Goal: Information Seeking & Learning: Learn about a topic

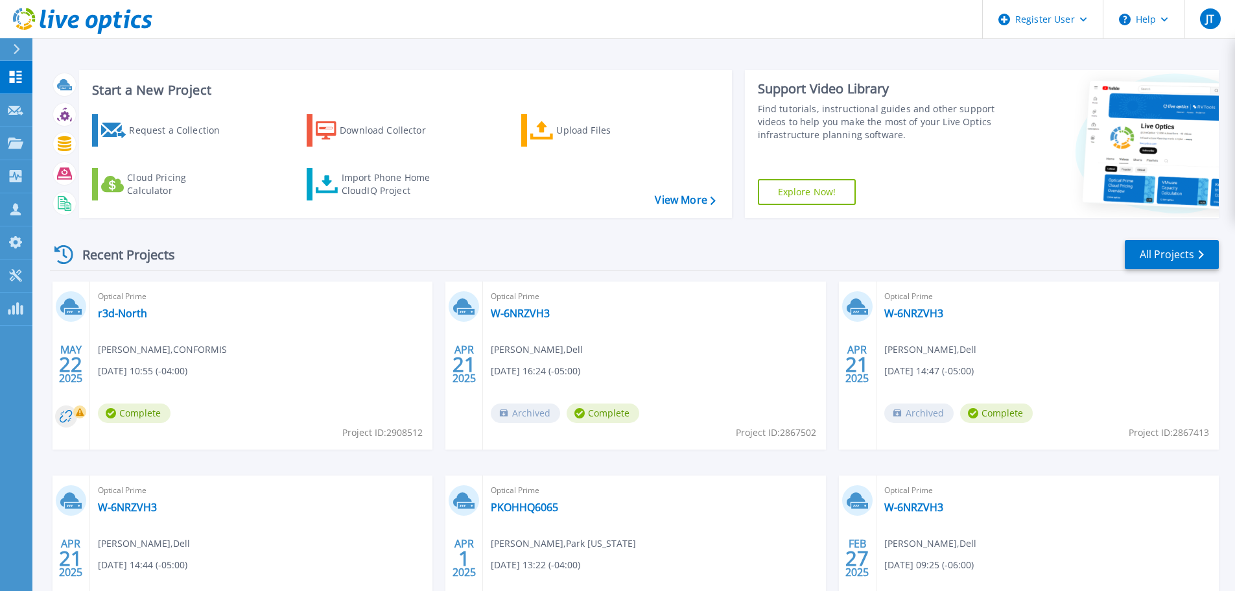
click at [900, 19] on header "Register User Help JT Dell User Jason Tanton Jason.Tanton@dell.com Dell My Prof…" at bounding box center [617, 19] width 1235 height 39
click at [1155, 16] on button "Help" at bounding box center [1144, 19] width 81 height 39
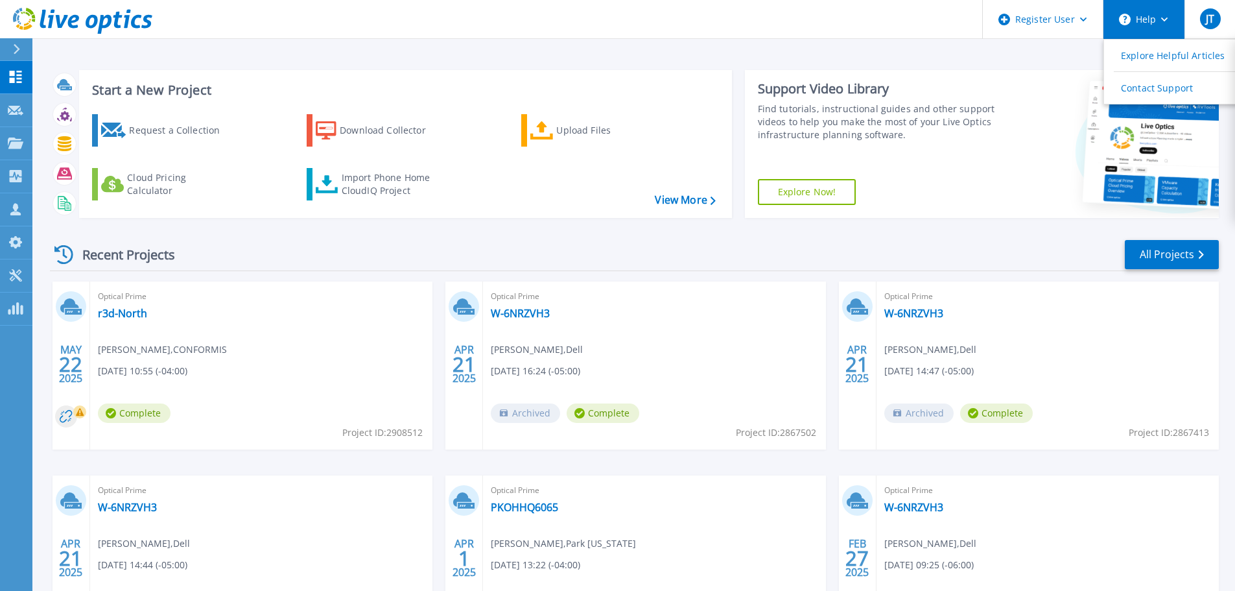
click at [1156, 15] on button "Help" at bounding box center [1144, 19] width 81 height 39
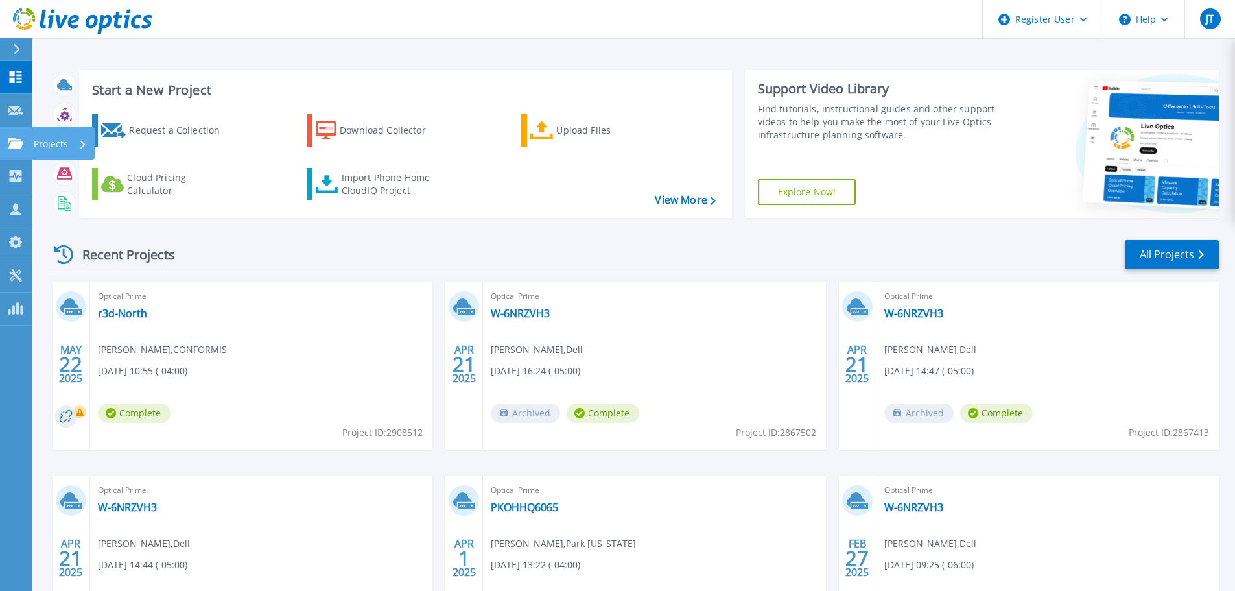
click at [16, 146] on icon at bounding box center [16, 142] width 16 height 11
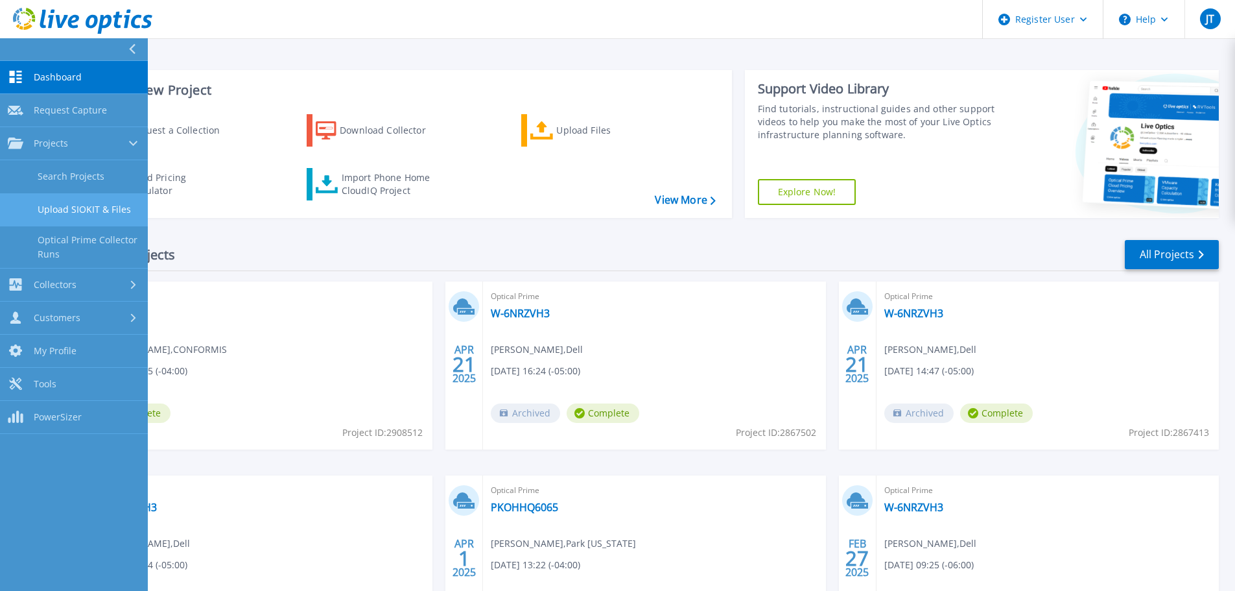
click at [108, 209] on link "Upload SIOKIT & Files" at bounding box center [74, 209] width 148 height 33
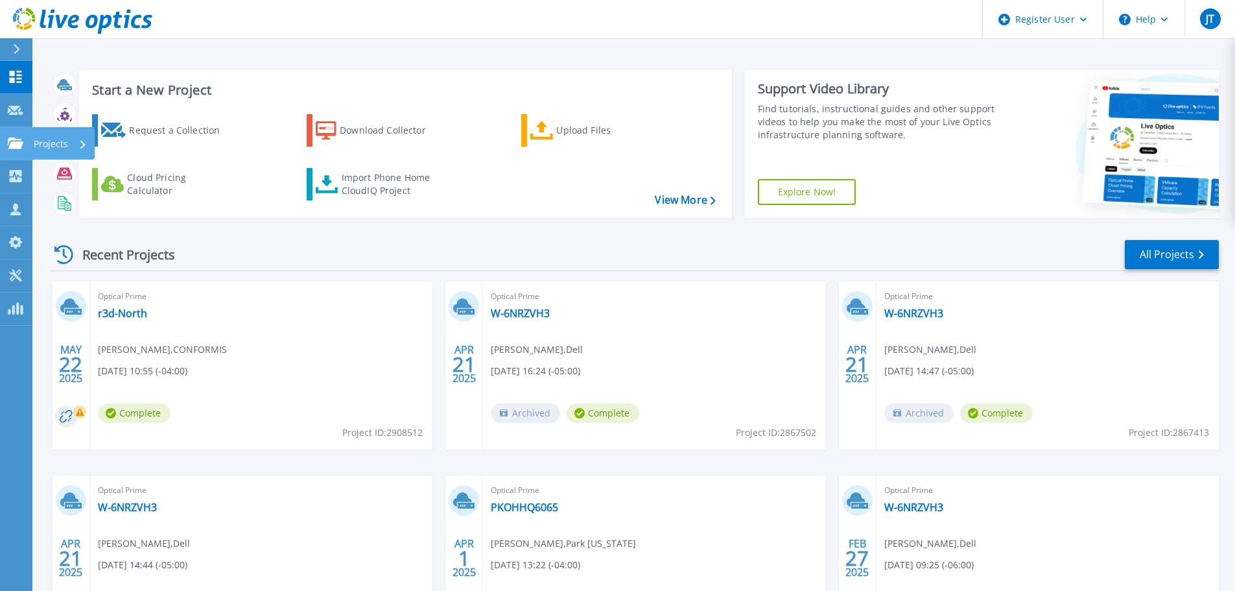
click at [58, 144] on p "Projects" at bounding box center [51, 144] width 34 height 34
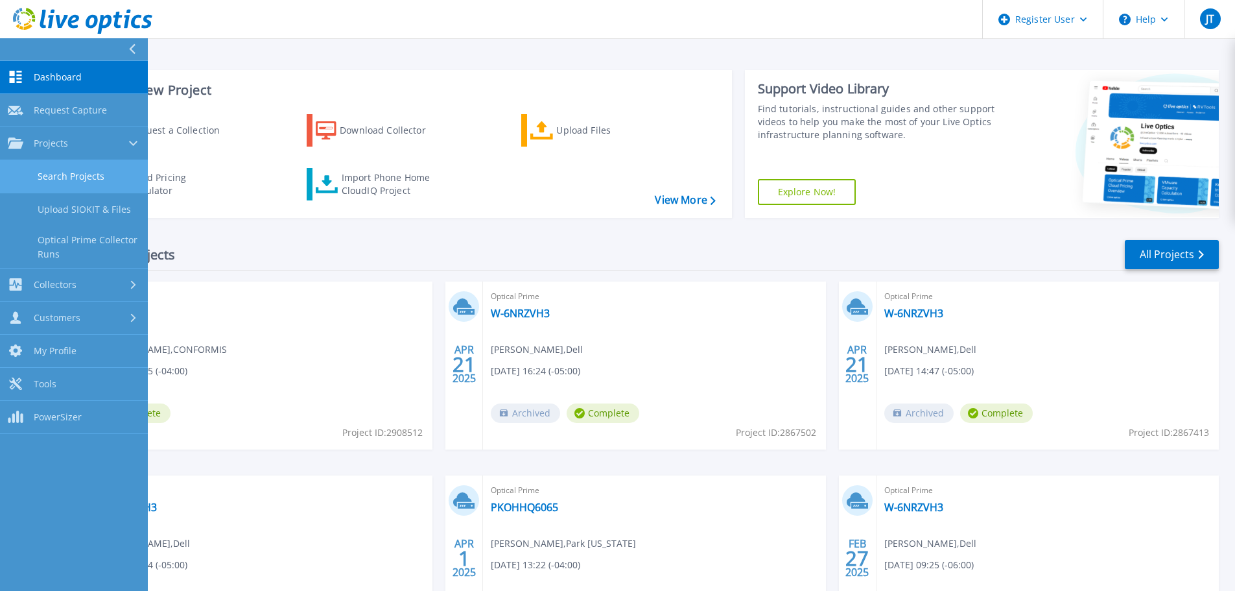
click at [112, 169] on link "Search Projects" at bounding box center [74, 176] width 148 height 33
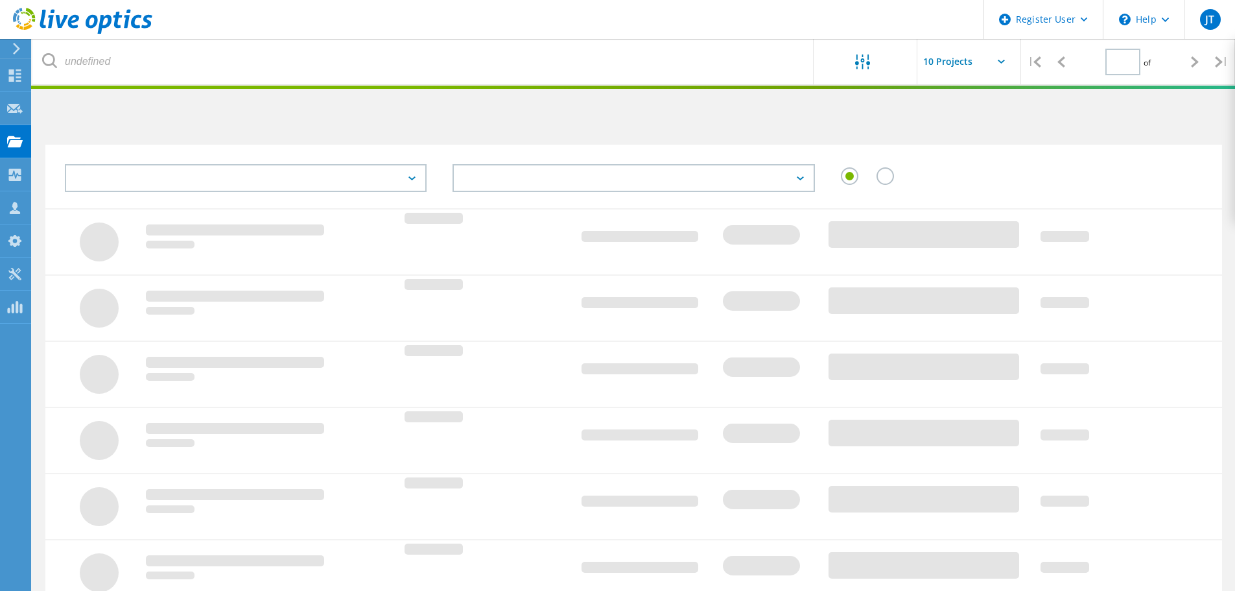
type input "1"
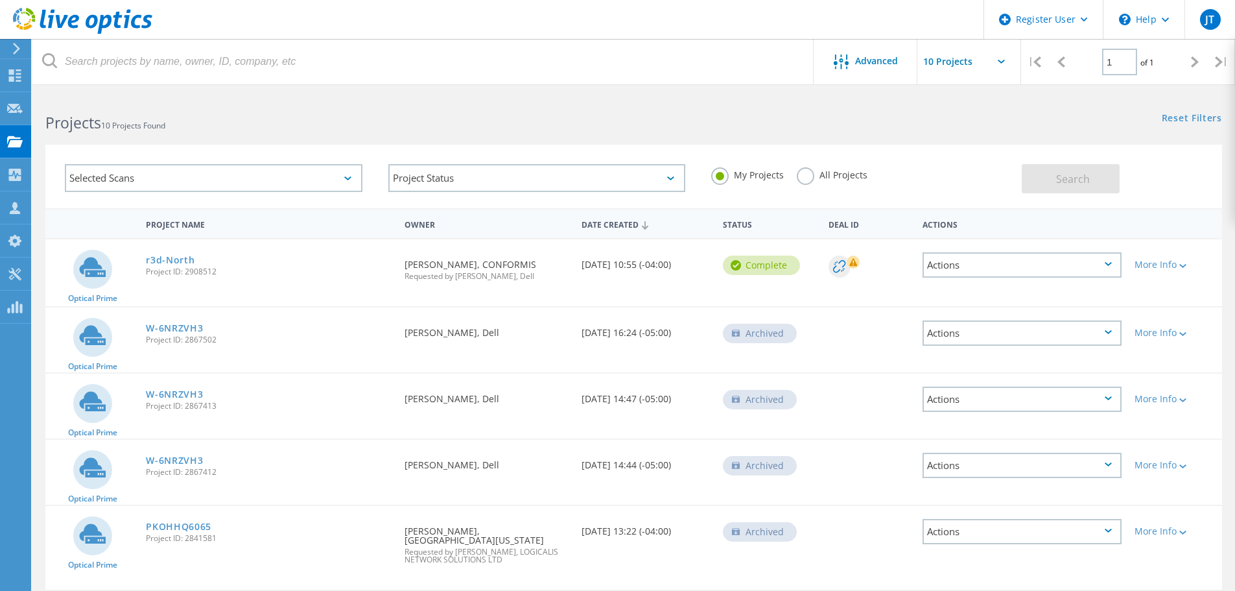
click at [811, 174] on label "All Projects" at bounding box center [832, 173] width 71 height 12
click at [0, 0] on input "All Projects" at bounding box center [0, 0] width 0 height 0
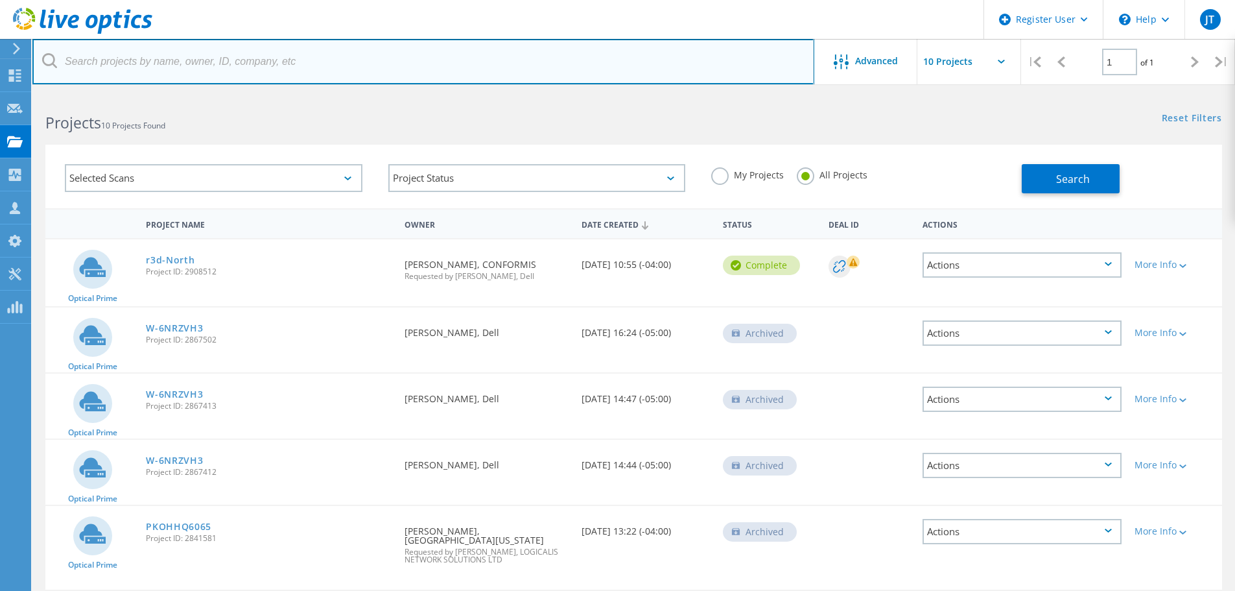
click at [229, 54] on input "text" at bounding box center [423, 61] width 782 height 45
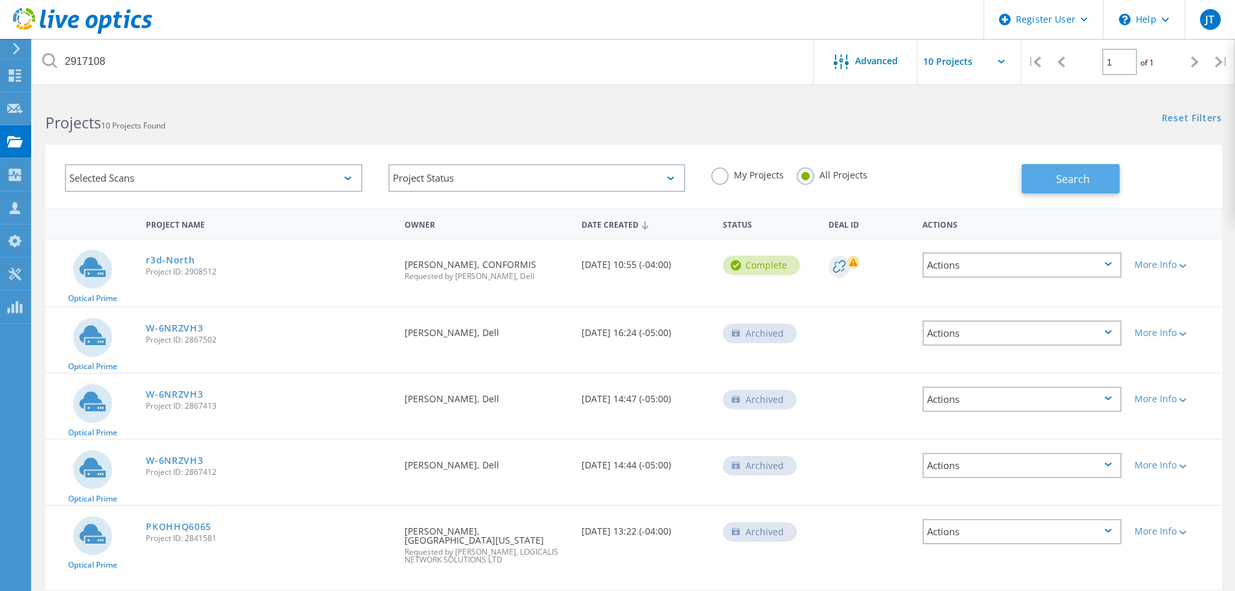
click at [1064, 173] on span "Search" at bounding box center [1073, 179] width 34 height 14
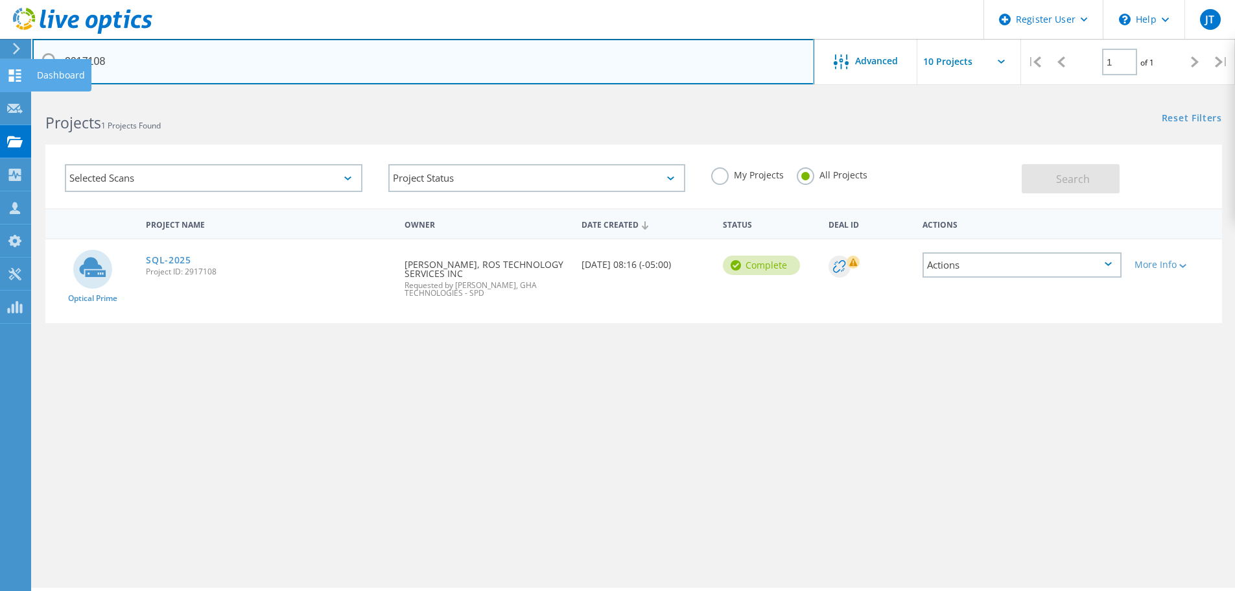
drag, startPoint x: 99, startPoint y: 62, endPoint x: 27, endPoint y: 71, distance: 72.5
click at [26, 94] on div "Register User \n Help Explore Helpful Articles Contact Support JT Dell User Jas…" at bounding box center [617, 360] width 1235 height 532
click at [130, 78] on input "2917108" at bounding box center [423, 61] width 782 height 45
type input "2"
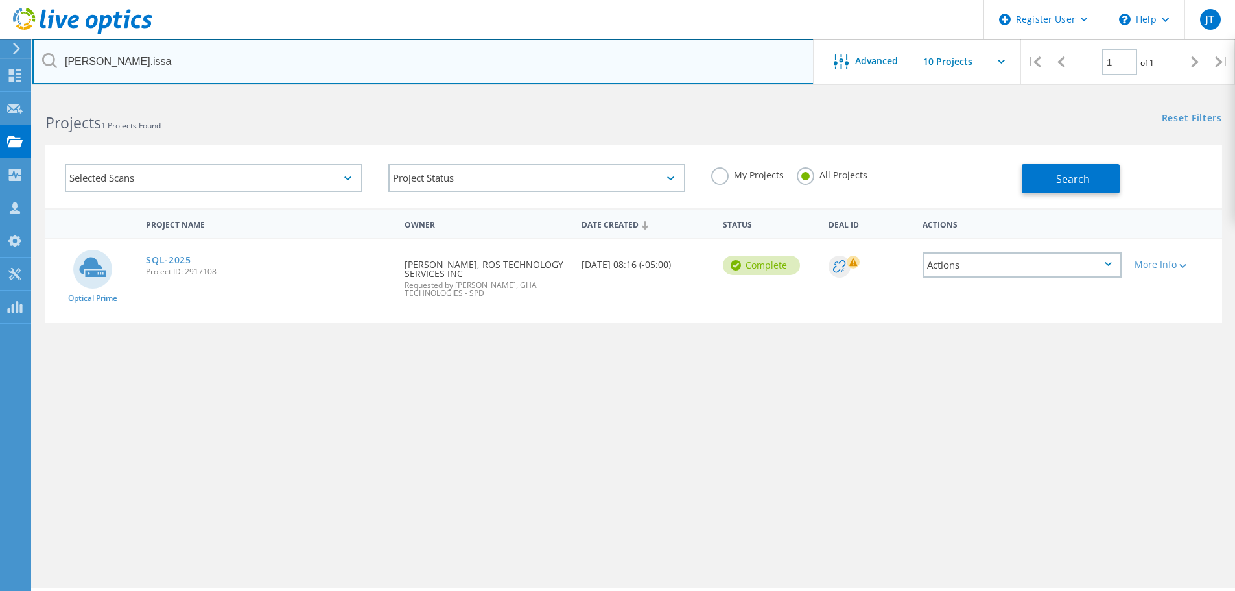
type input "jim.issa"
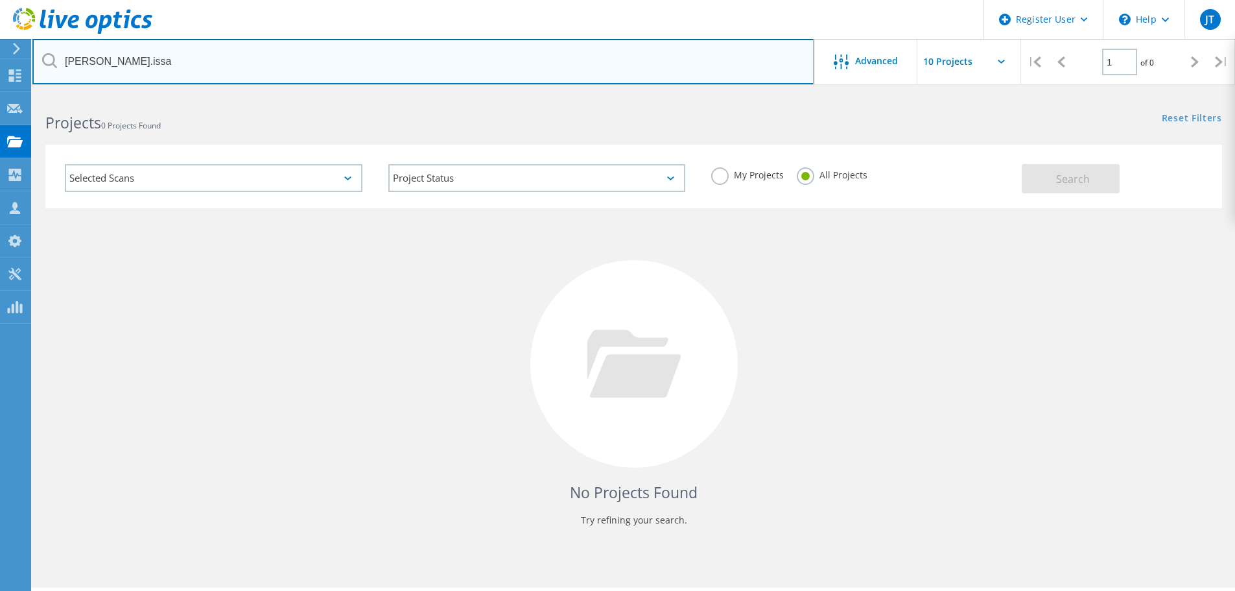
drag, startPoint x: 151, startPoint y: 59, endPoint x: -32, endPoint y: 56, distance: 182.9
click at [0, 56] on html "Register User \n Help Explore Helpful Articles Contact Support JT Dell User Jas…" at bounding box center [617, 313] width 1235 height 626
paste input "2996456"
type input "2996456"
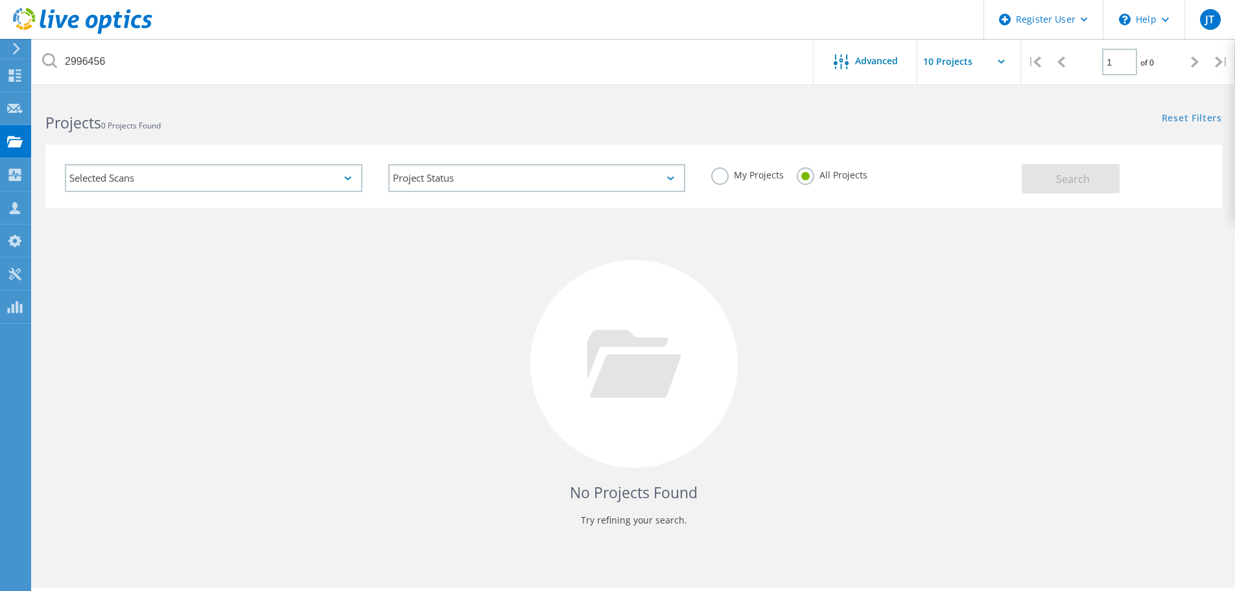
click at [1037, 374] on div "No Projects Found Try refining your search." at bounding box center [633, 375] width 1177 height 335
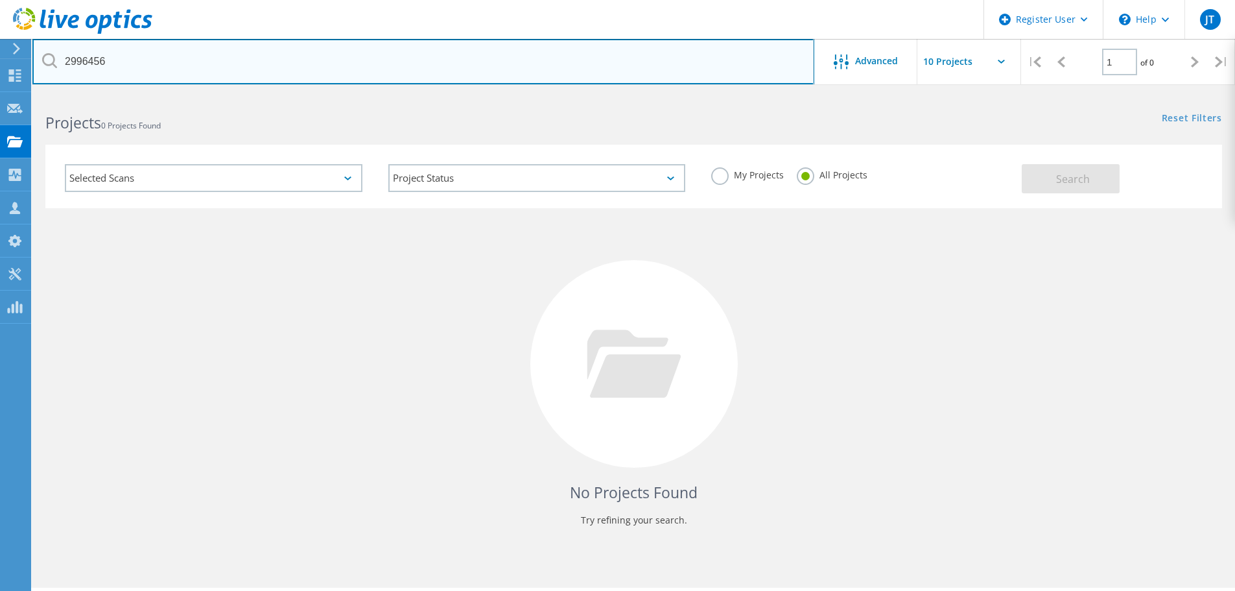
click at [182, 58] on input "2996456" at bounding box center [423, 61] width 782 height 45
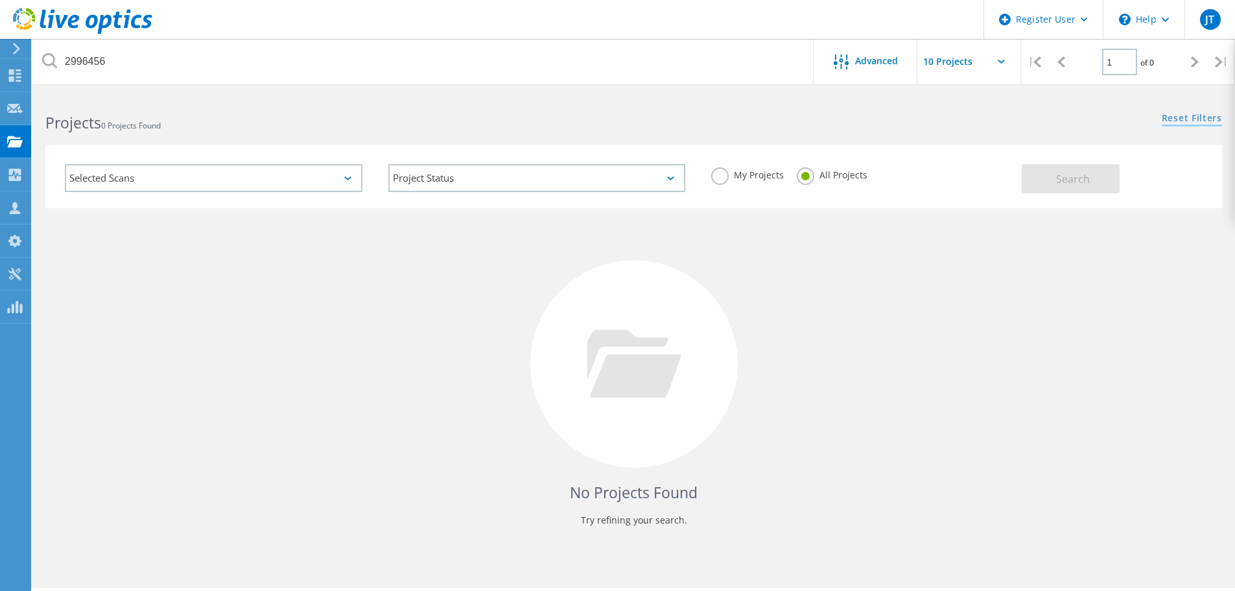
click at [1181, 121] on link "Reset Filters" at bounding box center [1192, 118] width 60 height 11
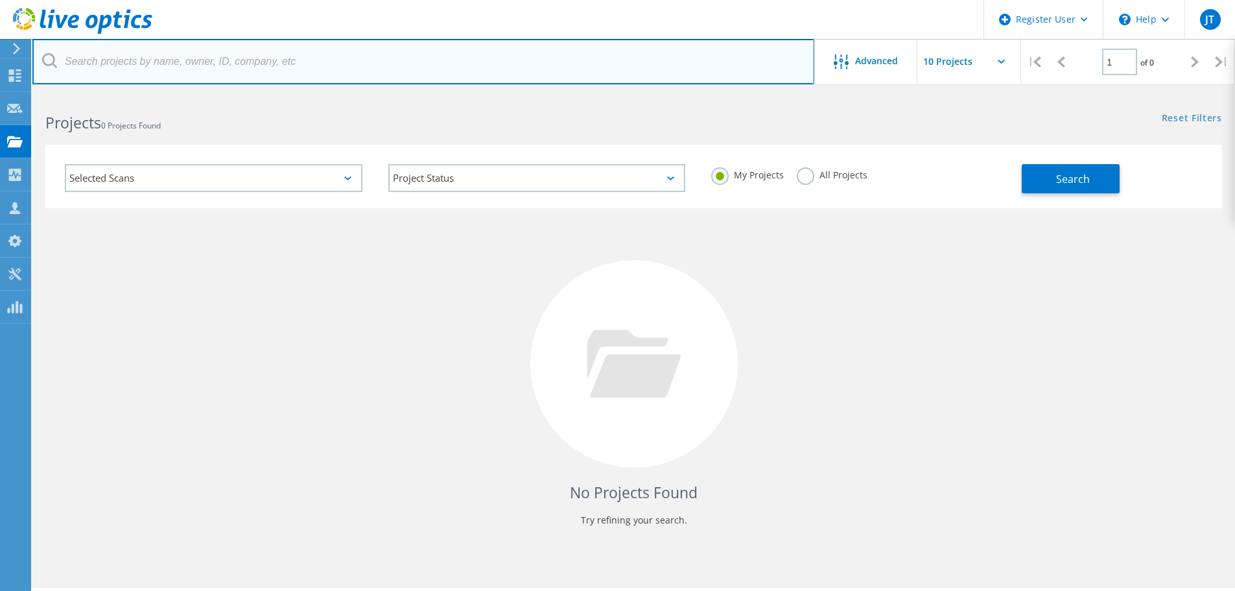
paste input "2996456"
type input "2996456"
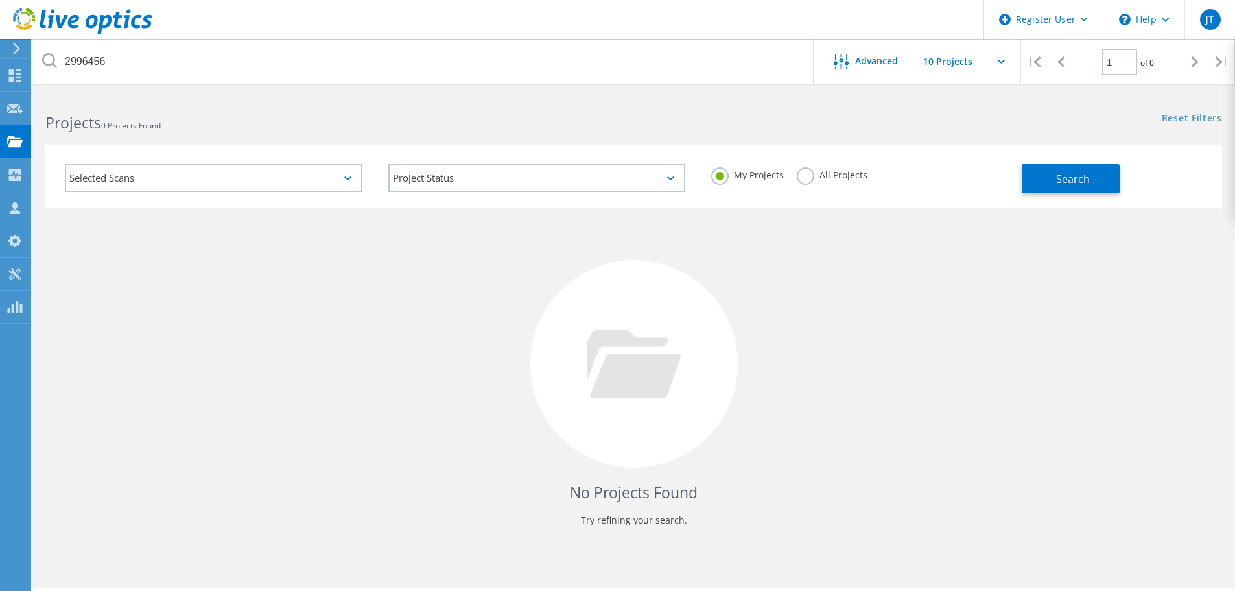
click at [803, 180] on label "All Projects" at bounding box center [832, 173] width 71 height 12
click at [0, 0] on input "All Projects" at bounding box center [0, 0] width 0 height 0
click at [1081, 176] on span "Search" at bounding box center [1073, 179] width 34 height 14
click at [975, 58] on input "text" at bounding box center [983, 61] width 130 height 45
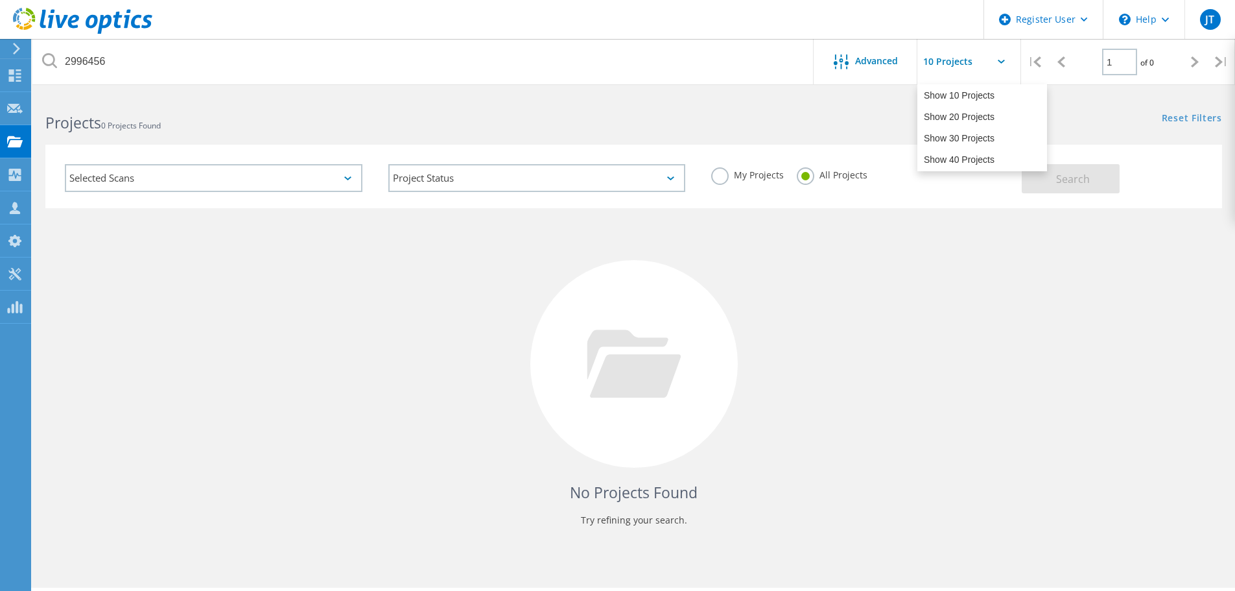
click at [976, 58] on input "text" at bounding box center [983, 61] width 130 height 45
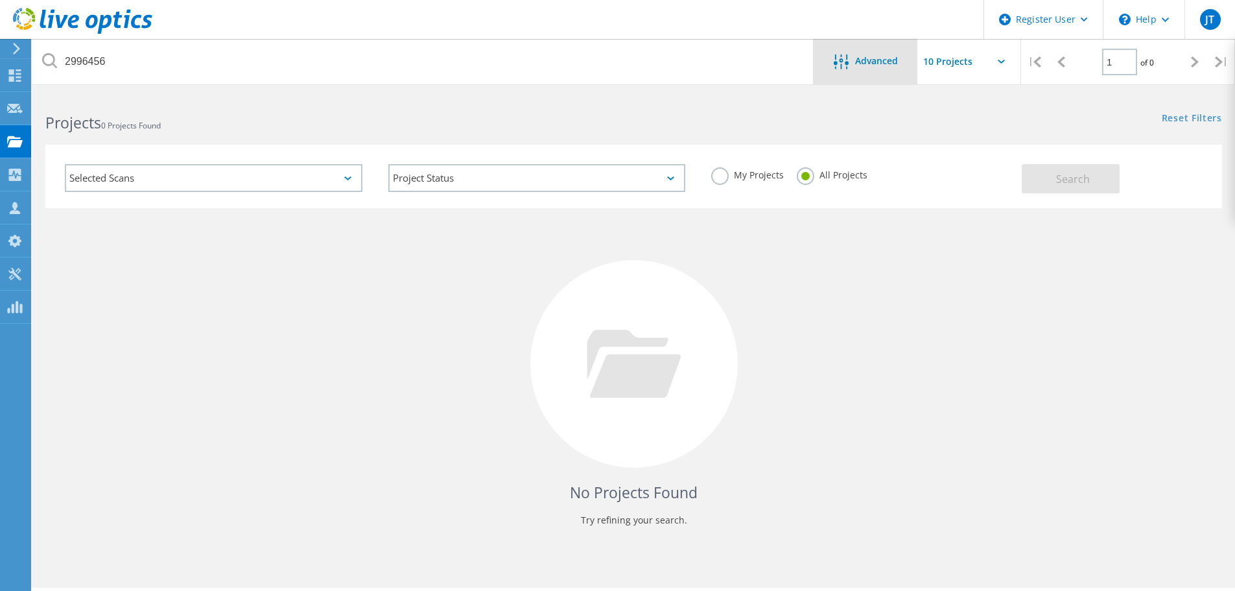
click at [829, 60] on div "Advanced" at bounding box center [866, 62] width 104 height 16
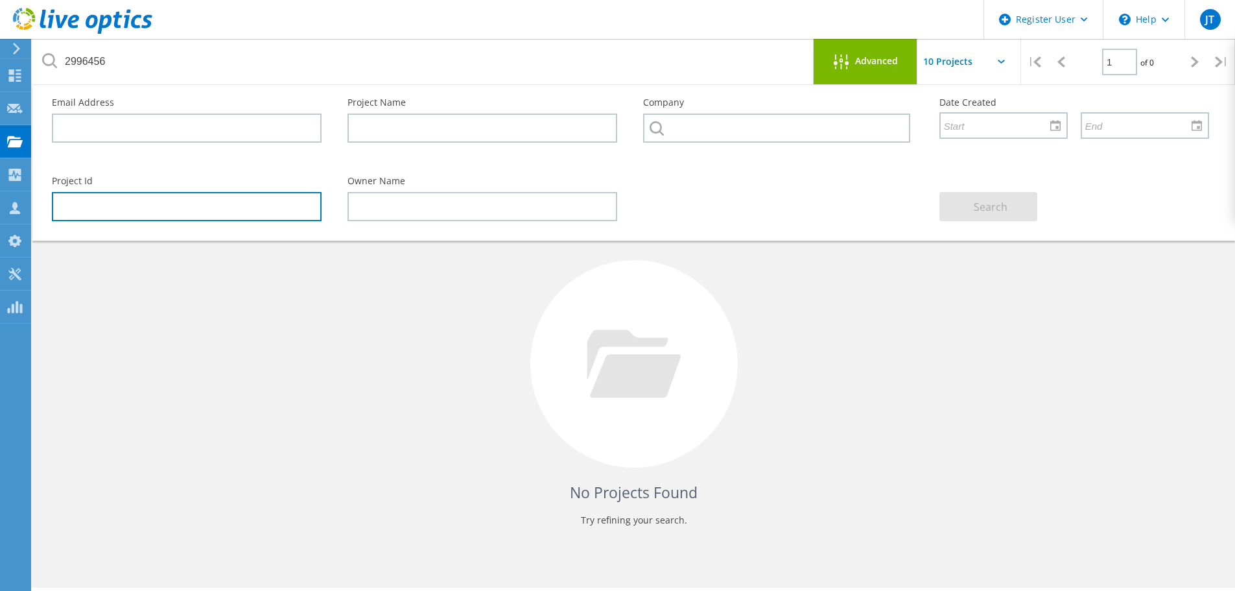
click at [212, 214] on input "text" at bounding box center [187, 206] width 270 height 29
paste input "2996456"
type input "2996456"
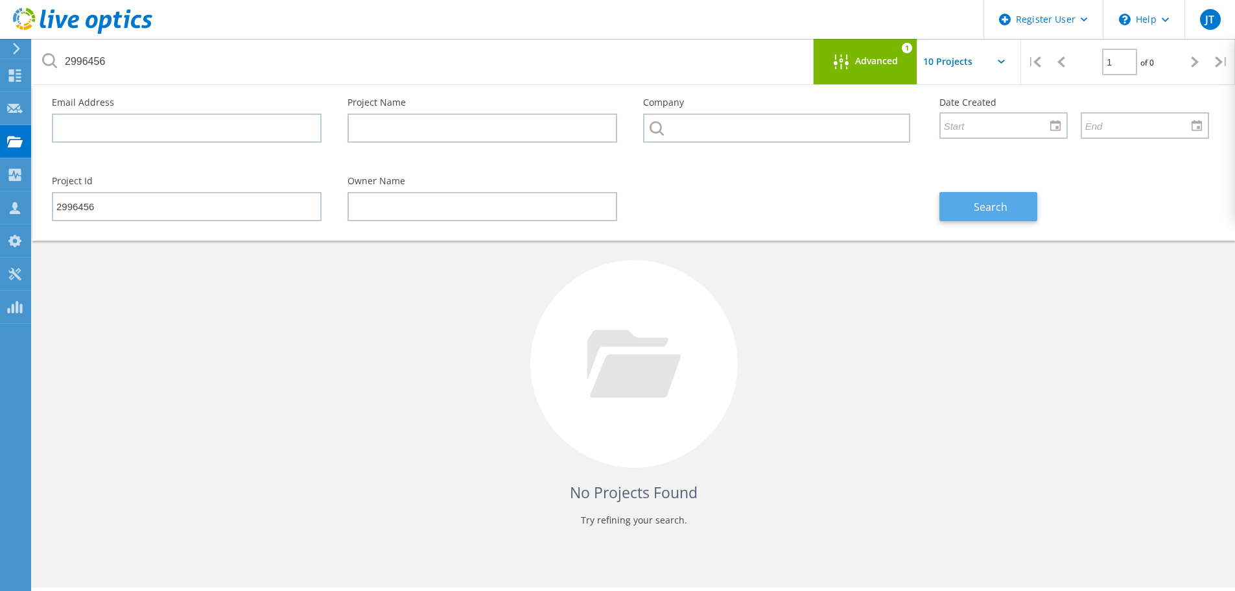
click at [983, 210] on span "Search" at bounding box center [991, 207] width 34 height 14
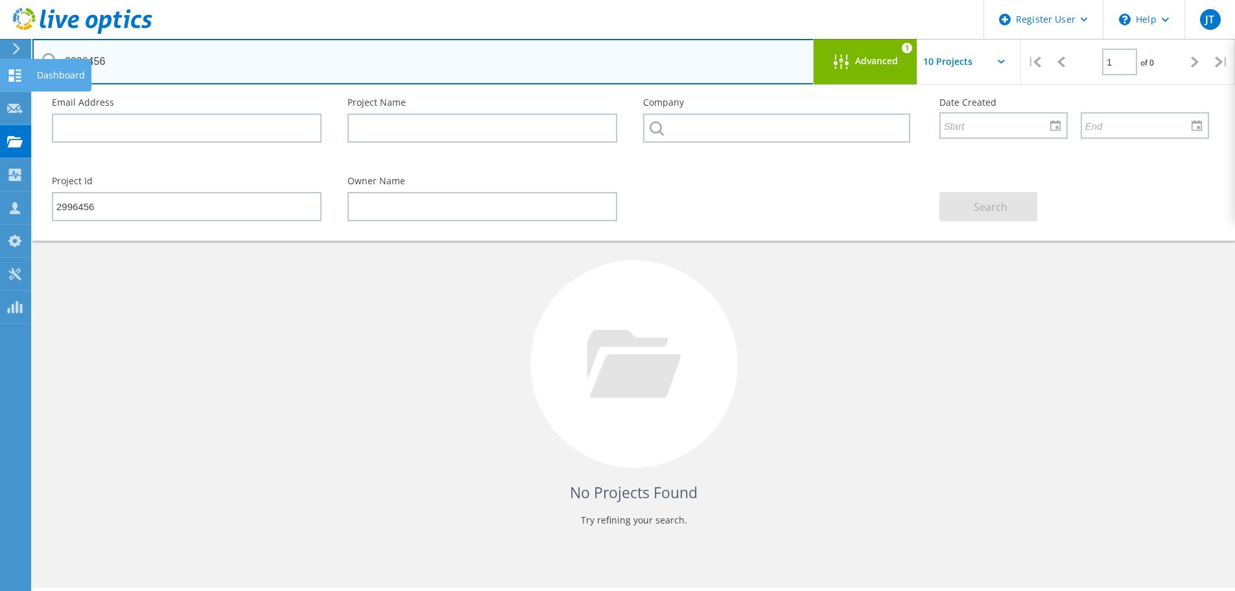
drag, startPoint x: 121, startPoint y: 61, endPoint x: 20, endPoint y: 64, distance: 101.2
click at [20, 94] on div "Register User \n Help Explore Helpful Articles Contact Support JT Dell User Jas…" at bounding box center [617, 360] width 1235 height 532
drag, startPoint x: 115, startPoint y: 62, endPoint x: 71, endPoint y: 53, distance: 44.4
click at [71, 53] on input "2996456" at bounding box center [423, 61] width 782 height 45
type input "2"
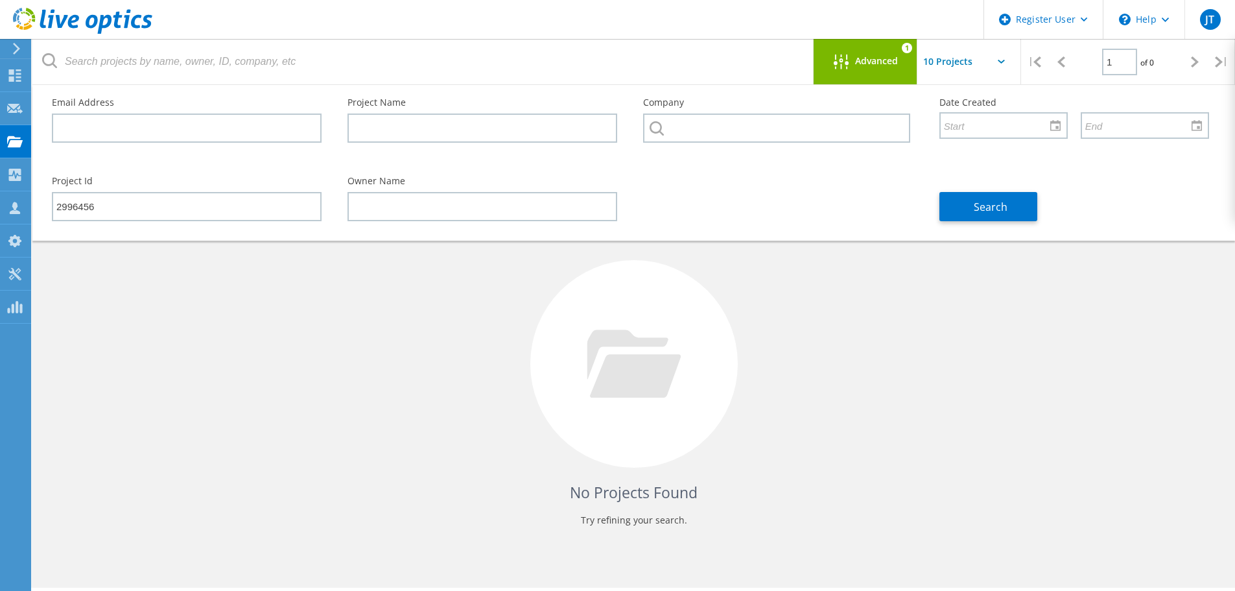
click at [743, 198] on div "Project Id 2996456 Owner Name Search" at bounding box center [631, 198] width 1184 height 71
click at [998, 203] on span "Search" at bounding box center [991, 207] width 34 height 14
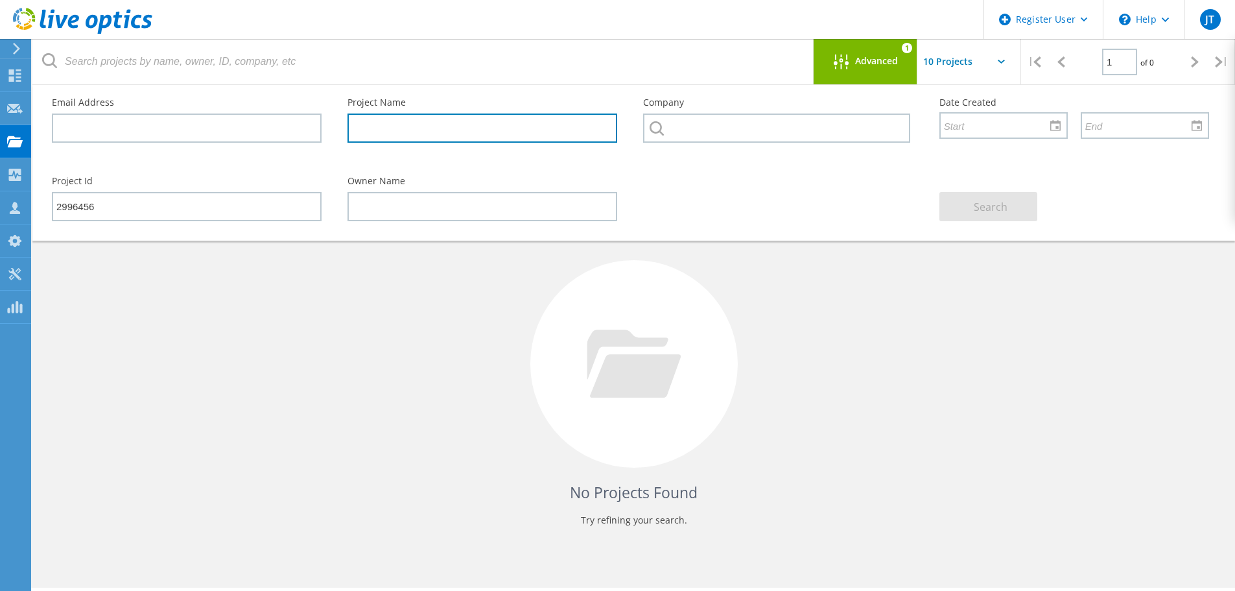
click at [400, 128] on input "text" at bounding box center [483, 127] width 270 height 29
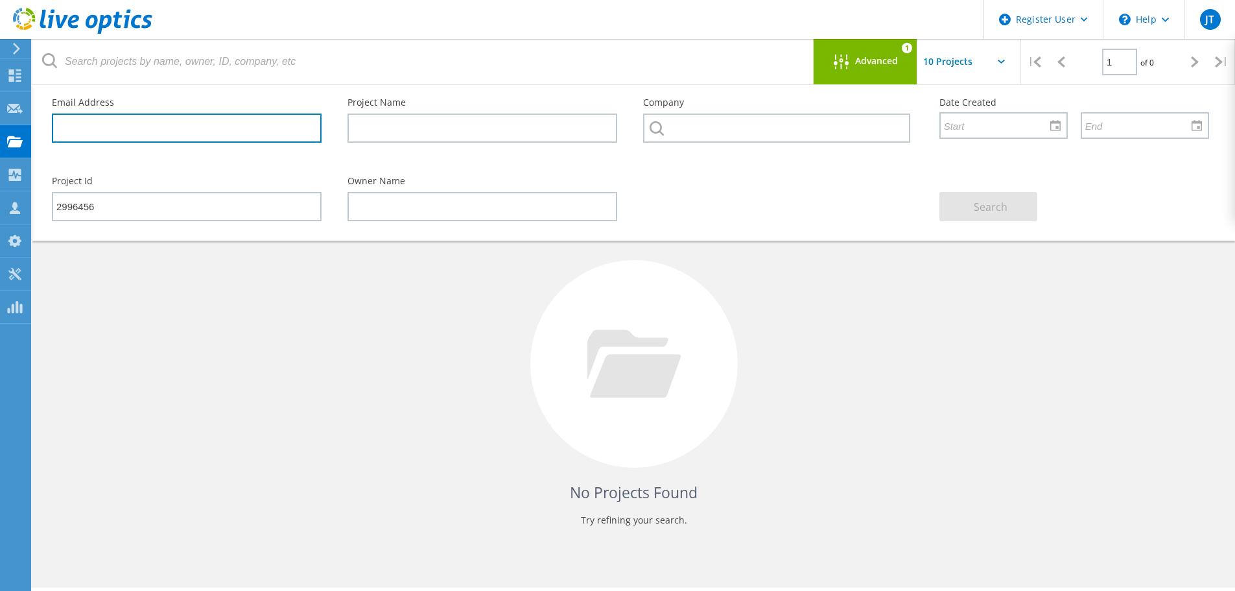
click at [141, 132] on input "text" at bounding box center [187, 127] width 270 height 29
paste input "jim.issa@haskris.com"
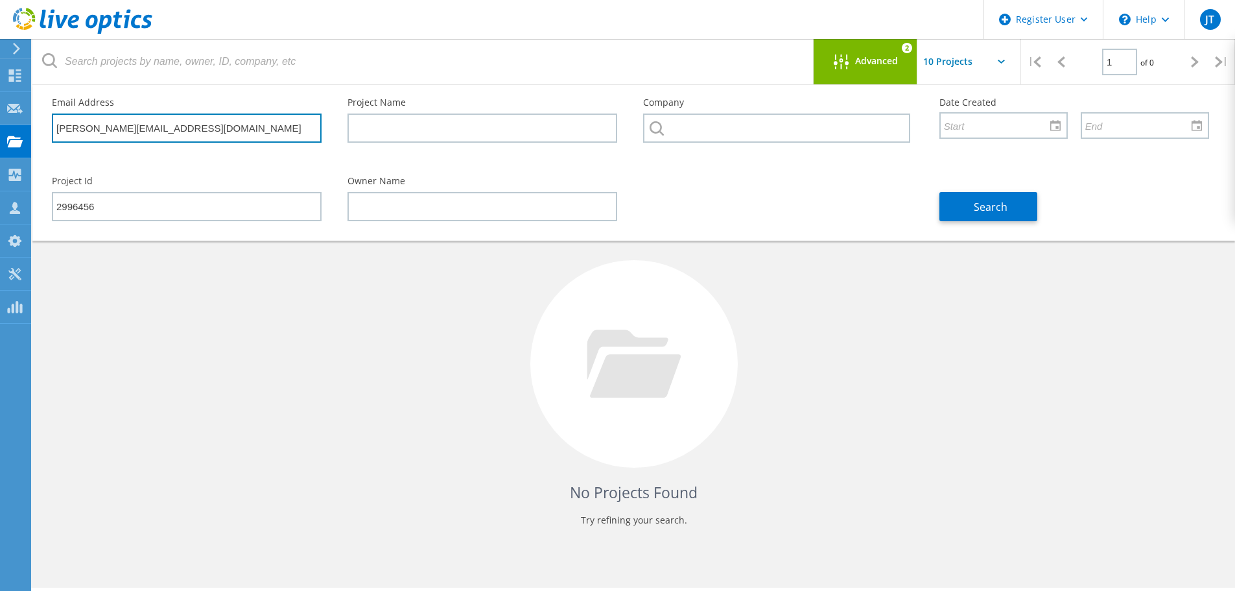
type input "jim.issa@haskris.com"
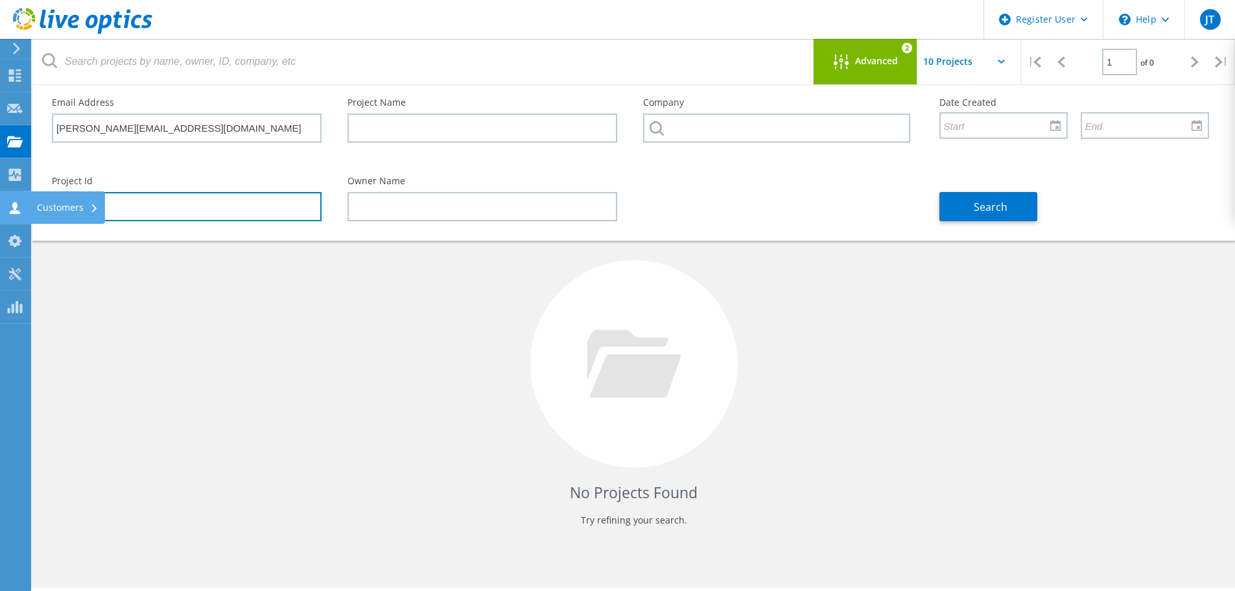
drag, startPoint x: 58, startPoint y: 204, endPoint x: 29, endPoint y: 201, distance: 30.0
click at [28, 202] on div "Register User \n Help Explore Helpful Articles Contact Support JT Dell User Jas…" at bounding box center [617, 360] width 1235 height 532
type input "2"
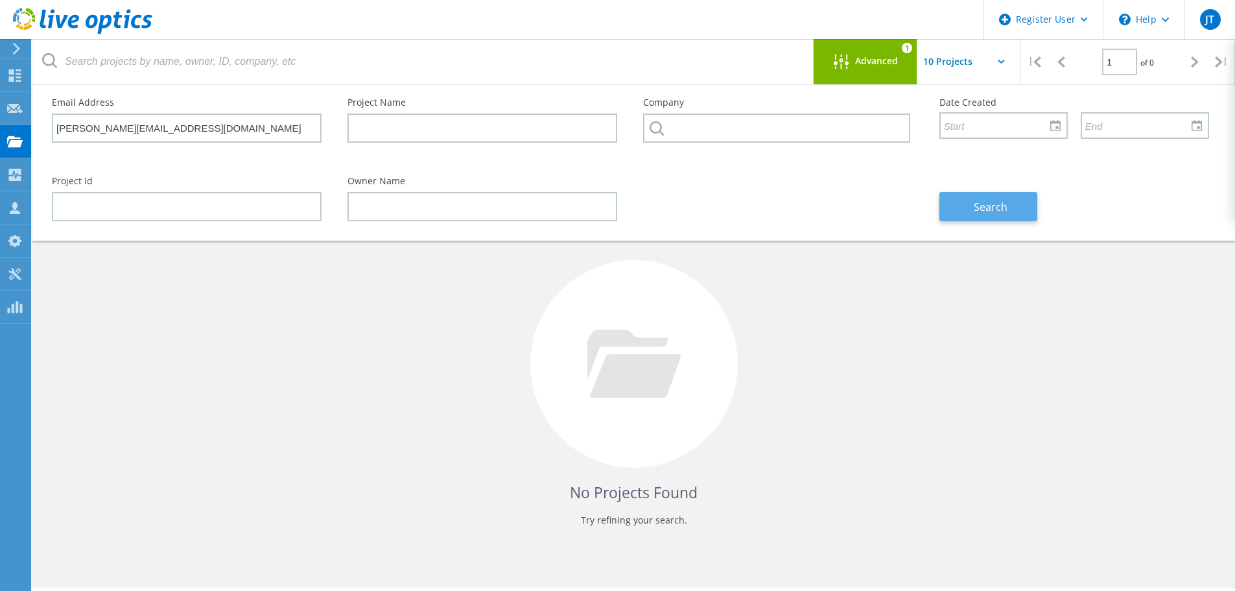
click at [1007, 213] on button "Search" at bounding box center [989, 206] width 98 height 29
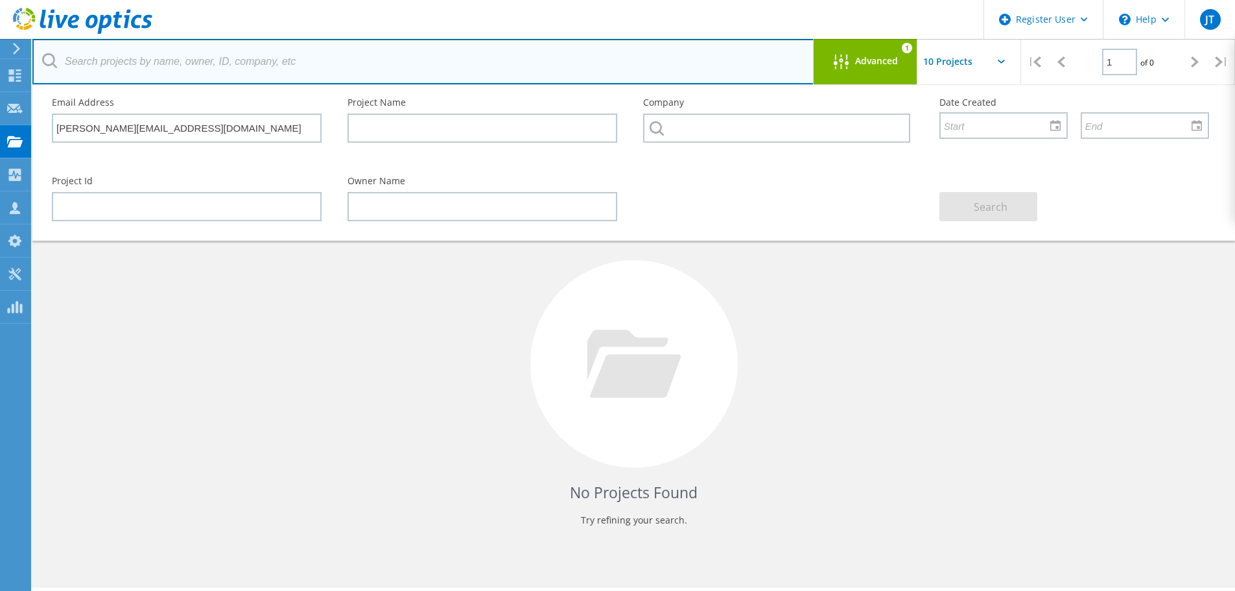
click at [292, 66] on input "text" at bounding box center [423, 61] width 782 height 45
paste input "jim.issa@haskris.com"
type input "jim.issa@haskris.com"
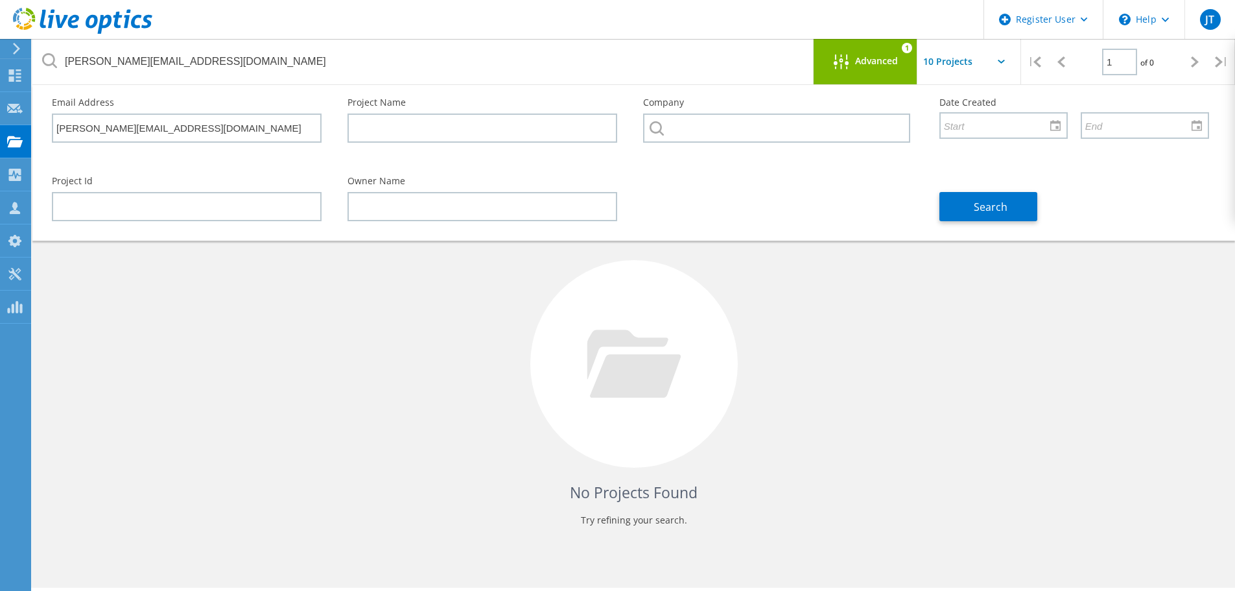
click at [898, 62] on span "Advanced" at bounding box center [876, 60] width 43 height 9
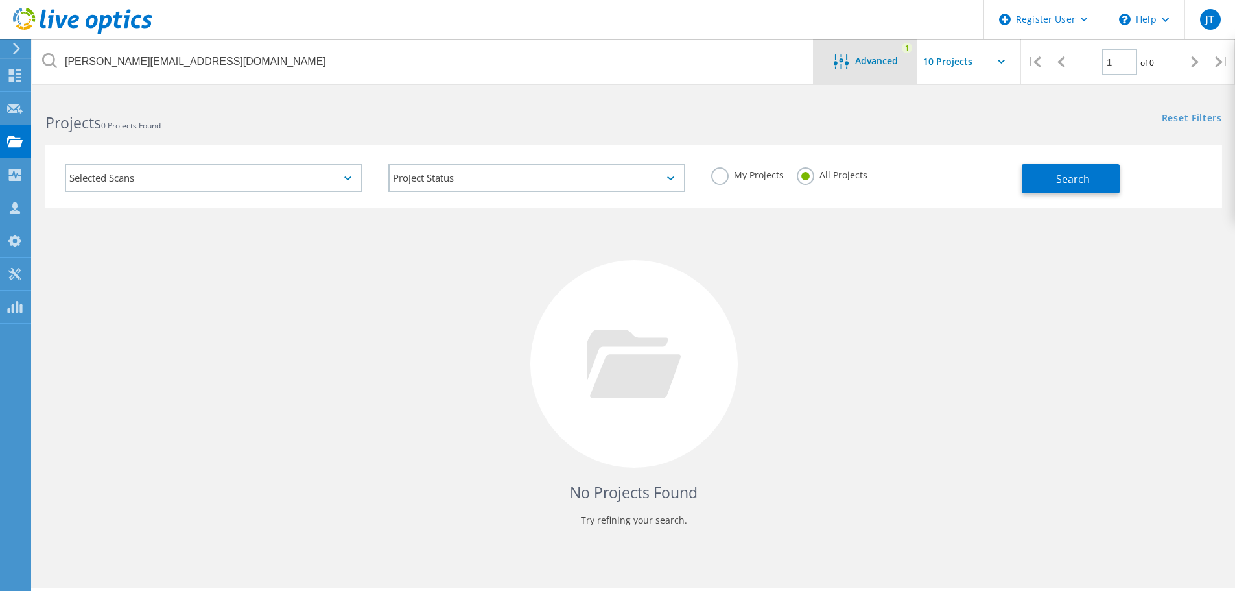
click at [880, 73] on div "Advanced 1" at bounding box center [866, 61] width 104 height 45
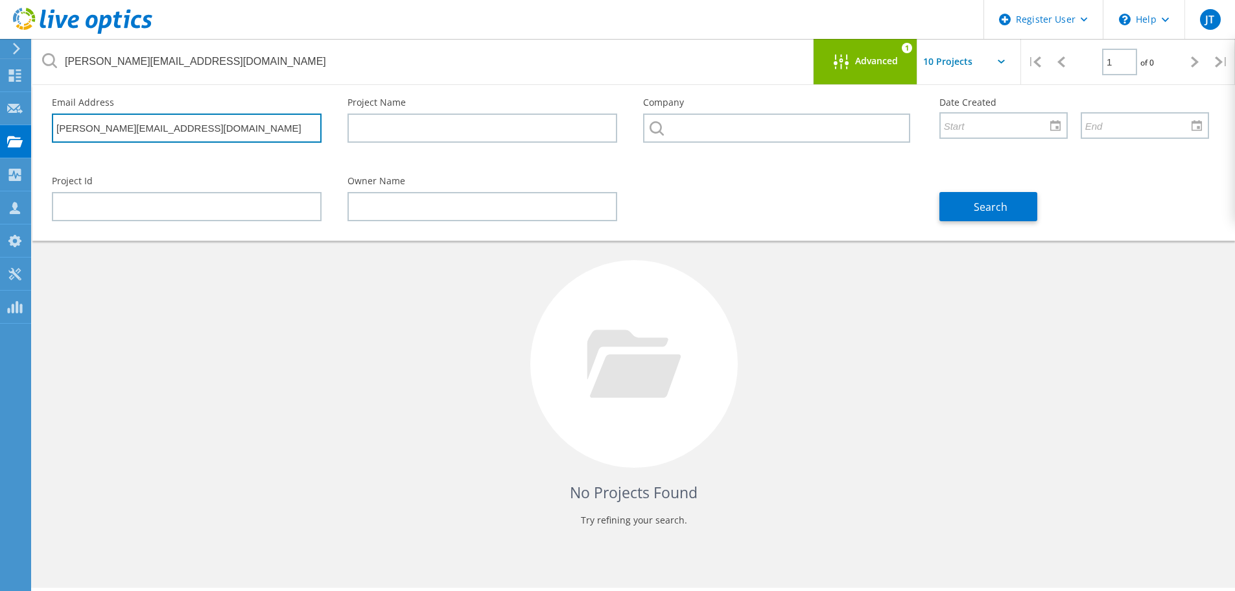
drag, startPoint x: 235, startPoint y: 128, endPoint x: -83, endPoint y: 136, distance: 317.9
click at [0, 136] on html "Register User \n Help Explore Helpful Articles Contact Support JT Dell User Jas…" at bounding box center [617, 313] width 1235 height 626
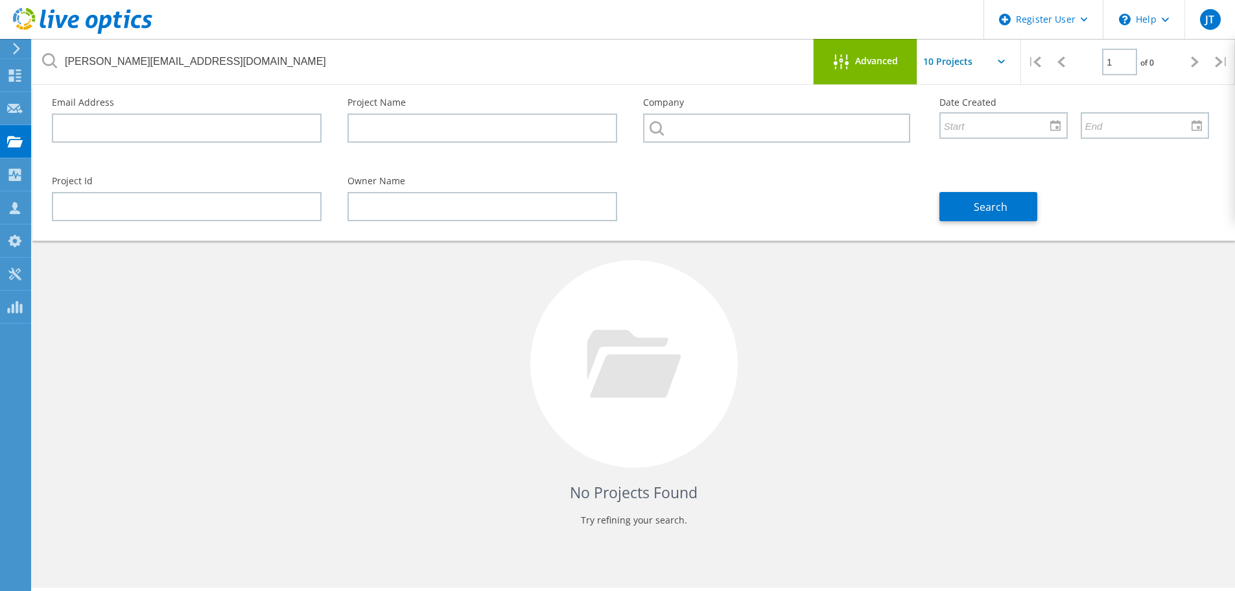
click at [975, 307] on div "No Projects Found Try refining your search." at bounding box center [633, 375] width 1177 height 335
click at [833, 57] on div "Advanced" at bounding box center [866, 62] width 104 height 16
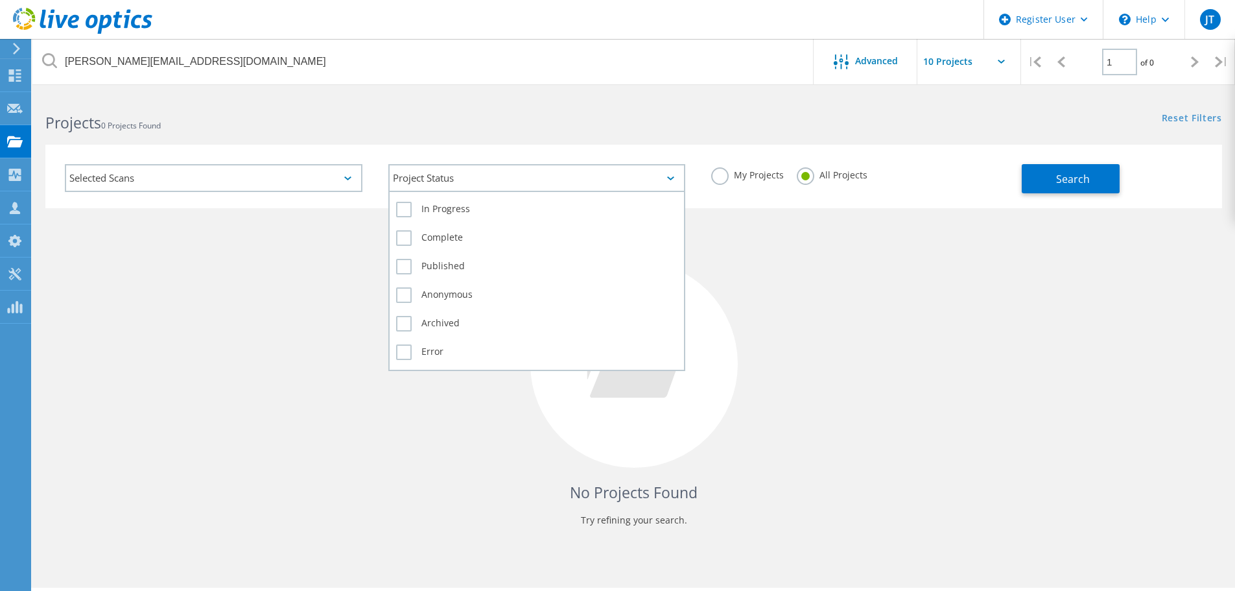
click at [490, 178] on div "Project Status" at bounding box center [537, 178] width 298 height 28
click at [407, 237] on label "Complete" at bounding box center [537, 238] width 282 height 16
click at [0, 0] on input "Complete" at bounding box center [0, 0] width 0 height 0
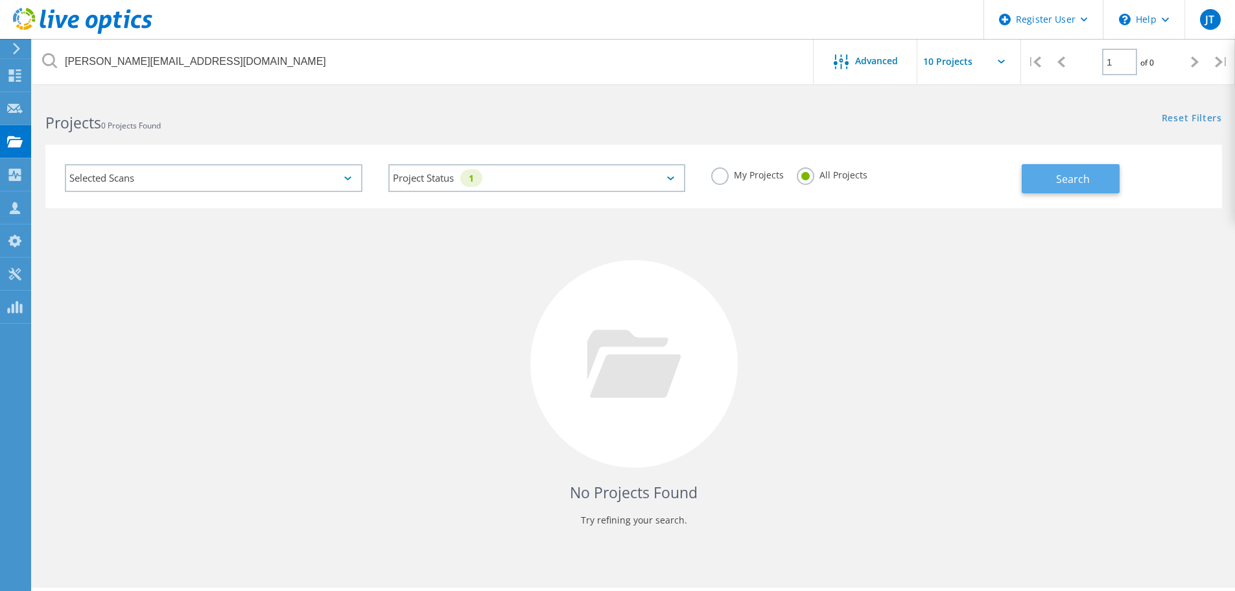
click at [1093, 184] on button "Search" at bounding box center [1071, 178] width 98 height 29
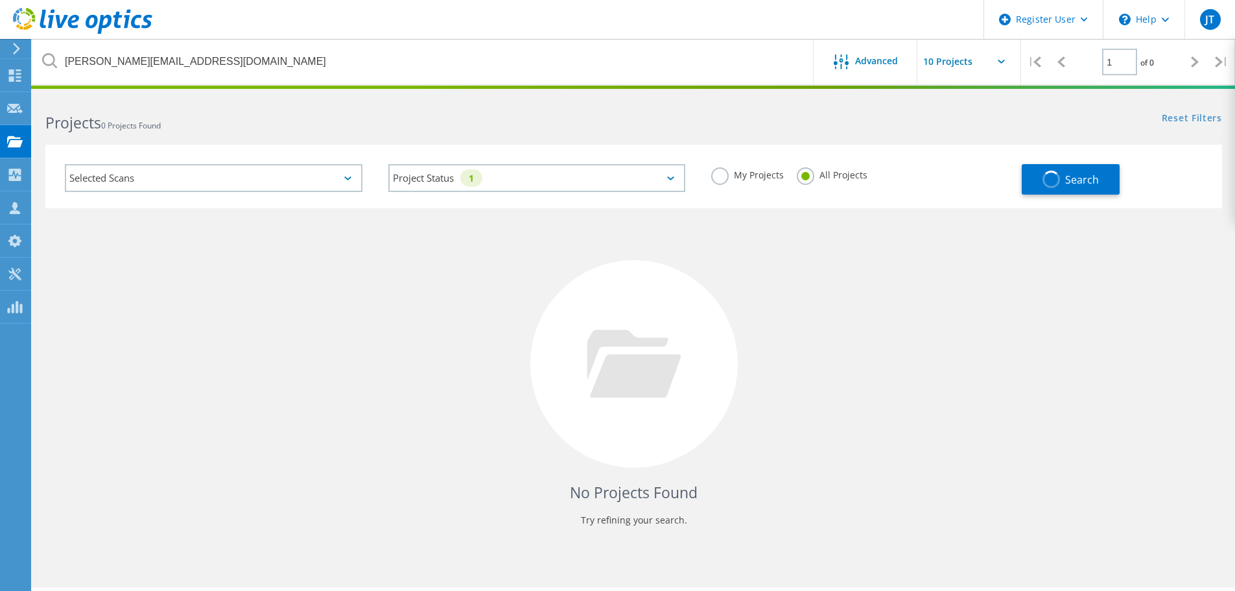
click at [261, 179] on div "Selected Scans" at bounding box center [214, 178] width 298 height 28
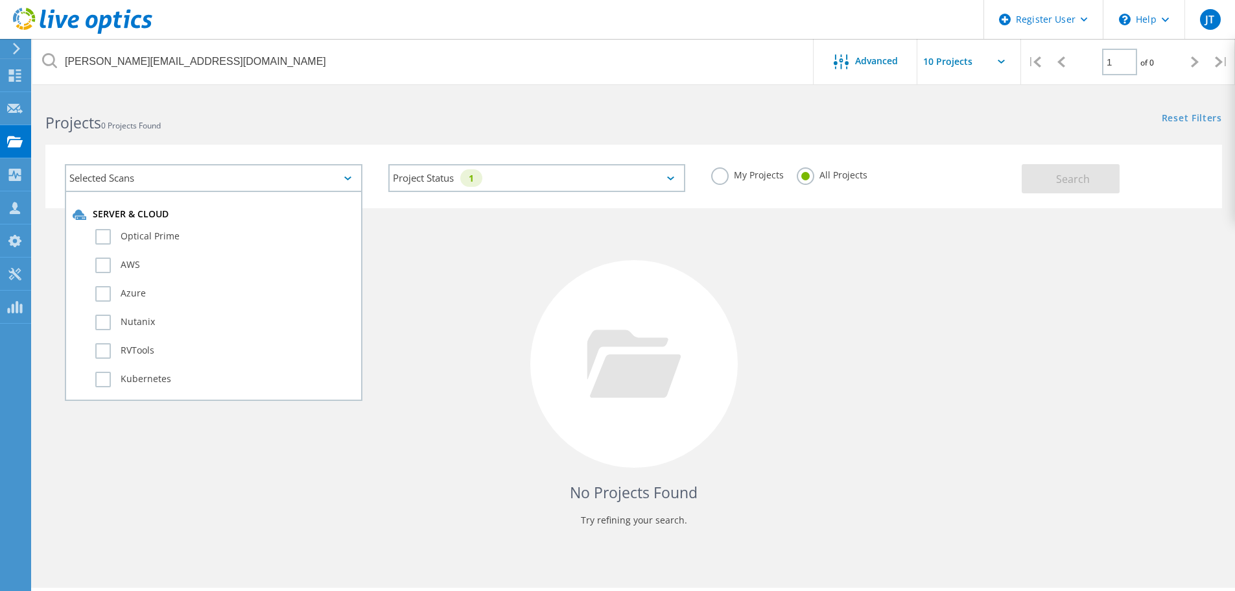
click at [540, 237] on div "No Projects Found Try refining your search." at bounding box center [633, 375] width 1177 height 335
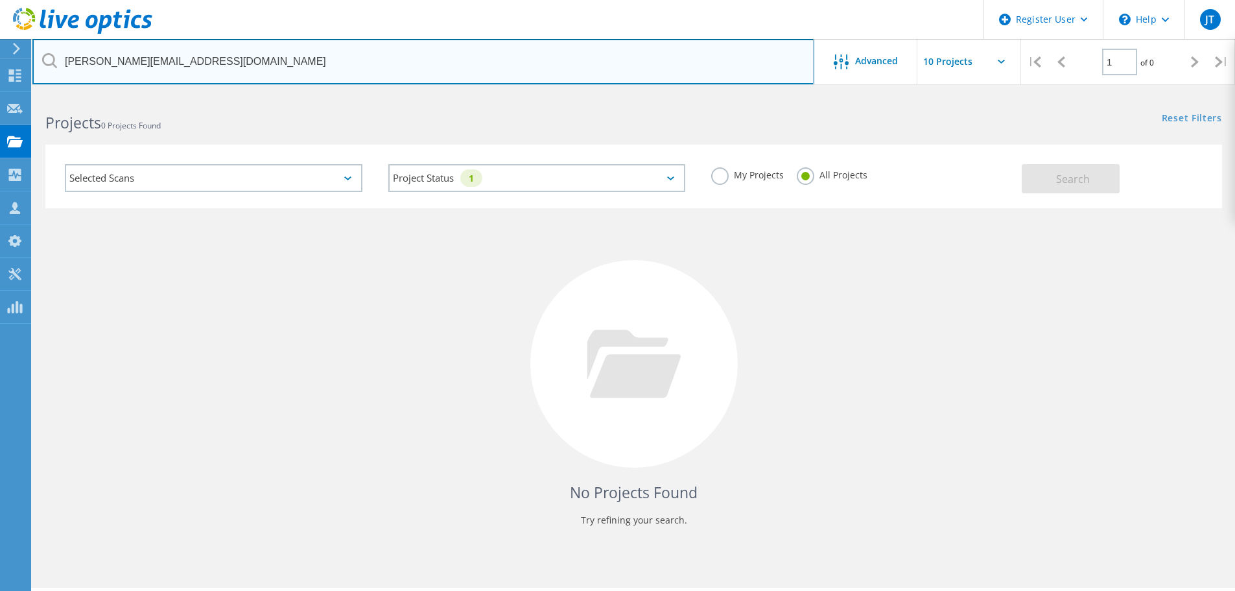
click at [193, 64] on input "jim.issa@haskris.com" at bounding box center [423, 61] width 782 height 45
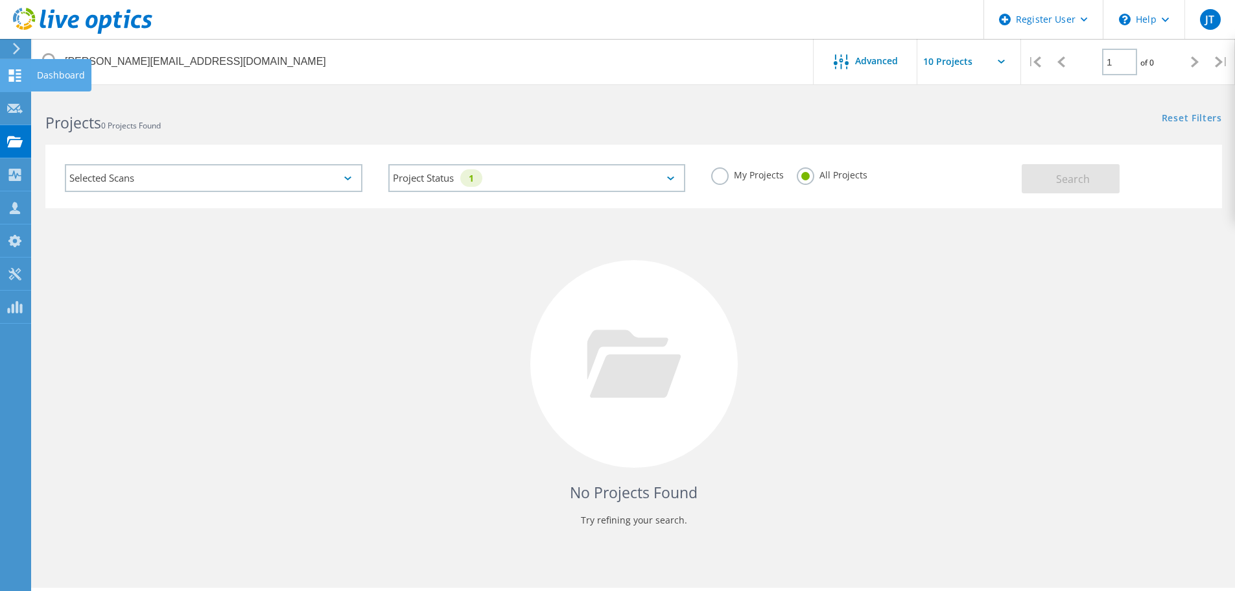
click at [20, 73] on use at bounding box center [15, 75] width 12 height 12
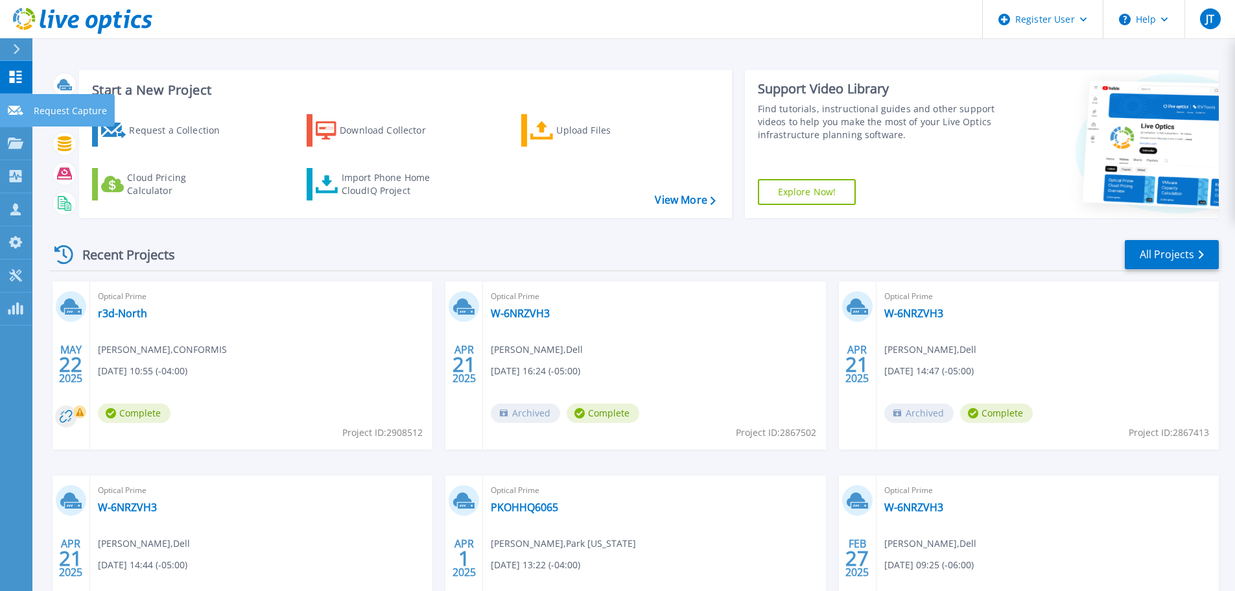
click at [14, 117] on link "Request Capture Request Capture" at bounding box center [16, 110] width 32 height 33
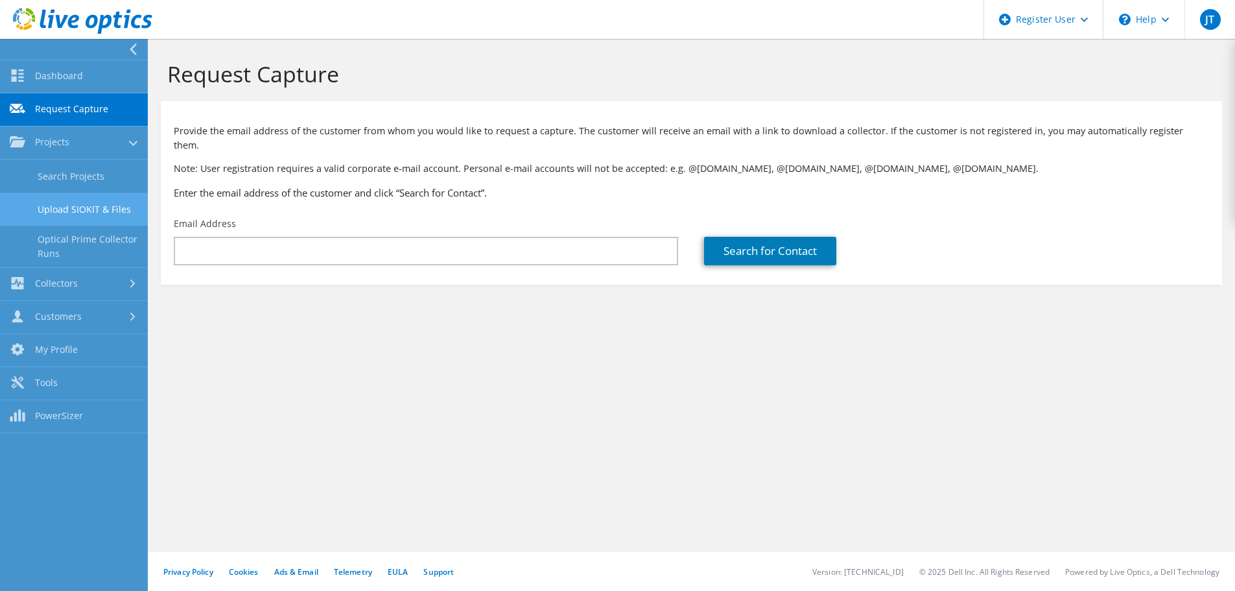
click at [86, 212] on link "Upload SIOKIT & Files" at bounding box center [74, 209] width 148 height 33
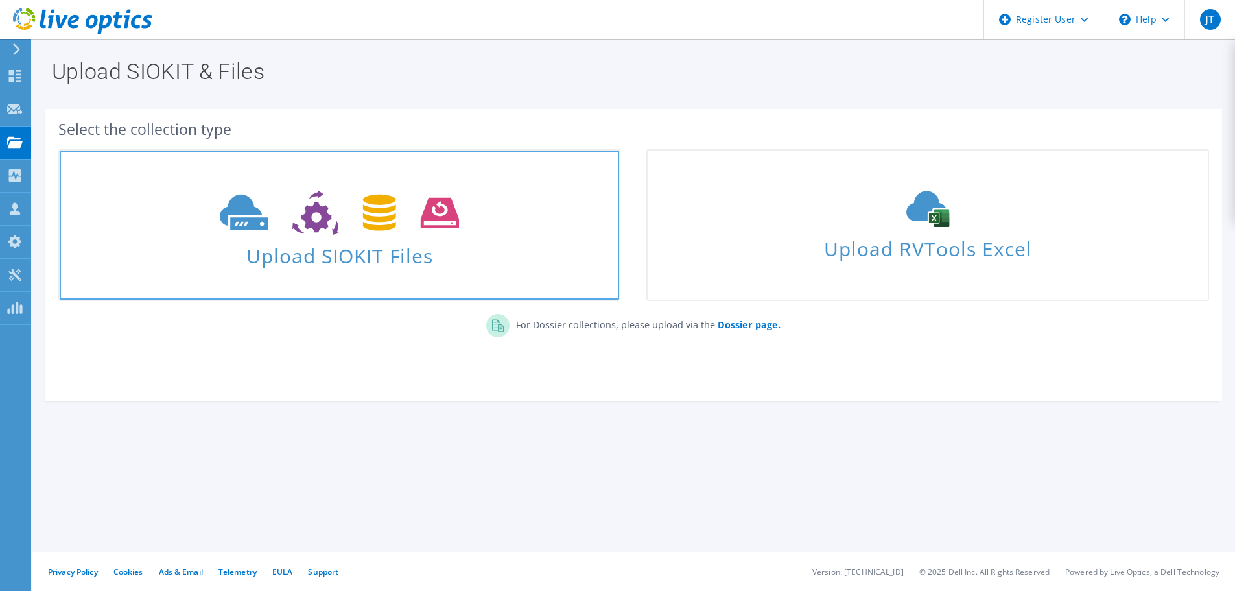
click at [359, 209] on icon at bounding box center [339, 213] width 239 height 45
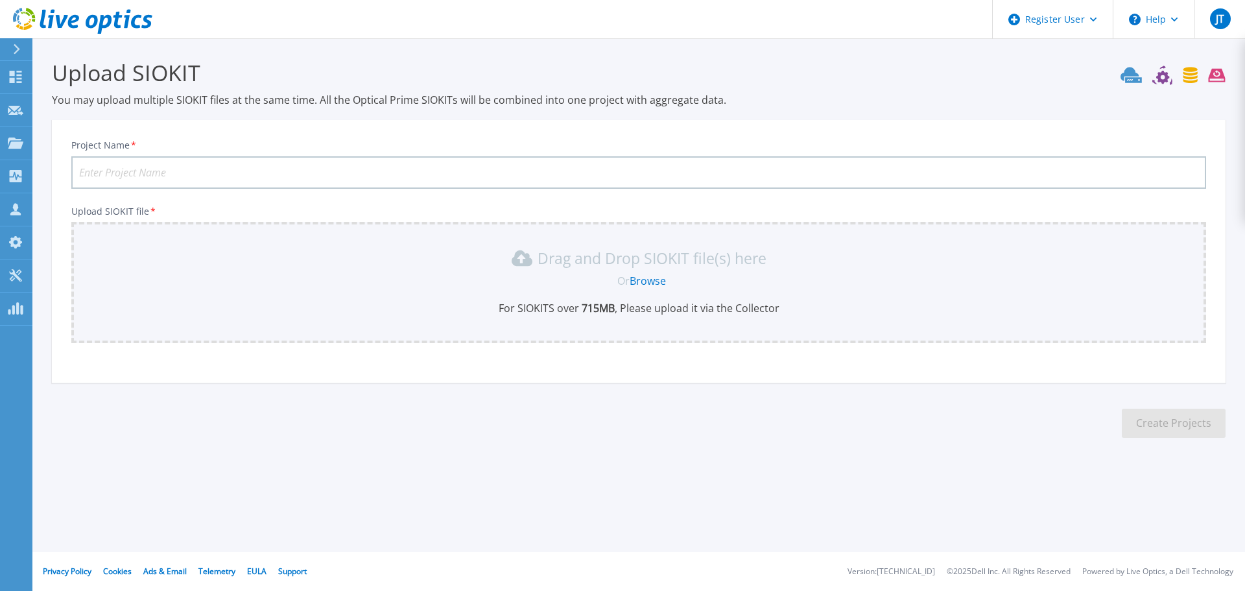
click at [307, 118] on section "Upload SIOKIT You may upload multiple SIOKIT files at the same time. All the Op…" at bounding box center [638, 252] width 1213 height 429
click at [185, 170] on input "Project Name *" at bounding box center [638, 172] width 1135 height 32
click at [17, 48] on icon at bounding box center [17, 49] width 6 height 10
click at [272, 110] on section "Upload SIOKIT You may upload multiple SIOKIT files at the same time. All the Op…" at bounding box center [638, 252] width 1213 height 429
click at [137, 171] on input "Project Name *" at bounding box center [638, 172] width 1135 height 32
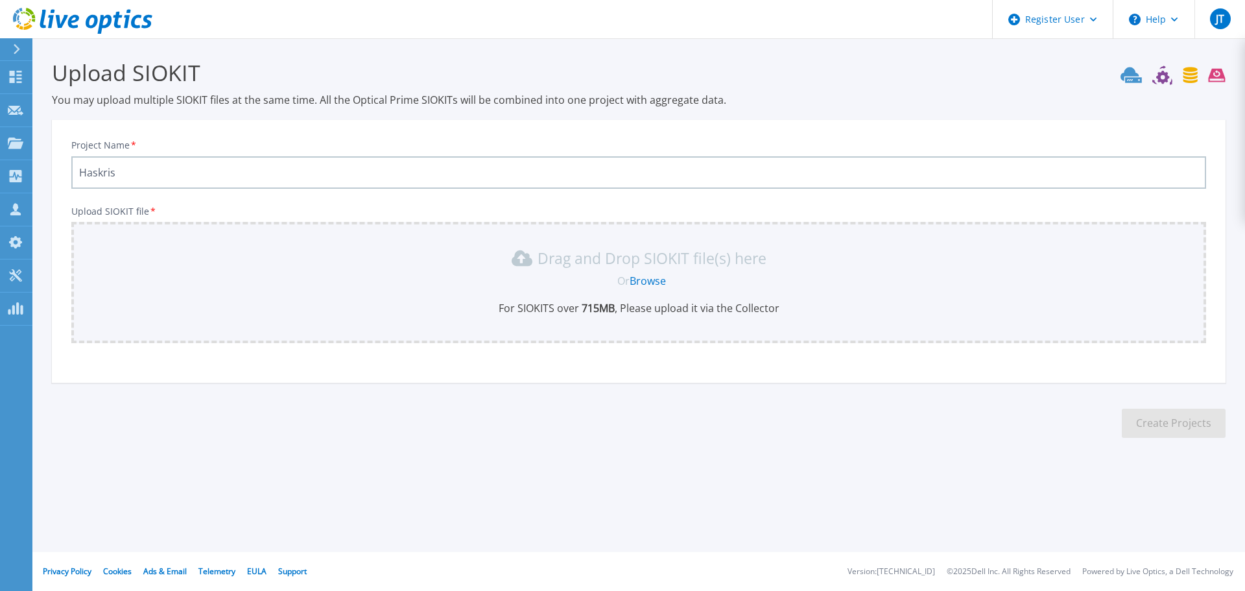
type input "Haskris"
click at [447, 370] on div "Project Name * Haskris Upload SIOKIT file * Drag and Drop SIOKIT file(s) here O…" at bounding box center [639, 255] width 1174 height 254
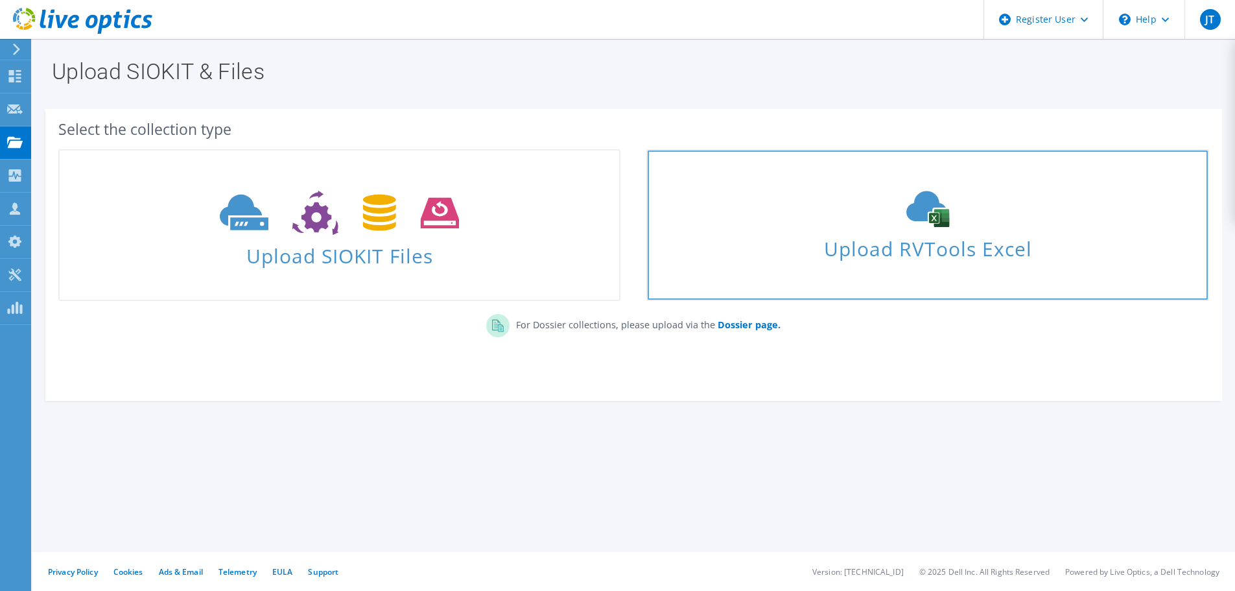
click at [925, 228] on div "Upload RVTools Excel" at bounding box center [928, 225] width 560 height 69
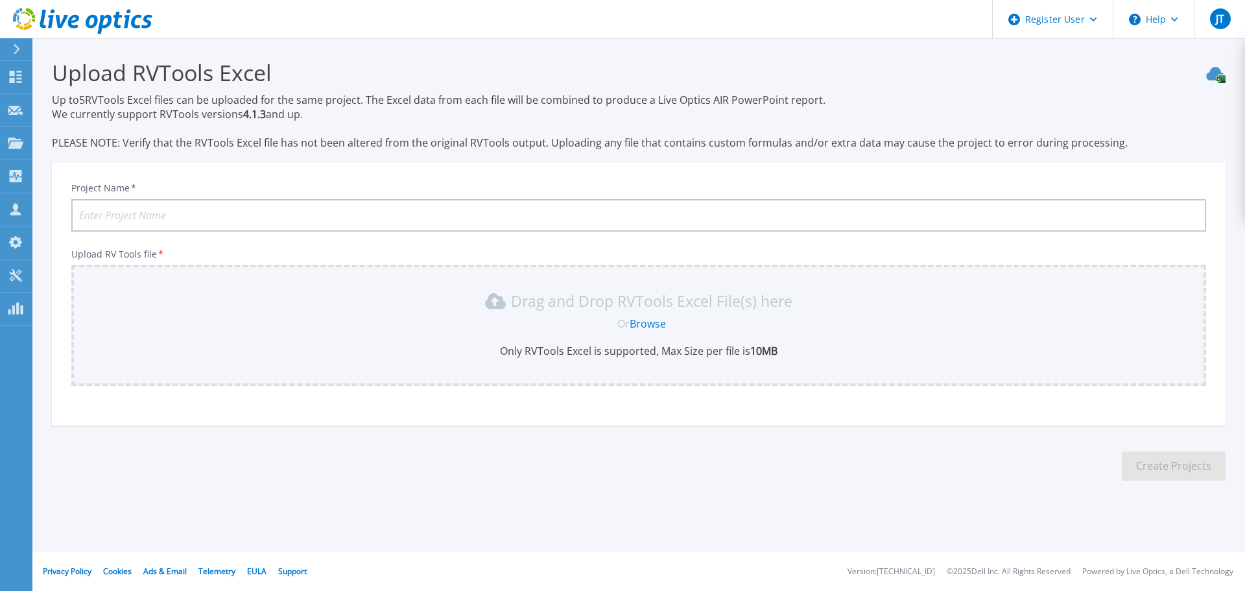
click at [192, 216] on input "Project Name *" at bounding box center [638, 215] width 1135 height 32
type input "Haskris"
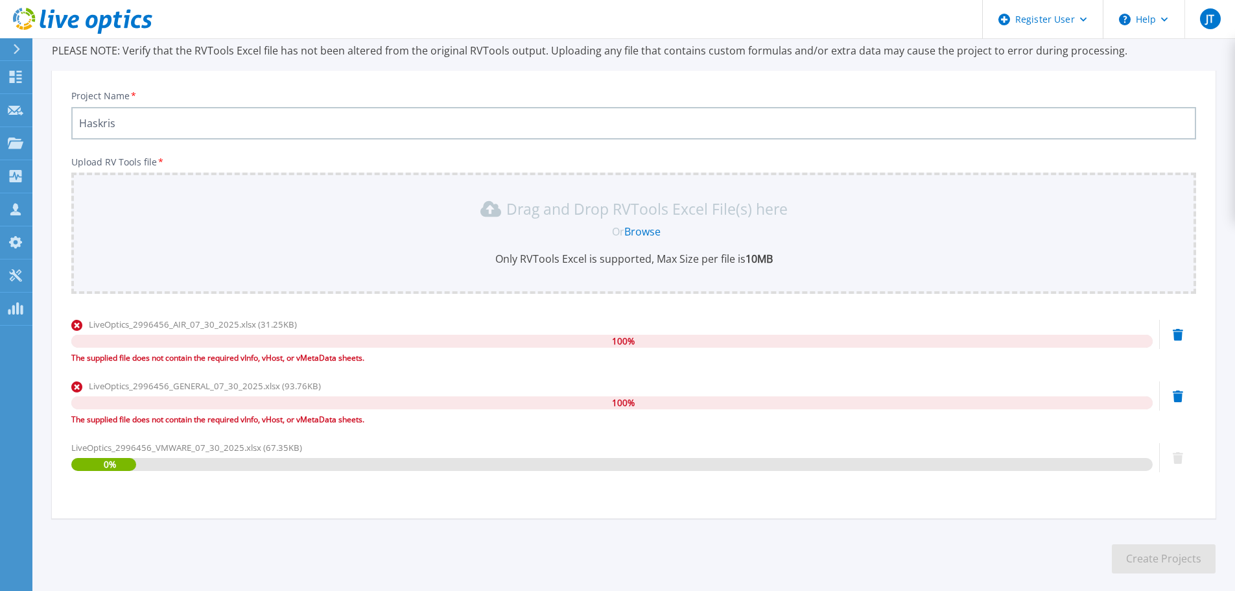
scroll to position [154, 0]
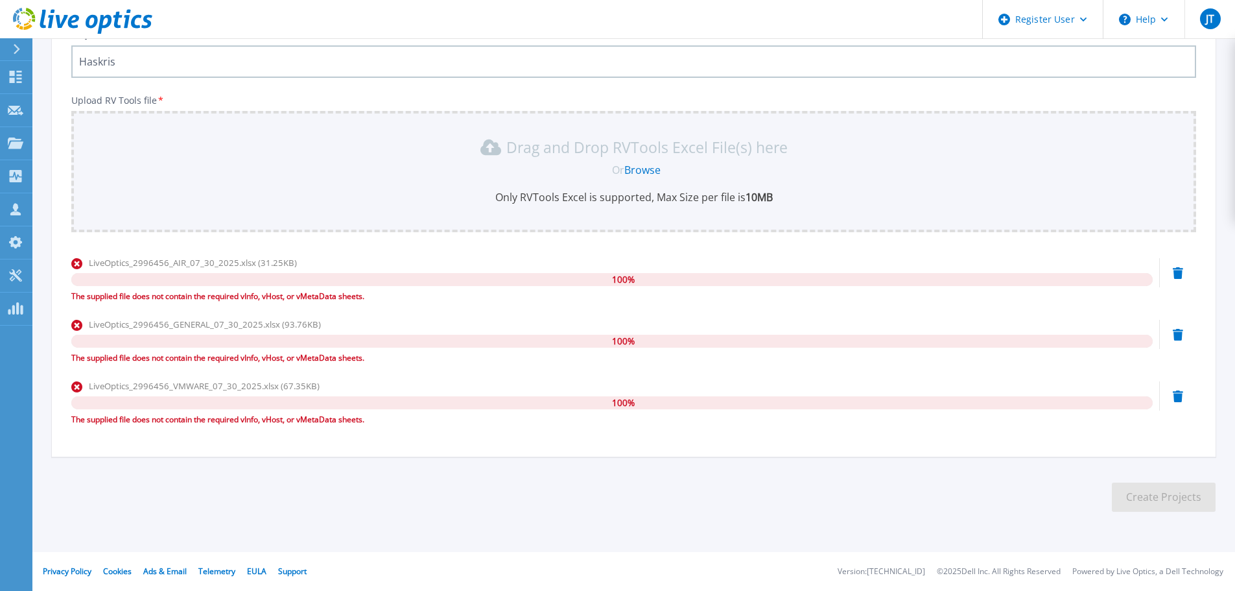
click at [1180, 279] on icon at bounding box center [1178, 273] width 10 height 12
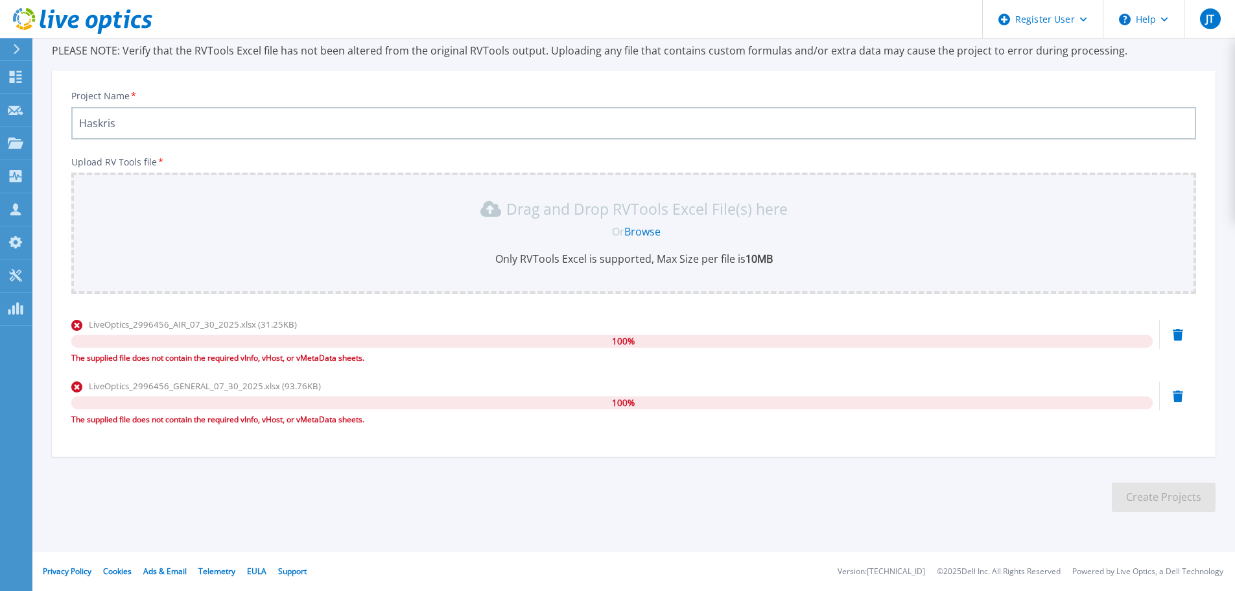
click at [1180, 338] on icon at bounding box center [1178, 335] width 10 height 12
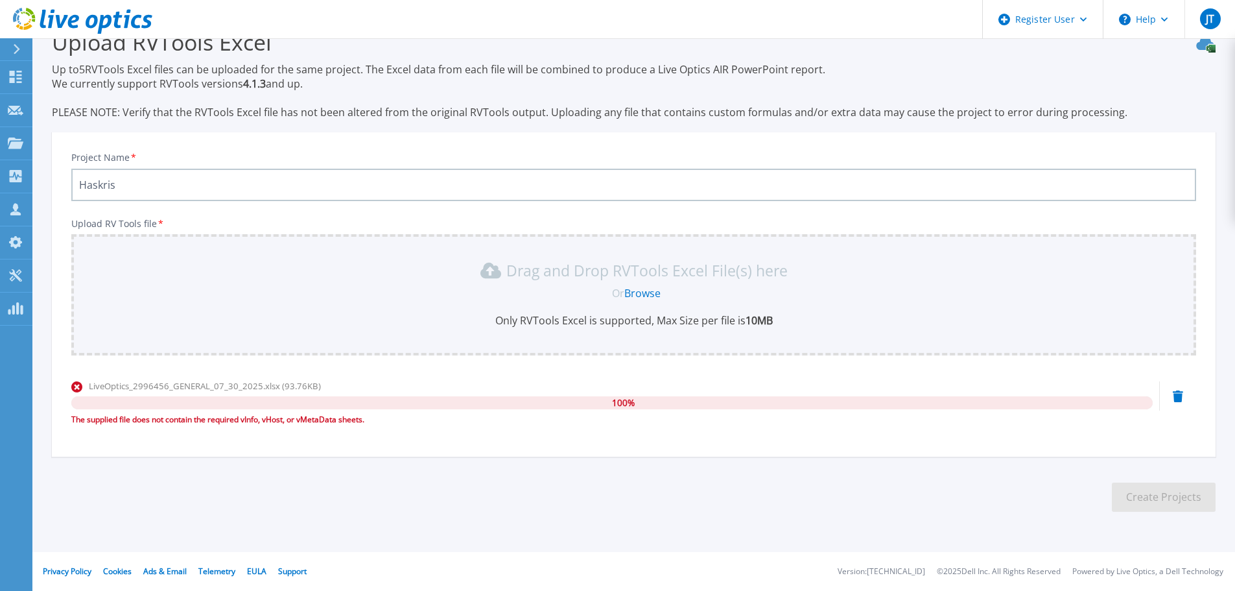
scroll to position [30, 0]
click at [1176, 402] on icon at bounding box center [1178, 396] width 10 height 12
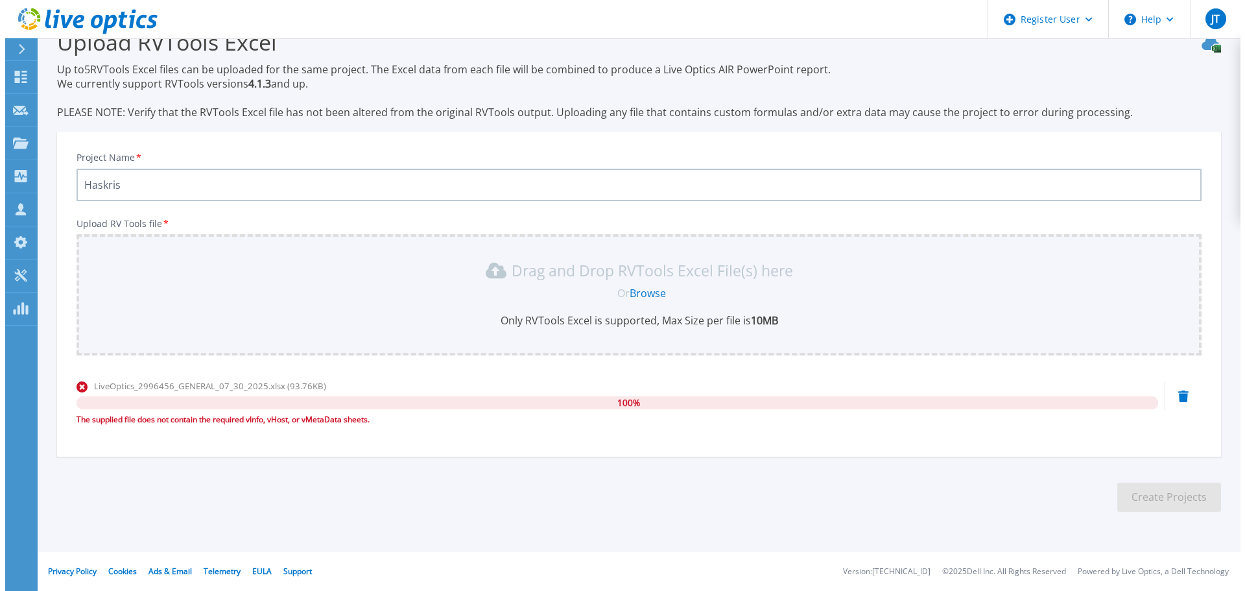
scroll to position [0, 0]
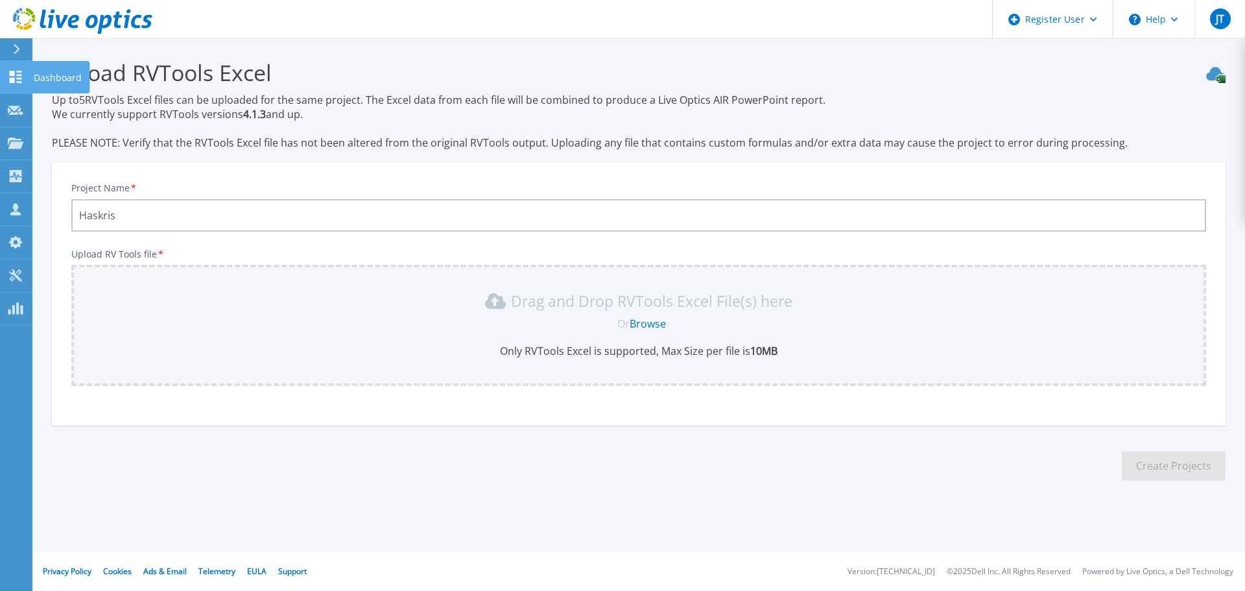
click at [4, 70] on link "Dashboard Dashboard" at bounding box center [16, 77] width 32 height 33
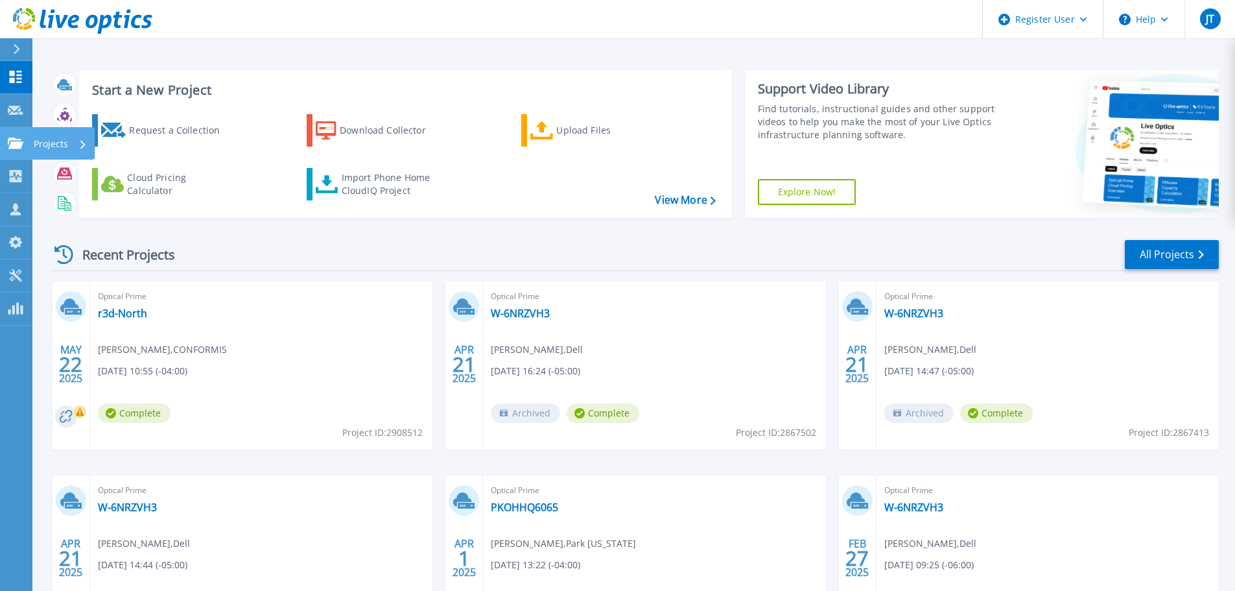
click at [16, 148] on icon at bounding box center [16, 142] width 16 height 11
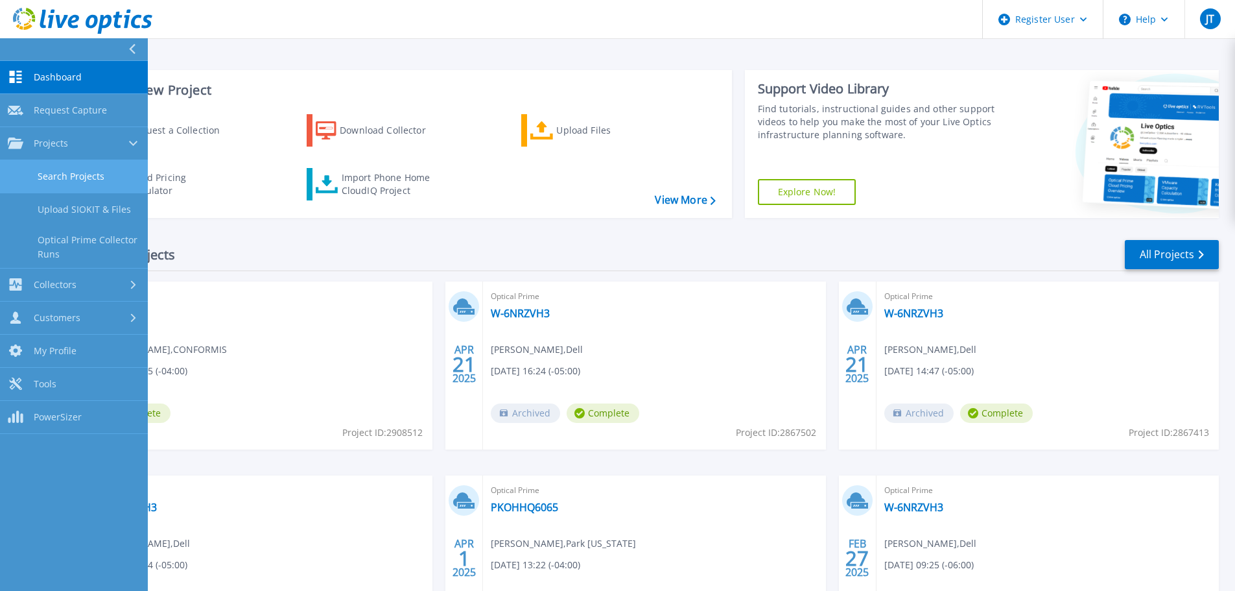
click at [105, 185] on link "Search Projects" at bounding box center [74, 176] width 148 height 33
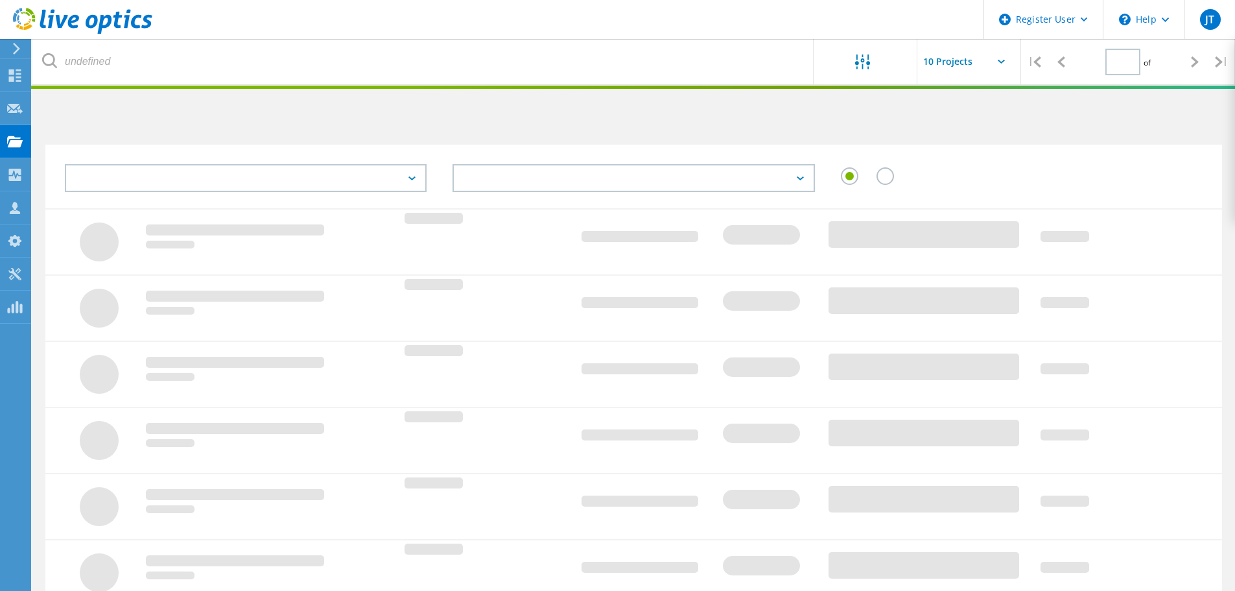
type input "1"
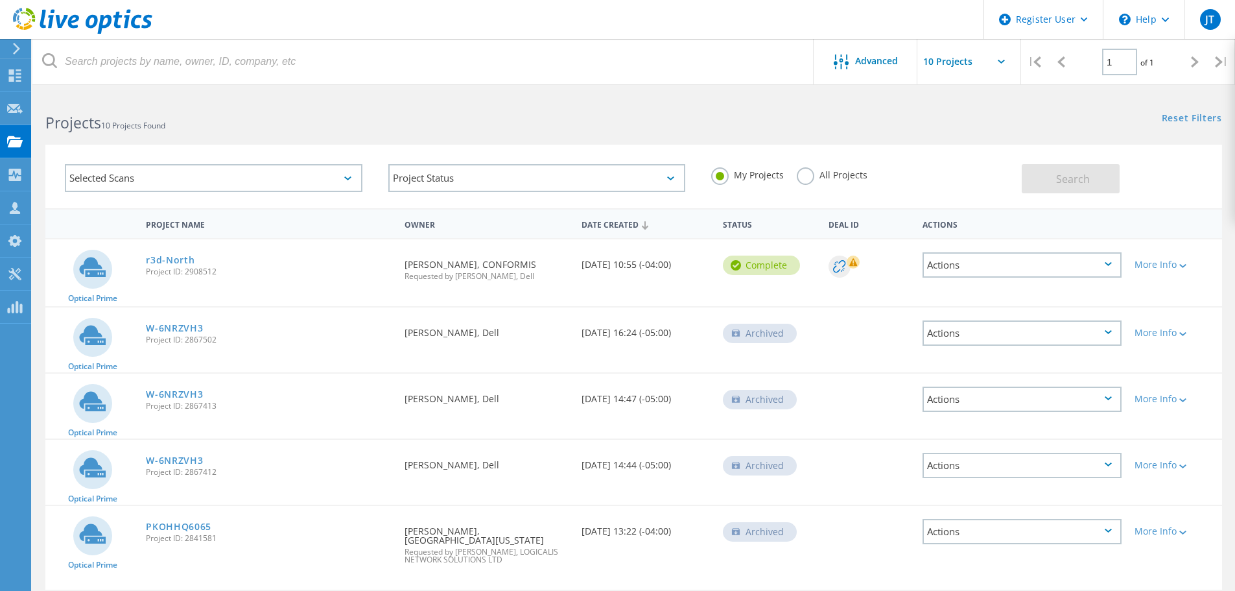
click at [806, 166] on div "My Projects All Projects" at bounding box center [860, 175] width 324 height 48
click at [801, 180] on label "All Projects" at bounding box center [832, 173] width 71 height 12
click at [0, 0] on input "All Projects" at bounding box center [0, 0] width 0 height 0
click at [1062, 178] on span "Search" at bounding box center [1073, 179] width 34 height 14
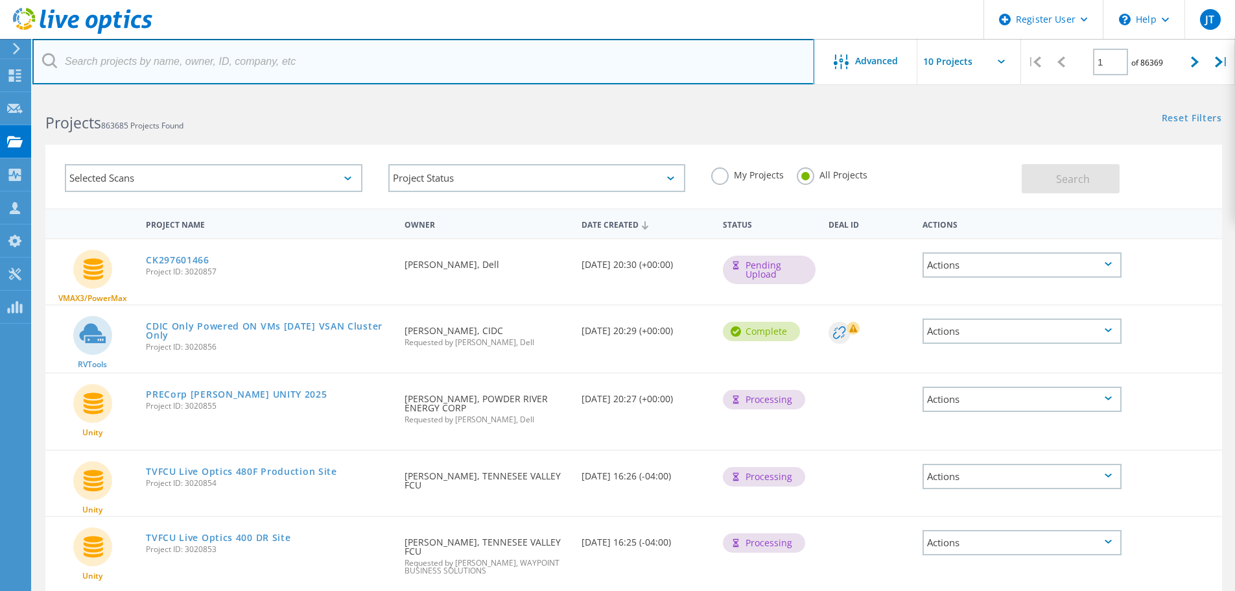
click at [259, 62] on input "text" at bounding box center [423, 61] width 782 height 45
type input "2996456"
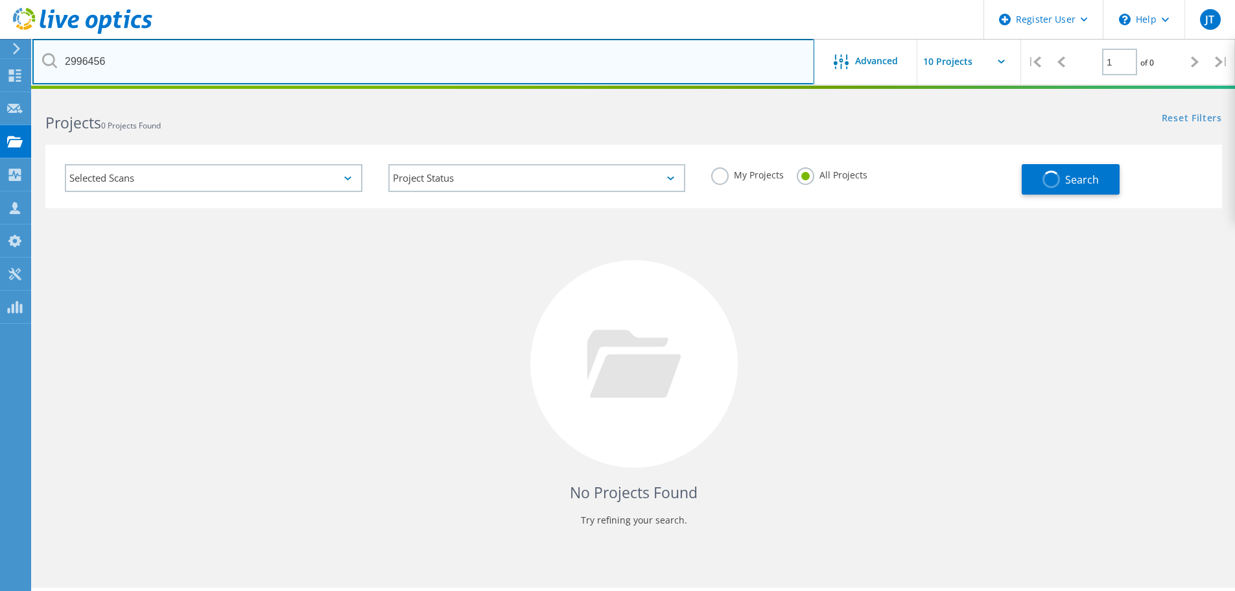
drag, startPoint x: 91, startPoint y: 56, endPoint x: 125, endPoint y: 73, distance: 38.3
click at [89, 56] on input "2996456" at bounding box center [423, 61] width 782 height 45
drag, startPoint x: 128, startPoint y: 71, endPoint x: 19, endPoint y: 58, distance: 109.7
click at [38, 65] on input "2996456" at bounding box center [423, 61] width 782 height 45
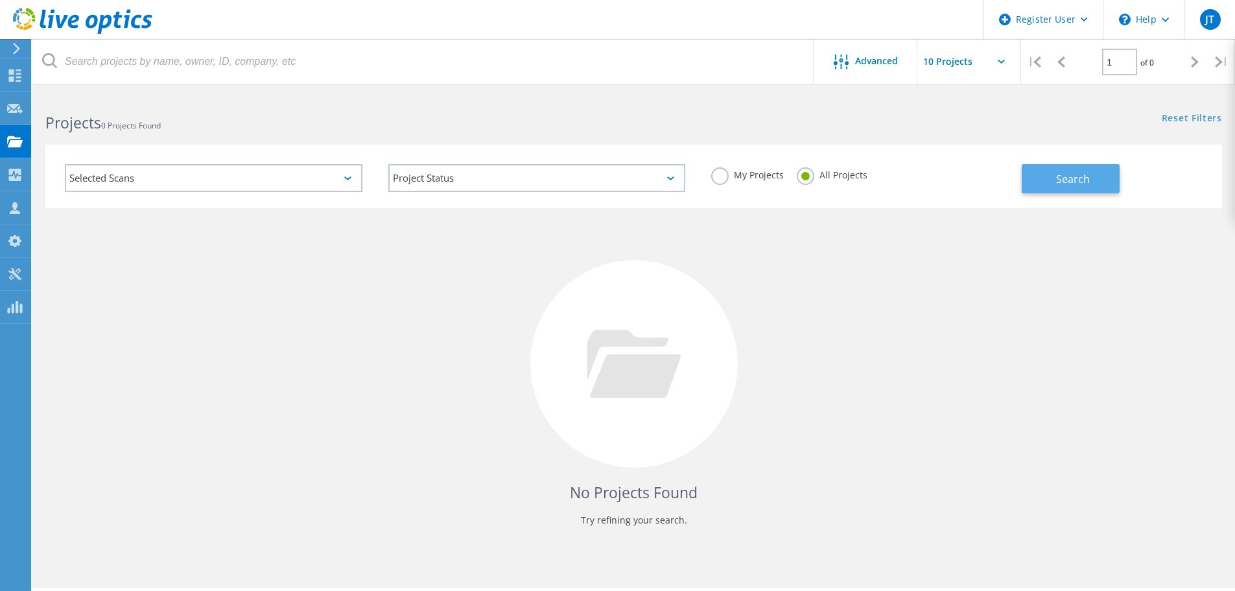
click at [1085, 176] on span "Search" at bounding box center [1073, 179] width 34 height 14
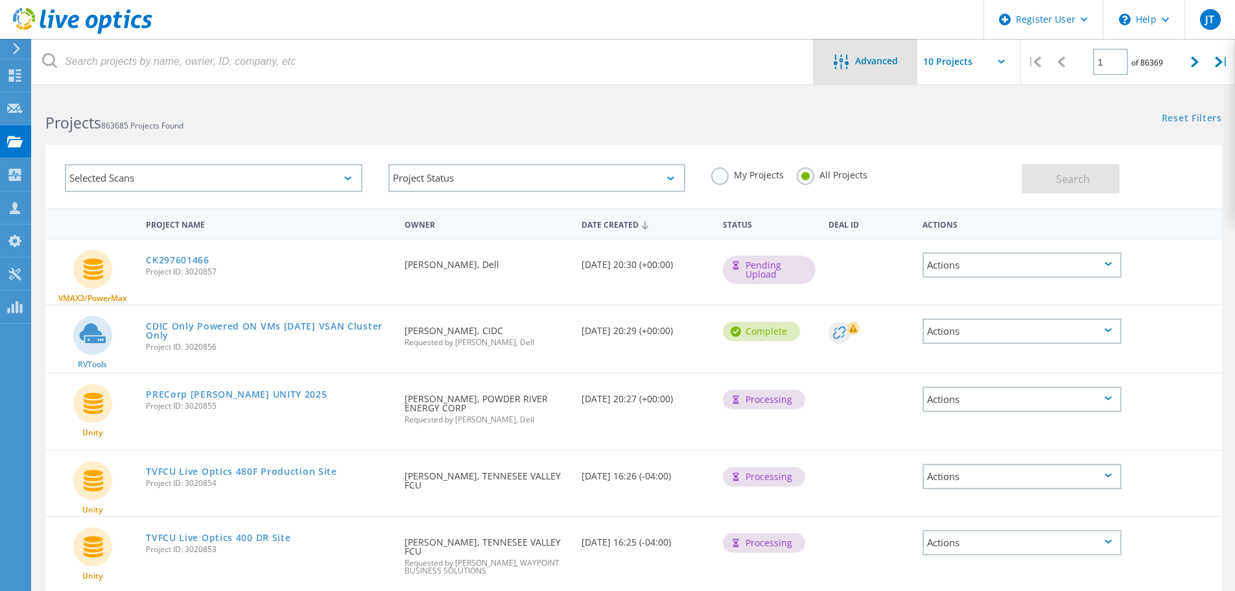
click at [840, 61] on icon at bounding box center [841, 61] width 15 height 15
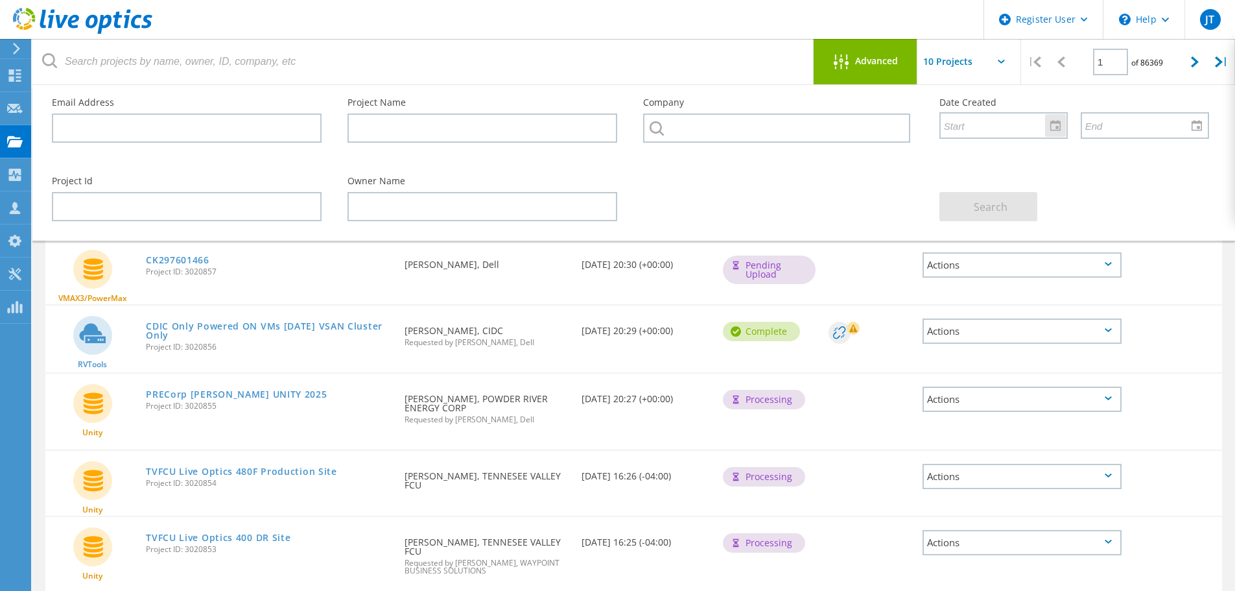
click at [1049, 130] on div at bounding box center [1055, 125] width 21 height 23
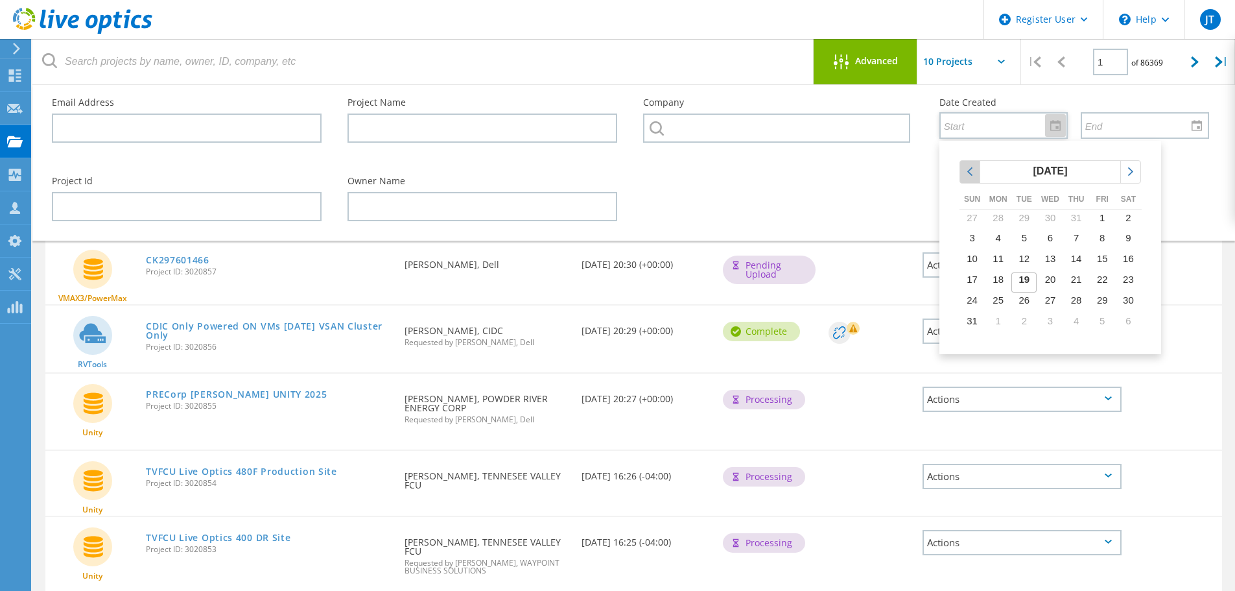
click at [972, 170] on icon "chevronleft" at bounding box center [970, 172] width 12 height 12
drag, startPoint x: 1053, startPoint y: 300, endPoint x: 1054, endPoint y: 292, distance: 7.2
click at [1053, 299] on span "30" at bounding box center [1050, 299] width 11 height 11
type input "7/30/2025"
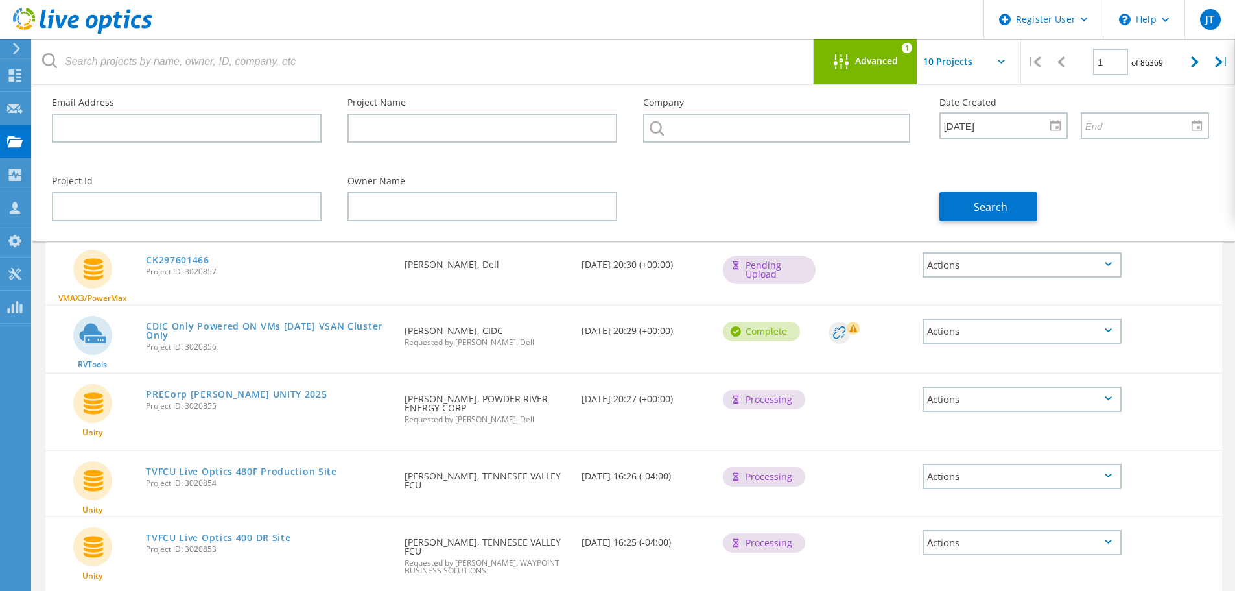
click at [1171, 190] on div "Search" at bounding box center [1075, 198] width 296 height 71
click at [1195, 131] on div at bounding box center [1197, 125] width 21 height 23
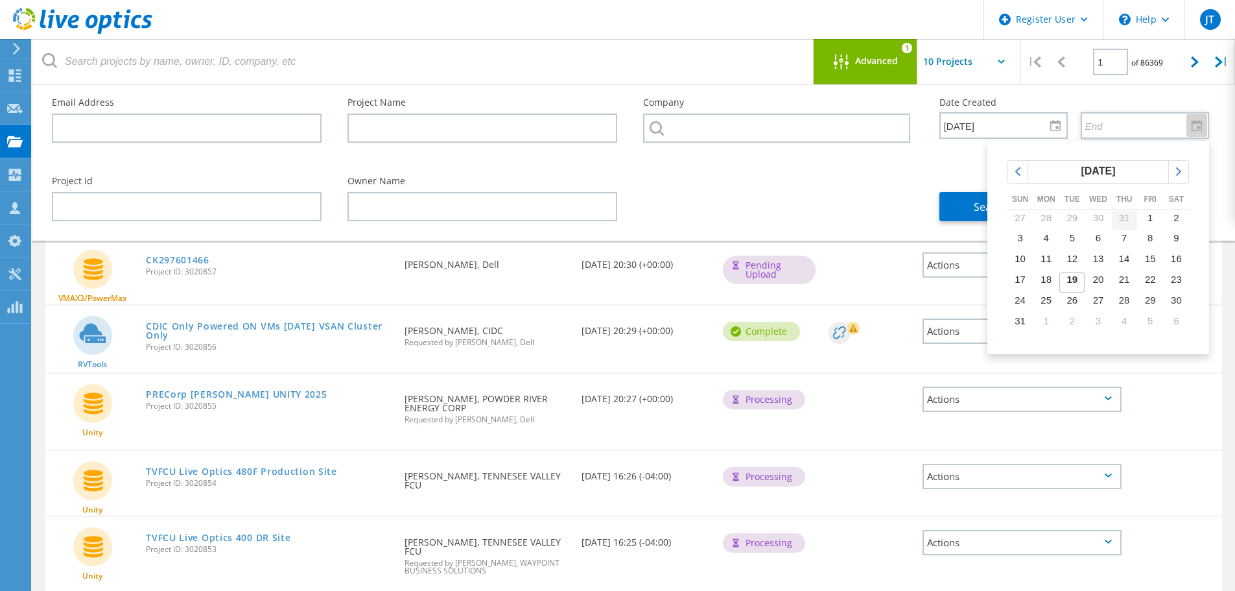
click at [1126, 221] on span "31" at bounding box center [1124, 217] width 11 height 11
type input "7/31/2025"
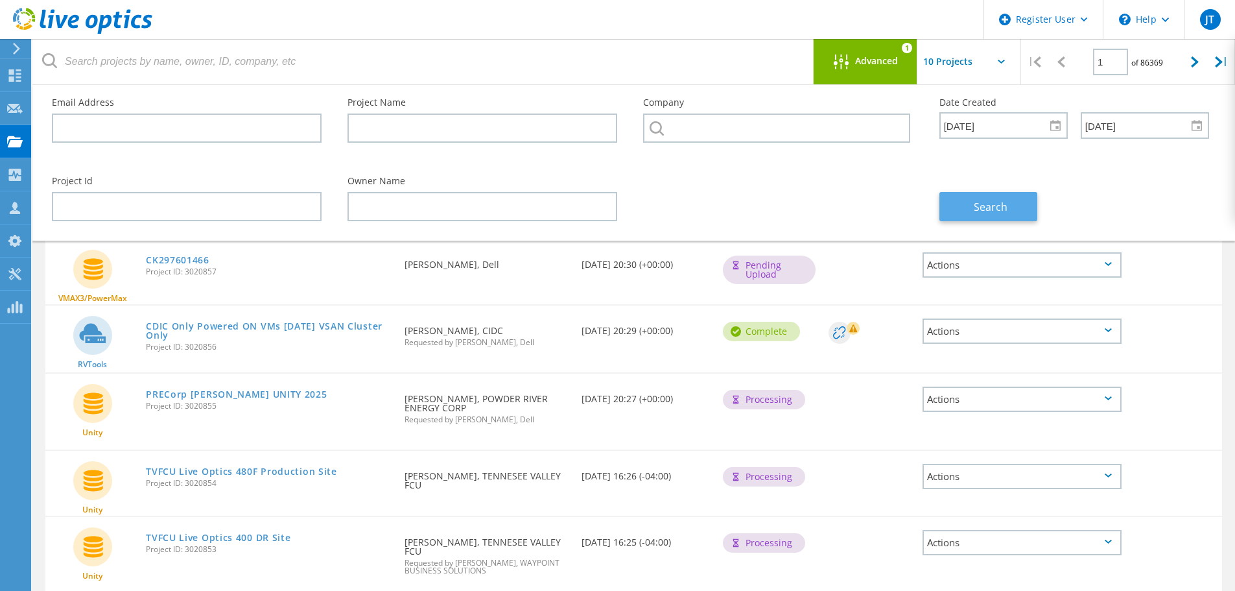
click at [971, 208] on button "Search" at bounding box center [989, 206] width 98 height 29
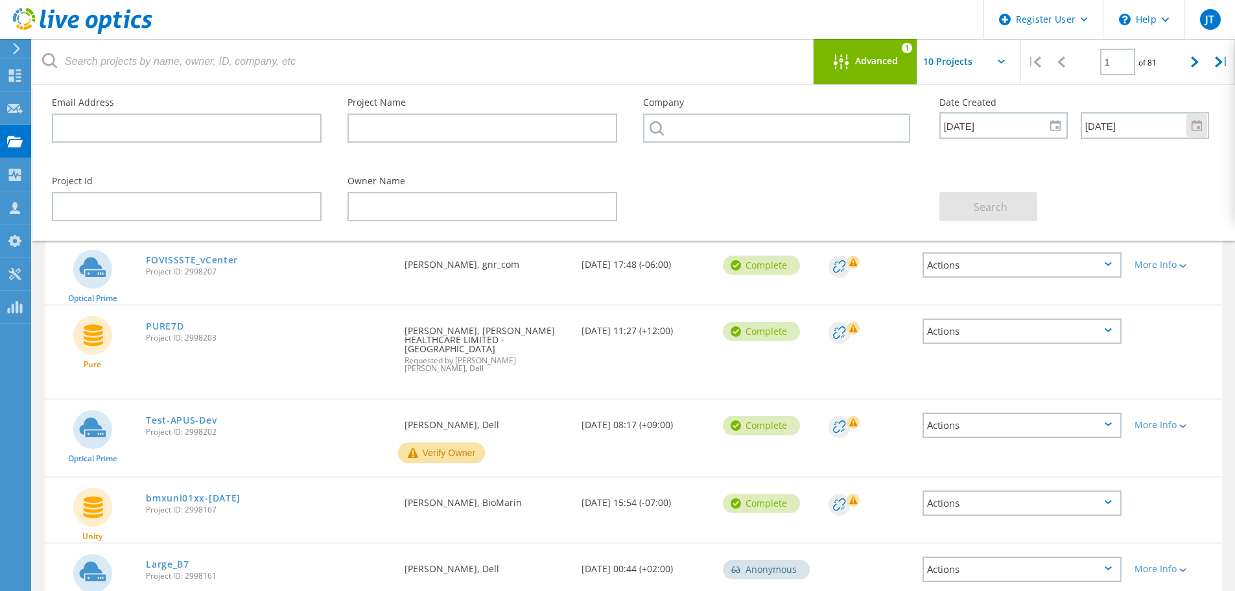
drag, startPoint x: 1145, startPoint y: 124, endPoint x: 1064, endPoint y: 121, distance: 81.1
click at [1069, 125] on div "7/30/2025 Sun Mon Tue Wed Thu Fri Sat 29 30 1 2 3 4 5 6 7 8 9 10 11 12 13 14 15…" at bounding box center [1075, 125] width 270 height 25
type input "\"
click at [1139, 176] on div "Search" at bounding box center [1075, 198] width 296 height 71
click at [999, 204] on span "Search" at bounding box center [991, 207] width 34 height 14
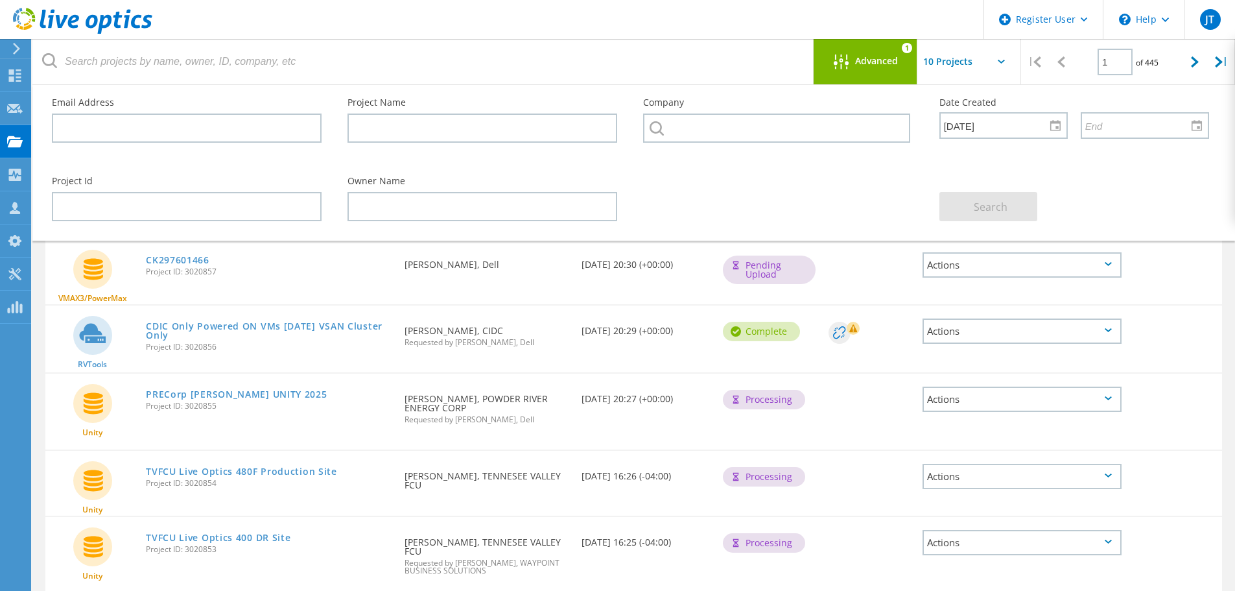
click at [94, 191] on div "Project Id" at bounding box center [187, 198] width 296 height 71
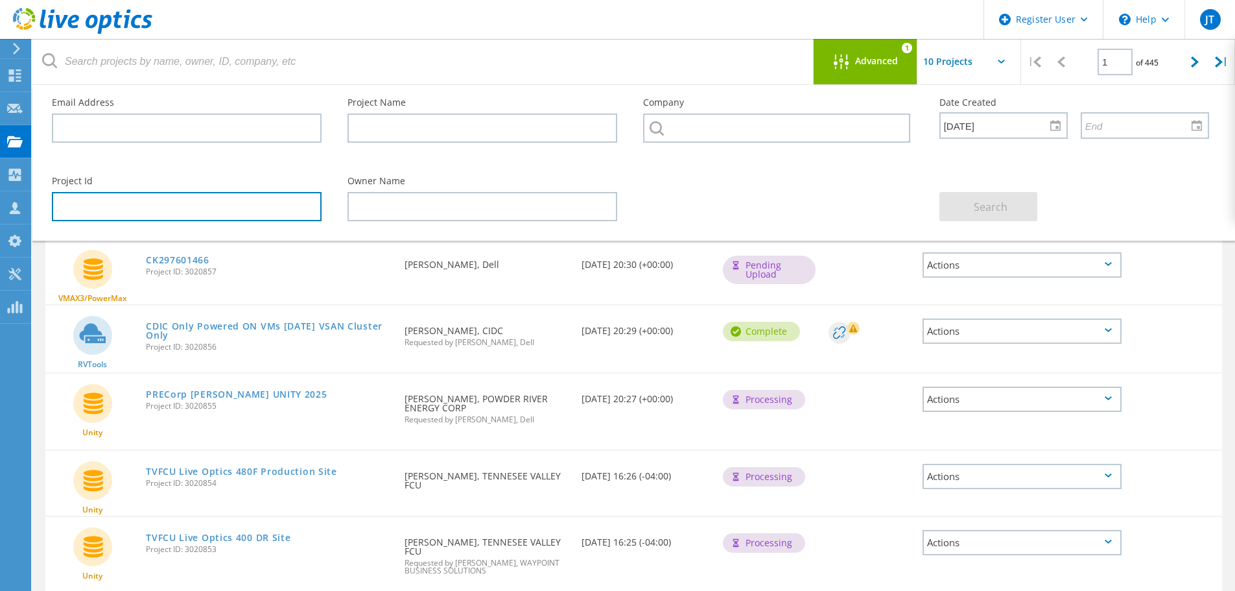
paste input "2996456"
type input "2996456"
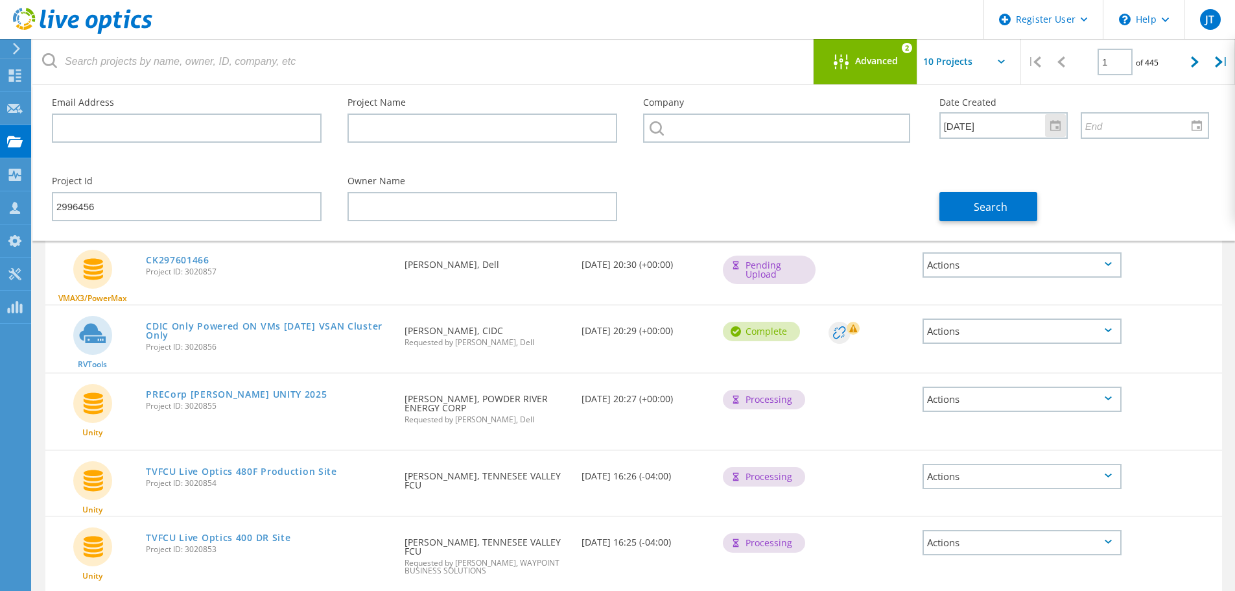
drag, startPoint x: 1005, startPoint y: 126, endPoint x: 866, endPoint y: 134, distance: 138.4
click at [866, 134] on div "Email Address Project Name Company Date Created 7/30/2025 Sun Mon Tue Wed Thu F…" at bounding box center [631, 124] width 1184 height 78
drag, startPoint x: 852, startPoint y: 174, endPoint x: 904, endPoint y: 187, distance: 53.3
click at [859, 174] on div "Project Id 2996456 Owner Name Search" at bounding box center [631, 198] width 1184 height 71
click at [970, 197] on button "Search" at bounding box center [989, 206] width 98 height 29
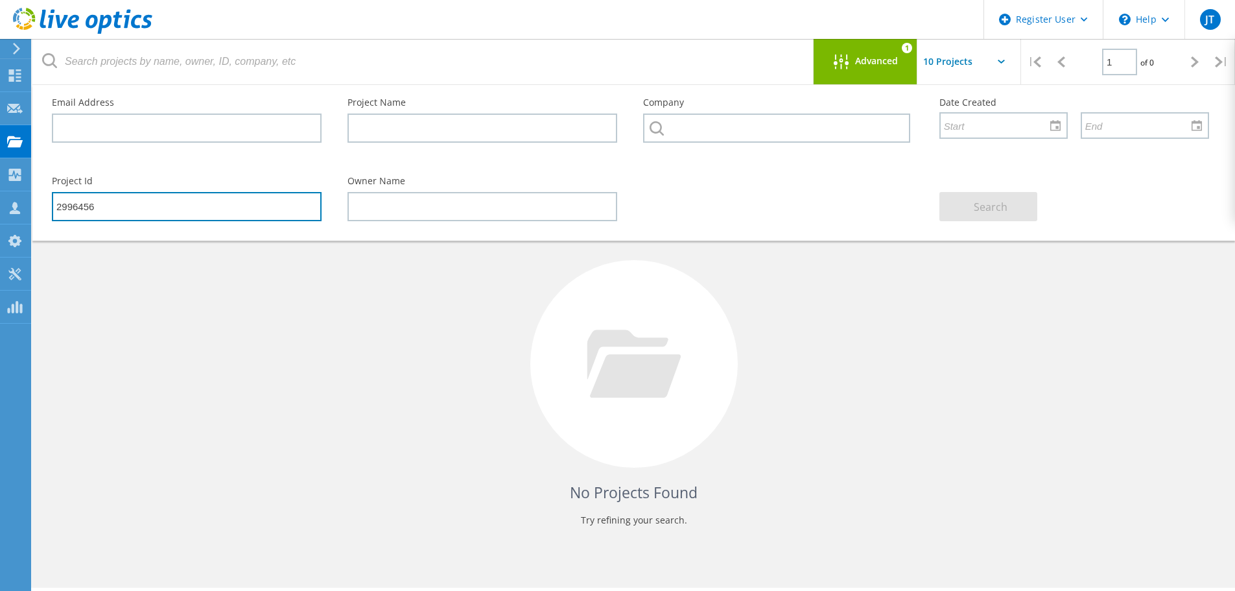
drag, startPoint x: 85, startPoint y: 214, endPoint x: -57, endPoint y: 221, distance: 142.2
click at [0, 221] on html "Register User \n Help Explore Helpful Articles Contact Support JT Dell User Jas…" at bounding box center [617, 313] width 1235 height 626
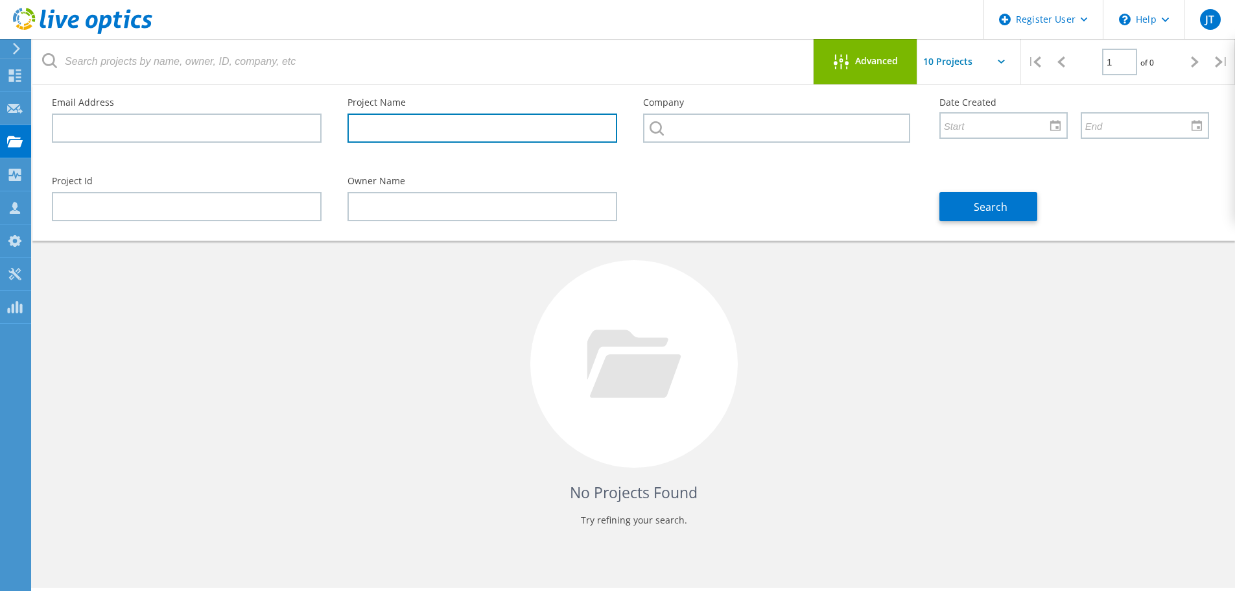
paste input "Haskris-LiveOptics"
type input "Haskris-LiveOptics"
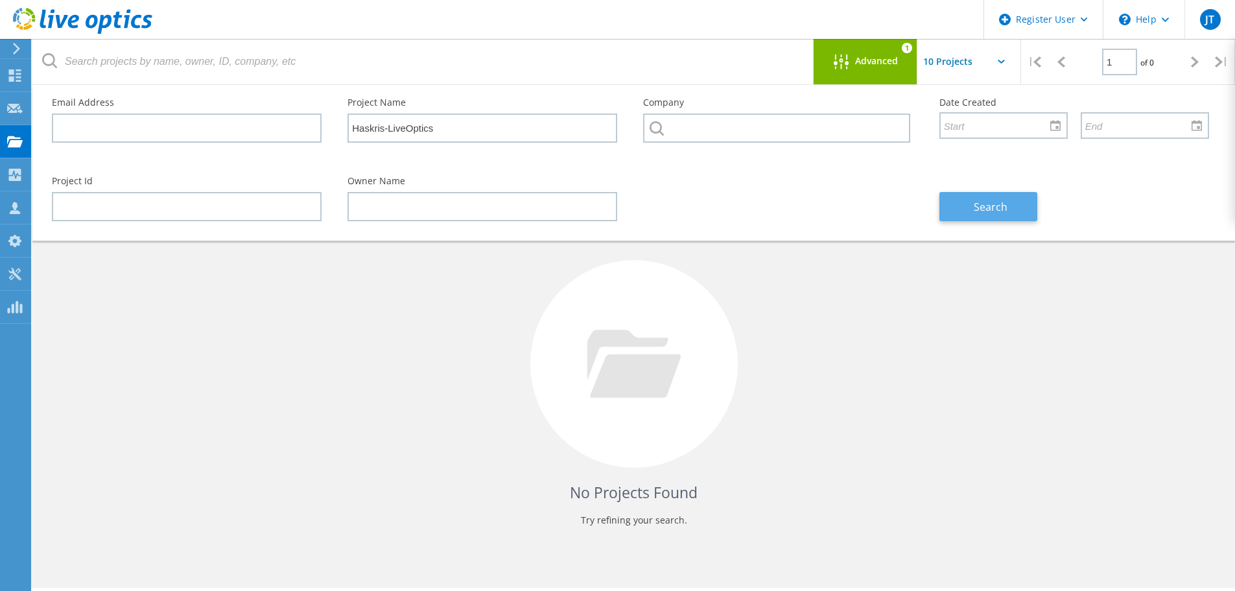
click at [1004, 202] on span "Search" at bounding box center [991, 207] width 34 height 14
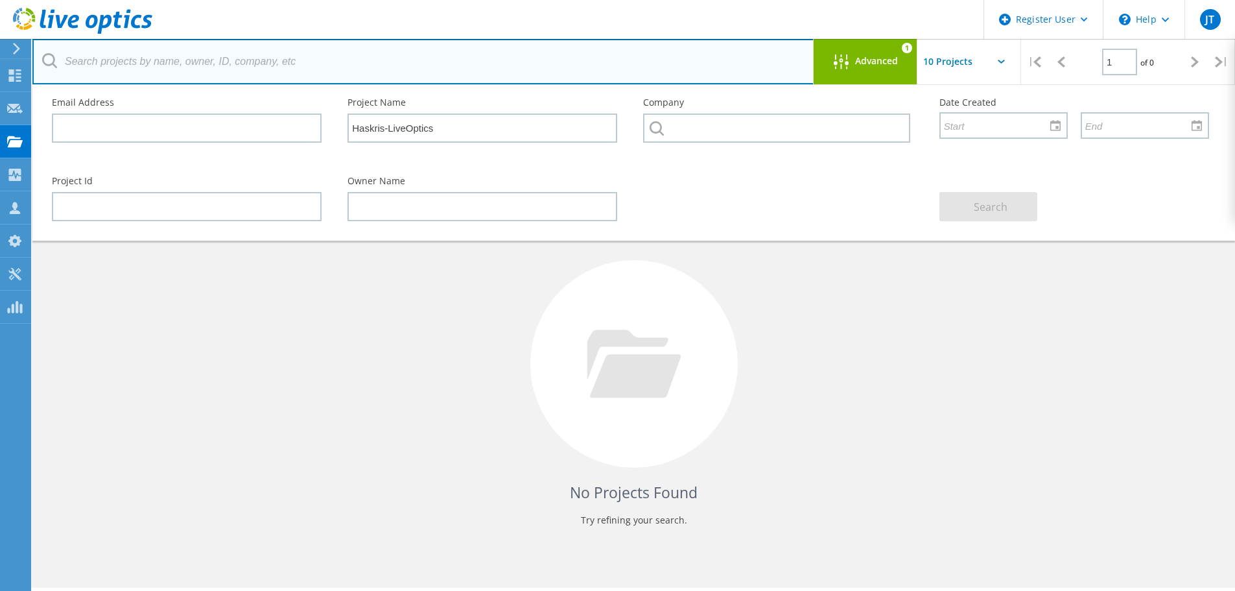
click at [226, 63] on input "text" at bounding box center [423, 61] width 782 height 45
type input "jim.issa@haskris.com"
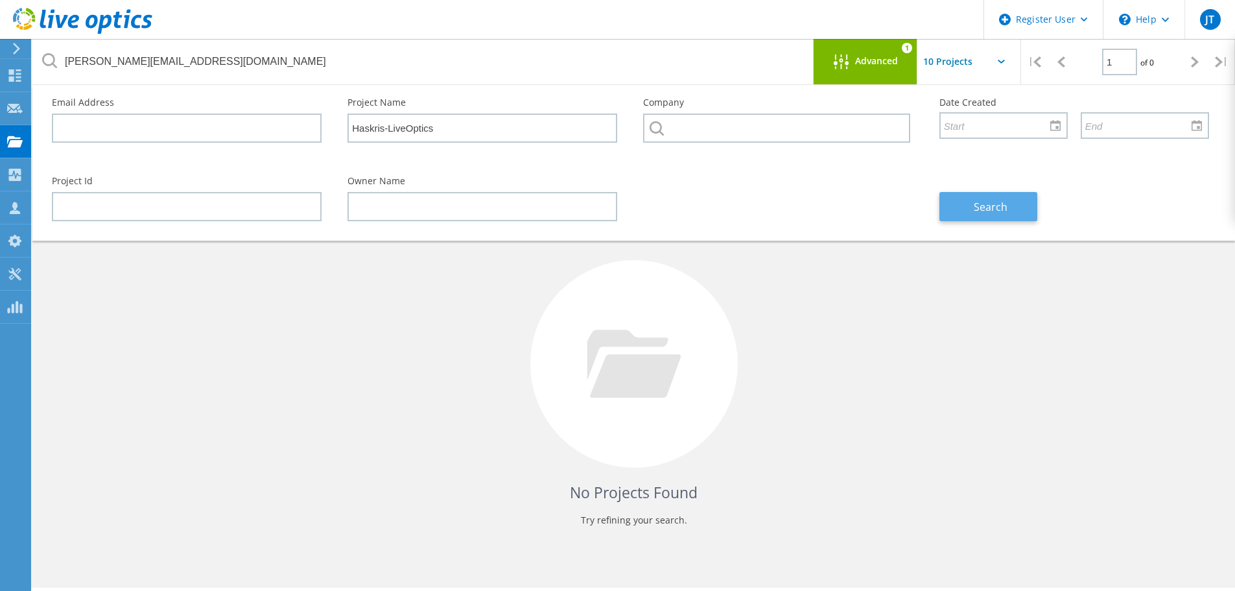
click at [1009, 209] on button "Search" at bounding box center [989, 206] width 98 height 29
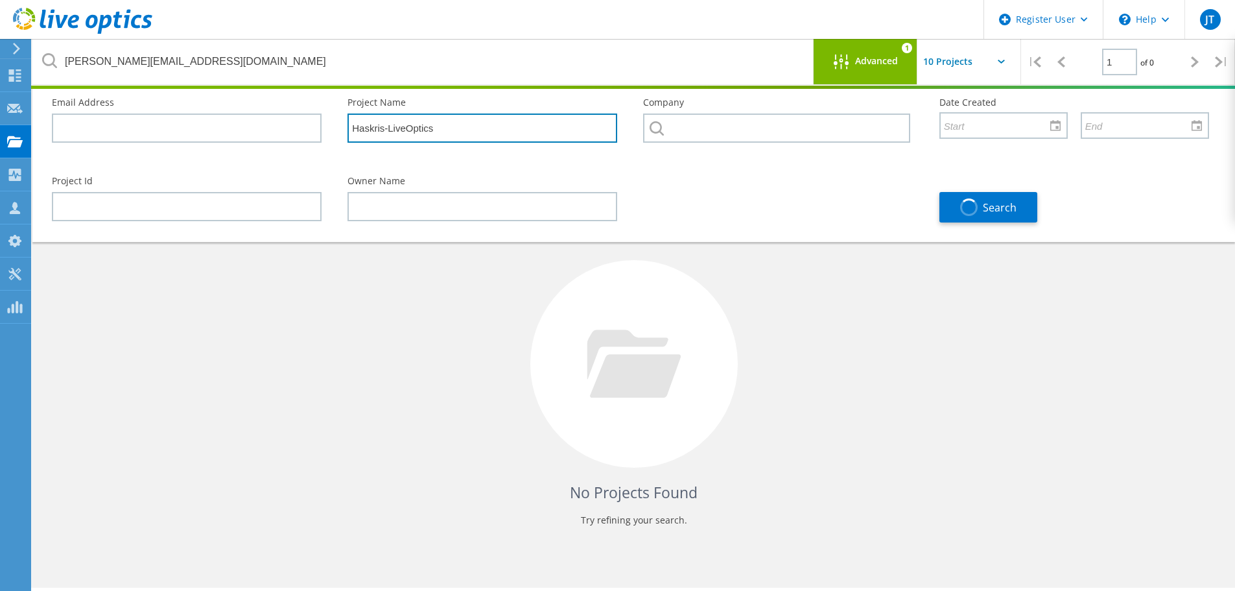
drag, startPoint x: 308, startPoint y: 124, endPoint x: 272, endPoint y: 119, distance: 36.7
click at [272, 119] on div "Email Address Project Name Haskris-LiveOptics Company Date Created Sun Mon Tue …" at bounding box center [631, 124] width 1184 height 78
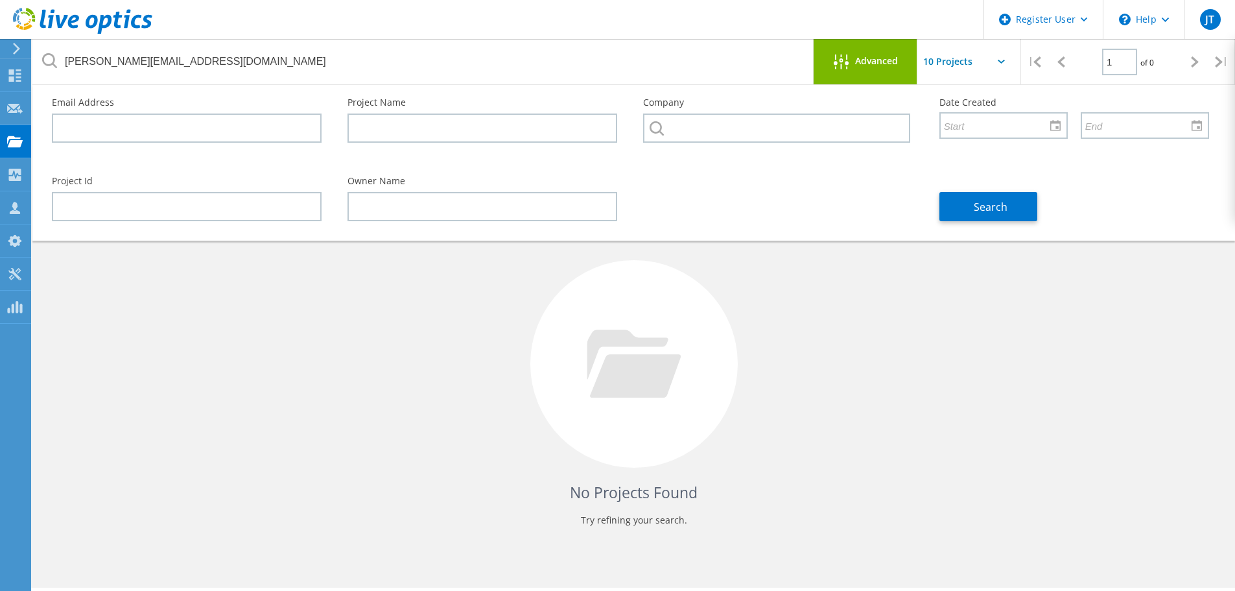
drag, startPoint x: 942, startPoint y: 335, endPoint x: 910, endPoint y: 322, distance: 34.7
click at [936, 333] on div "No Projects Found Try refining your search." at bounding box center [633, 375] width 1177 height 335
click at [201, 126] on input "text" at bounding box center [187, 127] width 270 height 29
paste input "cory.reyman@gha-associates.com"
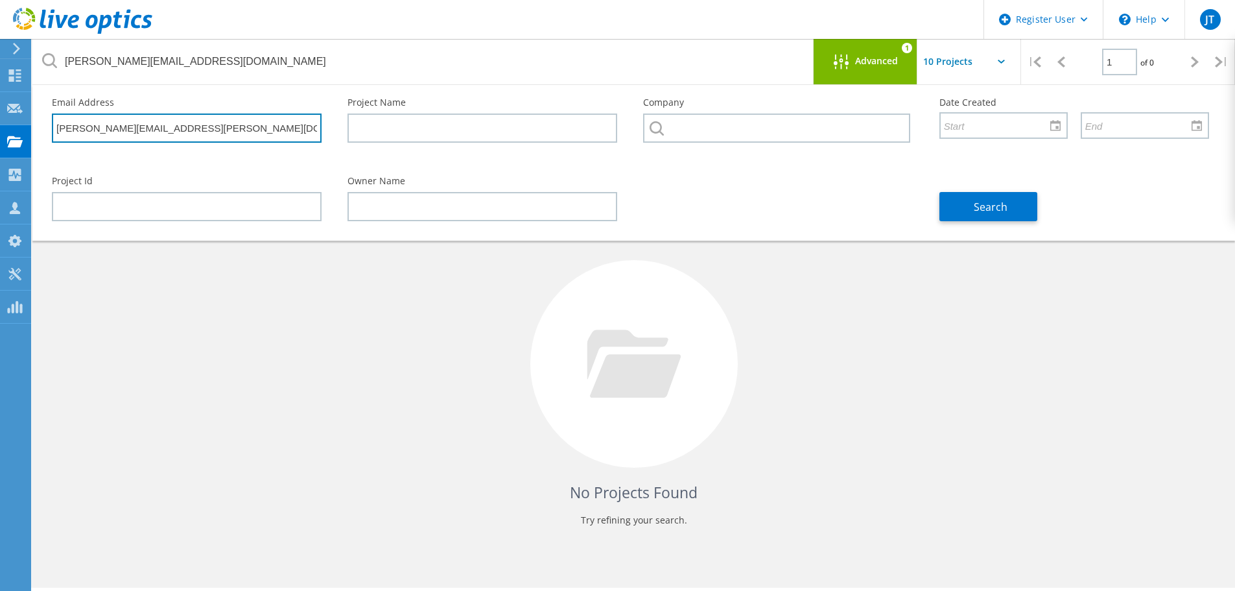
type input "cory.reyman@gha-associates.com"
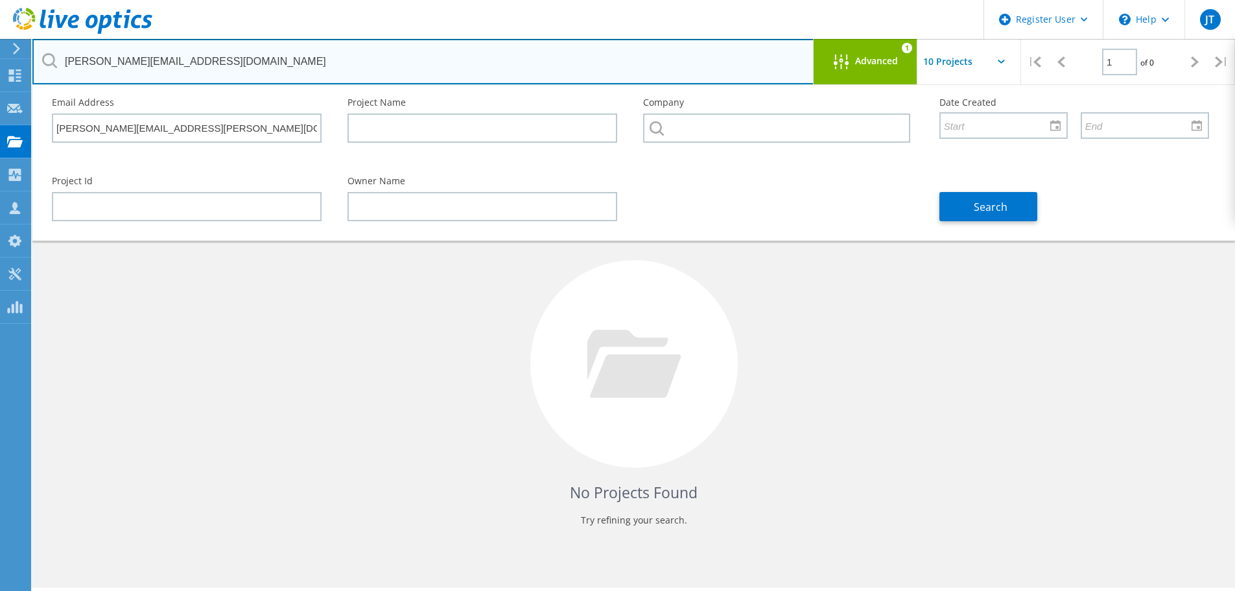
drag, startPoint x: 185, startPoint y: 61, endPoint x: 42, endPoint y: 55, distance: 142.8
click at [42, 55] on div "jim.issa@haskris.com" at bounding box center [422, 61] width 781 height 45
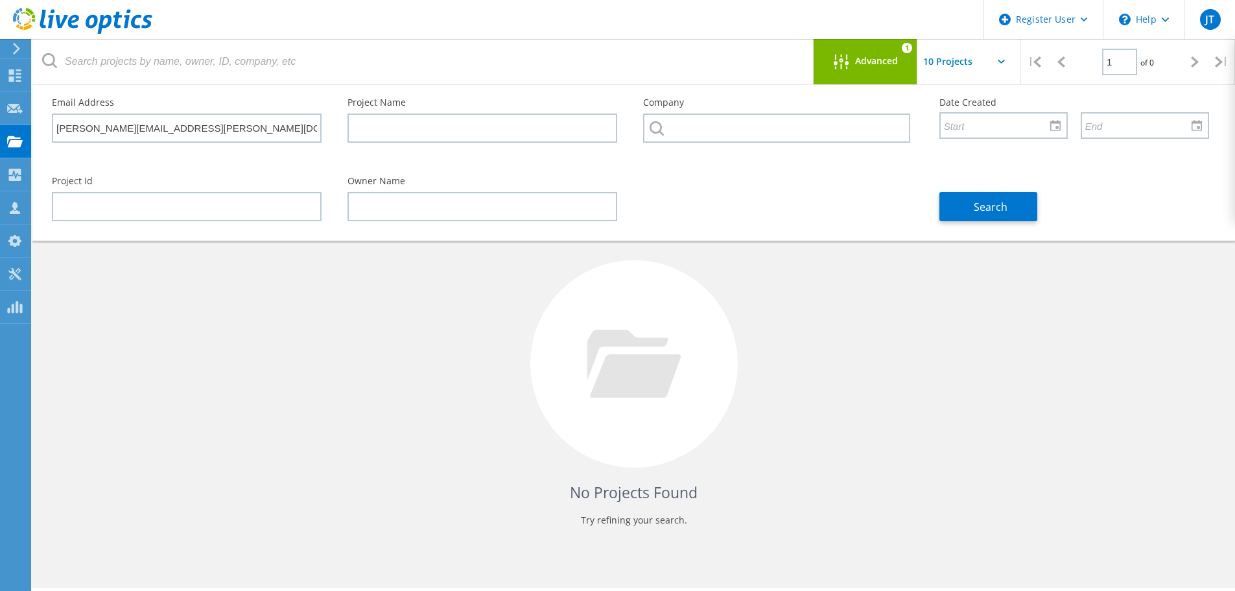
drag, startPoint x: 595, startPoint y: 326, endPoint x: 1114, endPoint y: 255, distance: 523.6
click at [595, 326] on div at bounding box center [635, 364] width 208 height 208
click at [963, 197] on button "Search" at bounding box center [989, 206] width 98 height 29
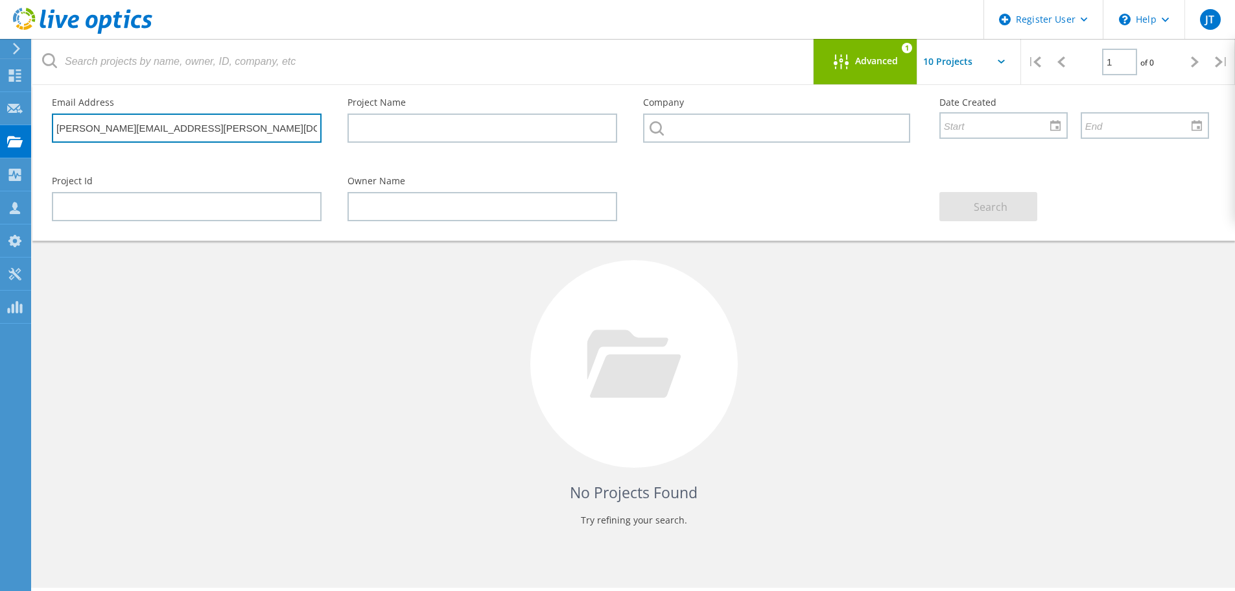
drag, startPoint x: 259, startPoint y: 126, endPoint x: -43, endPoint y: 97, distance: 304.2
click at [0, 97] on html "Register User \n Help Explore Helpful Articles Contact Support JT Dell User Jas…" at bounding box center [617, 313] width 1235 height 626
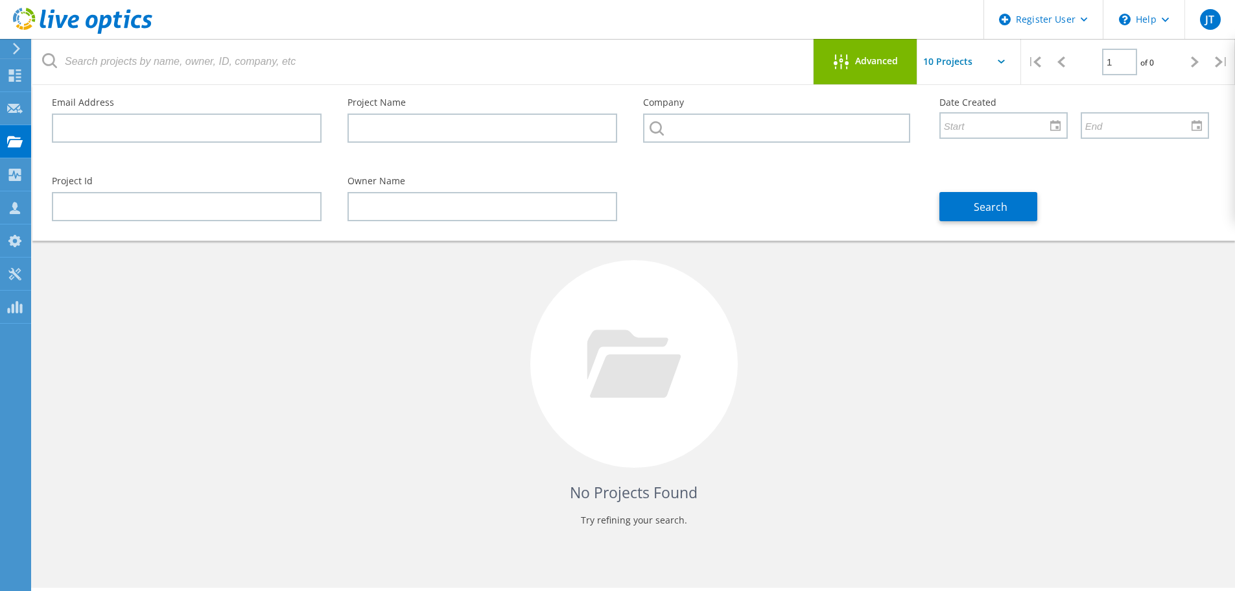
click at [868, 62] on span "Advanced" at bounding box center [876, 60] width 43 height 9
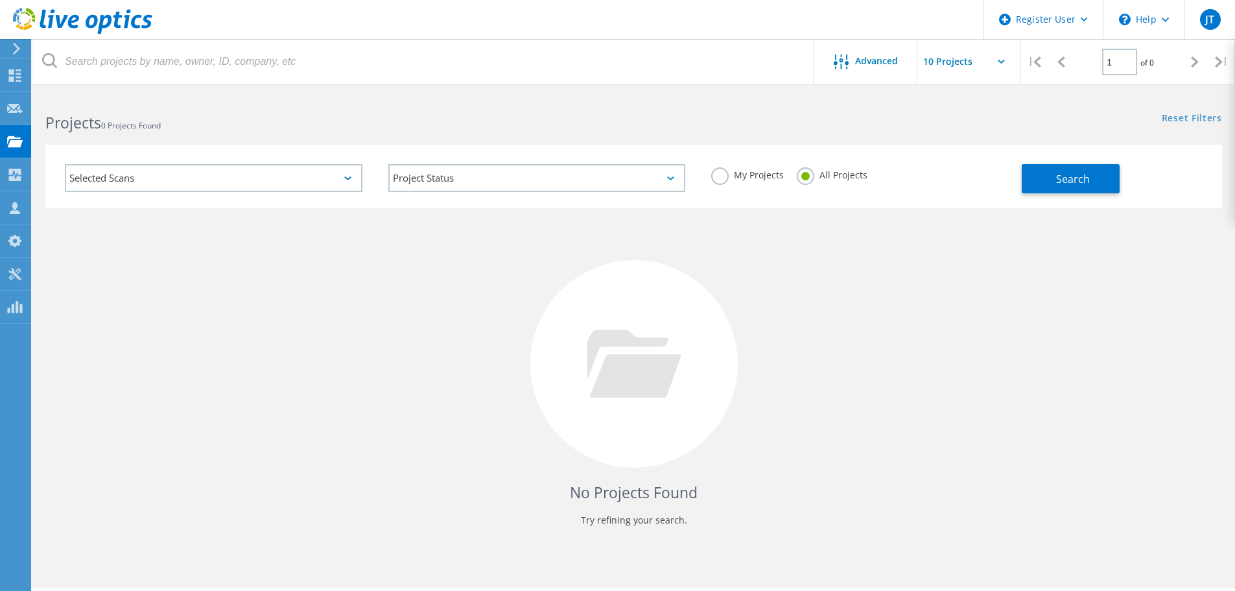
click at [282, 351] on div "No Projects Found Try refining your search." at bounding box center [633, 375] width 1177 height 335
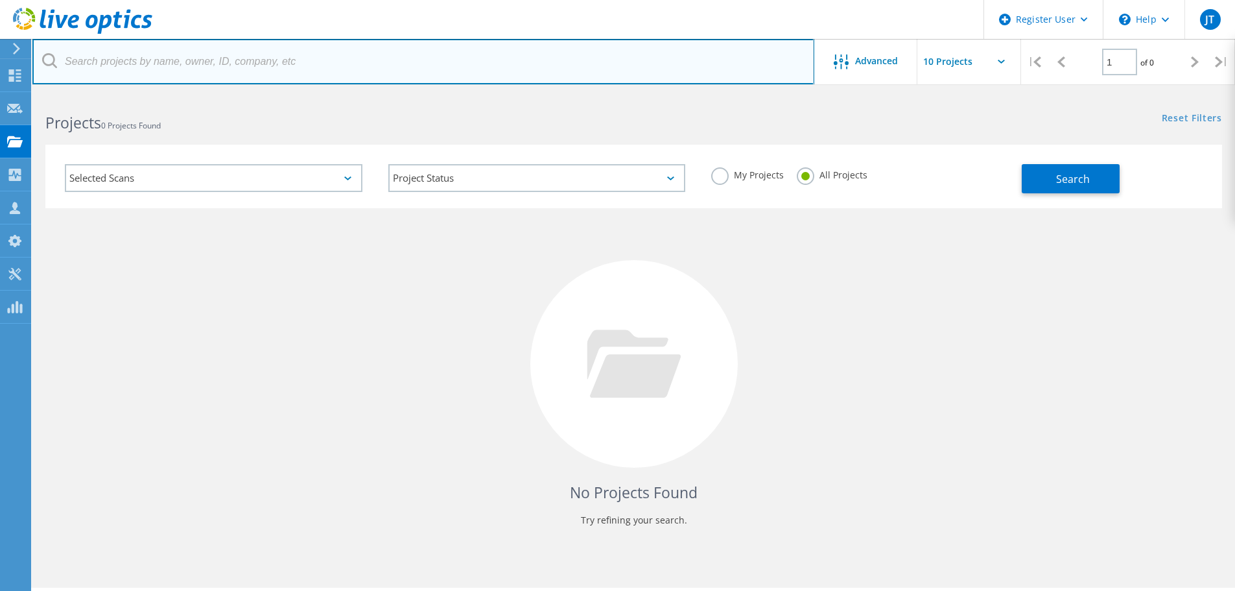
paste input "cory.reyman@gha-associates.com"
type input "cory.reyman@gha-associates.com"
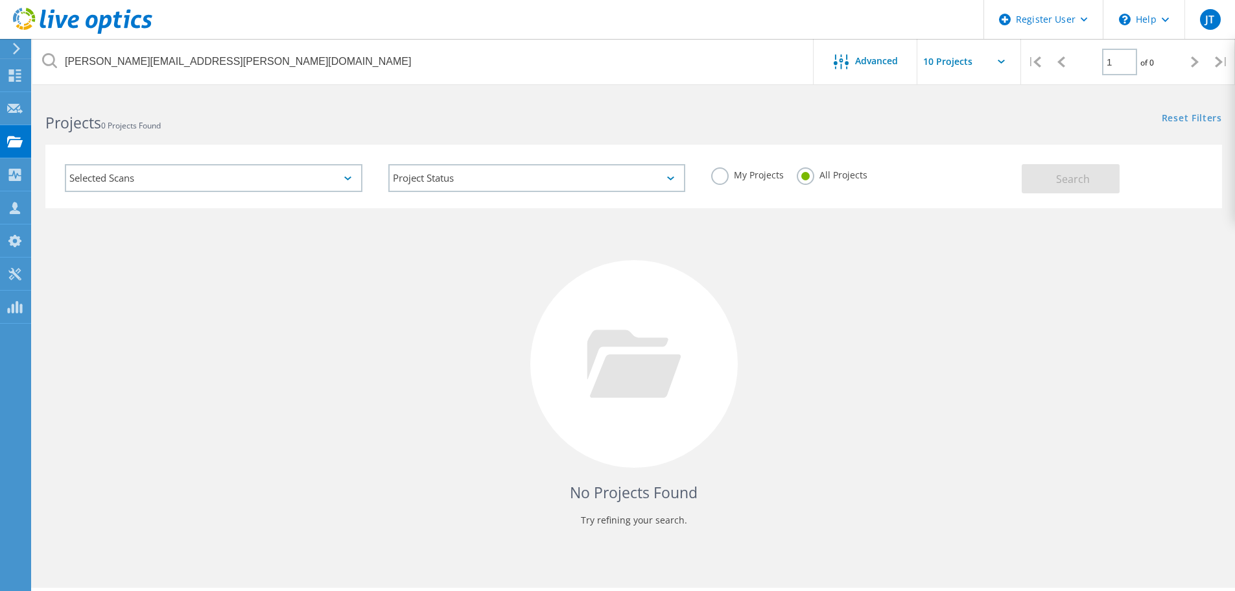
click at [722, 174] on label "My Projects" at bounding box center [747, 173] width 73 height 12
click at [0, 0] on input "My Projects" at bounding box center [0, 0] width 0 height 0
click at [1056, 184] on span "Search" at bounding box center [1073, 179] width 34 height 14
click at [8, 71] on icon at bounding box center [15, 75] width 16 height 12
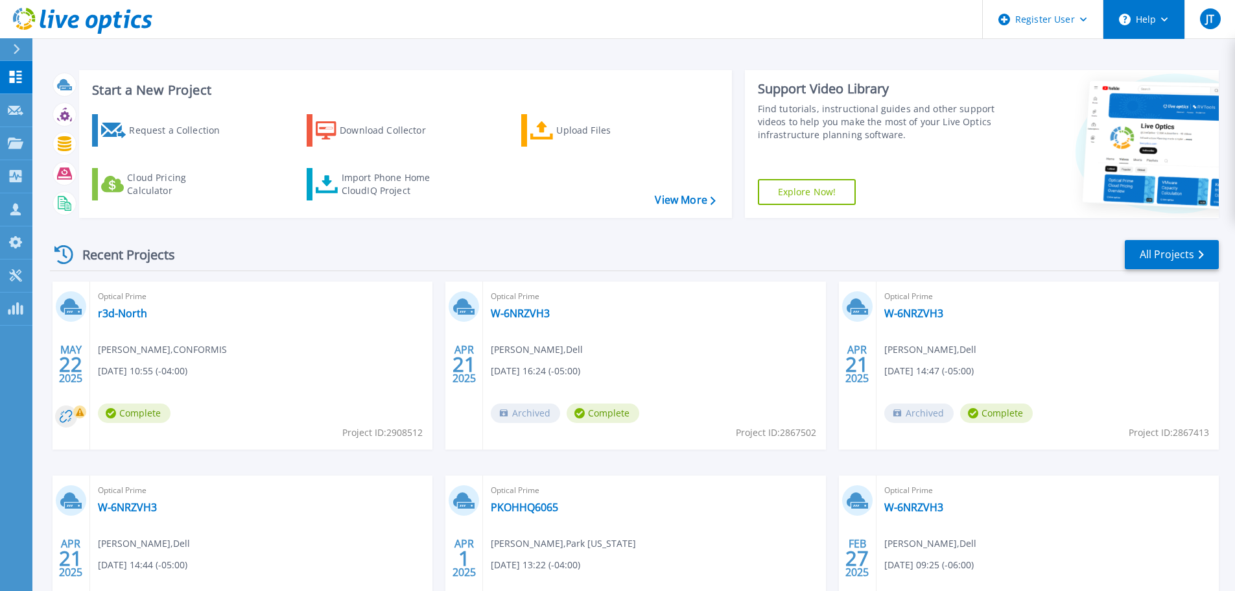
click at [1139, 23] on button "Help" at bounding box center [1144, 19] width 81 height 39
click at [12, 185] on link "Collectors Collectors" at bounding box center [16, 176] width 32 height 33
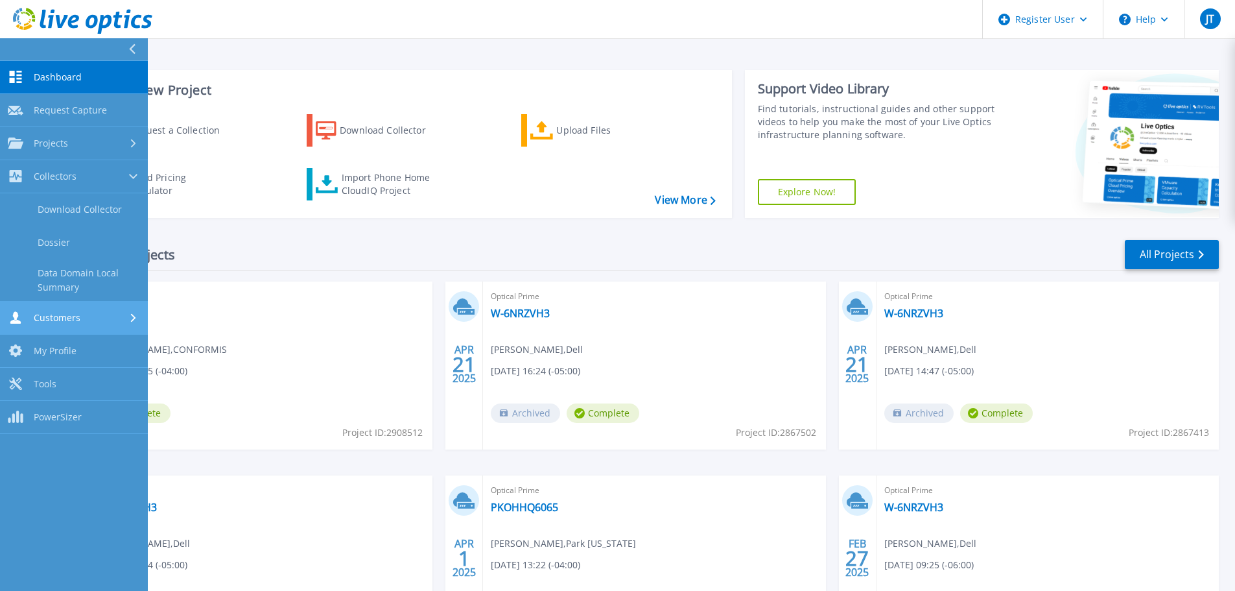
click at [54, 307] on link "Customers Customers" at bounding box center [74, 318] width 148 height 33
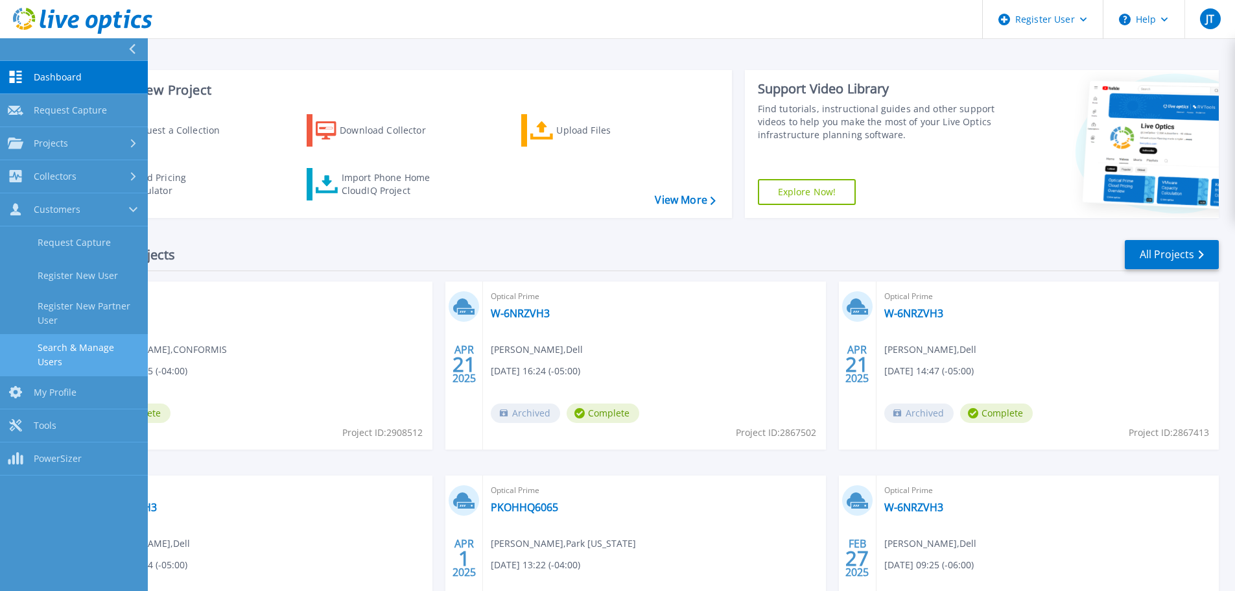
click at [105, 353] on link "Search & Manage Users" at bounding box center [74, 355] width 148 height 42
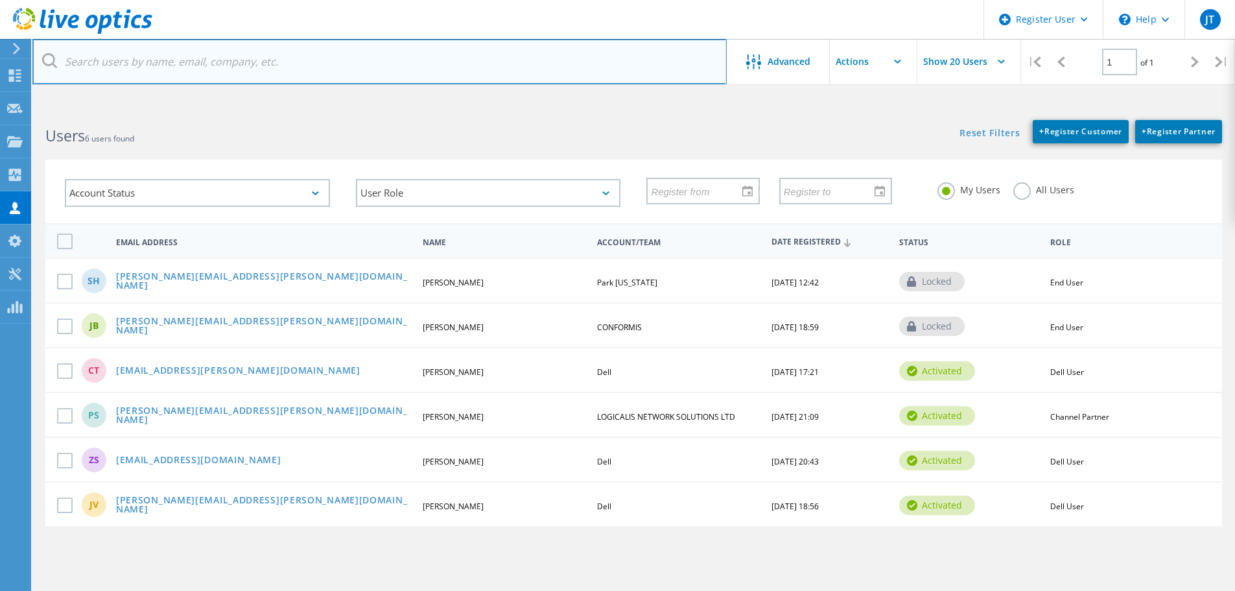
click at [221, 61] on input "text" at bounding box center [379, 61] width 695 height 45
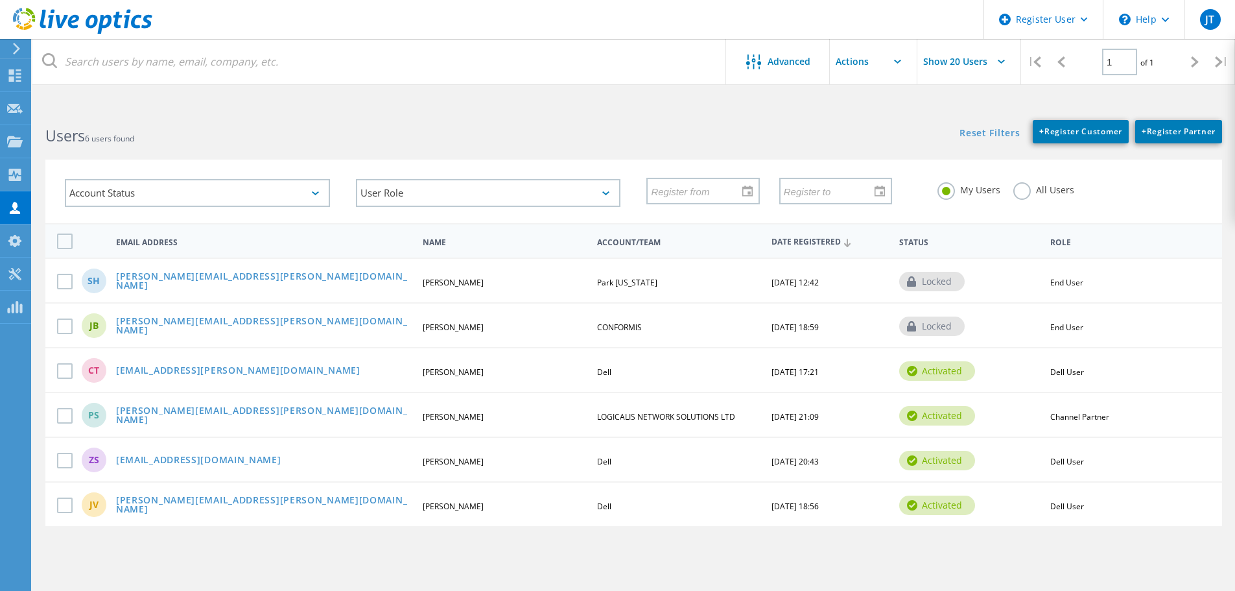
click at [1027, 189] on label "All Users" at bounding box center [1044, 188] width 61 height 12
click at [0, 0] on input "All Users" at bounding box center [0, 0] width 0 height 0
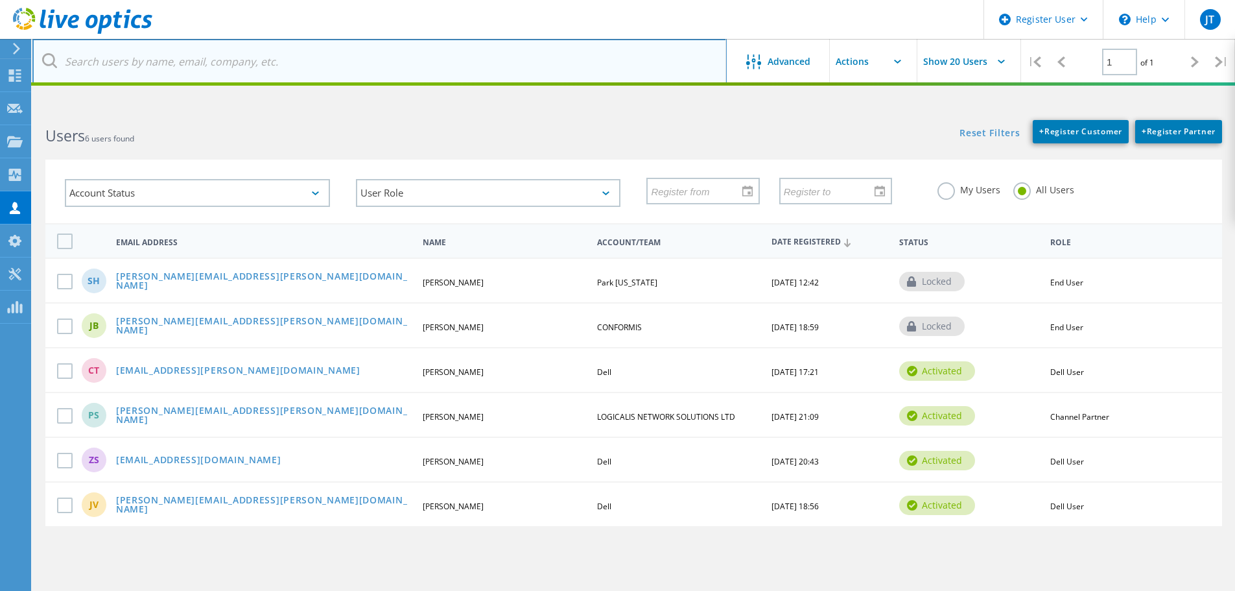
click at [291, 64] on input "text" at bounding box center [379, 61] width 695 height 45
paste input "cory.reyman@gha-associates.com"
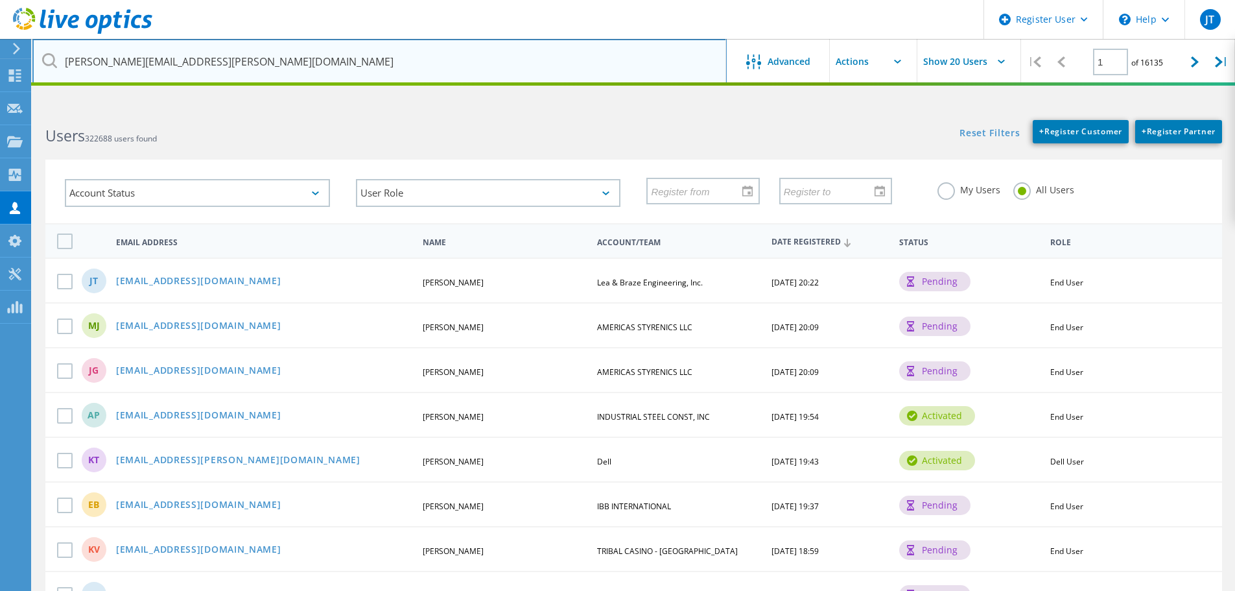
type input "cory.reyman@gha-associates.com"
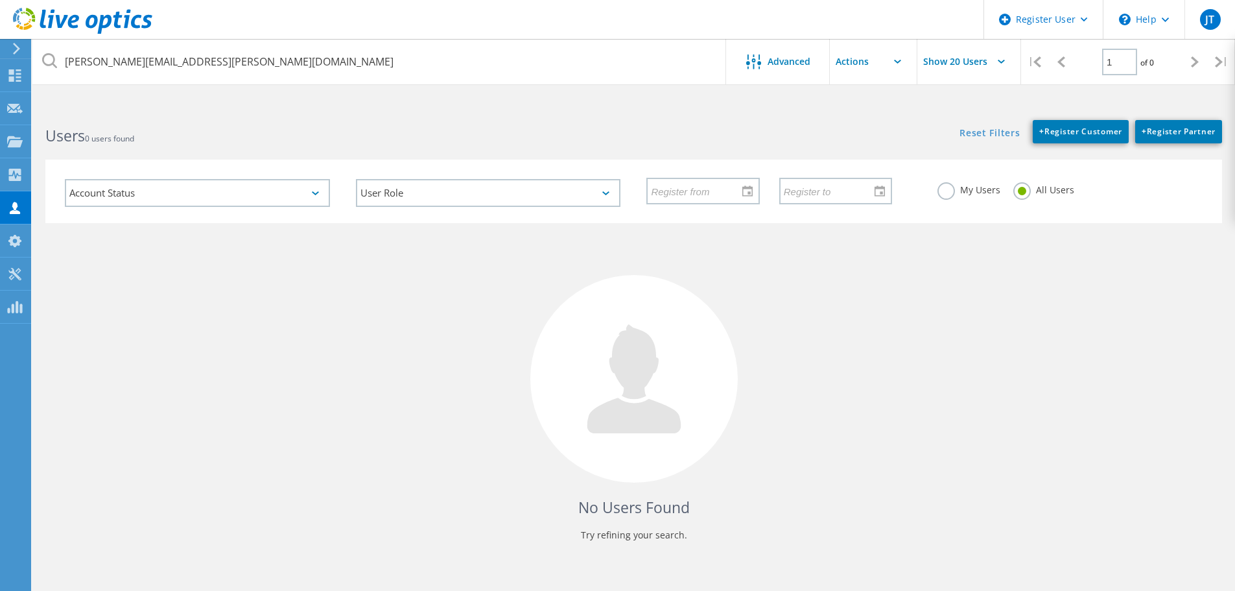
click at [986, 64] on input "Show 20 Users" at bounding box center [983, 61] width 130 height 45
drag, startPoint x: 815, startPoint y: 137, endPoint x: 865, endPoint y: 72, distance: 82.8
click at [815, 137] on div "Reset Filters + Register Customer + Register Partner Show Filters" at bounding box center [934, 125] width 601 height 36
click at [892, 45] on input "text" at bounding box center [895, 61] width 130 height 45
click at [622, 130] on div "Users 0 users found" at bounding box center [332, 124] width 601 height 34
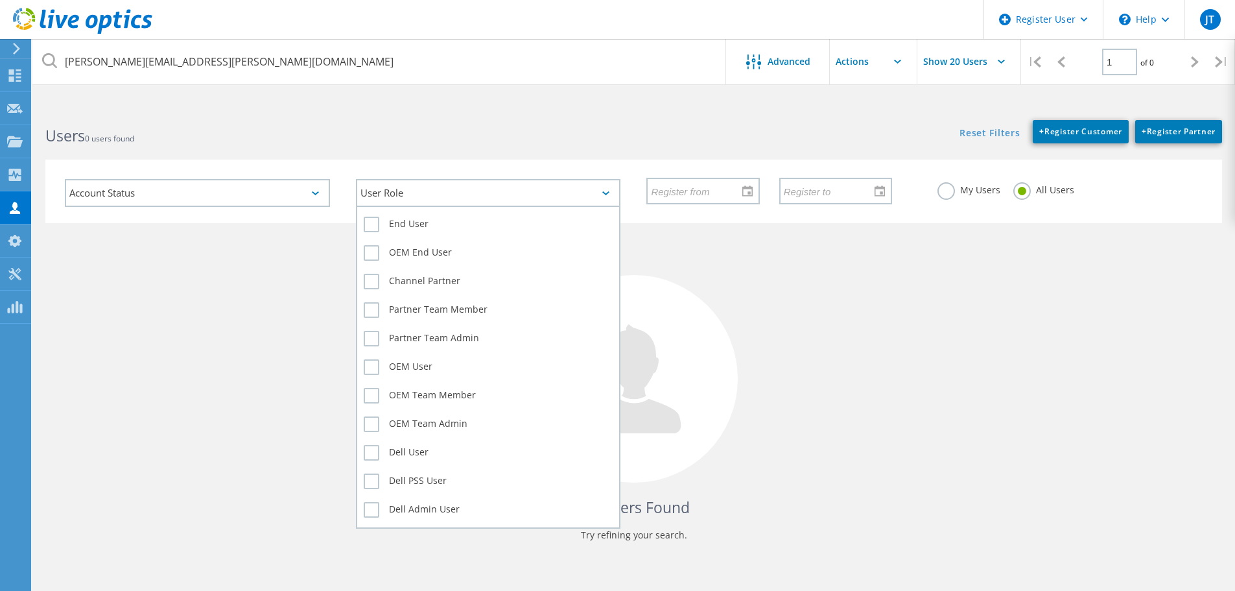
click at [414, 193] on div "User Role" at bounding box center [488, 193] width 265 height 28
click at [475, 278] on label "Channel Partner" at bounding box center [489, 282] width 250 height 16
click at [0, 0] on input "Channel Partner" at bounding box center [0, 0] width 0 height 0
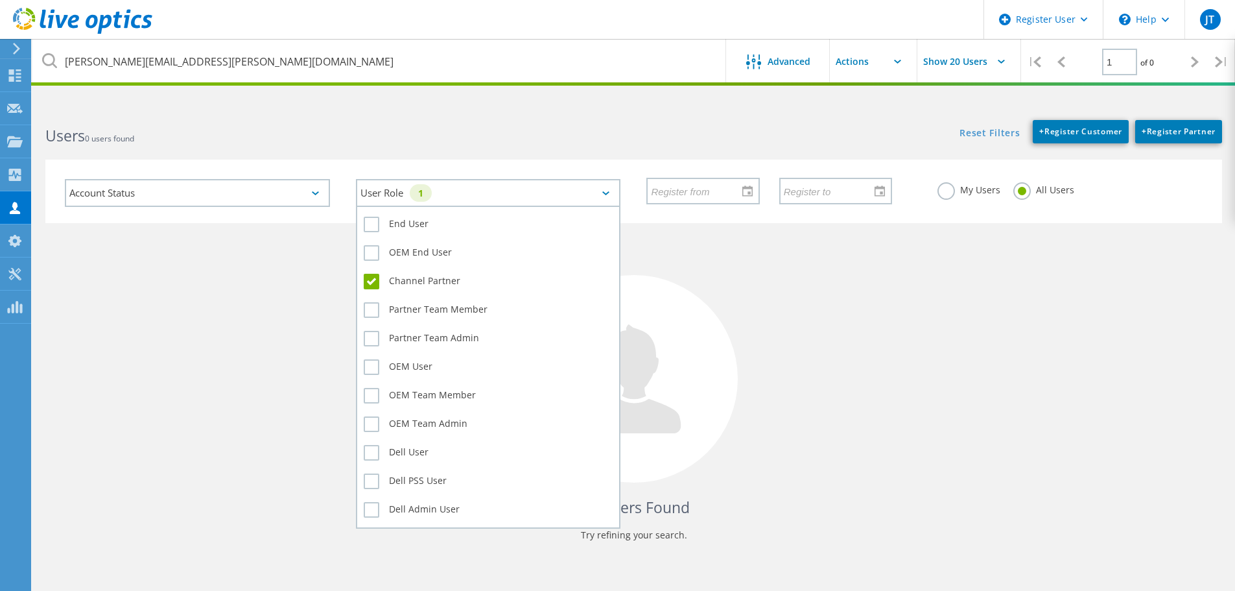
click at [423, 278] on label "Channel Partner" at bounding box center [489, 282] width 250 height 16
click at [0, 0] on input "Channel Partner" at bounding box center [0, 0] width 0 height 0
click at [423, 309] on label "Partner Team Member" at bounding box center [489, 310] width 250 height 16
click at [0, 0] on input "Partner Team Member" at bounding box center [0, 0] width 0 height 0
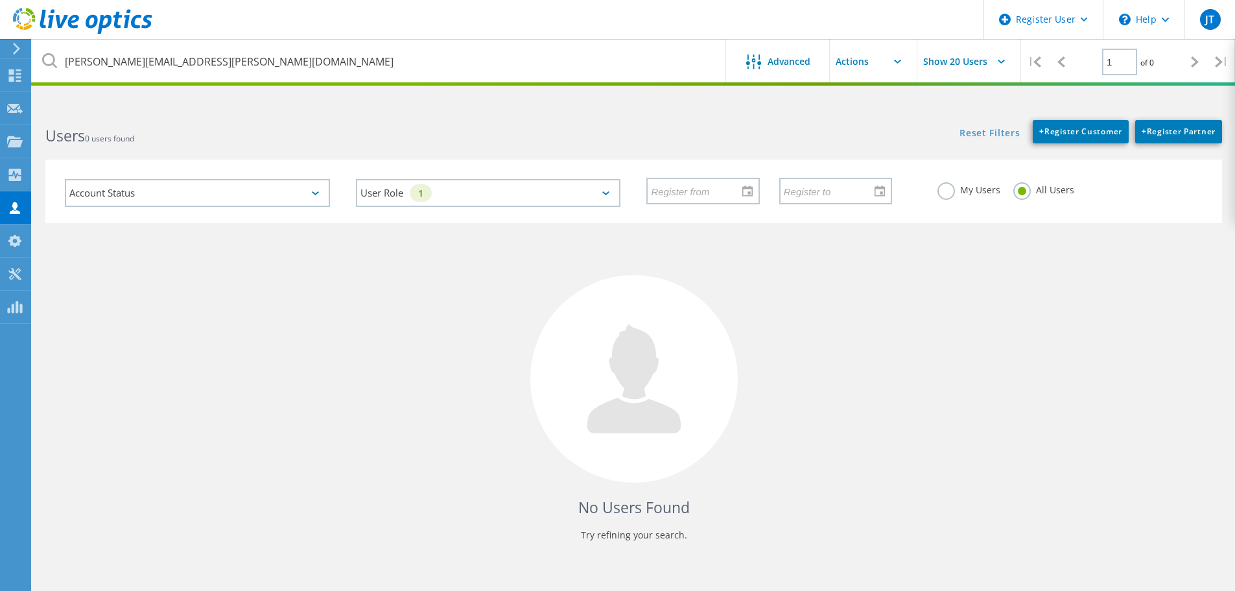
click at [215, 318] on div "No Users Found Try refining your search." at bounding box center [633, 394] width 1177 height 342
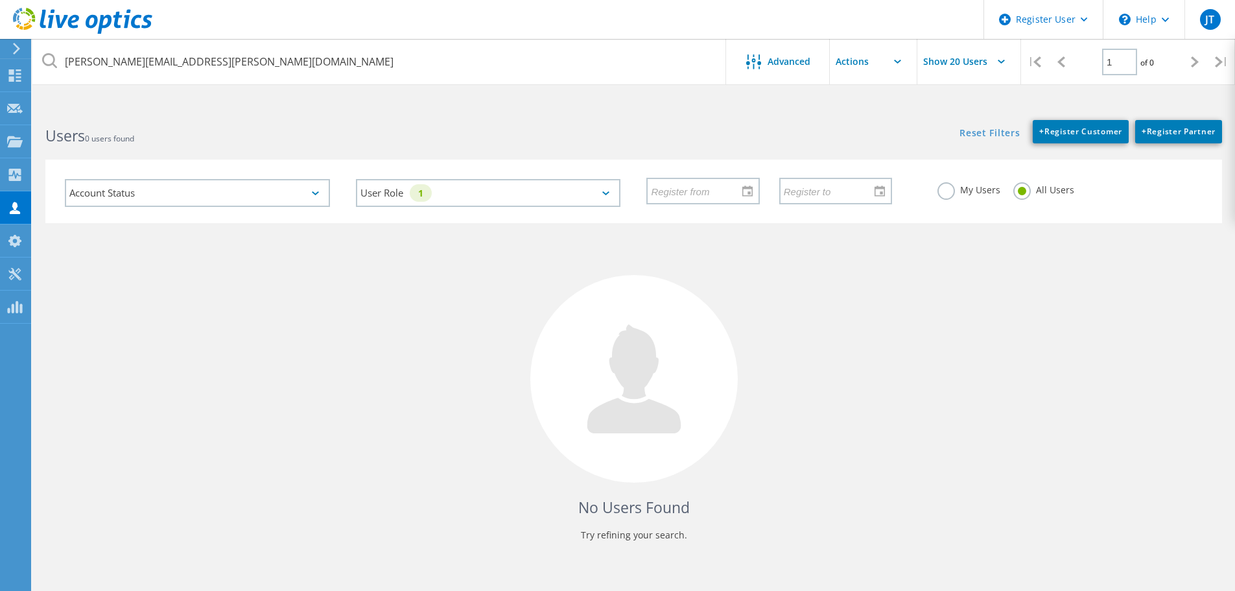
click at [508, 86] on html "Register User \n Help Explore Helpful Articles Contact Support JT Dell User Jas…" at bounding box center [617, 319] width 1235 height 639
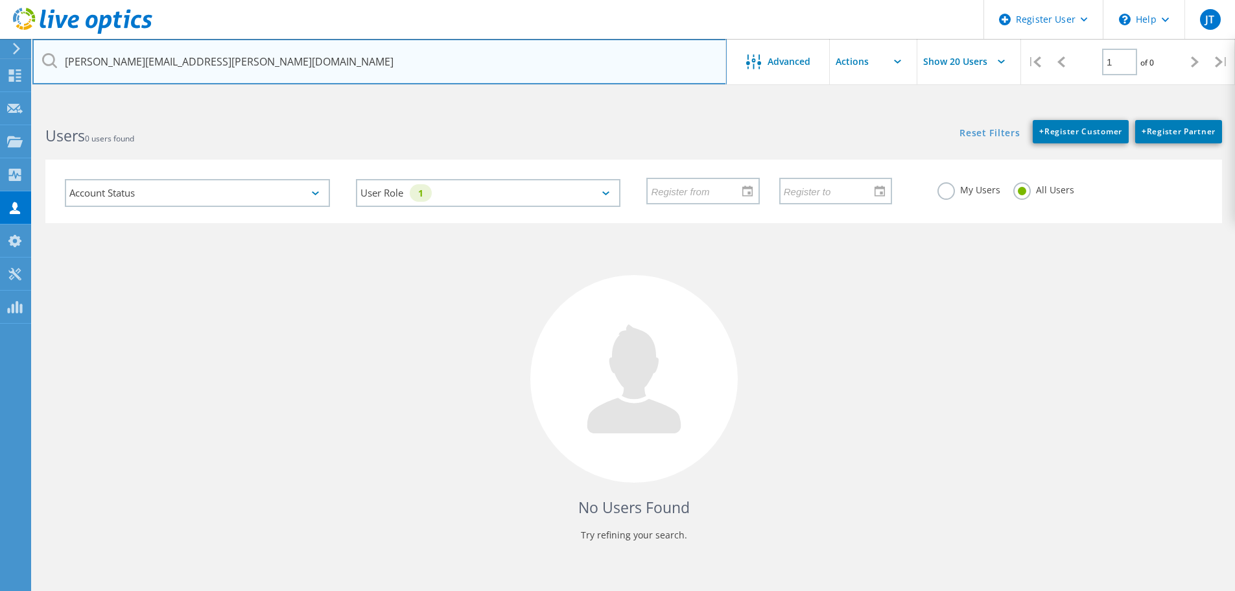
click at [508, 71] on input "[PERSON_NAME][EMAIL_ADDRESS][PERSON_NAME][DOMAIN_NAME]" at bounding box center [379, 61] width 695 height 45
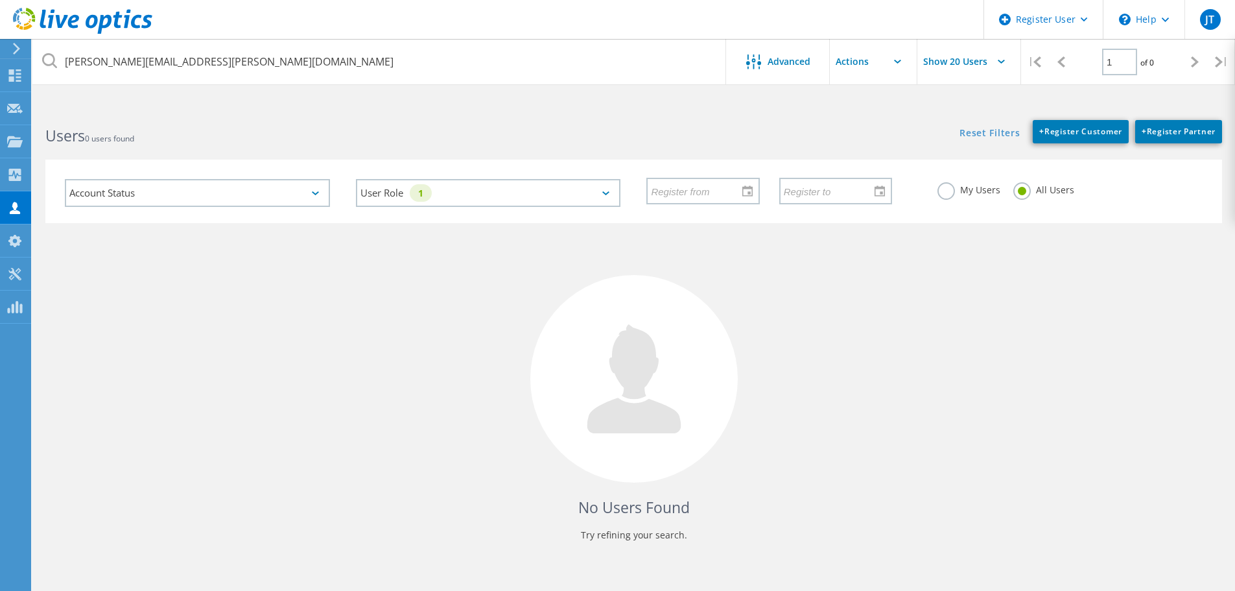
click at [953, 190] on label "My Users" at bounding box center [969, 188] width 63 height 12
click at [0, 0] on input "My Users" at bounding box center [0, 0] width 0 height 0
click at [931, 354] on div "No Users Found Try refining your search." at bounding box center [633, 394] width 1177 height 342
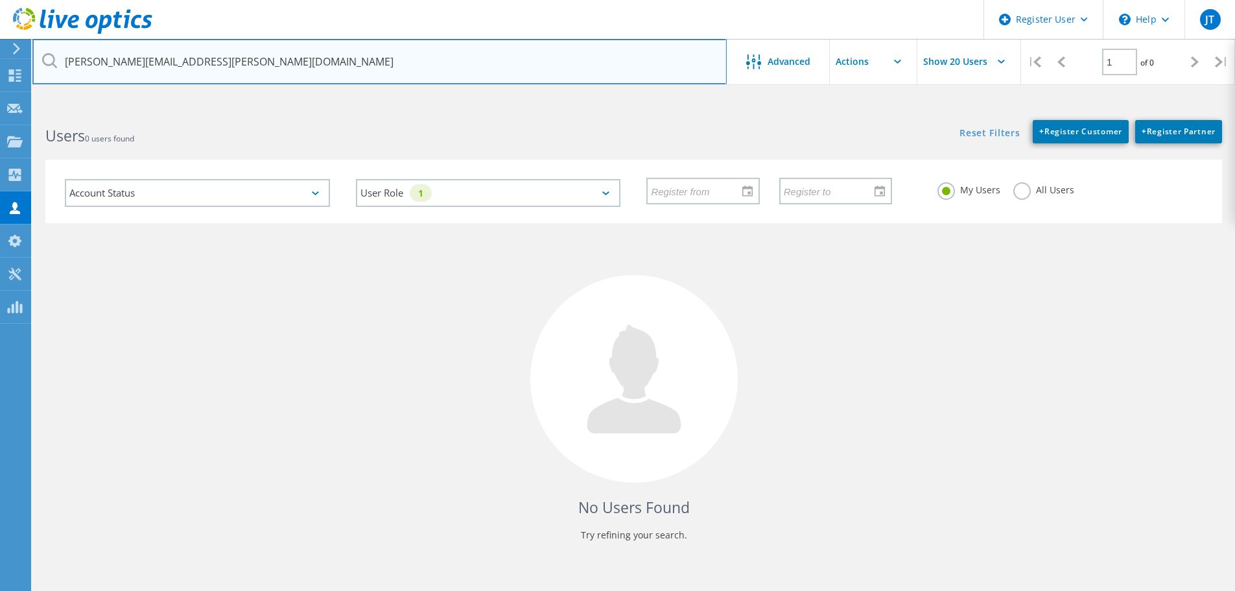
click at [486, 62] on input "[PERSON_NAME][EMAIL_ADDRESS][PERSON_NAME][DOMAIN_NAME]" at bounding box center [379, 61] width 695 height 45
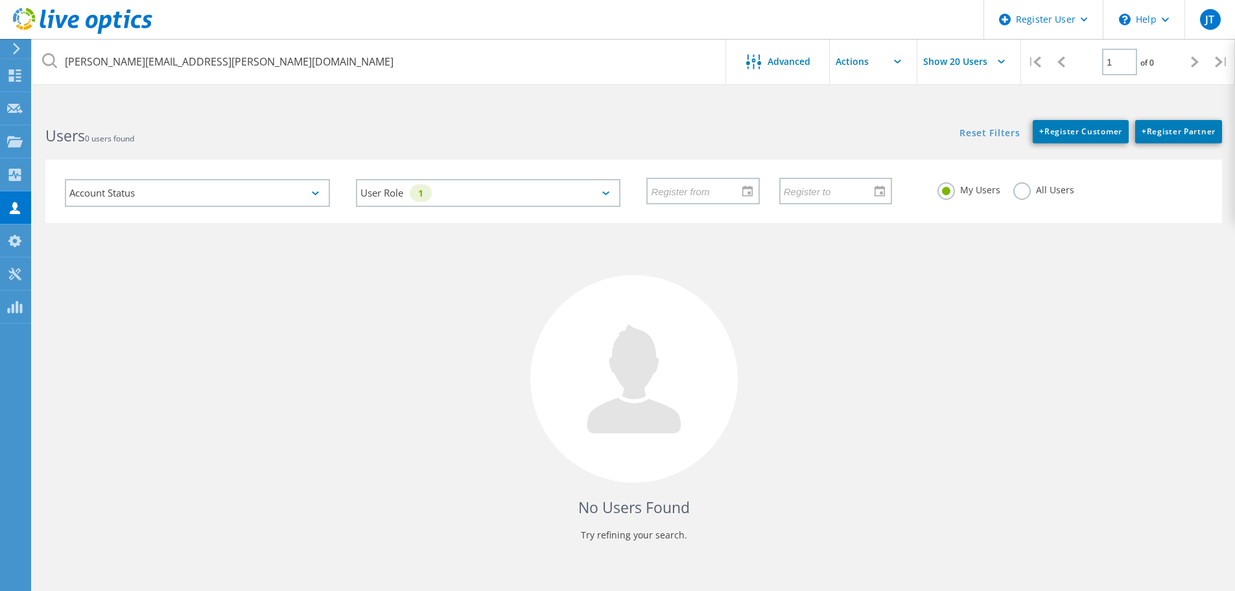
click at [467, 469] on div "No Users Found Try refining your search." at bounding box center [633, 394] width 1177 height 342
click at [989, 132] on link "Reset Filters" at bounding box center [990, 133] width 60 height 11
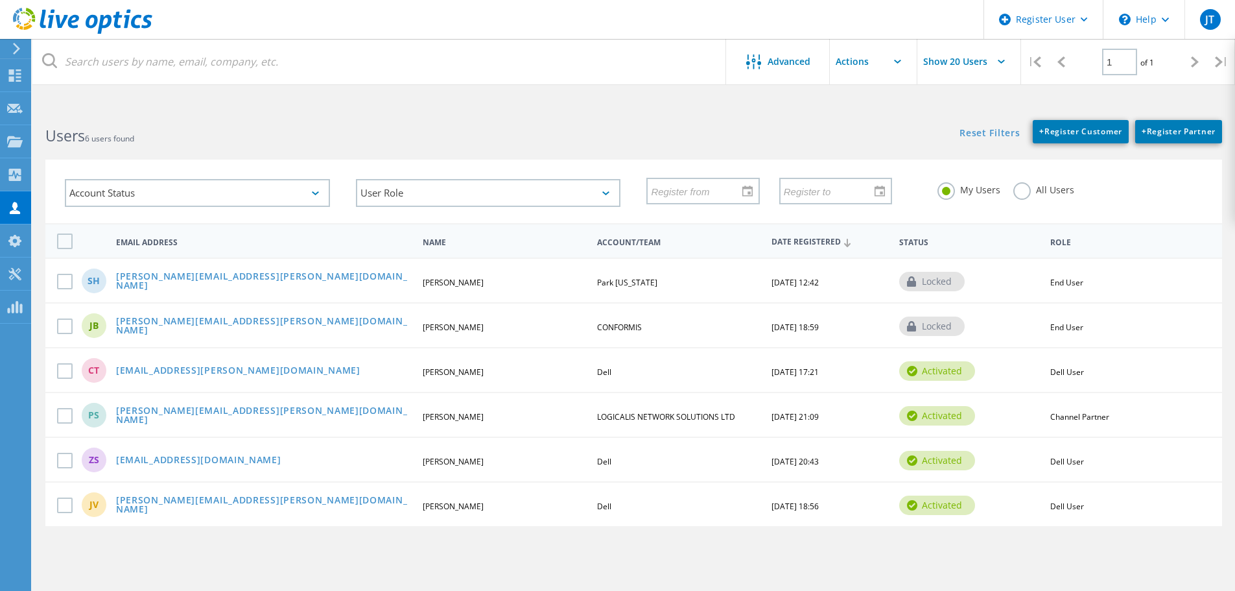
click at [195, 102] on html "Register User \n Help Explore Helpful Articles Contact Support JT Dell User Jas…" at bounding box center [617, 319] width 1235 height 639
click at [894, 53] on input "text" at bounding box center [895, 61] width 130 height 45
click at [695, 110] on div "Reset Filters + Register Customer + Register Partner Show Filters" at bounding box center [934, 125] width 601 height 36
click at [1080, 9] on div "Register User" at bounding box center [1043, 19] width 119 height 39
click at [370, 113] on div "Users 6 users found" at bounding box center [332, 124] width 601 height 34
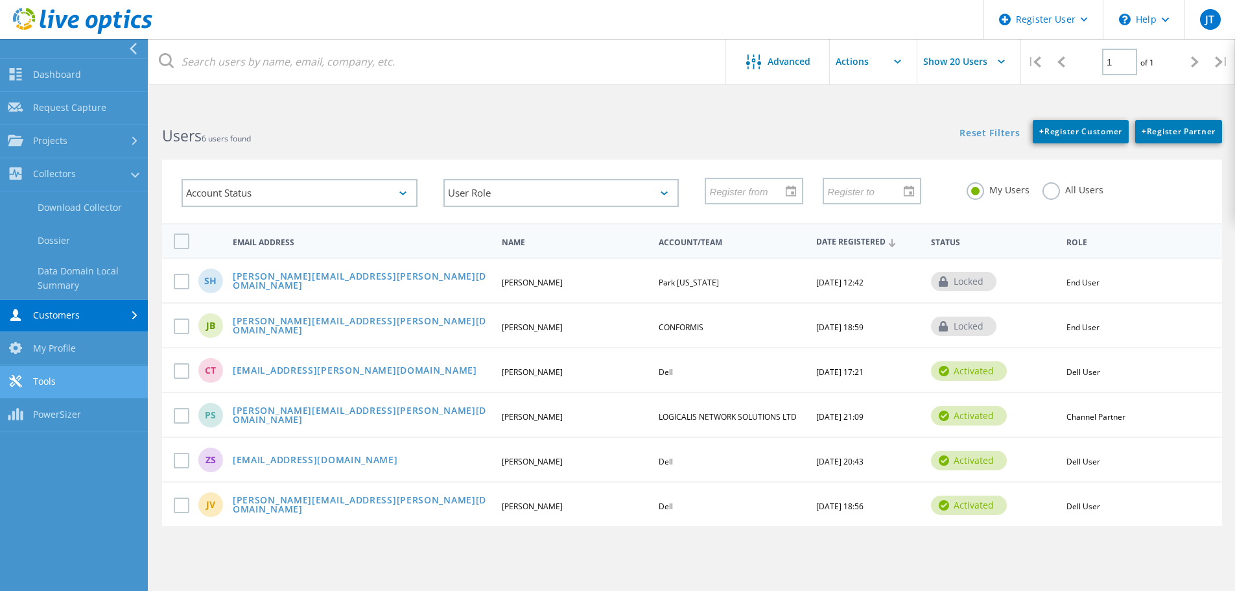
click at [68, 366] on link "Tools" at bounding box center [74, 382] width 148 height 33
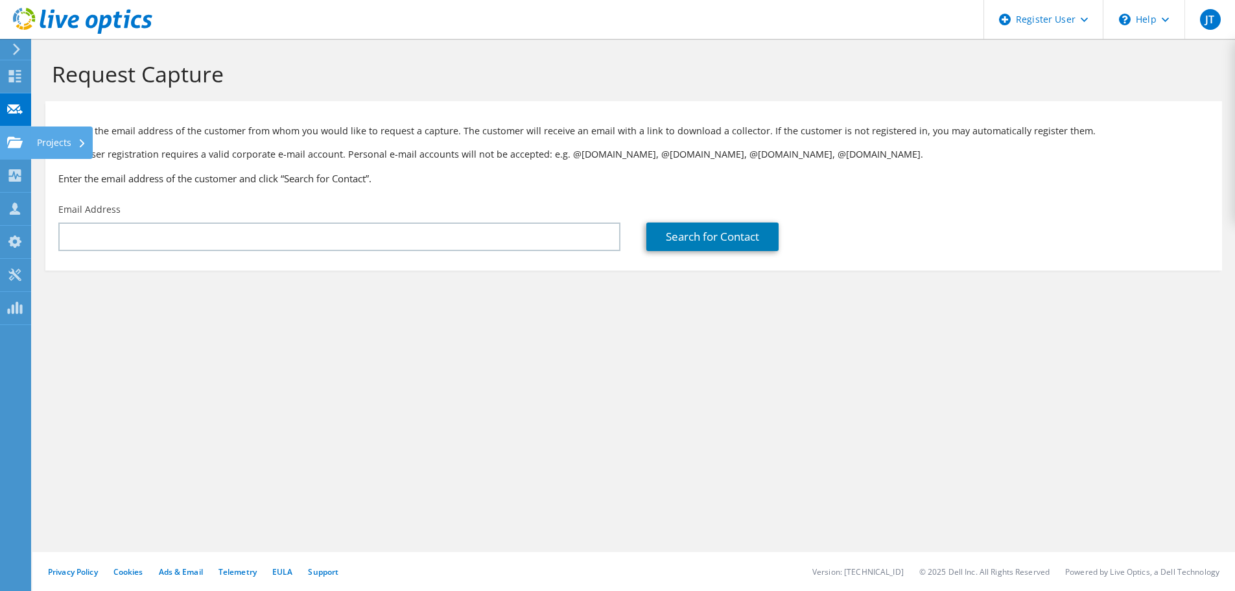
click at [10, 137] on use at bounding box center [15, 141] width 16 height 11
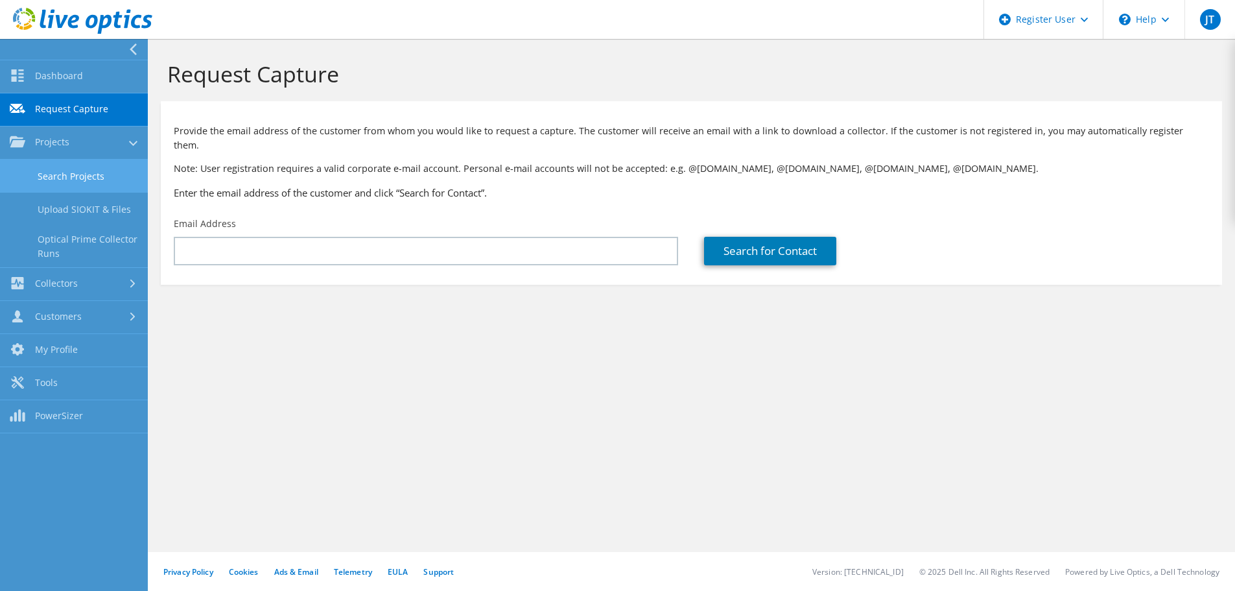
click at [104, 177] on link "Search Projects" at bounding box center [74, 176] width 148 height 33
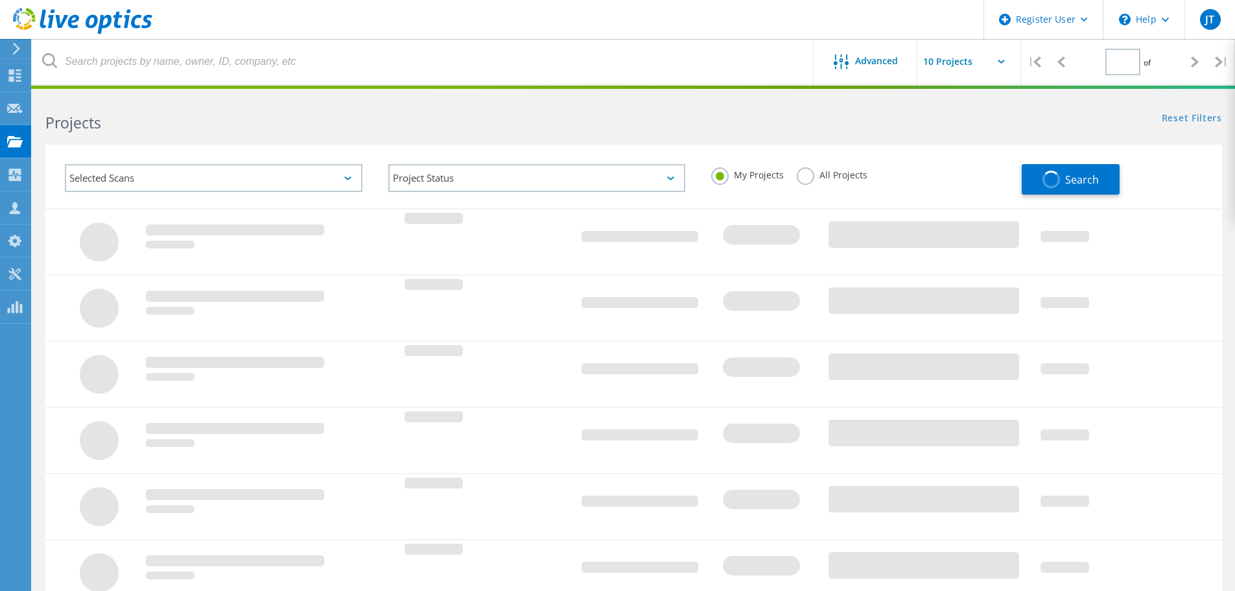
type input "1"
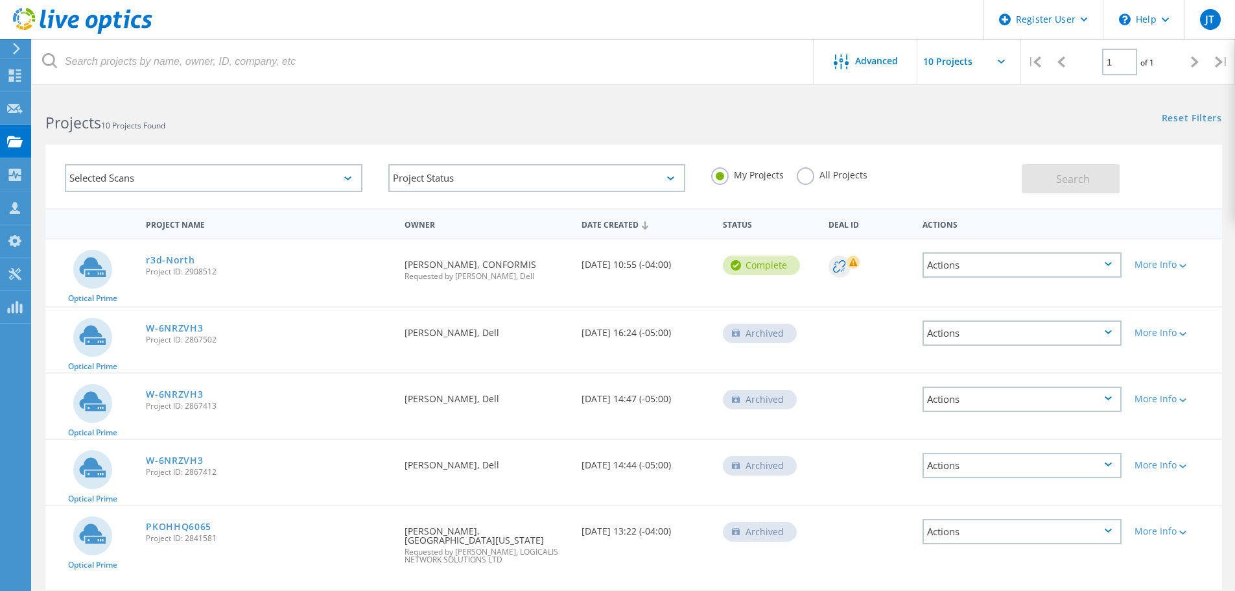
click at [809, 171] on label "All Projects" at bounding box center [832, 173] width 71 height 12
click at [0, 0] on input "All Projects" at bounding box center [0, 0] width 0 height 0
click at [809, 171] on label "All Projects" at bounding box center [832, 173] width 71 height 12
click at [0, 0] on input "All Projects" at bounding box center [0, 0] width 0 height 0
click at [966, 161] on div "My Projects All Projects" at bounding box center [860, 175] width 324 height 48
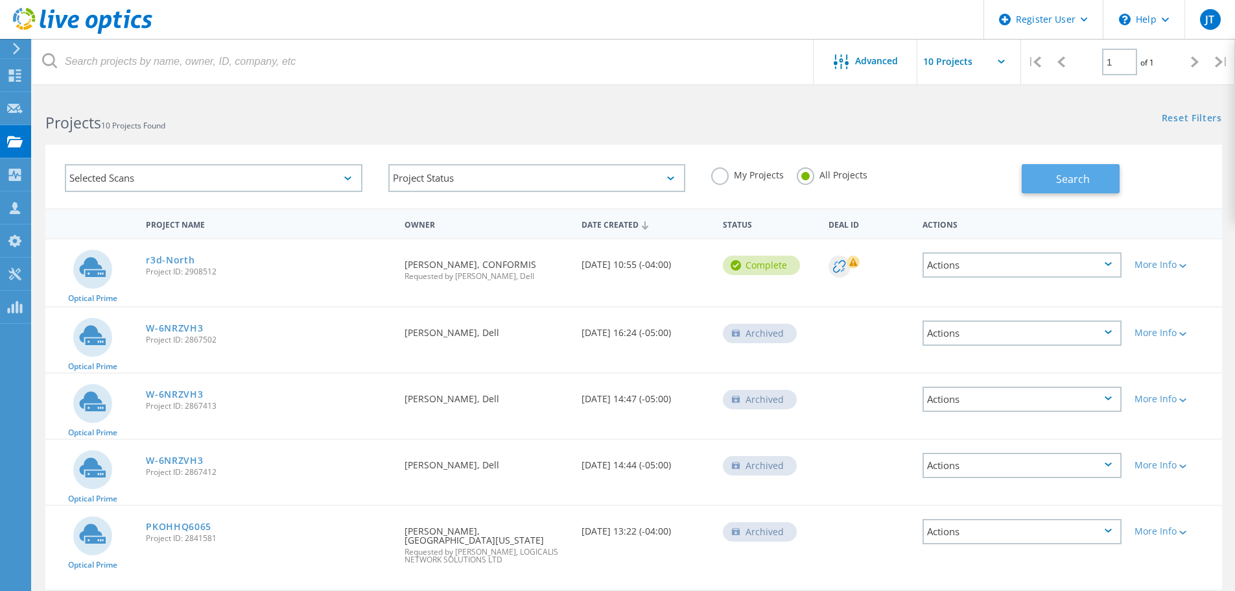
click at [1075, 180] on span "Search" at bounding box center [1073, 179] width 34 height 14
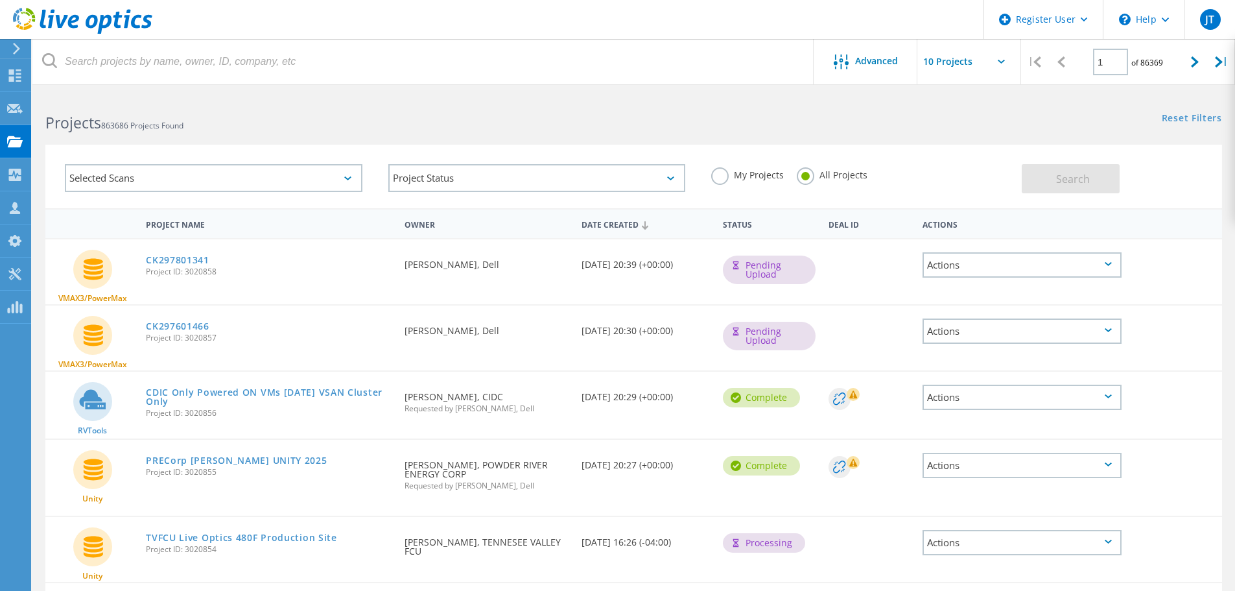
click at [921, 68] on input "text" at bounding box center [983, 61] width 130 height 45
click at [960, 156] on div "Show 40 Projects" at bounding box center [982, 159] width 128 height 21
type input "Show 40 Projects"
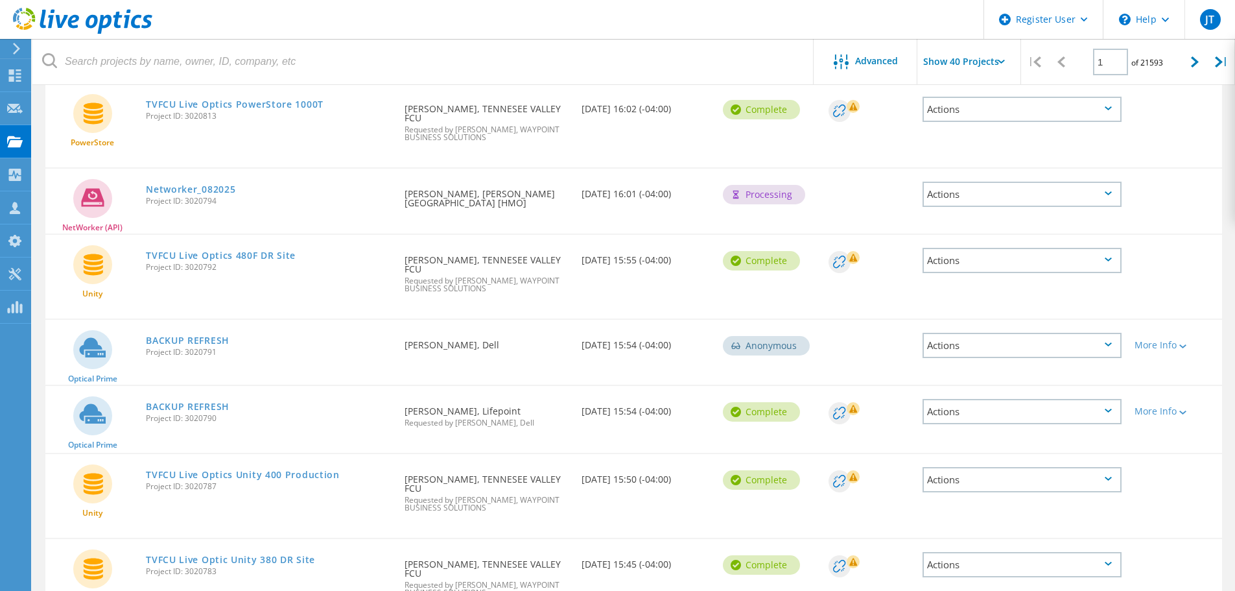
scroll to position [1178, 0]
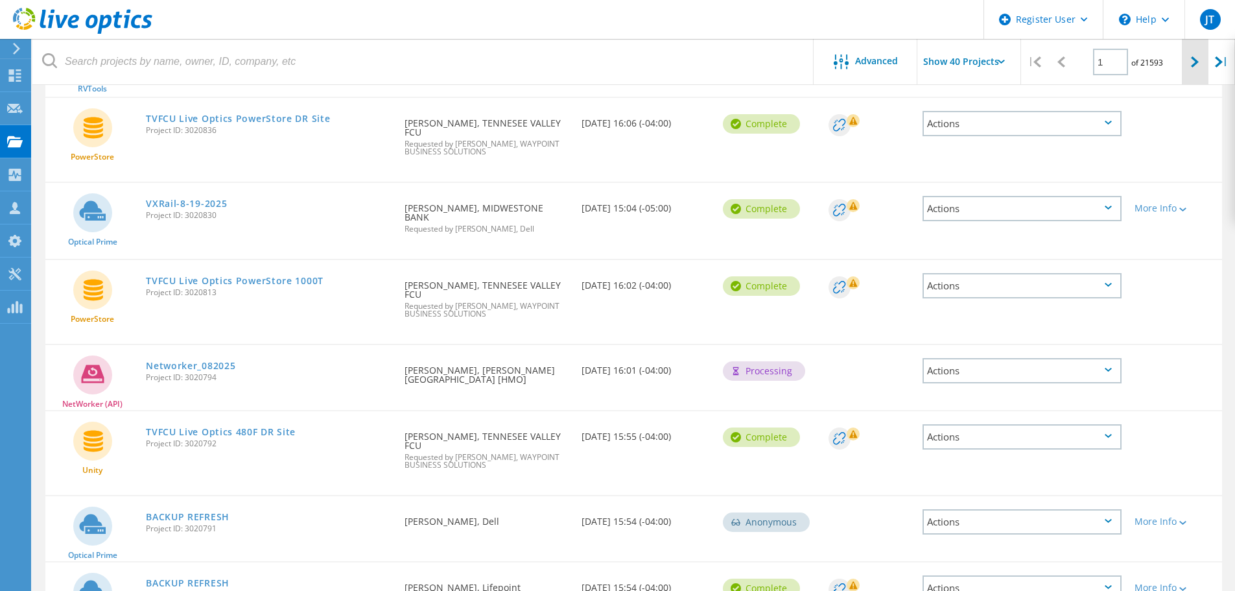
click at [1189, 69] on div at bounding box center [1195, 62] width 27 height 46
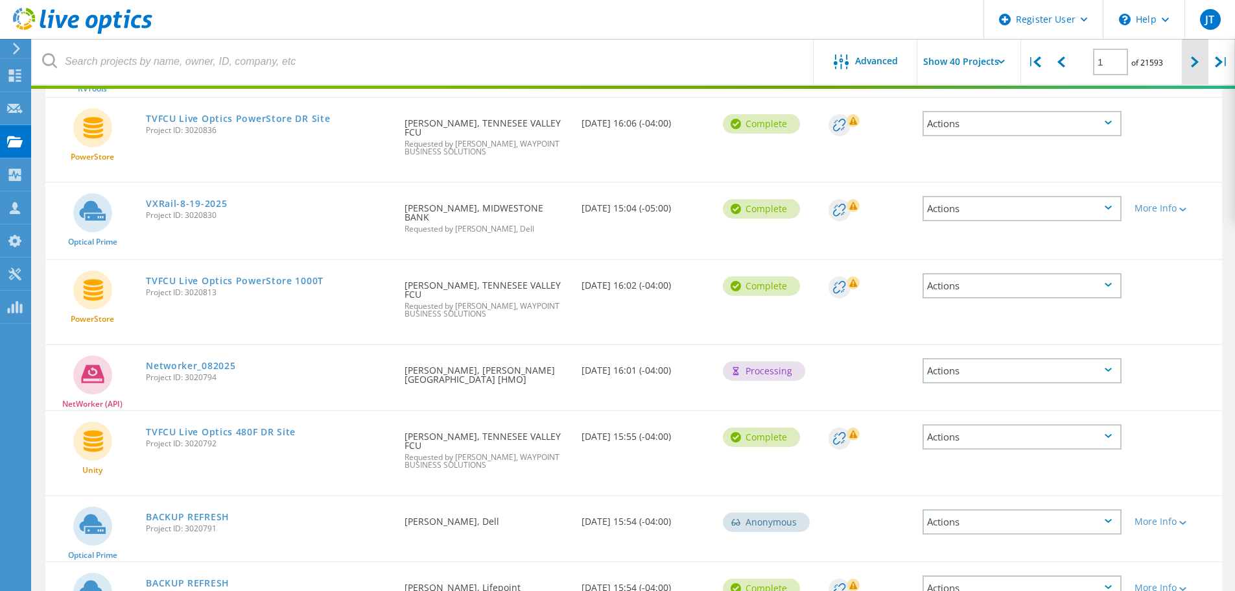
type input "2"
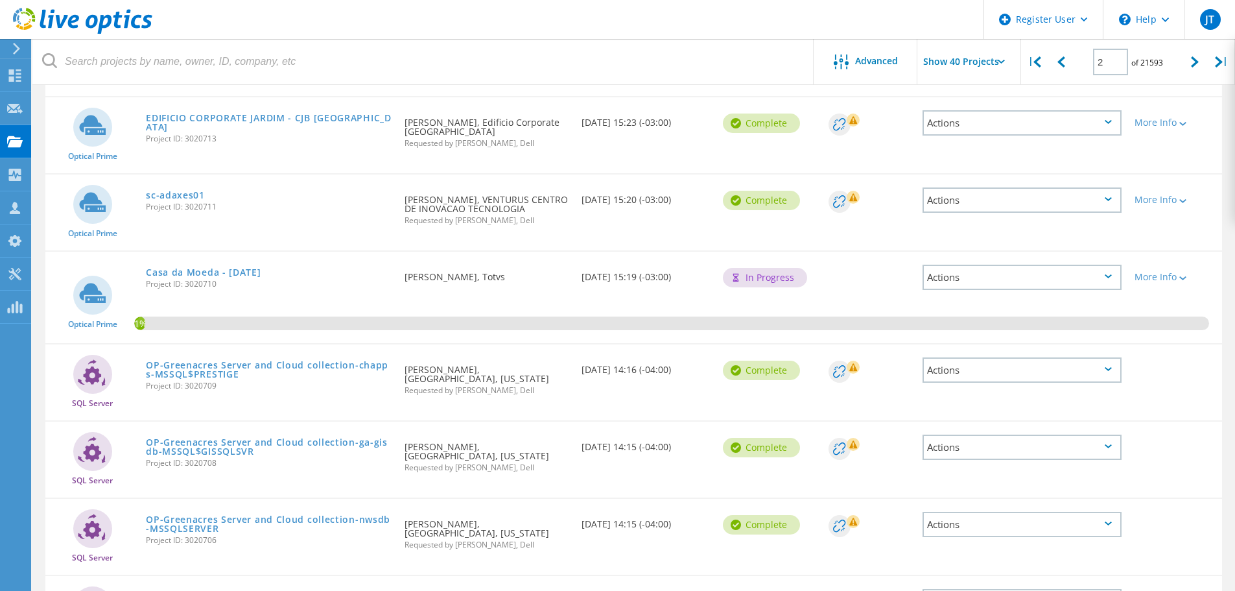
scroll to position [0, 0]
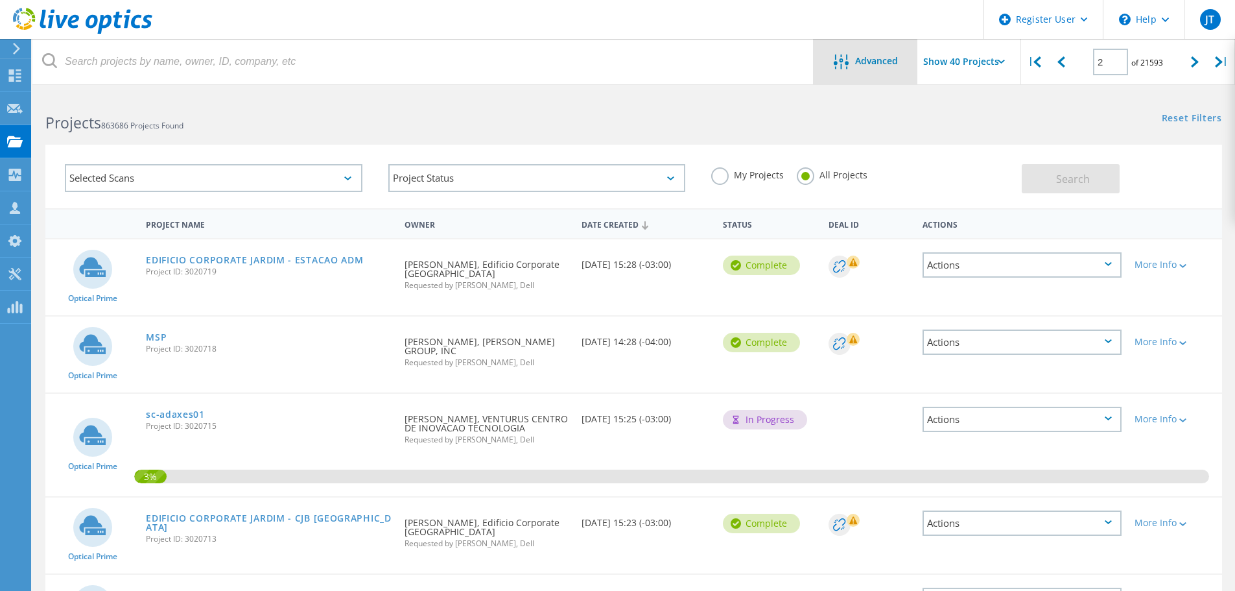
click at [866, 56] on span "Advanced" at bounding box center [876, 60] width 43 height 9
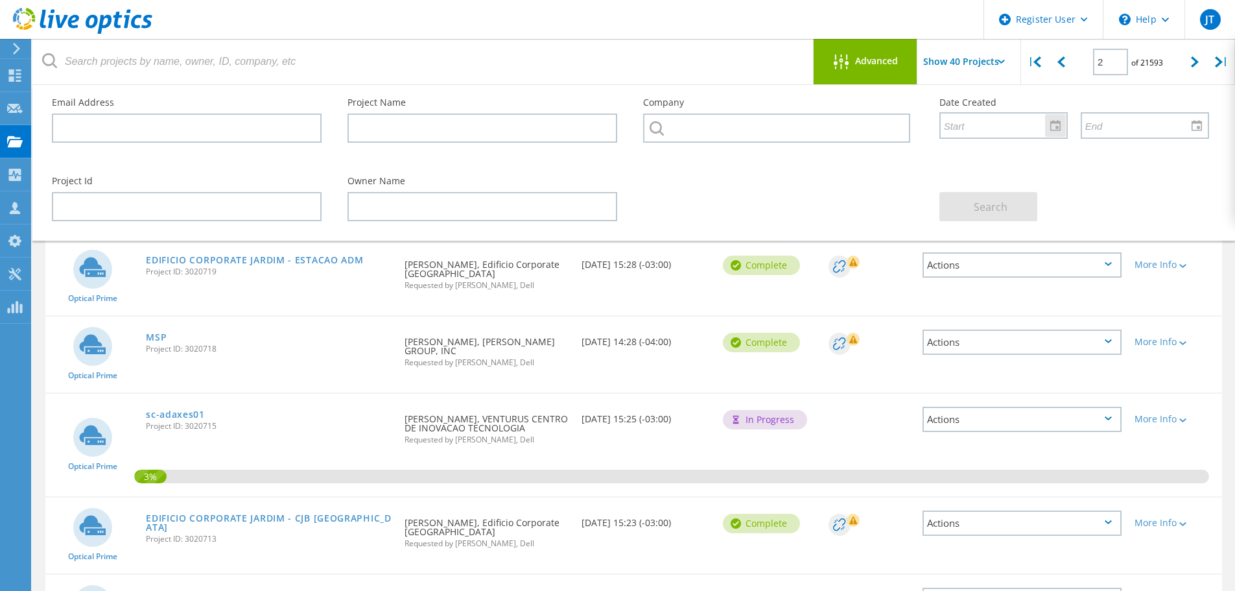
click at [1057, 126] on div at bounding box center [1055, 125] width 21 height 23
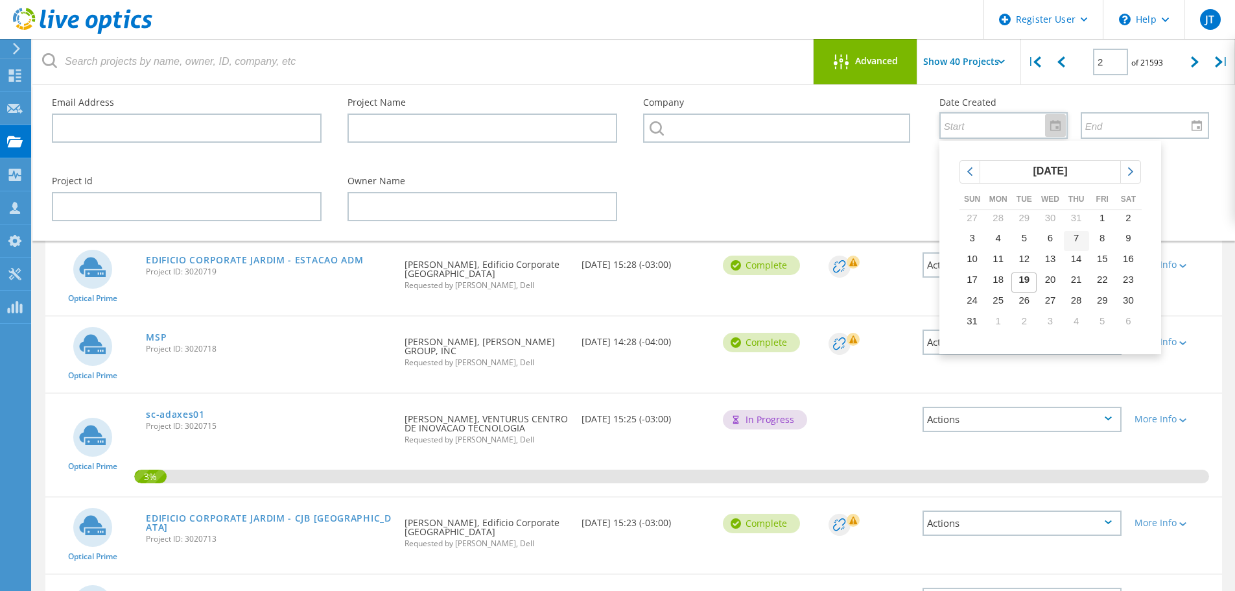
click at [1077, 232] on span "7" at bounding box center [1076, 237] width 5 height 11
type input "8/7/2025"
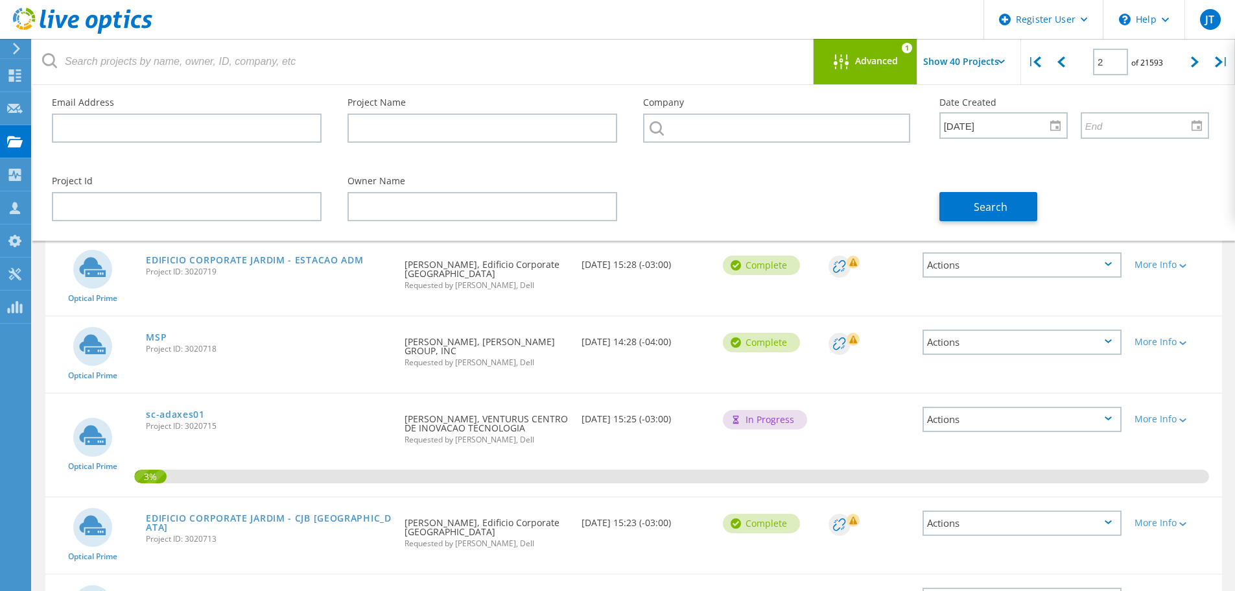
drag, startPoint x: 924, startPoint y: 217, endPoint x: 933, endPoint y: 211, distance: 11.3
click at [924, 217] on div "Project Id Owner Name Search" at bounding box center [631, 198] width 1184 height 71
click at [972, 204] on button "Search" at bounding box center [989, 206] width 98 height 29
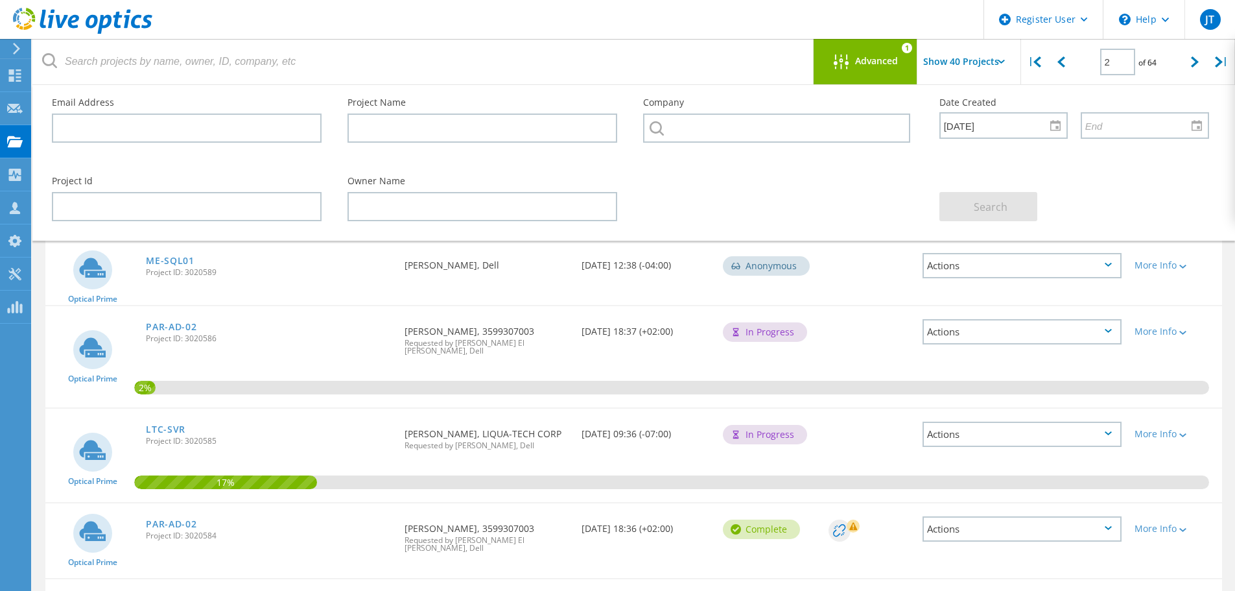
scroll to position [2894, 0]
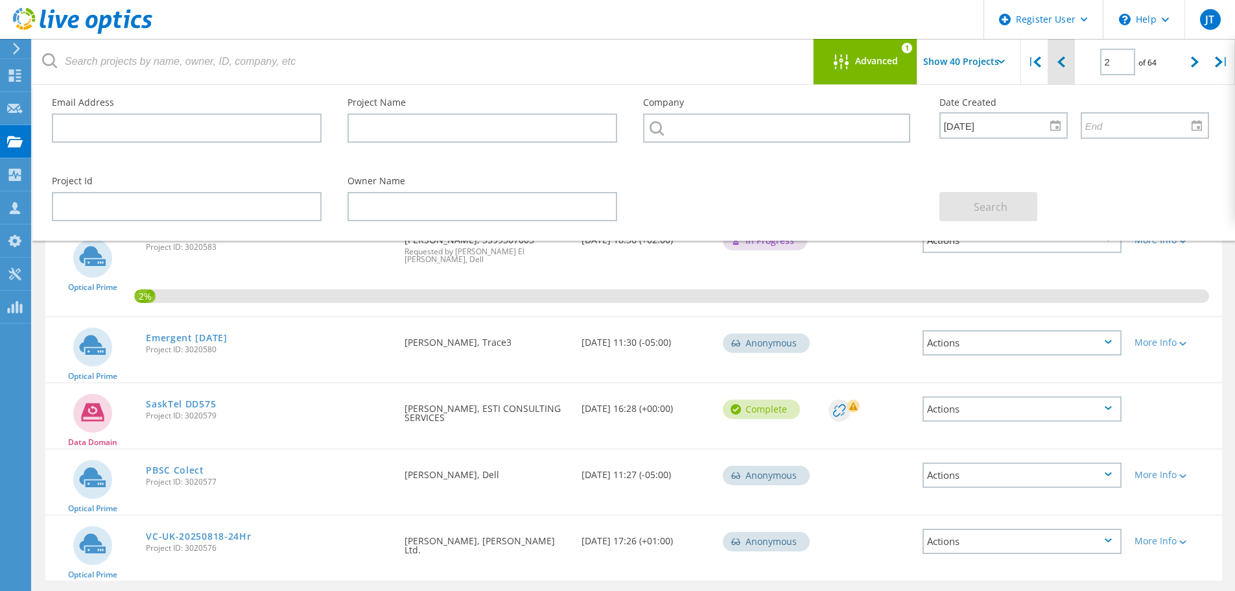
click at [1059, 64] on icon at bounding box center [1062, 61] width 8 height 11
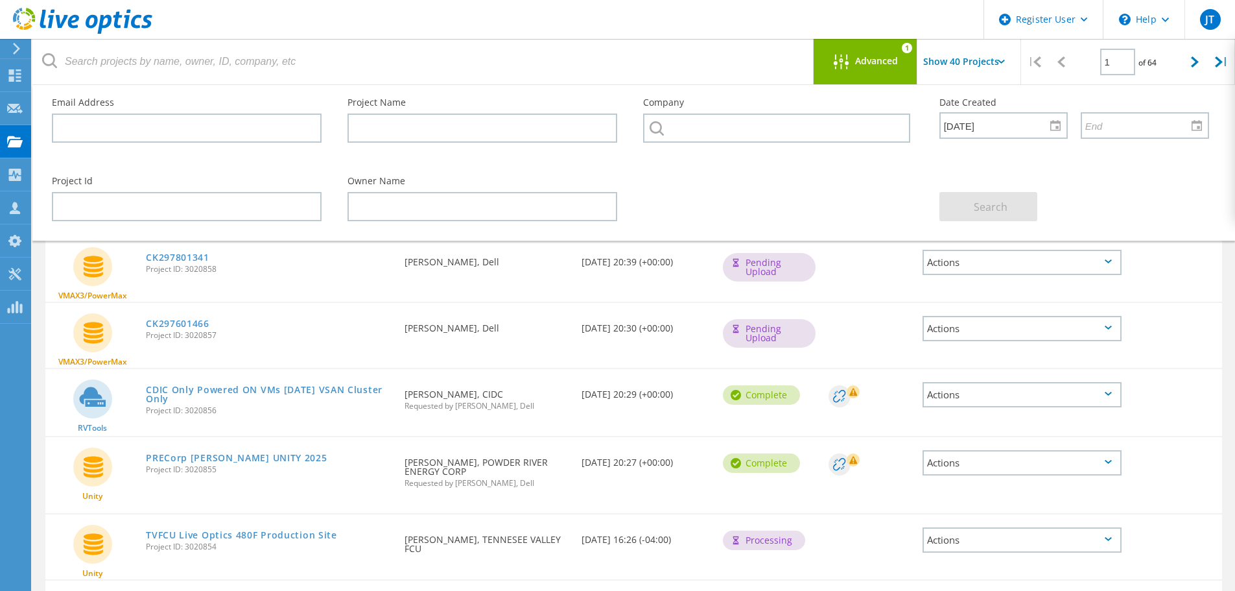
scroll to position [0, 0]
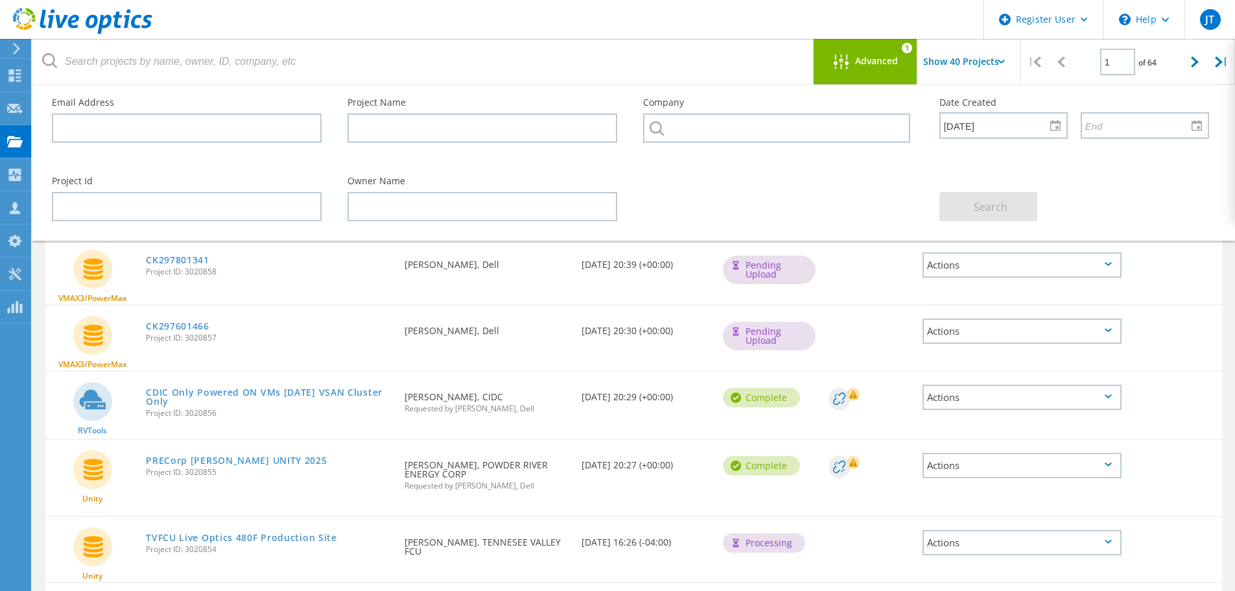
click at [862, 65] on span "Advanced" at bounding box center [876, 60] width 43 height 9
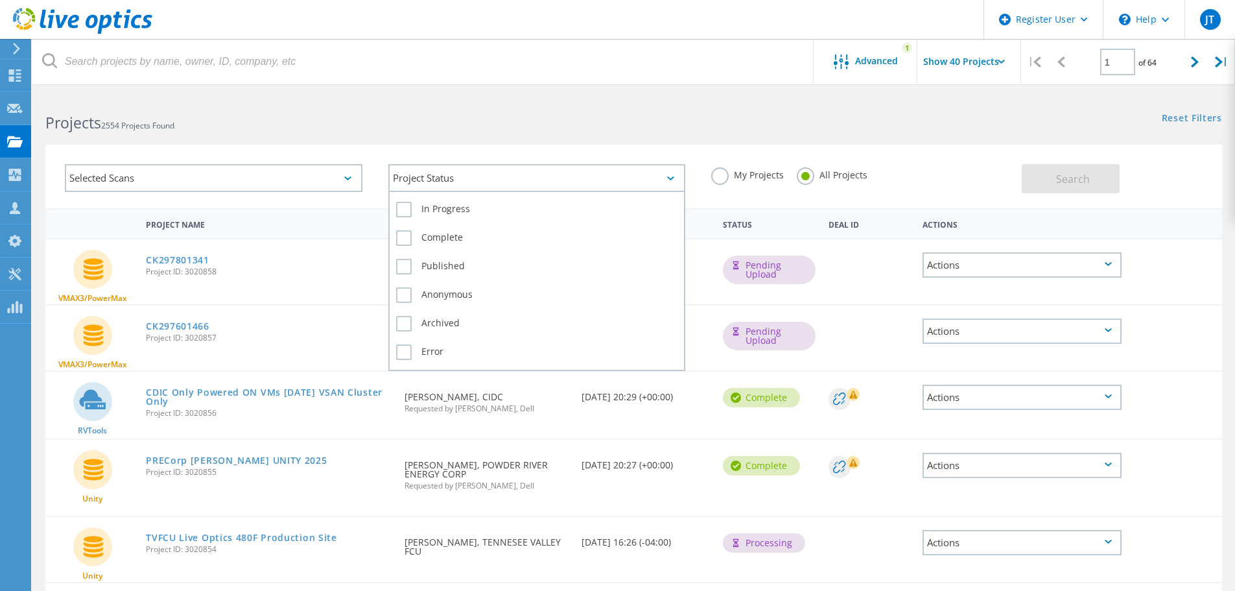
click at [610, 178] on div "Project Status" at bounding box center [537, 178] width 298 height 28
click at [401, 238] on label "Complete" at bounding box center [537, 238] width 282 height 16
click at [0, 0] on input "Complete" at bounding box center [0, 0] width 0 height 0
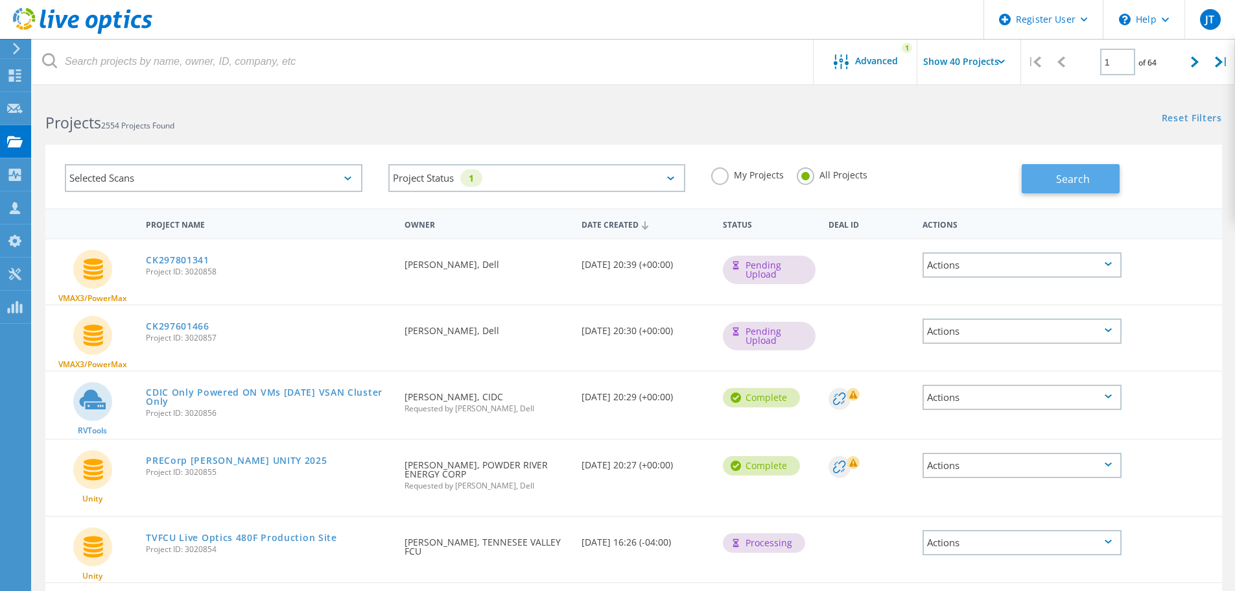
click at [1057, 167] on button "Search" at bounding box center [1071, 178] width 98 height 29
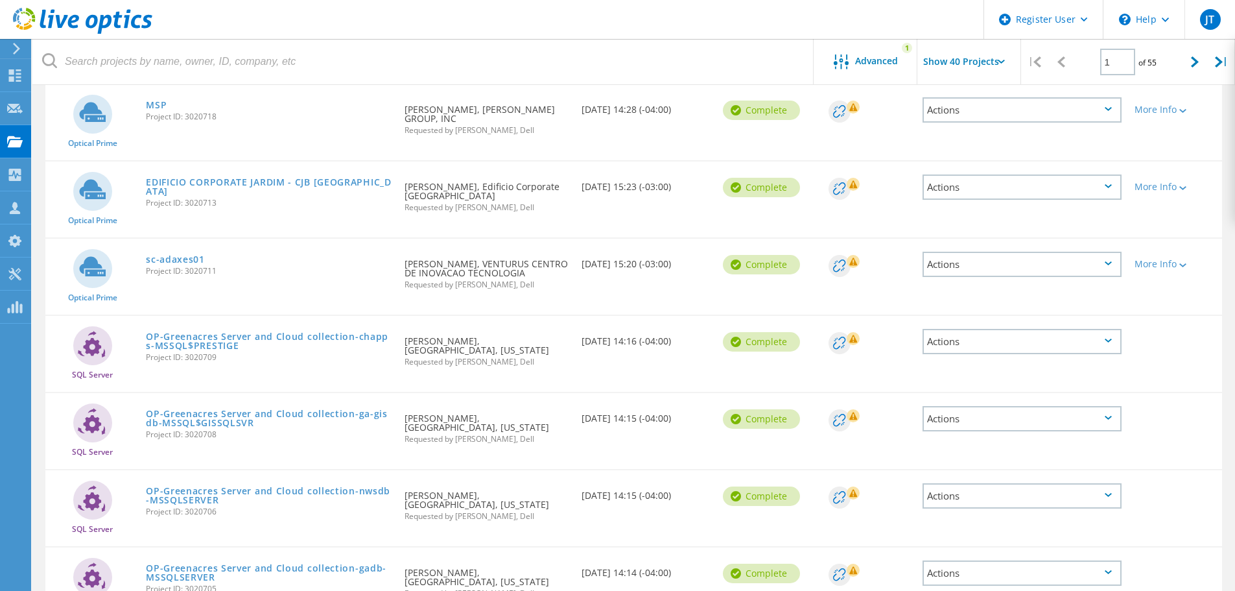
scroll to position [1984, 0]
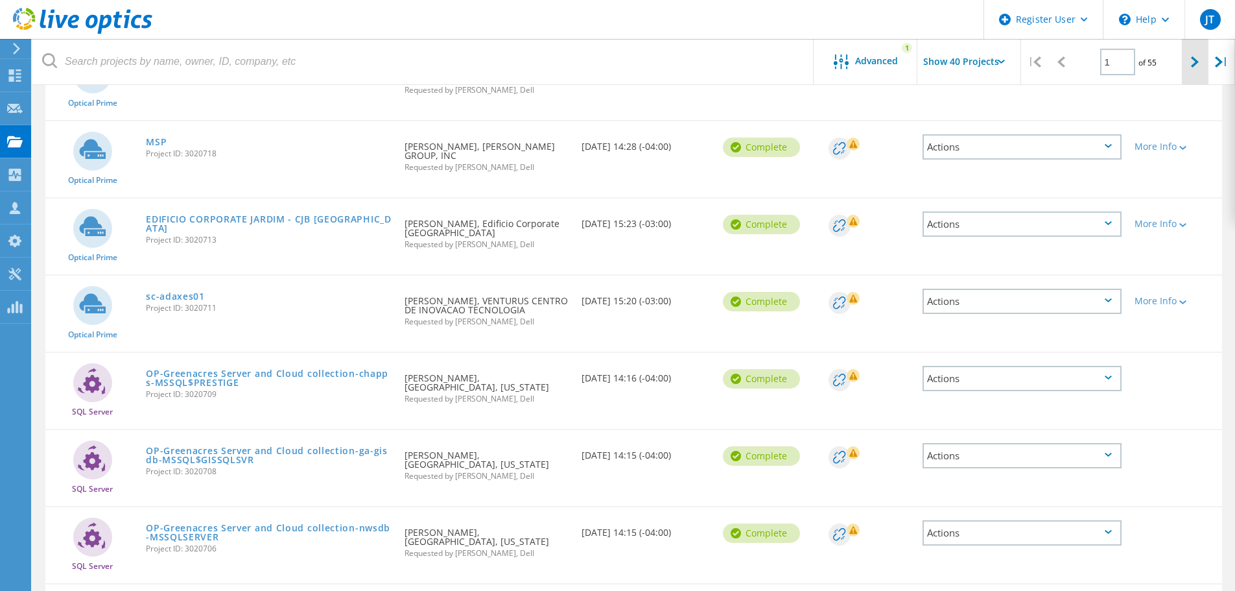
click at [1197, 60] on icon at bounding box center [1195, 61] width 8 height 11
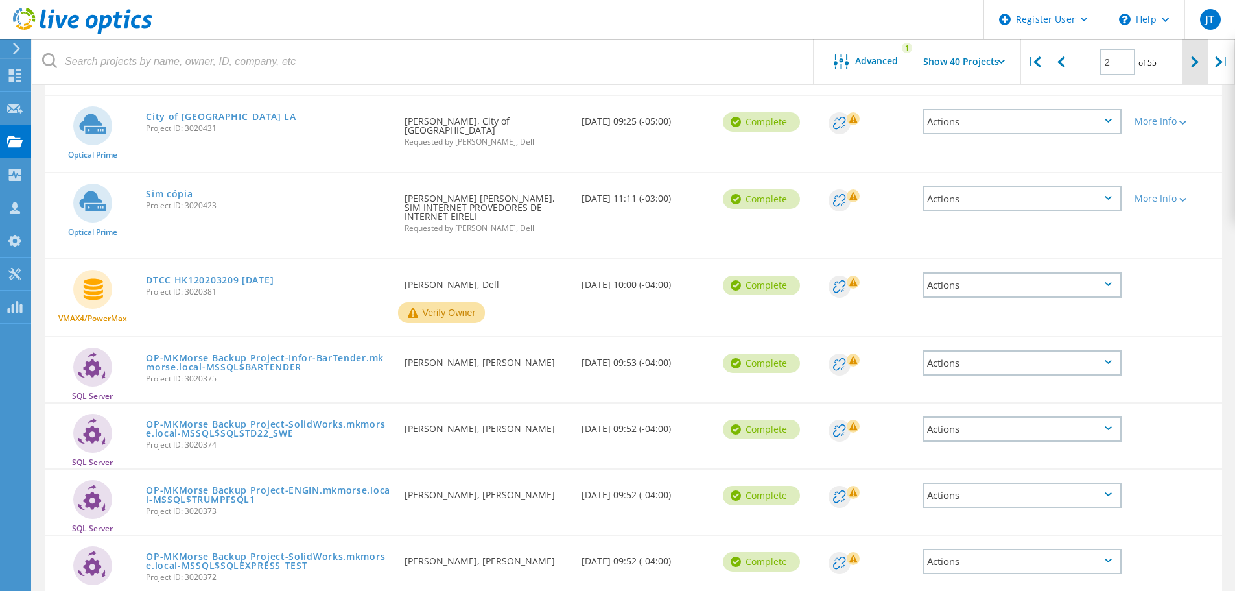
click at [1197, 61] on icon at bounding box center [1195, 61] width 8 height 11
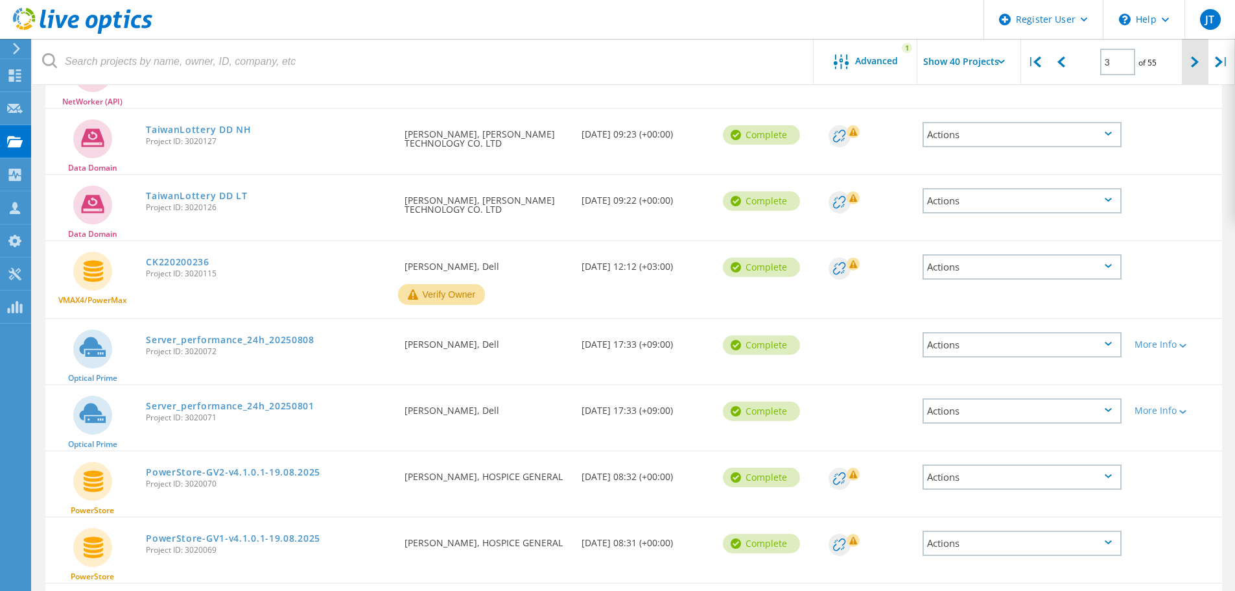
click at [1197, 61] on icon at bounding box center [1195, 61] width 8 height 11
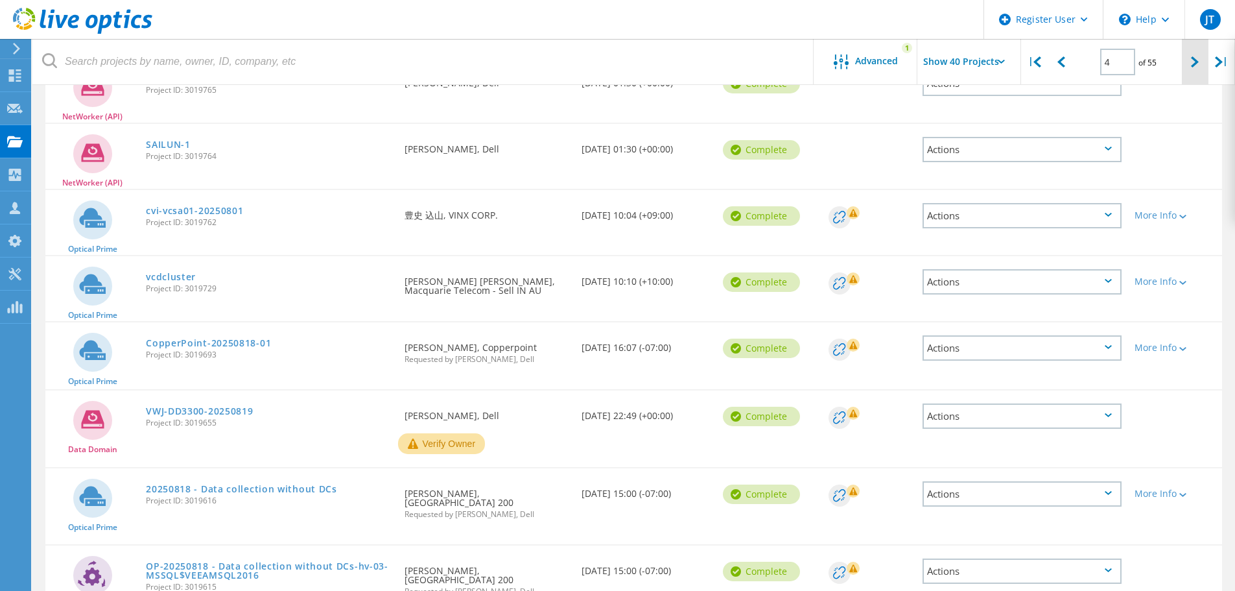
click at [1197, 61] on icon at bounding box center [1195, 61] width 8 height 11
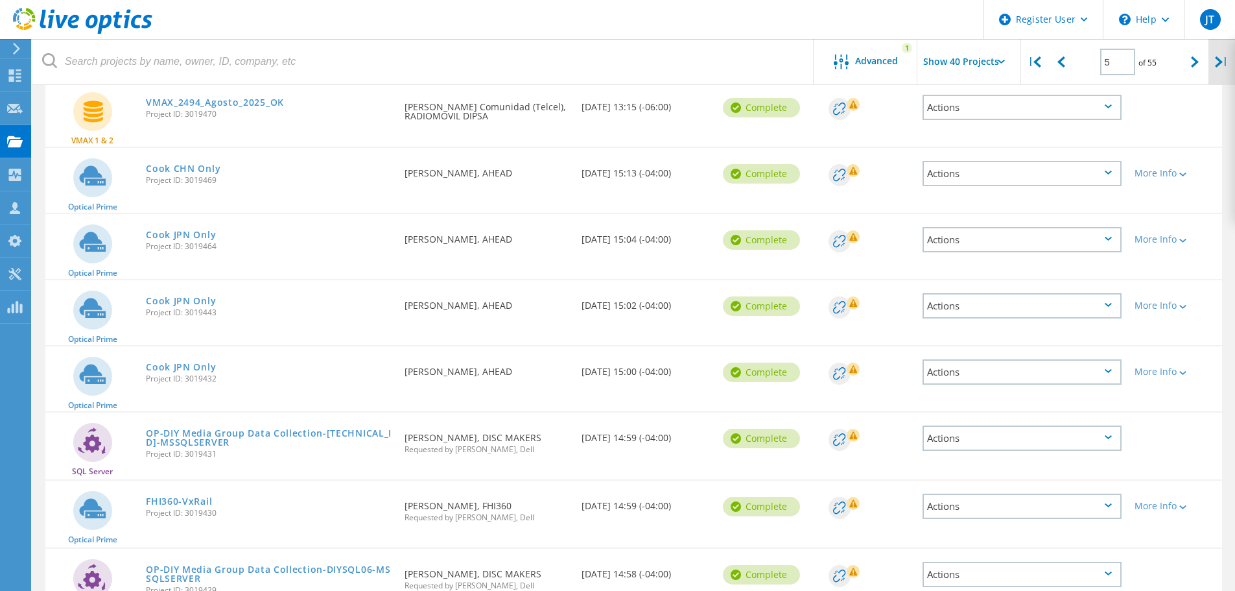
click at [1220, 58] on icon at bounding box center [1219, 61] width 8 height 11
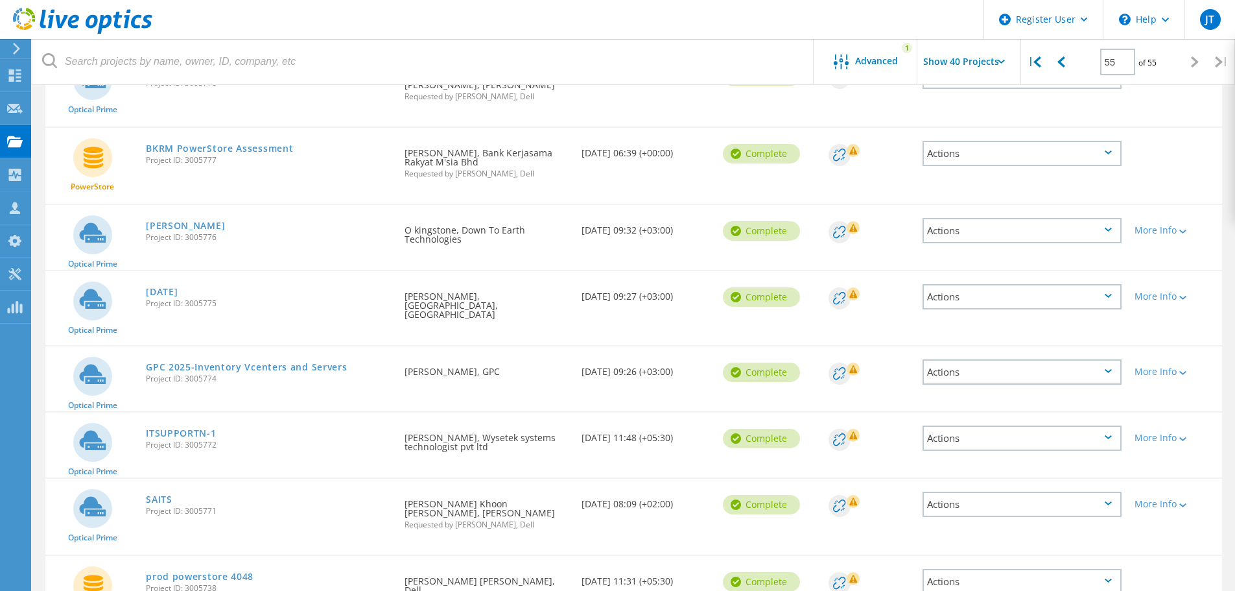
scroll to position [492, 0]
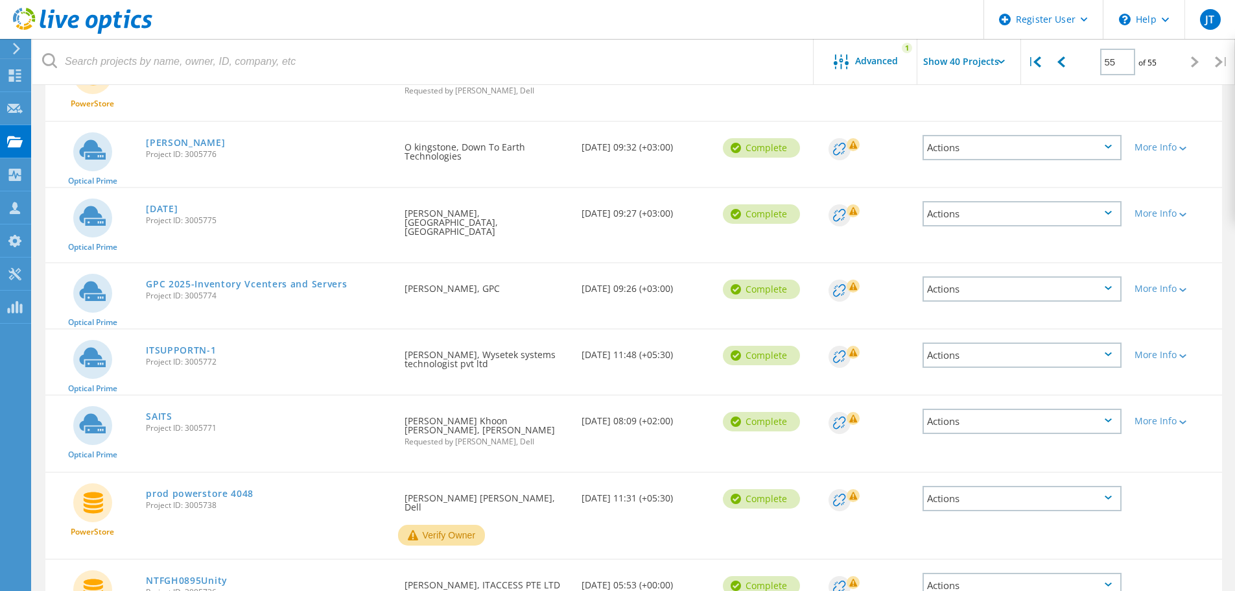
click at [1108, 409] on div "Actions" at bounding box center [1022, 421] width 199 height 25
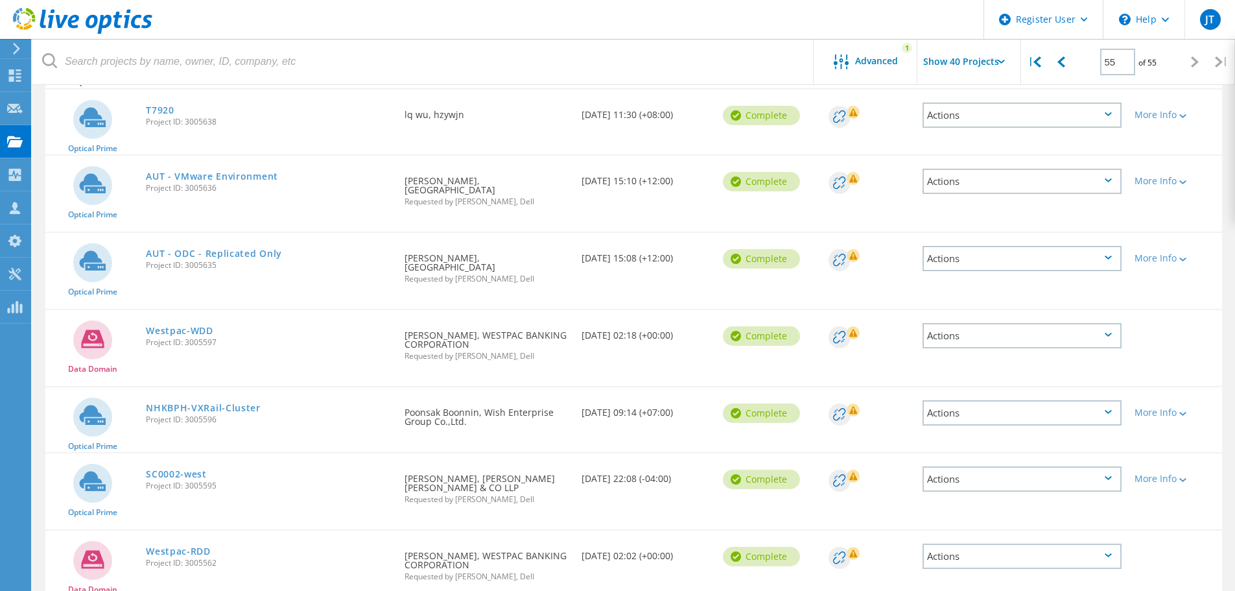
scroll to position [1789, 0]
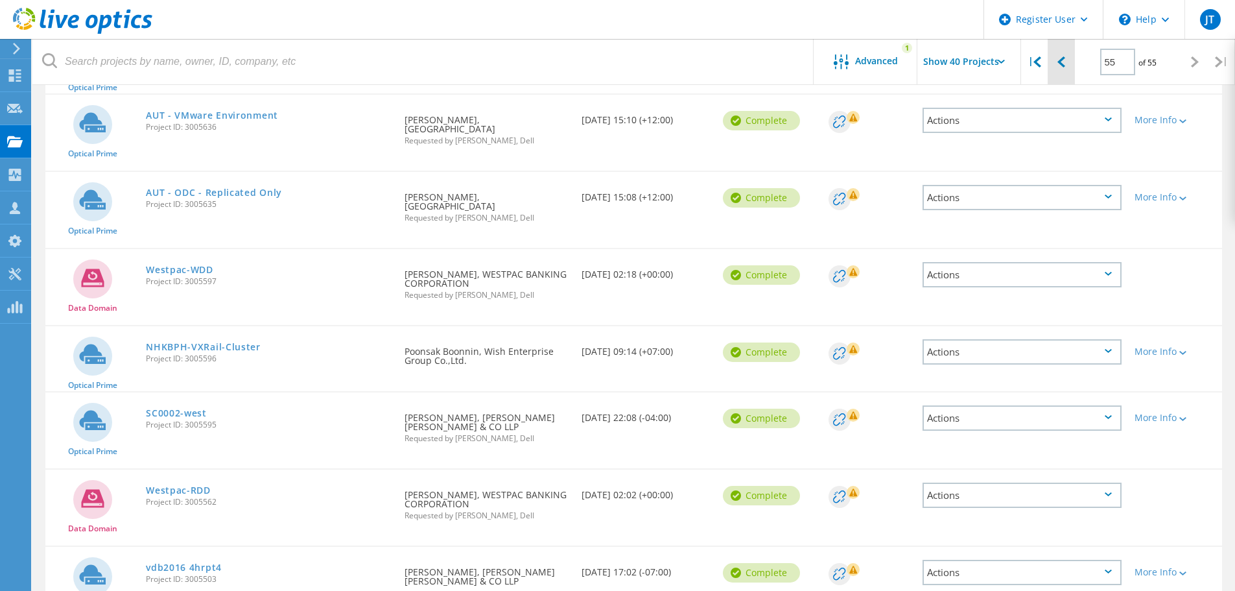
click at [1065, 50] on div at bounding box center [1061, 62] width 27 height 46
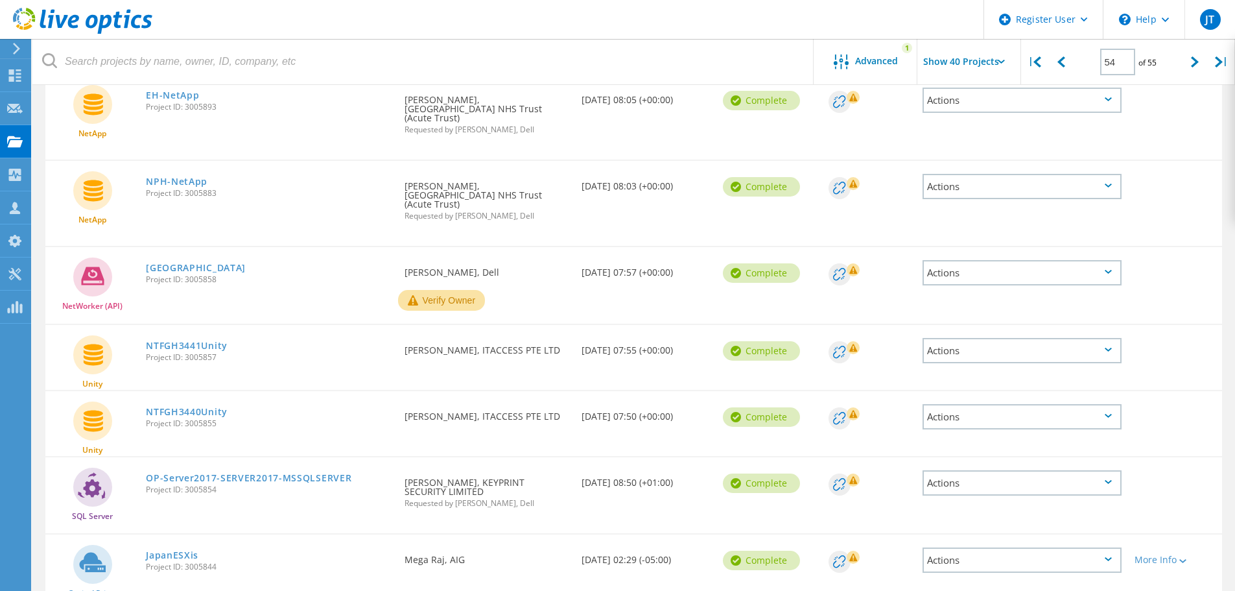
scroll to position [996, 0]
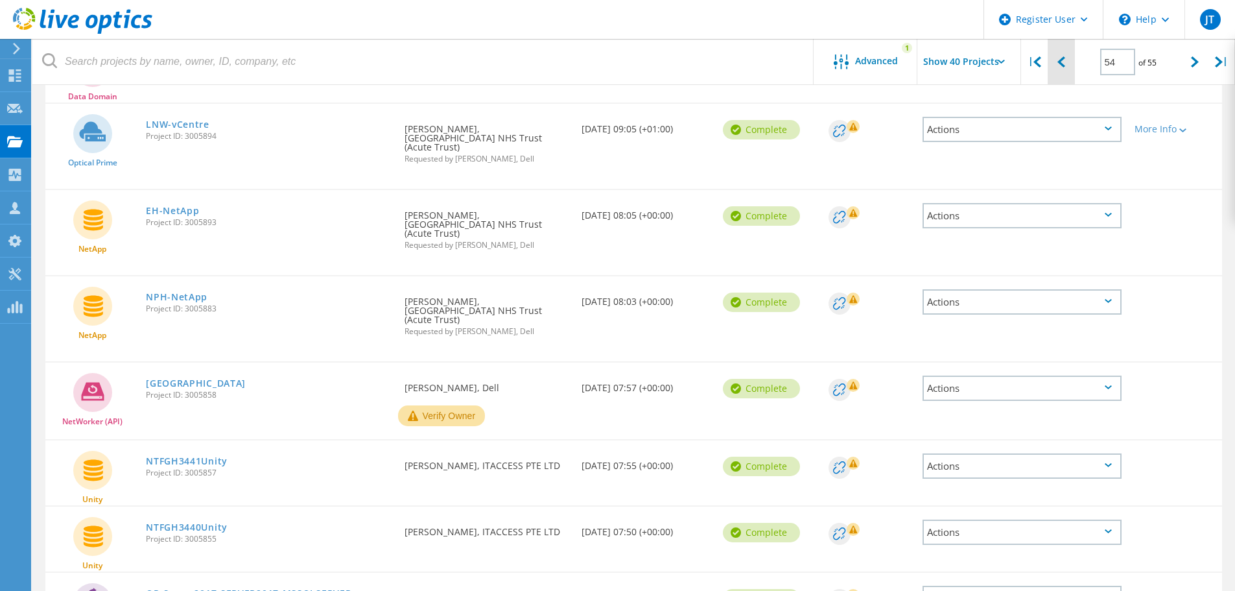
click at [1062, 68] on div at bounding box center [1061, 62] width 27 height 46
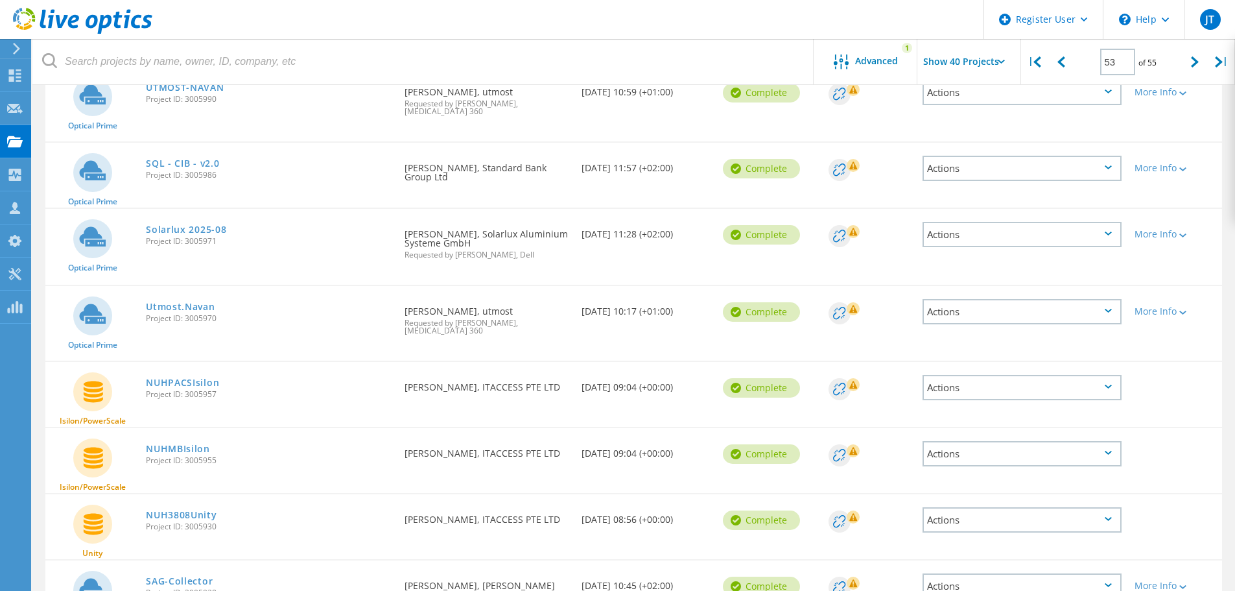
scroll to position [1536, 0]
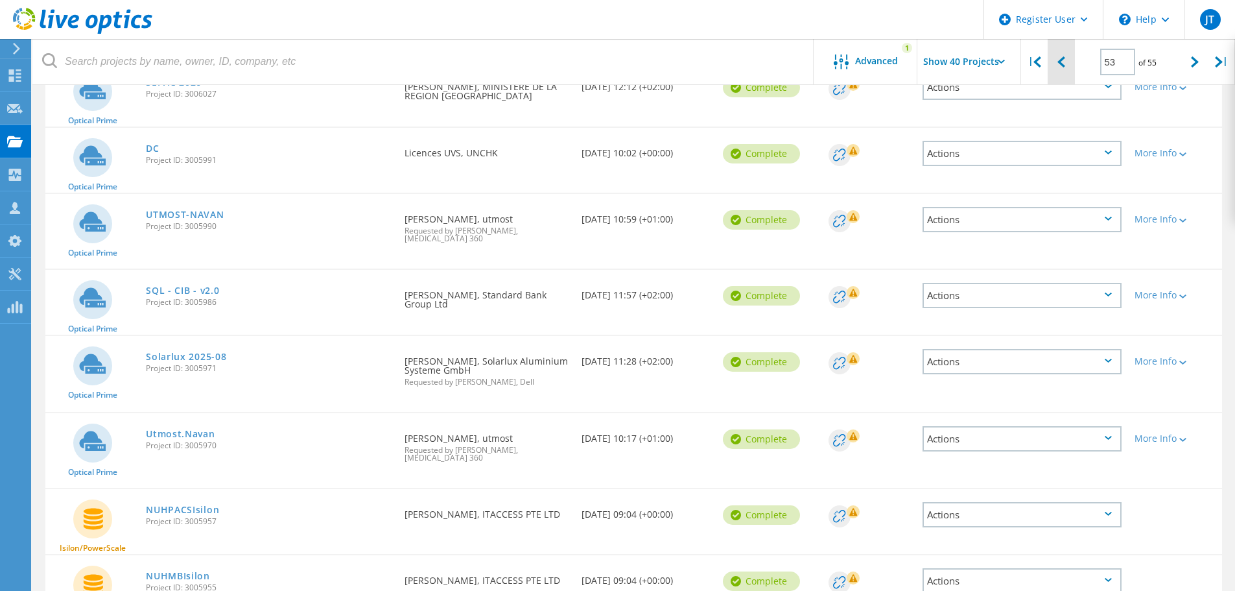
click at [1067, 58] on div at bounding box center [1061, 62] width 27 height 46
type input "52"
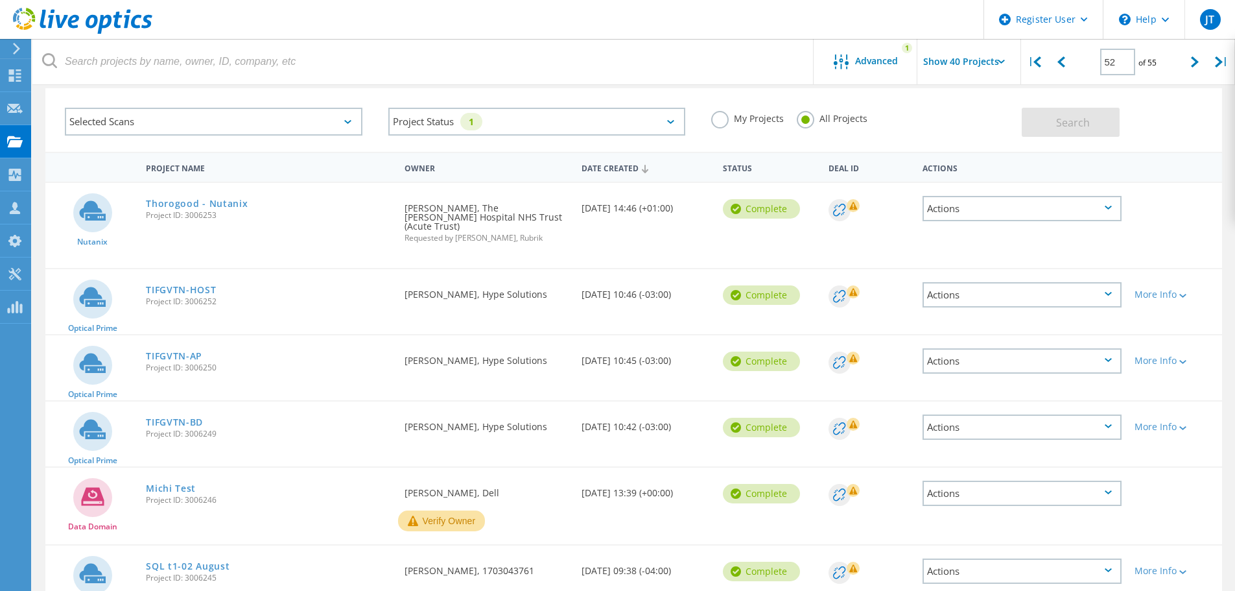
scroll to position [0, 0]
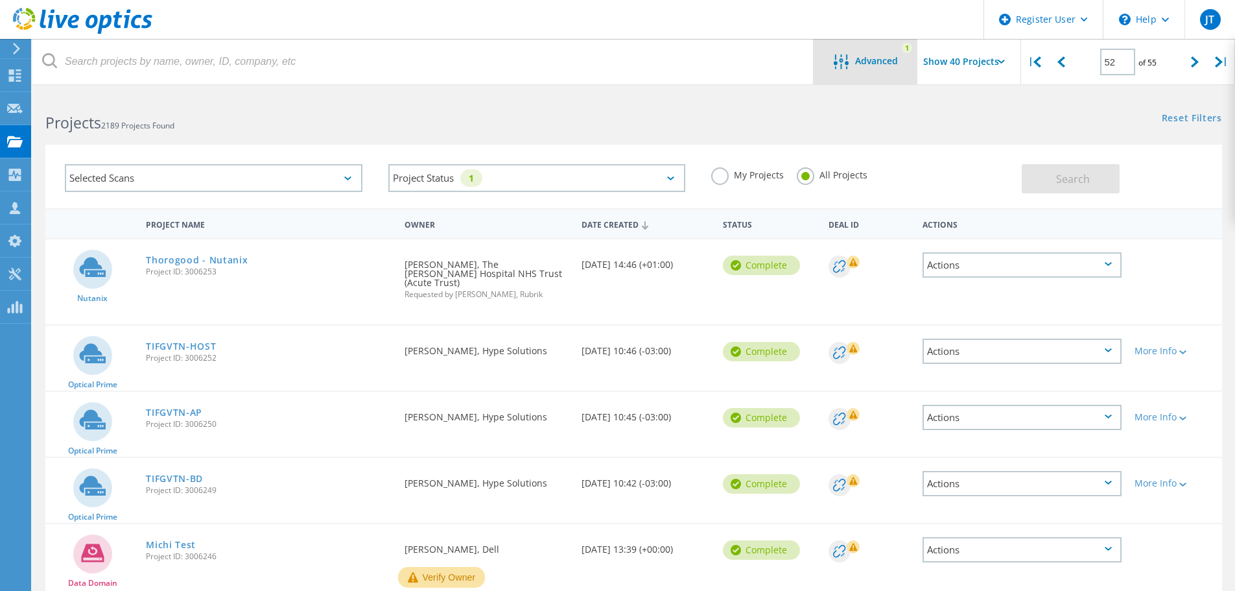
click at [893, 53] on div "Advanced 1" at bounding box center [866, 61] width 104 height 45
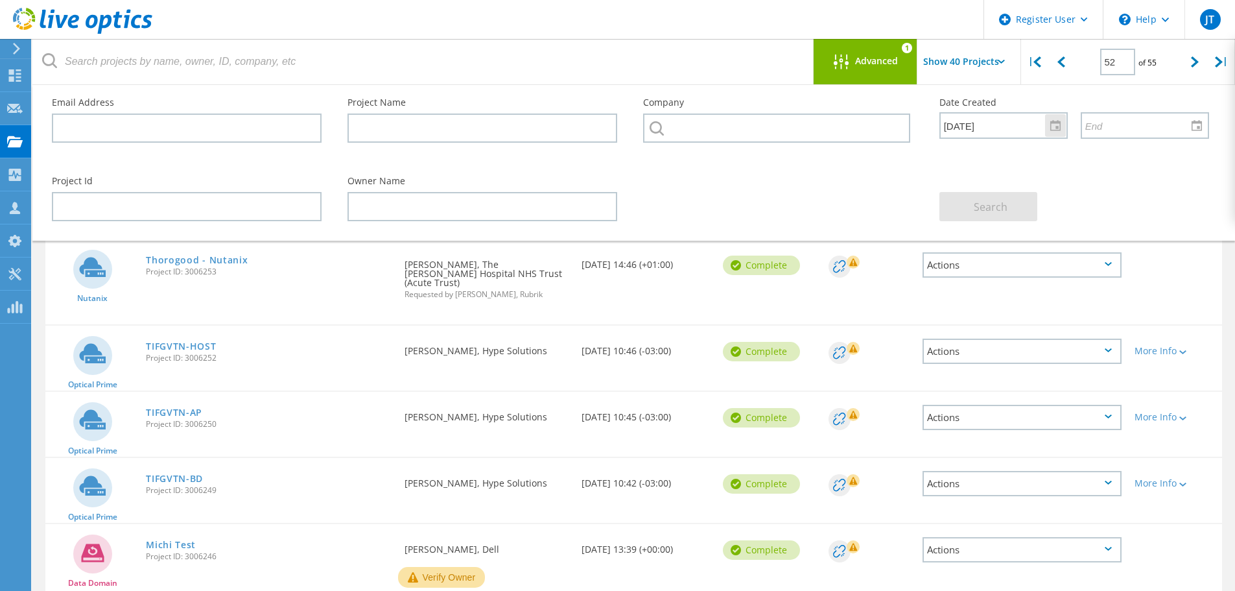
click at [1064, 121] on div at bounding box center [1055, 125] width 21 height 23
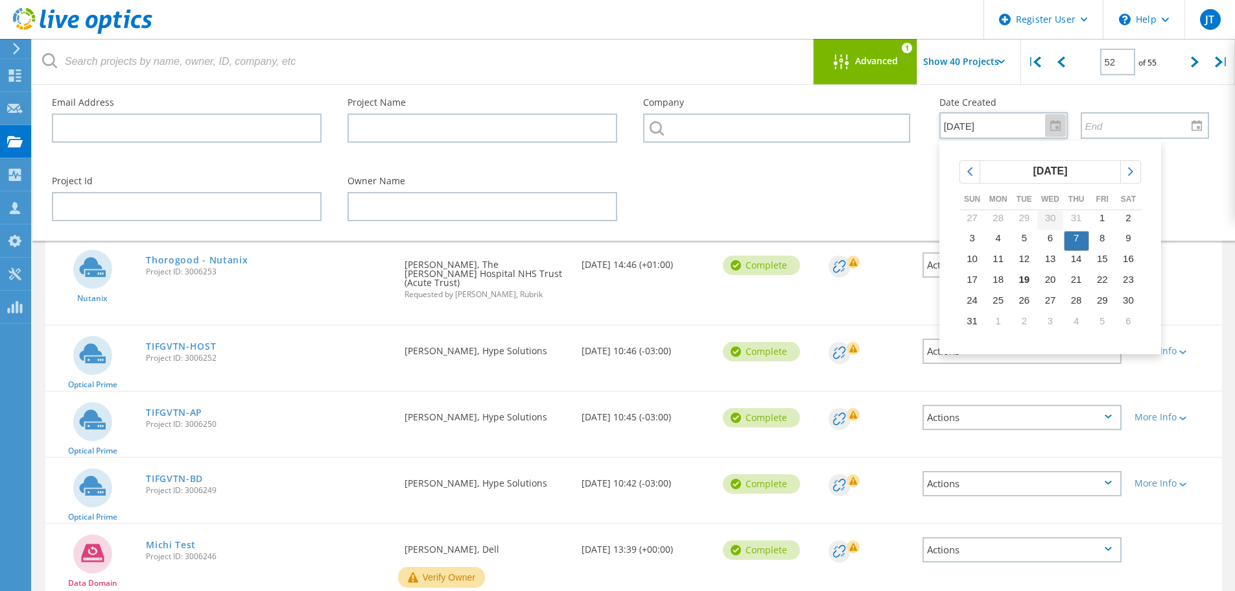
click at [1053, 215] on span "30" at bounding box center [1050, 217] width 11 height 11
type input "7/30/2025"
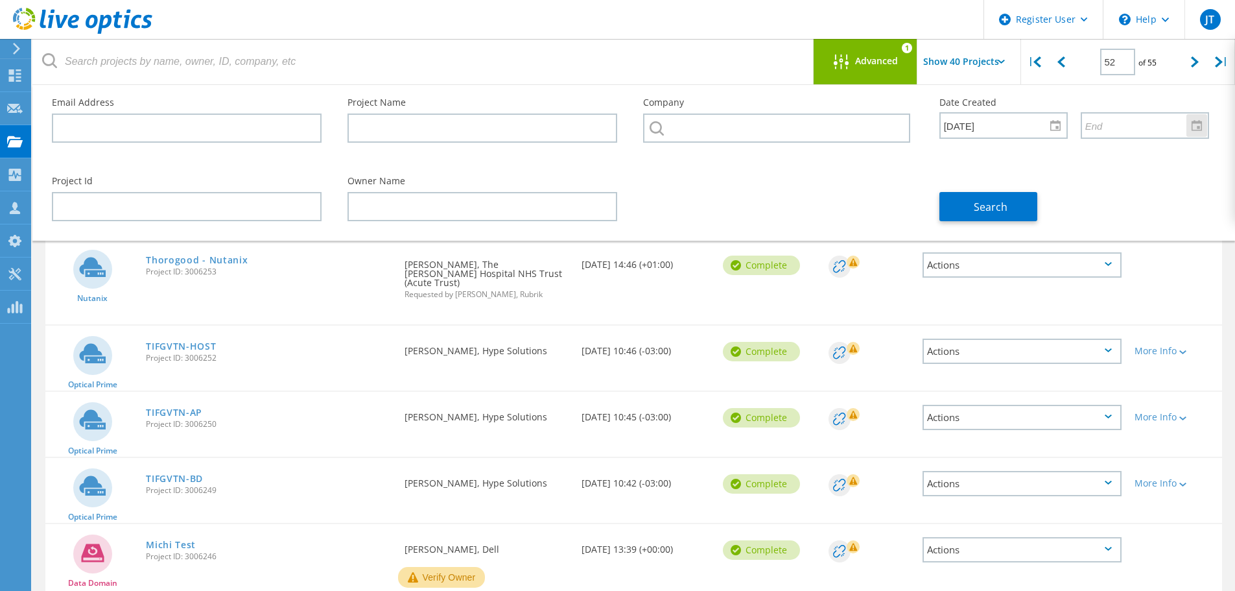
click at [1193, 126] on div at bounding box center [1197, 125] width 21 height 23
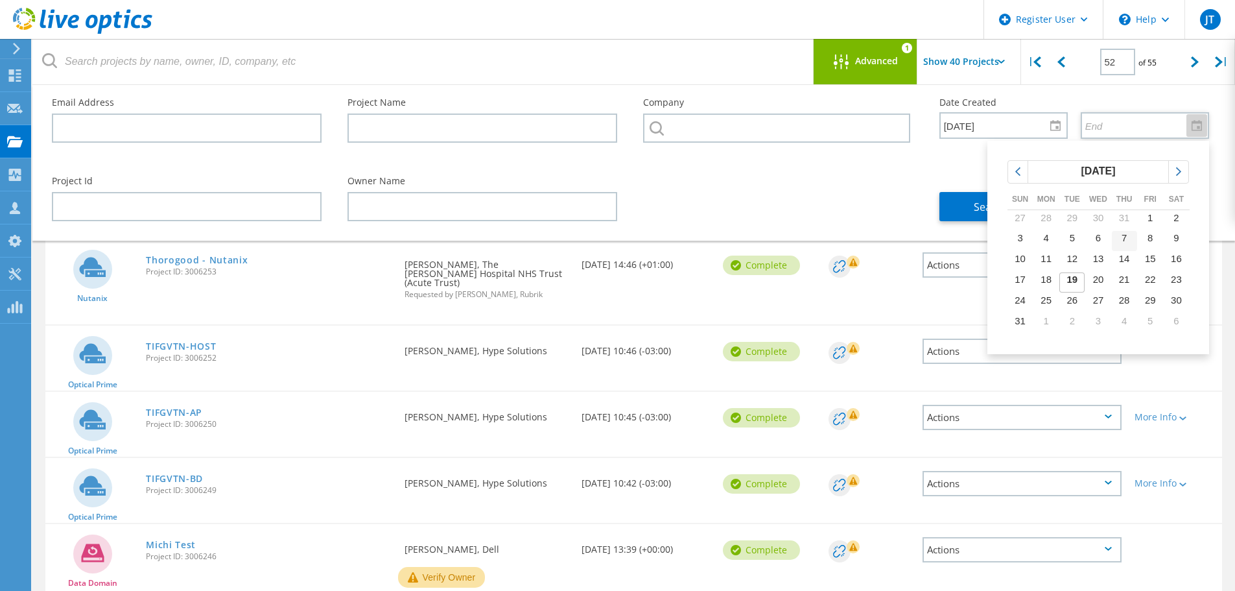
click at [1123, 233] on span "7" at bounding box center [1124, 237] width 5 height 11
type input "8/7/2025"
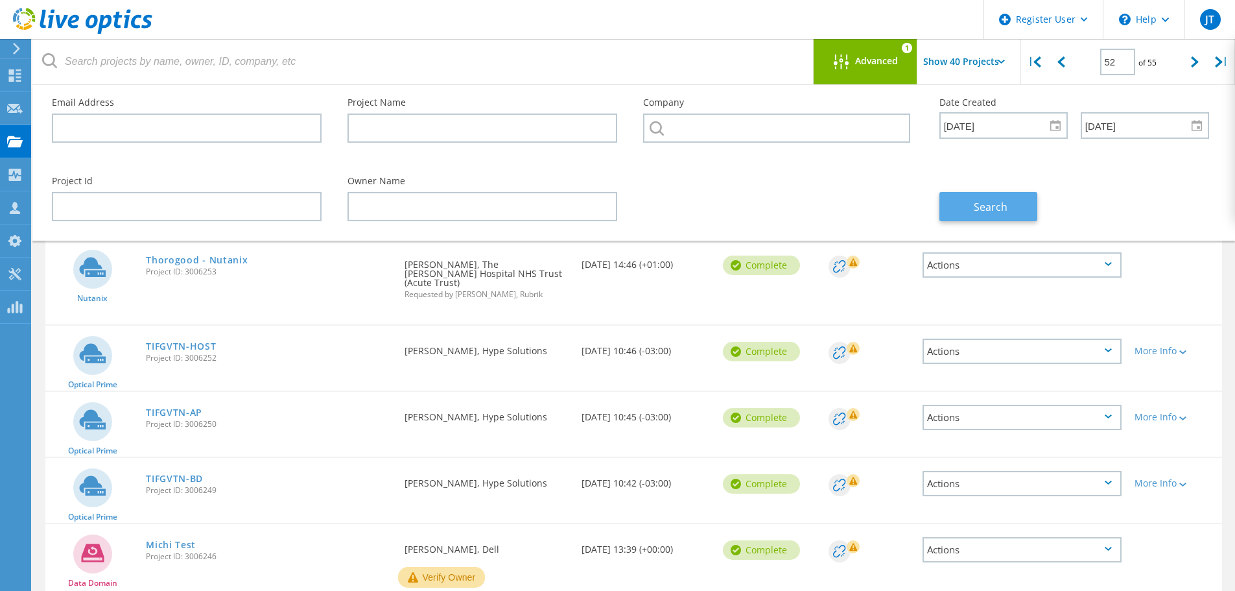
click at [960, 196] on button "Search" at bounding box center [989, 206] width 98 height 29
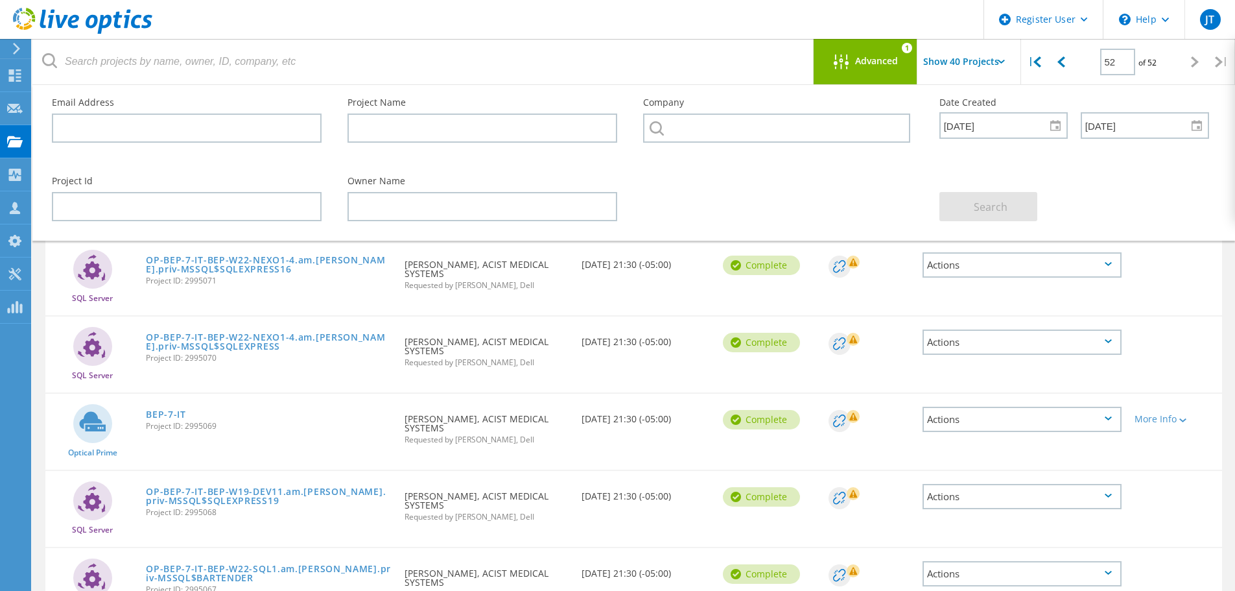
click at [771, 200] on div "Project Id Owner Name Search" at bounding box center [631, 198] width 1184 height 71
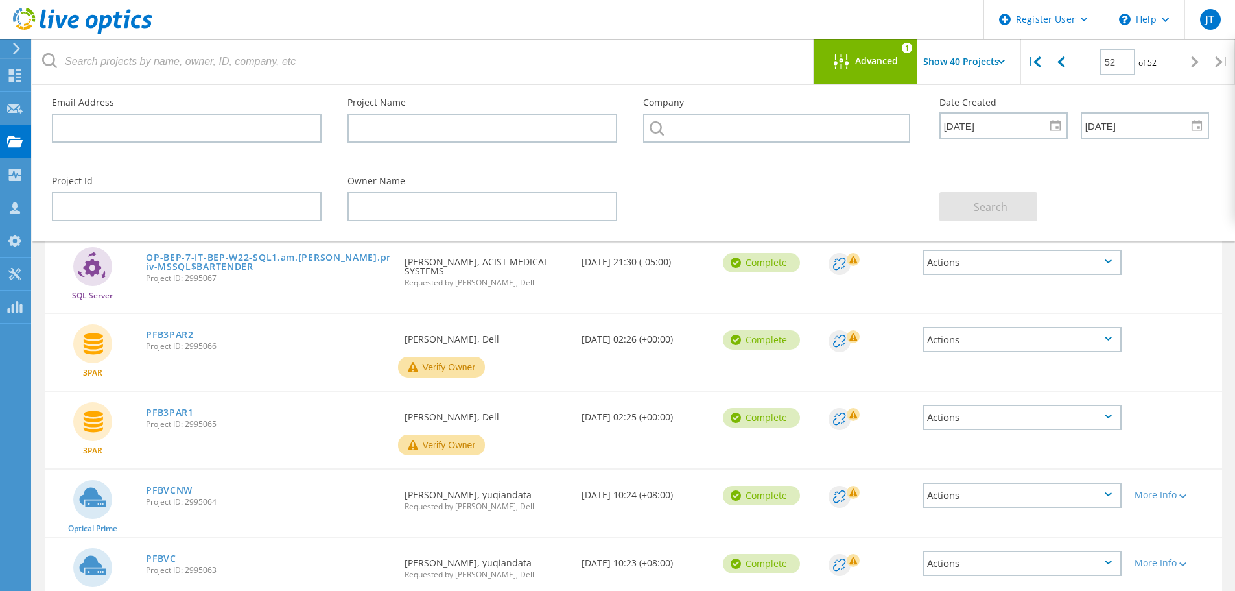
scroll to position [454, 0]
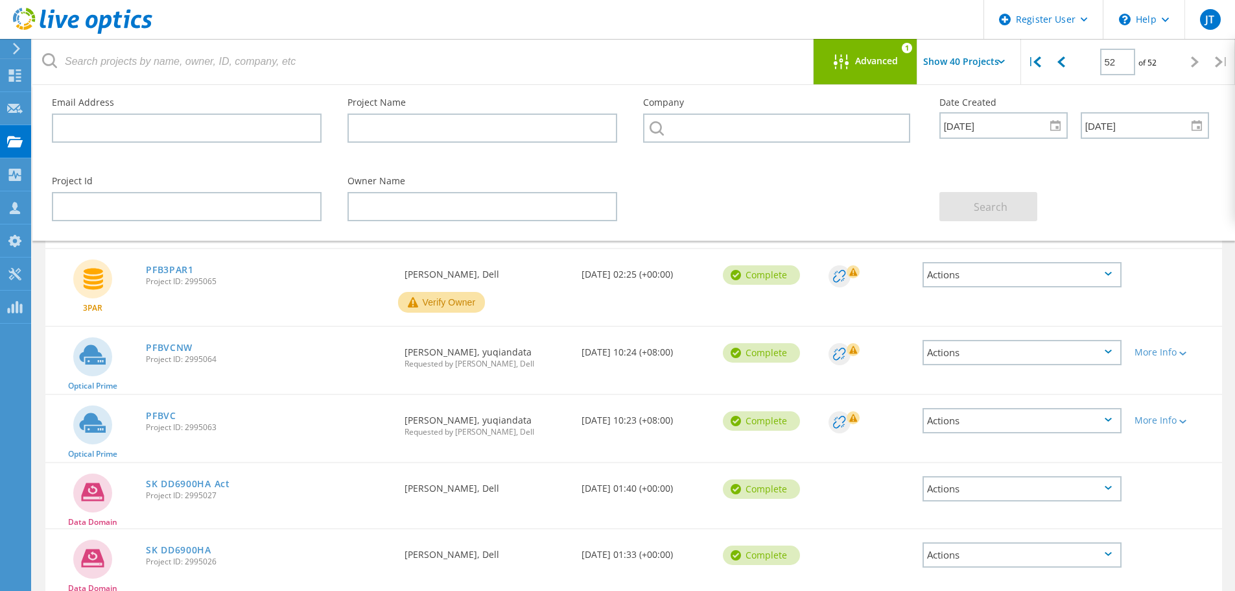
click at [860, 66] on span "Advanced" at bounding box center [876, 60] width 43 height 9
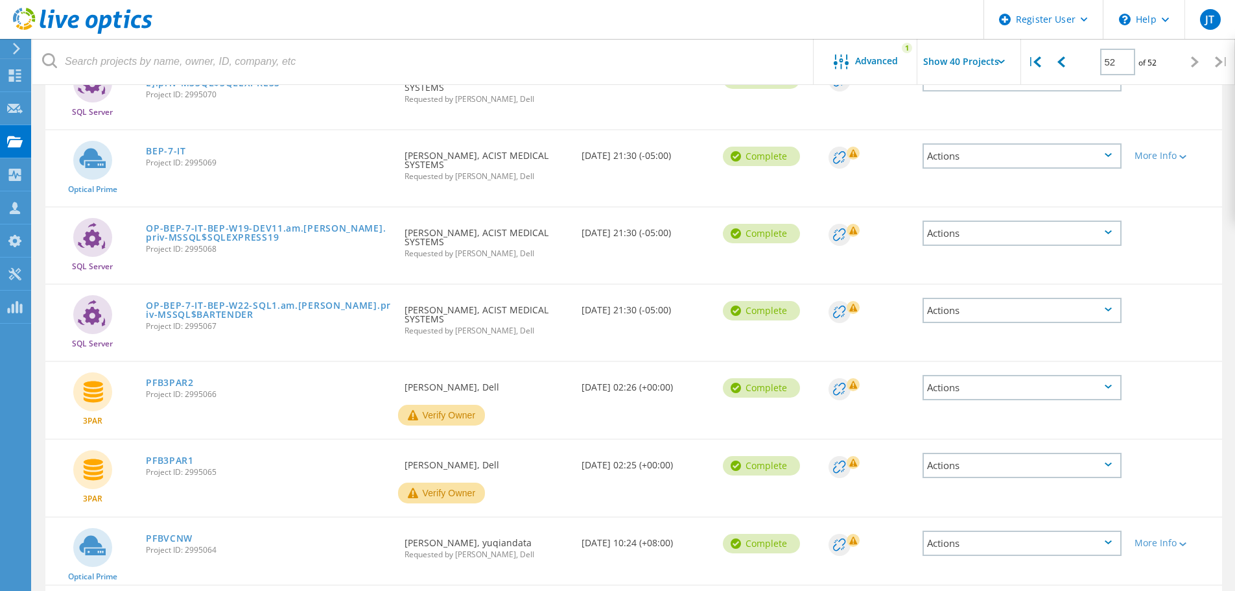
scroll to position [69, 0]
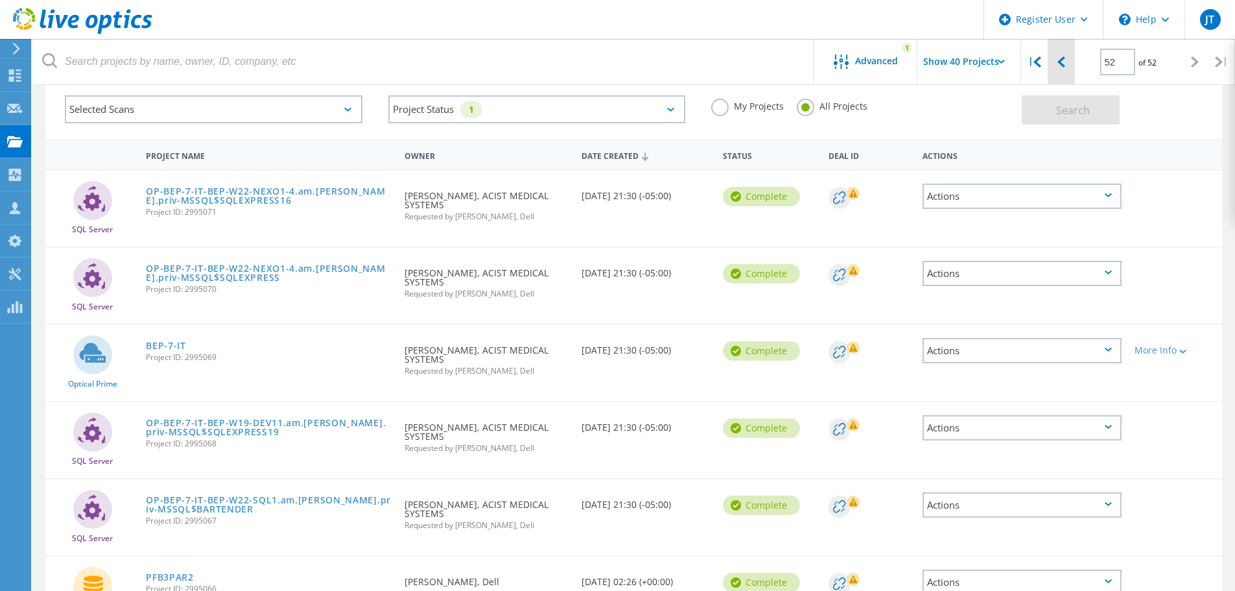
click at [1064, 53] on div at bounding box center [1061, 62] width 27 height 46
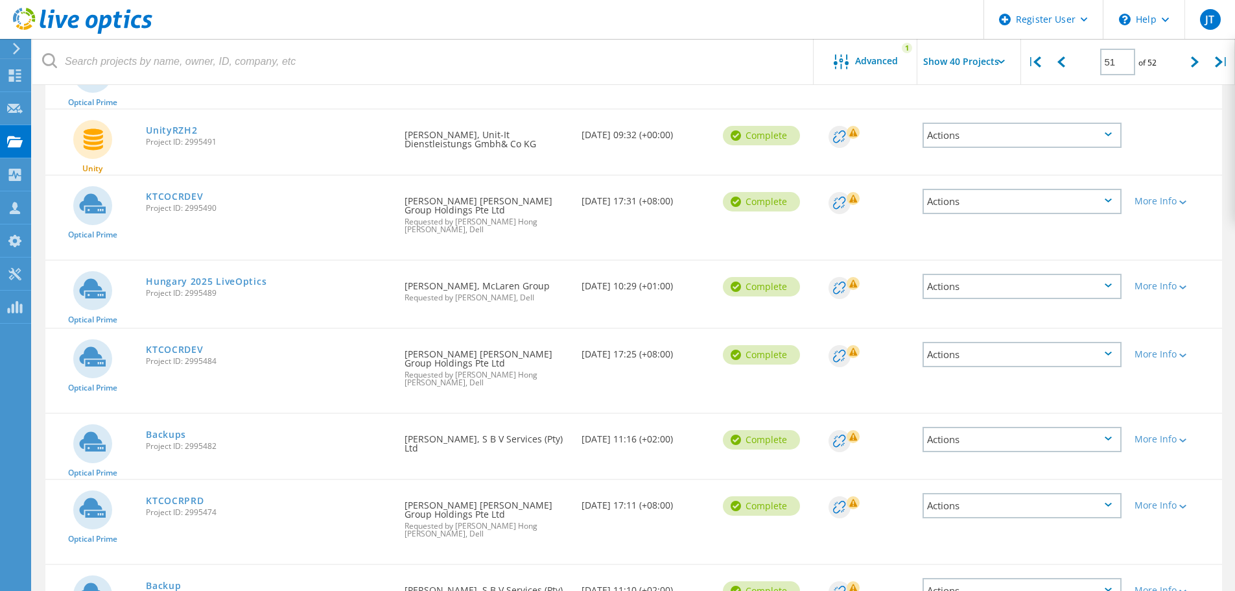
scroll to position [458, 0]
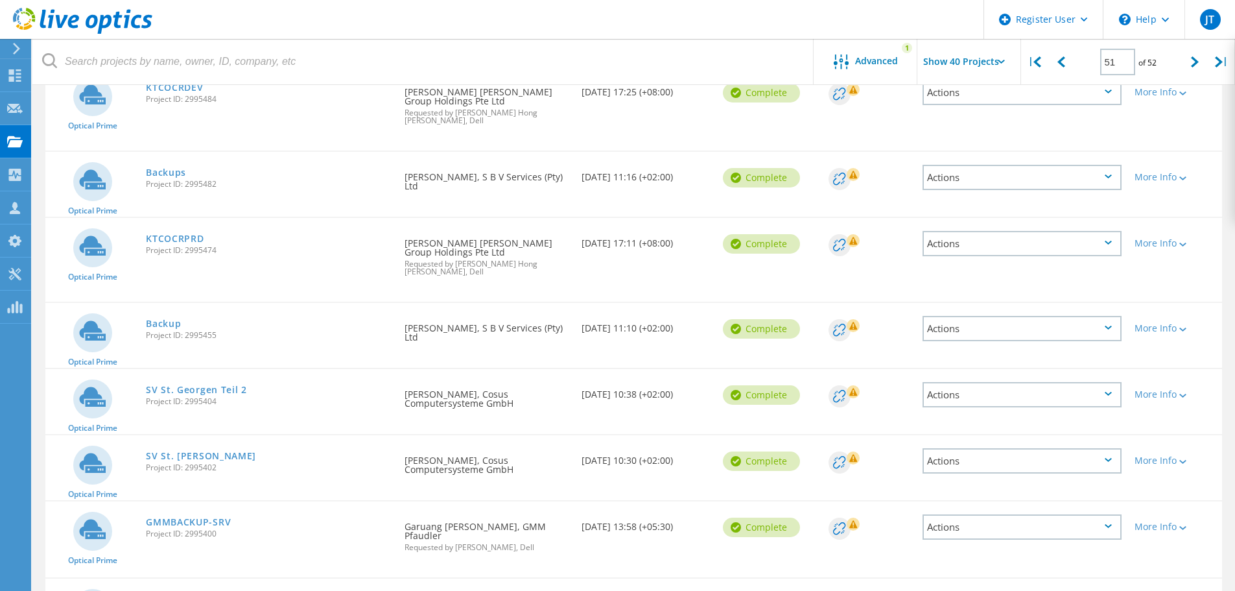
drag, startPoint x: 971, startPoint y: 54, endPoint x: 965, endPoint y: 73, distance: 19.7
click at [970, 54] on input "Show 40 Projects" at bounding box center [983, 61] width 130 height 45
click at [518, 27] on header "Register User \n Help Explore Helpful Articles Contact Support JT Dell User Jas…" at bounding box center [617, 19] width 1235 height 39
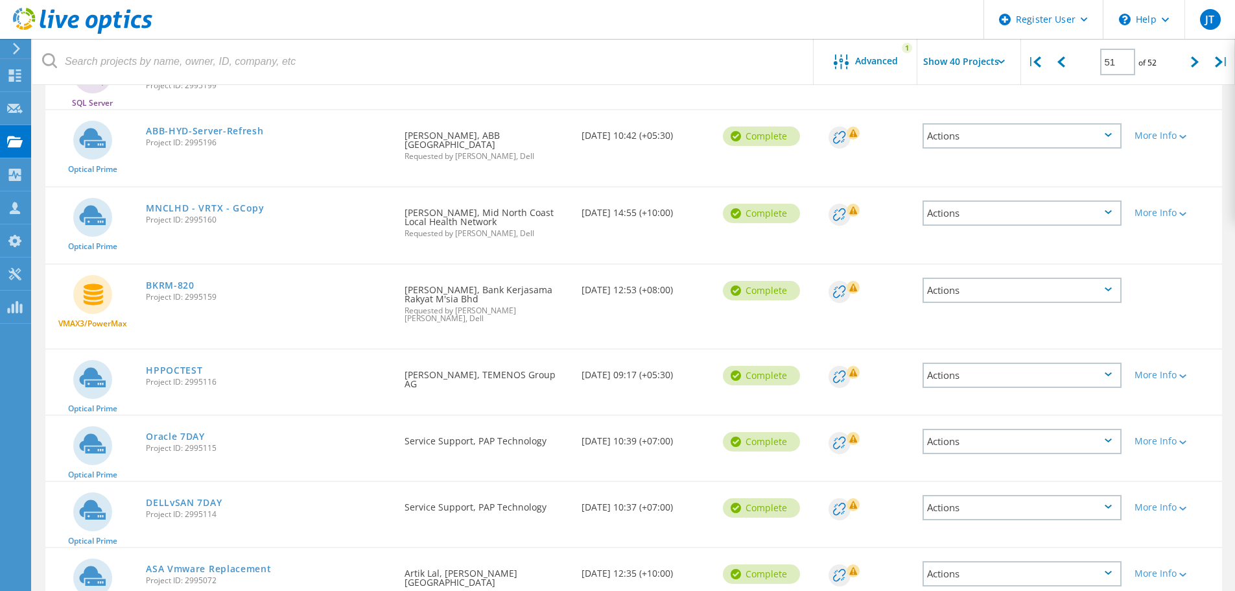
scroll to position [2565, 0]
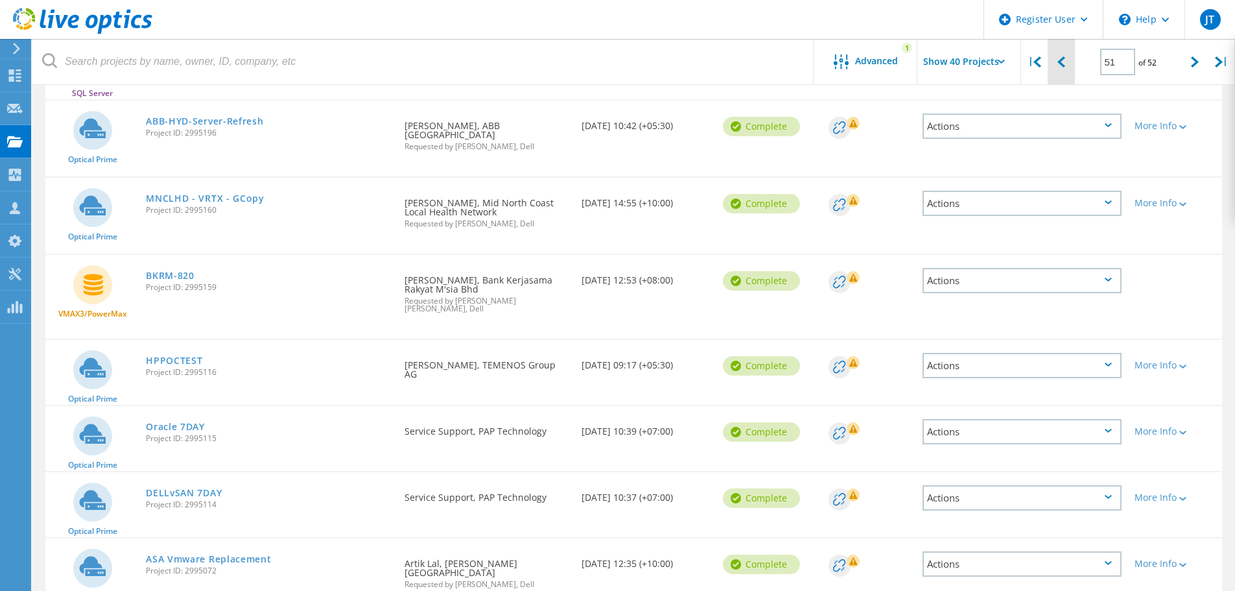
click at [1061, 66] on icon at bounding box center [1062, 61] width 8 height 11
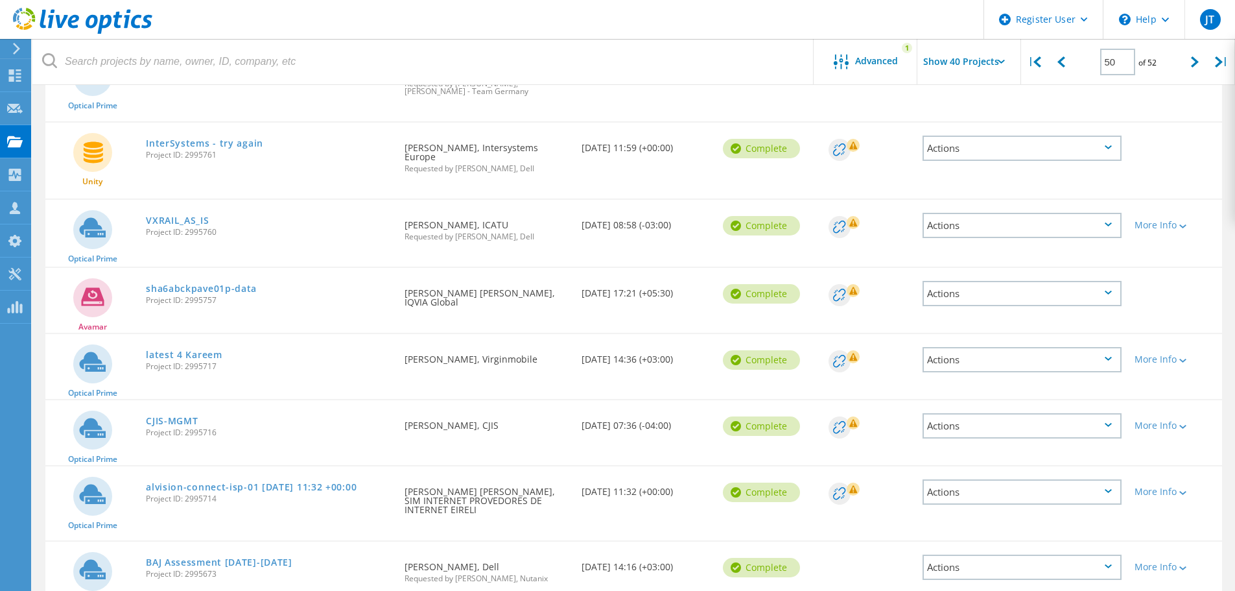
scroll to position [1621, 0]
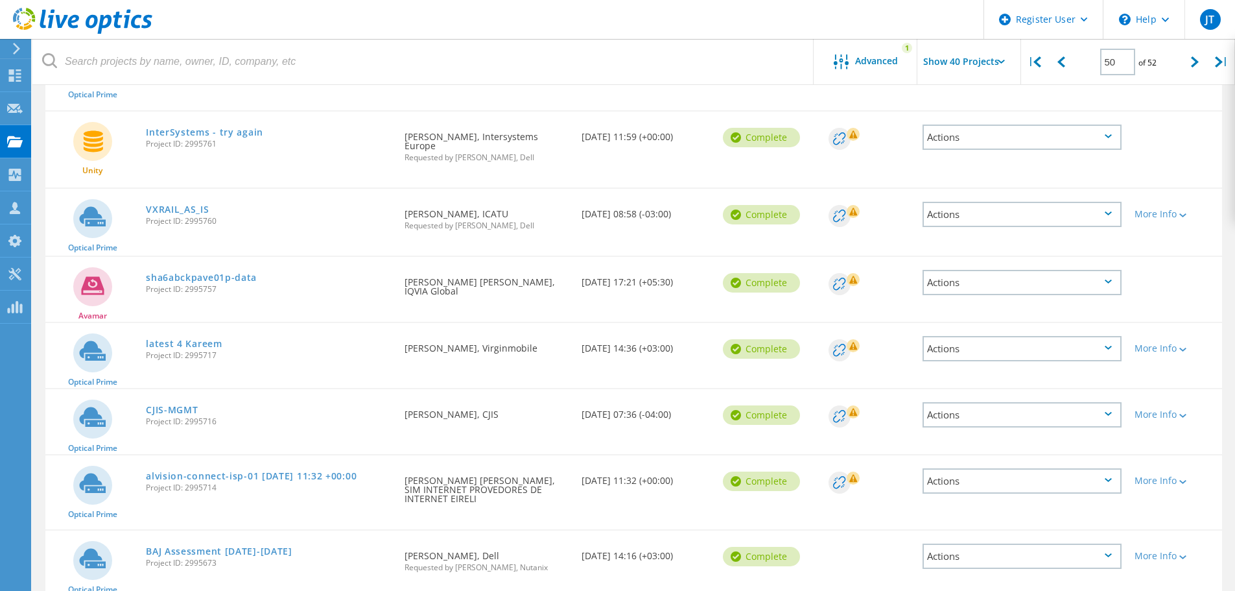
click at [425, 16] on header "Register User \n Help Explore Helpful Articles Contact Support JT Dell User Jas…" at bounding box center [617, 19] width 1235 height 39
drag, startPoint x: 1194, startPoint y: 60, endPoint x: 1182, endPoint y: 63, distance: 12.7
click at [1194, 60] on icon at bounding box center [1195, 61] width 8 height 11
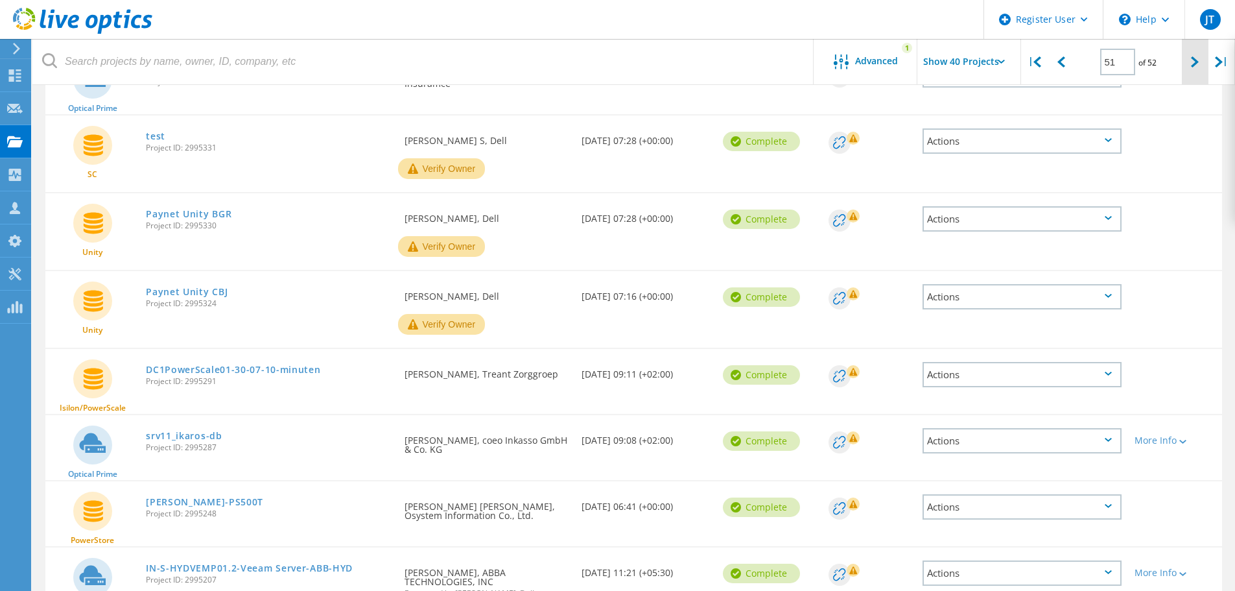
click at [1189, 64] on div at bounding box center [1195, 62] width 27 height 46
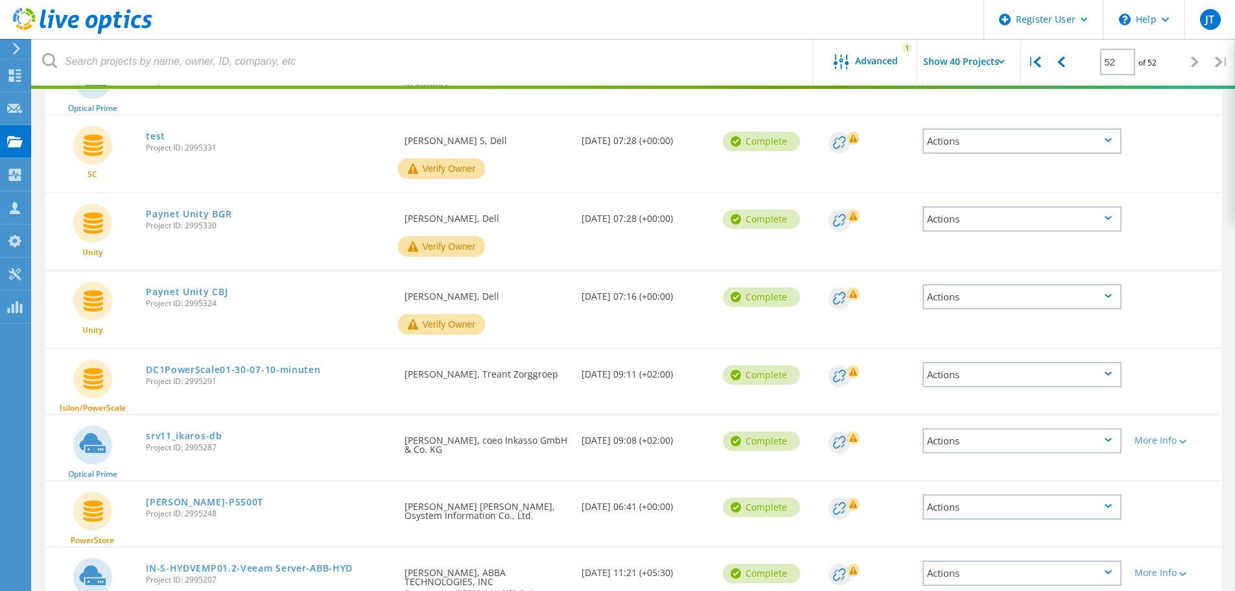
scroll to position [652, 0]
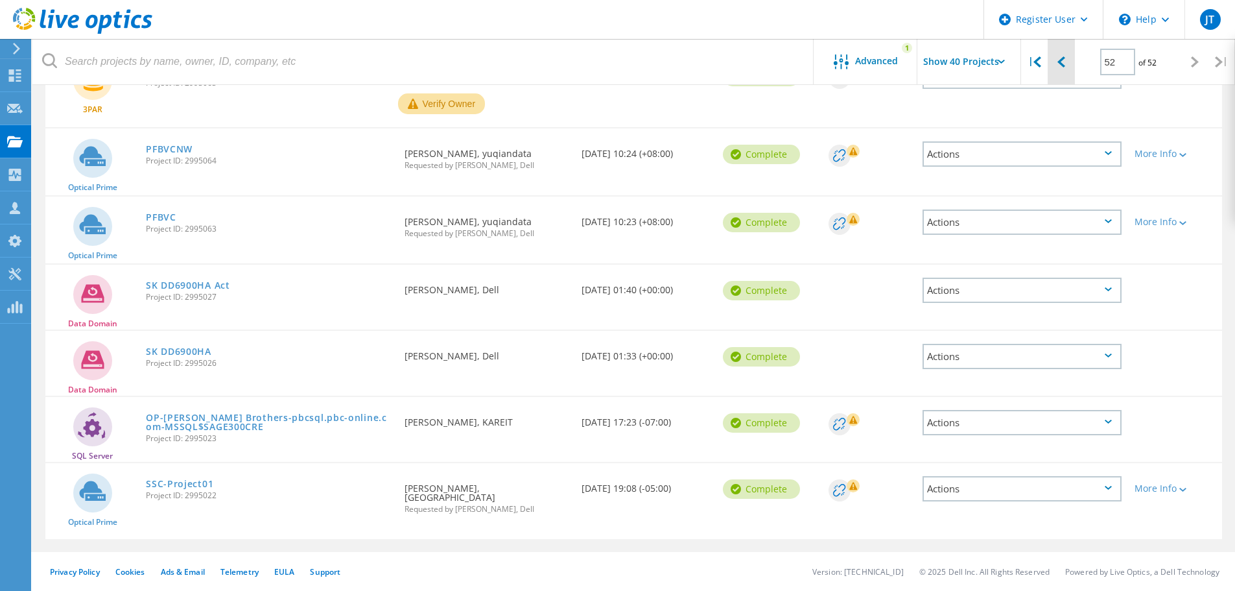
click at [1070, 53] on div at bounding box center [1061, 62] width 27 height 46
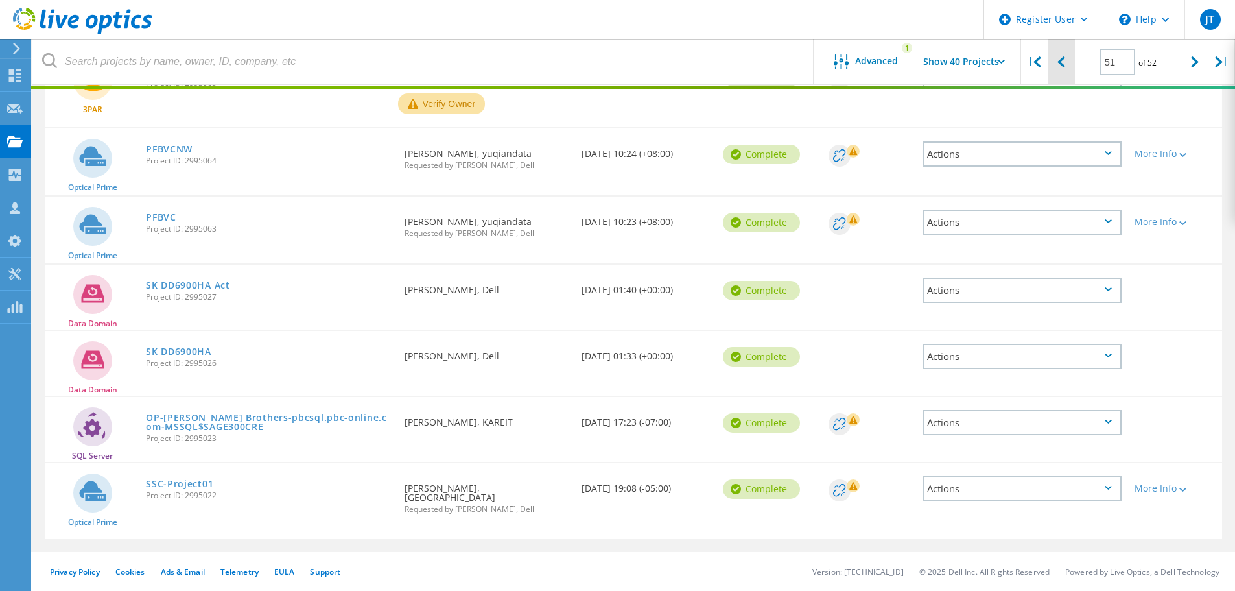
click at [1062, 60] on icon at bounding box center [1062, 61] width 8 height 11
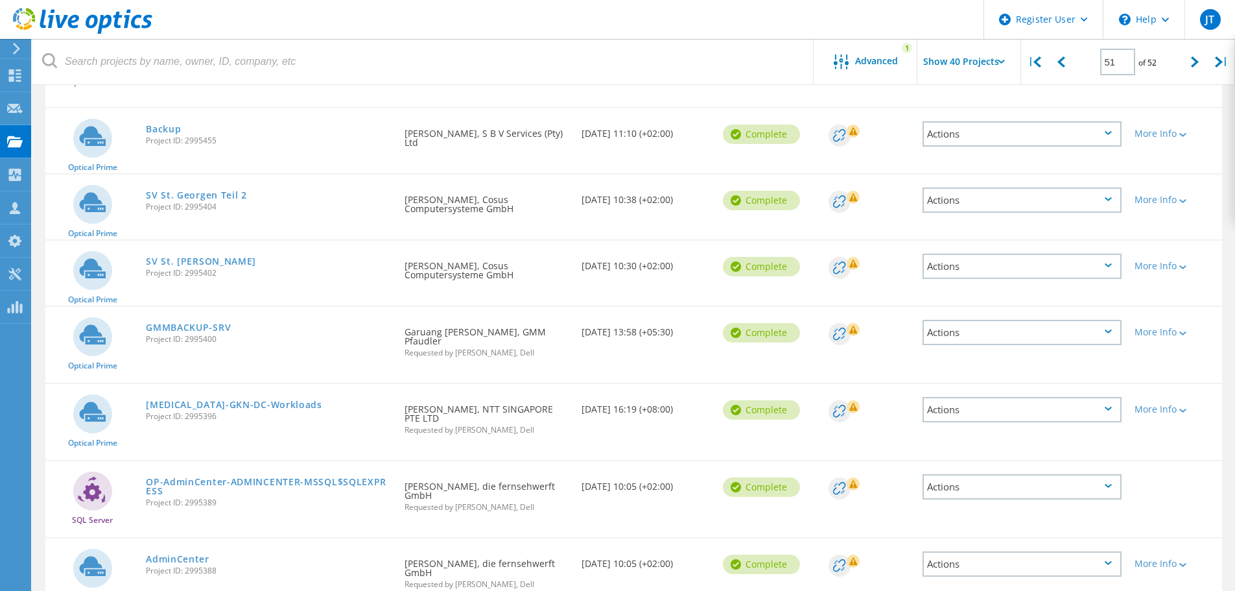
scroll to position [1621, 0]
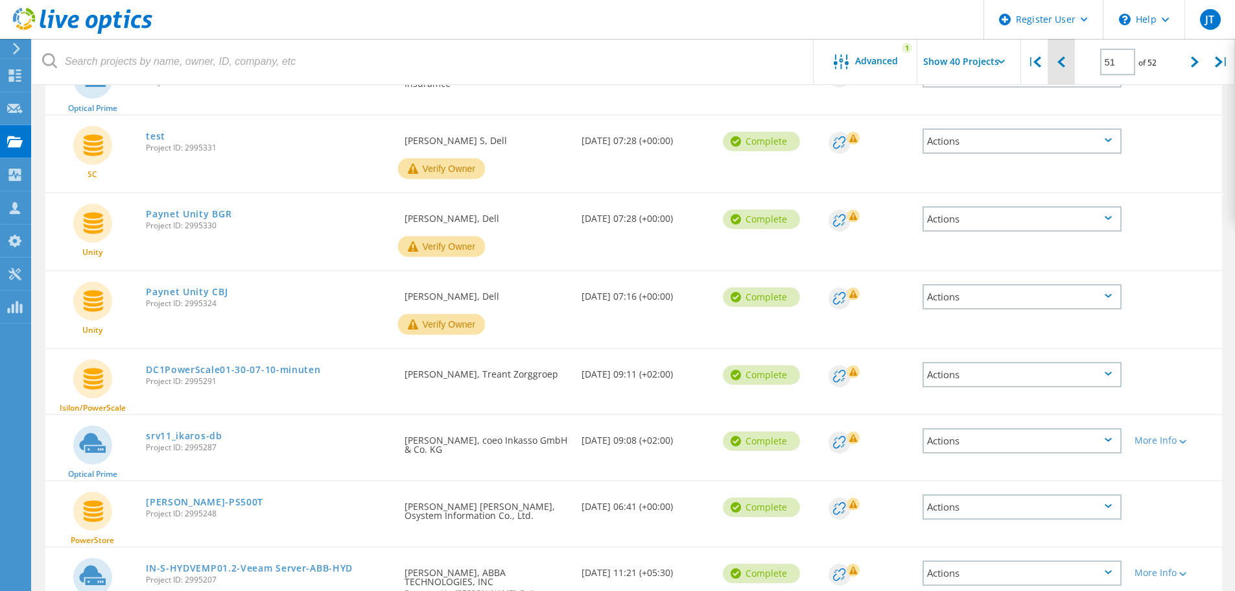
click at [1054, 64] on div at bounding box center [1061, 62] width 27 height 46
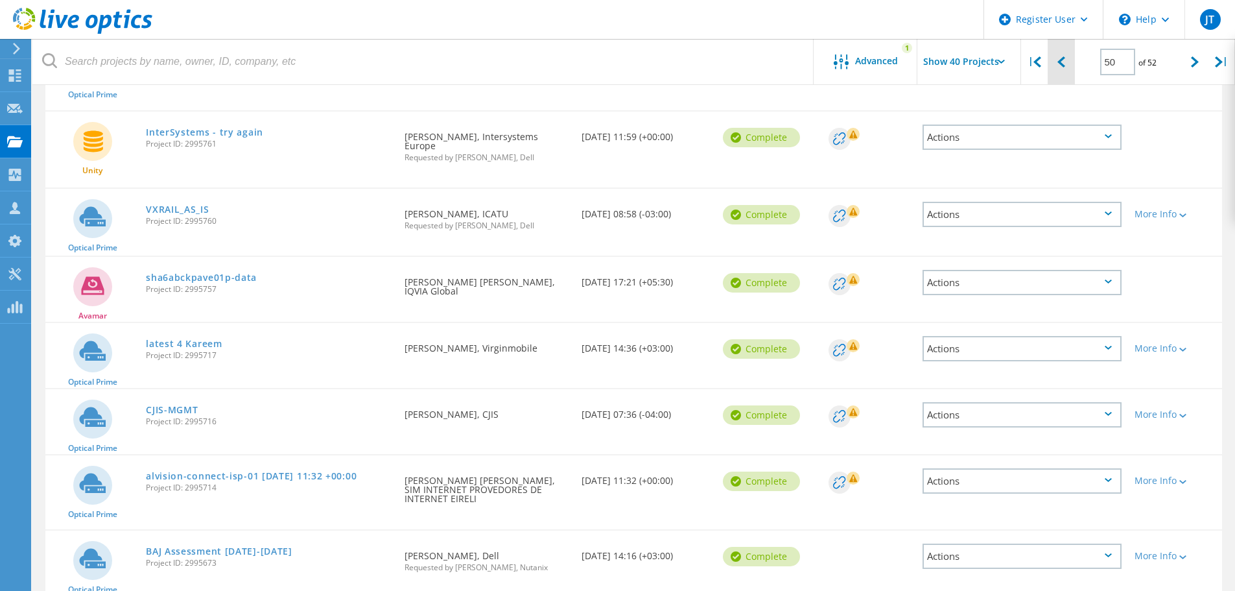
click at [1060, 60] on icon at bounding box center [1062, 61] width 8 height 11
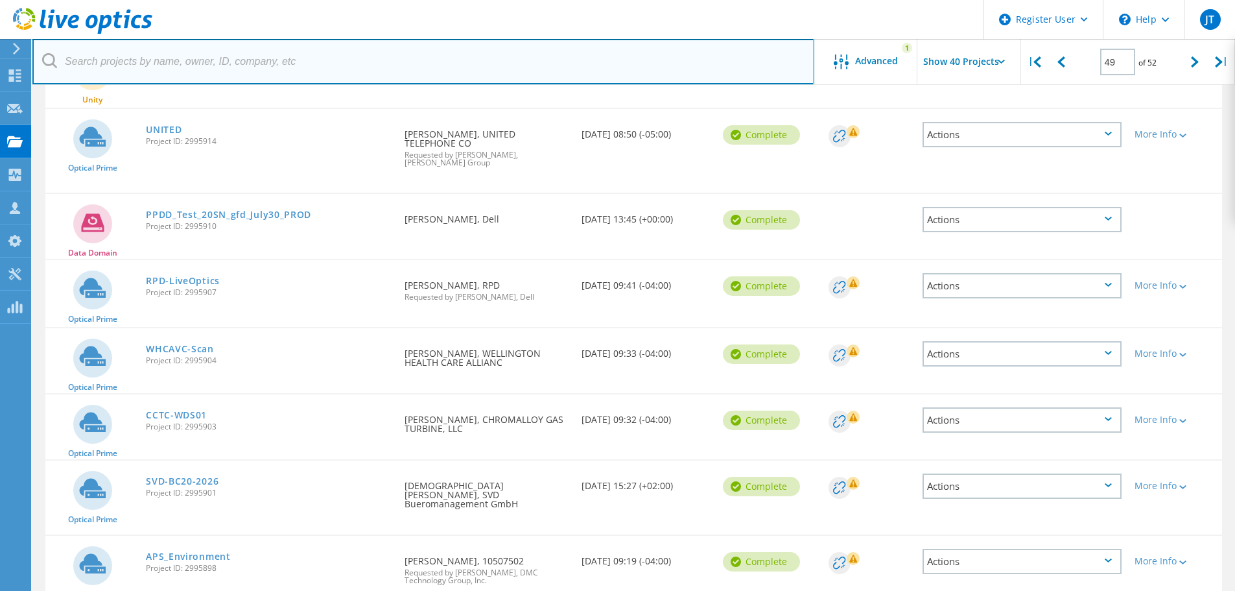
click at [538, 42] on input "text" at bounding box center [423, 61] width 782 height 45
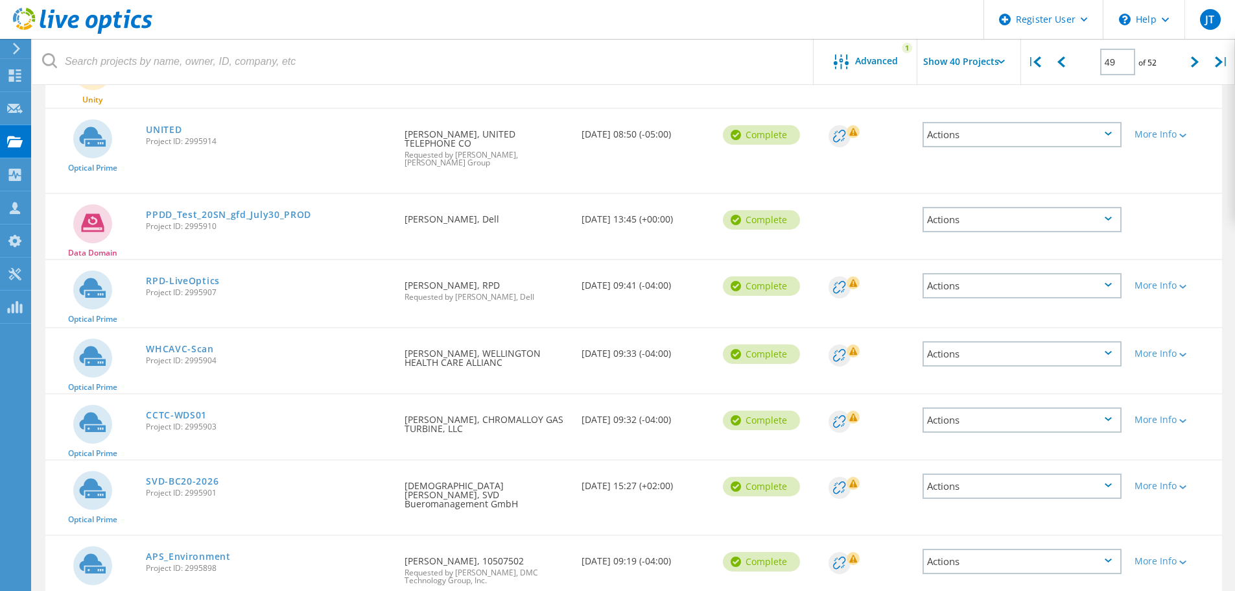
click at [518, 17] on header "Register User \n Help Explore Helpful Articles Contact Support JT Dell User Jas…" at bounding box center [617, 19] width 1235 height 39
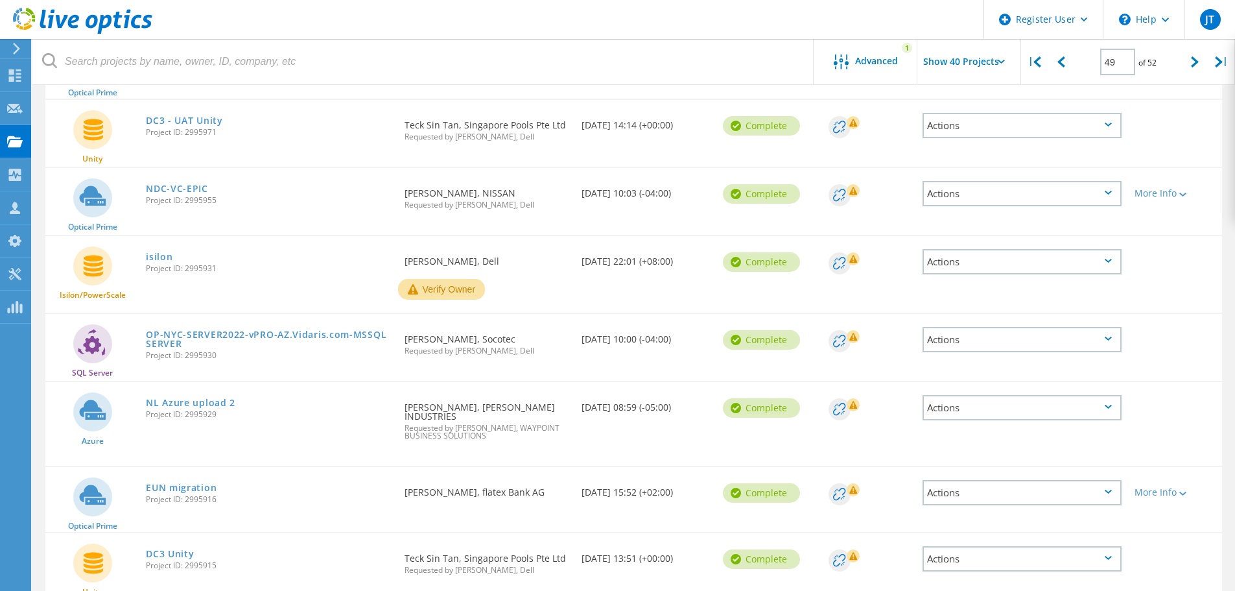
scroll to position [870, 0]
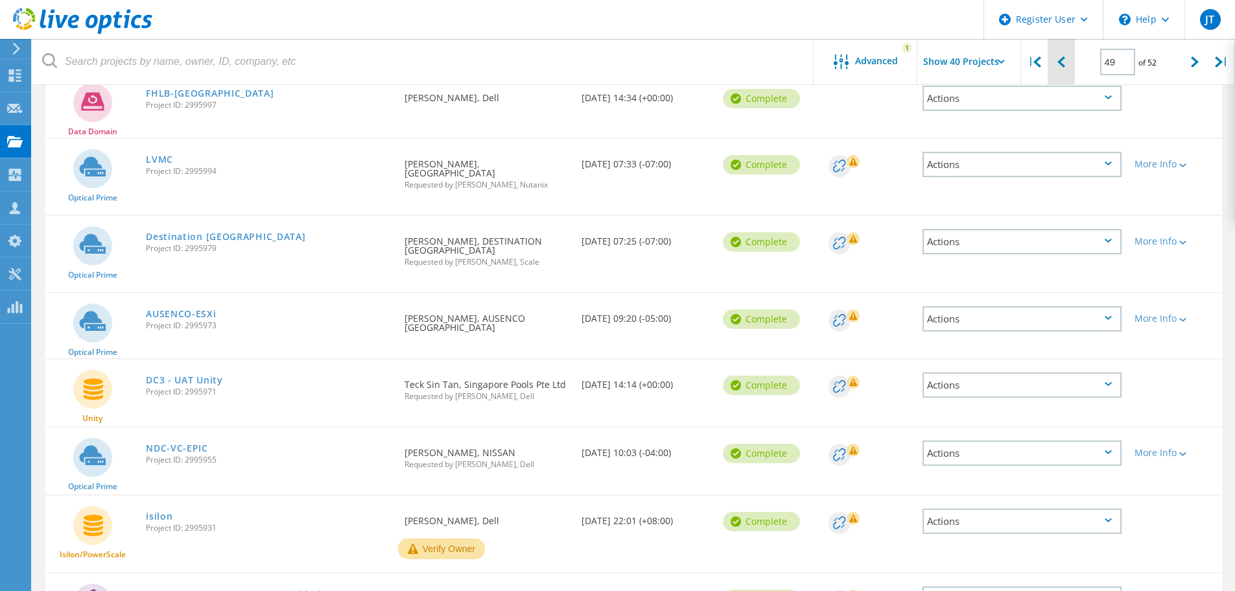
click at [1060, 55] on div at bounding box center [1061, 62] width 27 height 46
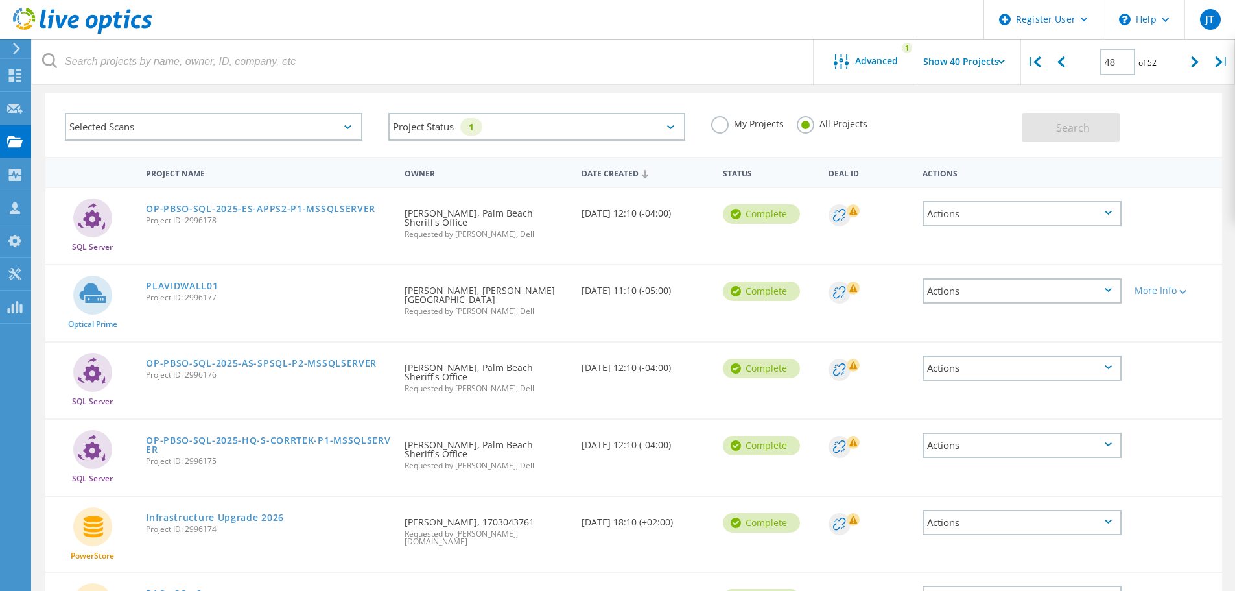
scroll to position [0, 0]
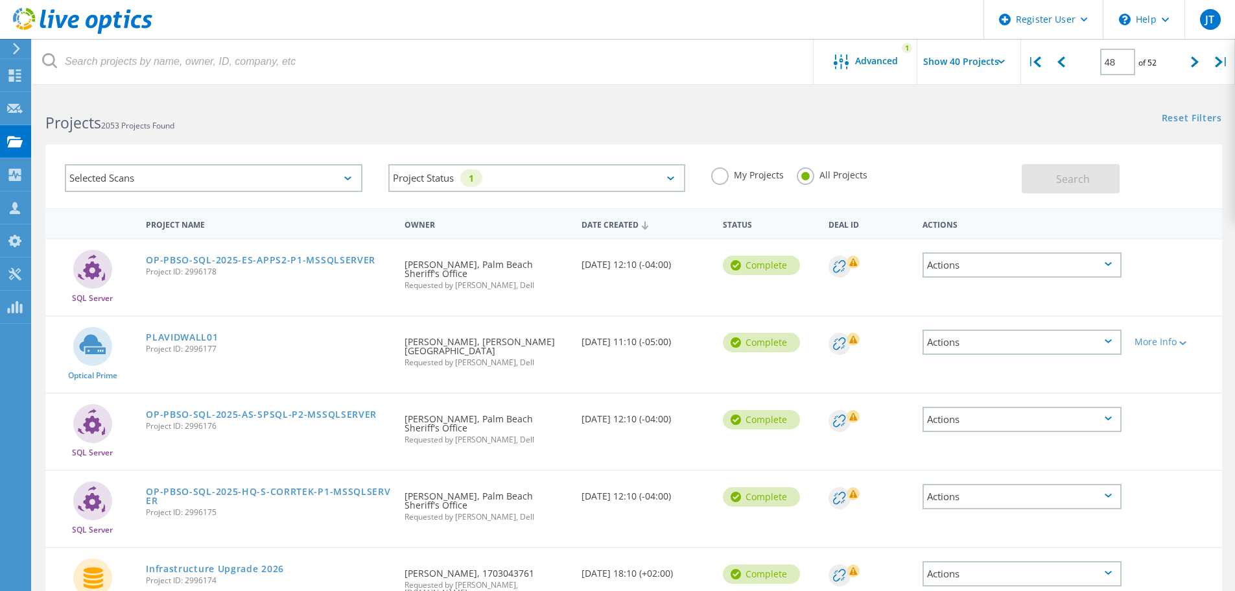
click at [446, 110] on div "Projects 2053 Projects Found" at bounding box center [332, 111] width 601 height 34
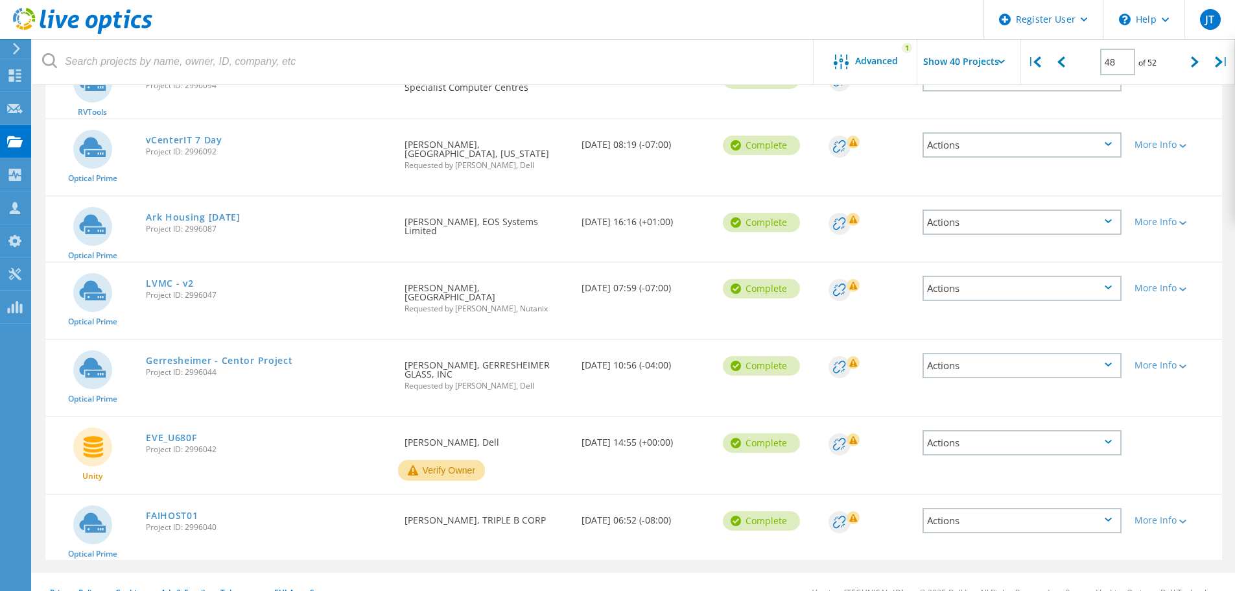
scroll to position [2541, 0]
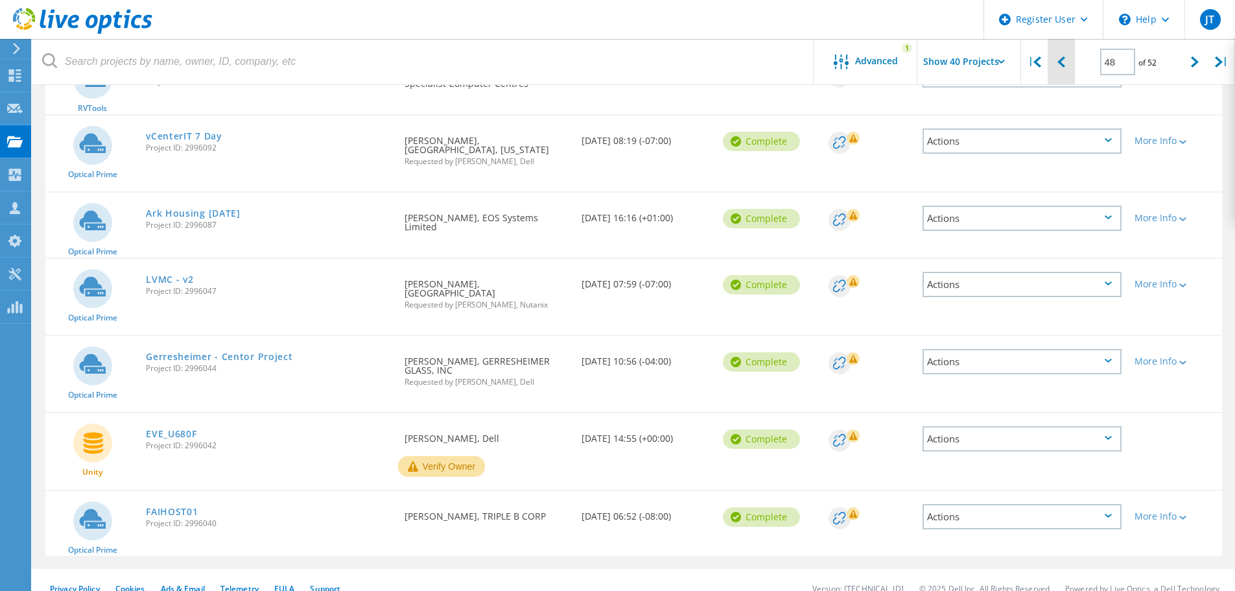
click at [1071, 62] on div at bounding box center [1061, 62] width 27 height 46
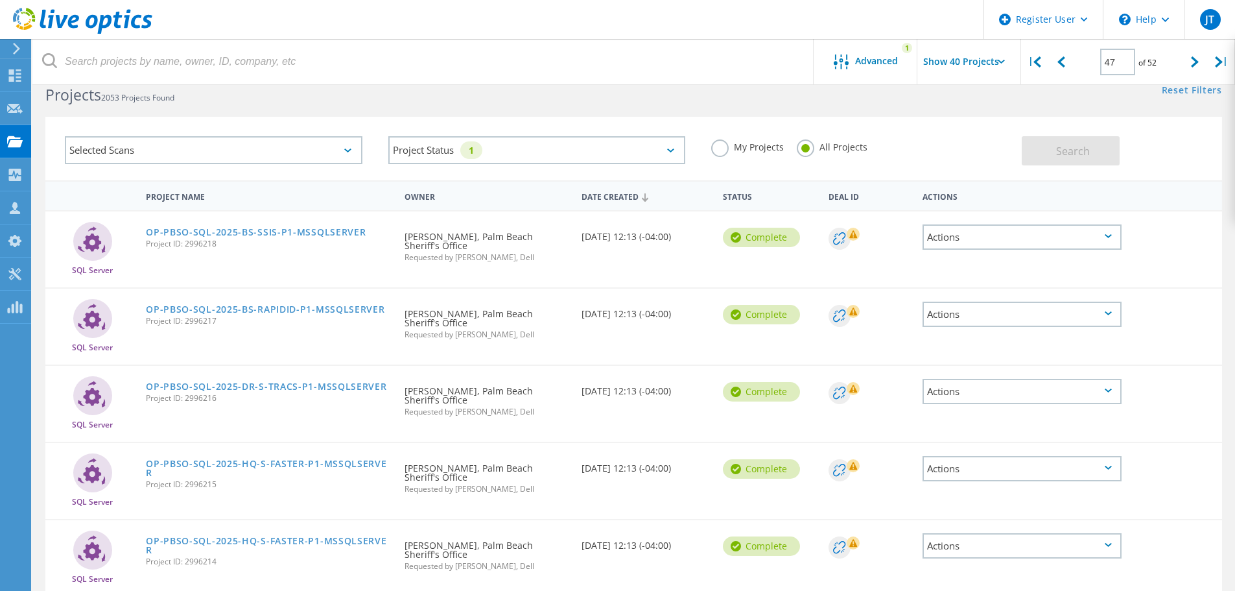
scroll to position [0, 0]
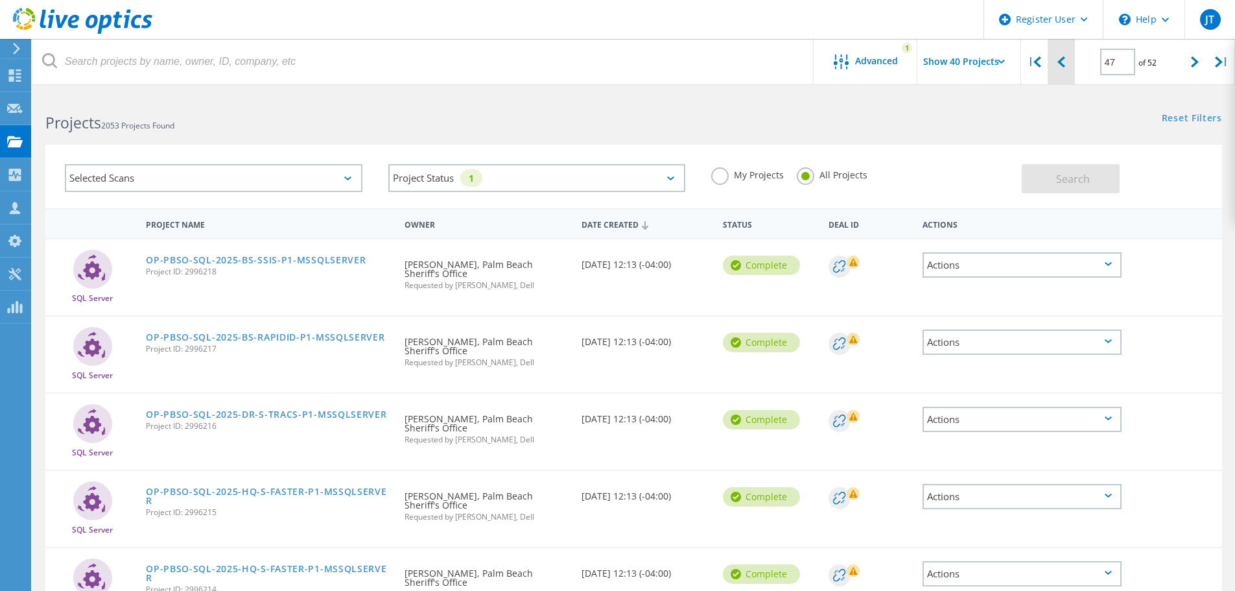
click at [1054, 73] on div at bounding box center [1061, 62] width 27 height 46
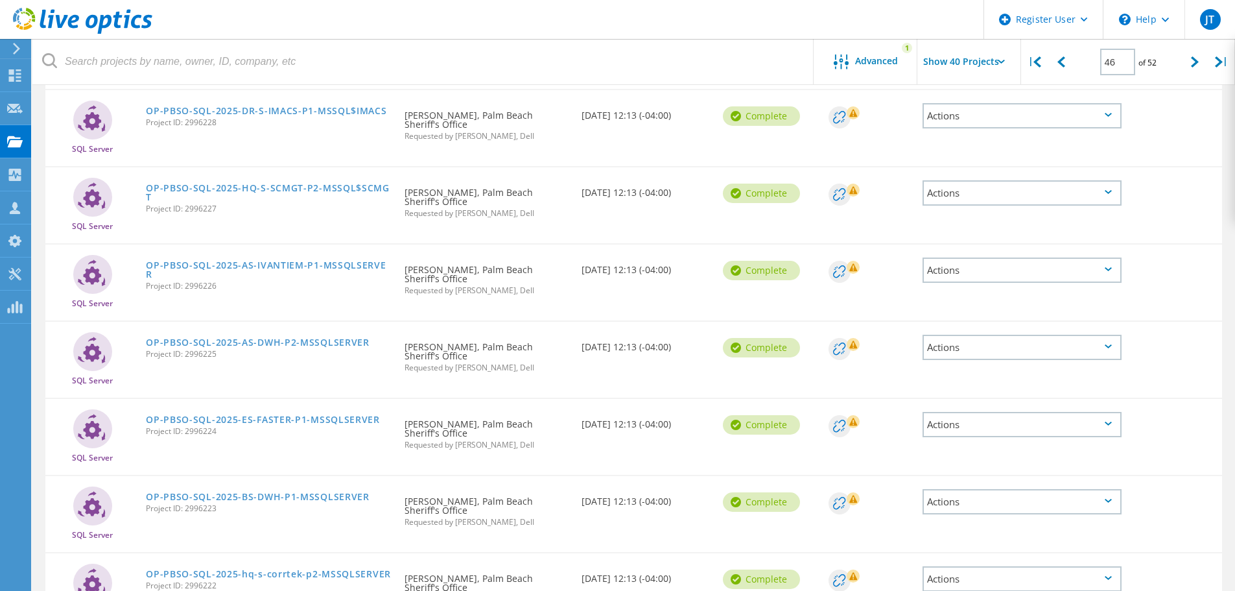
scroll to position [2786, 0]
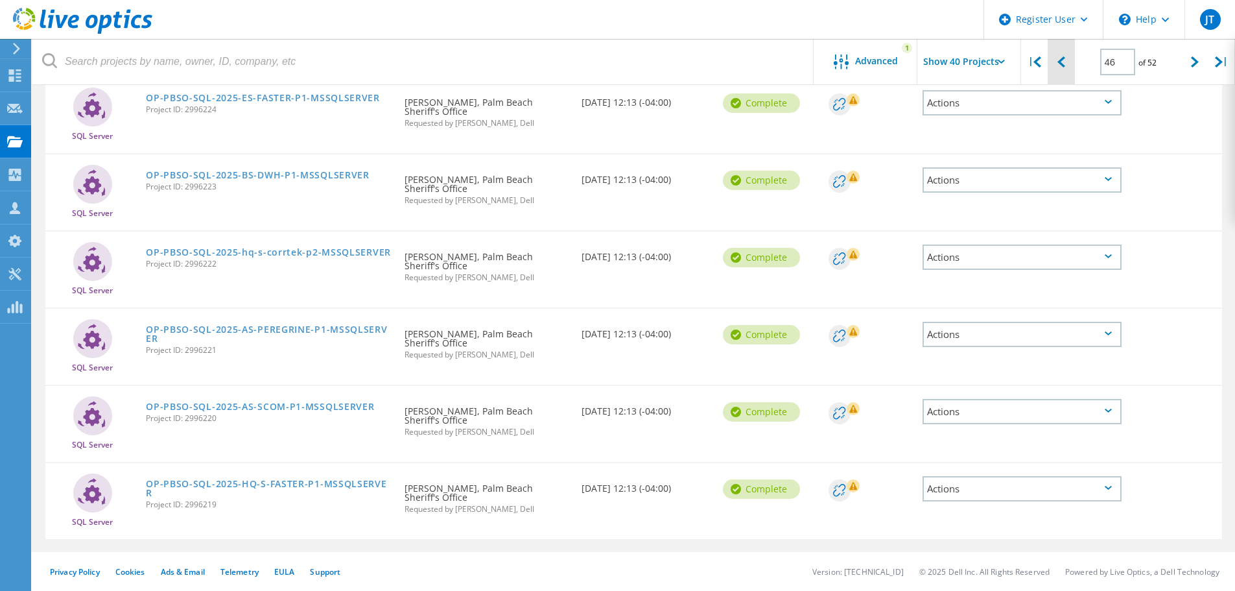
click at [1069, 56] on div at bounding box center [1061, 62] width 27 height 46
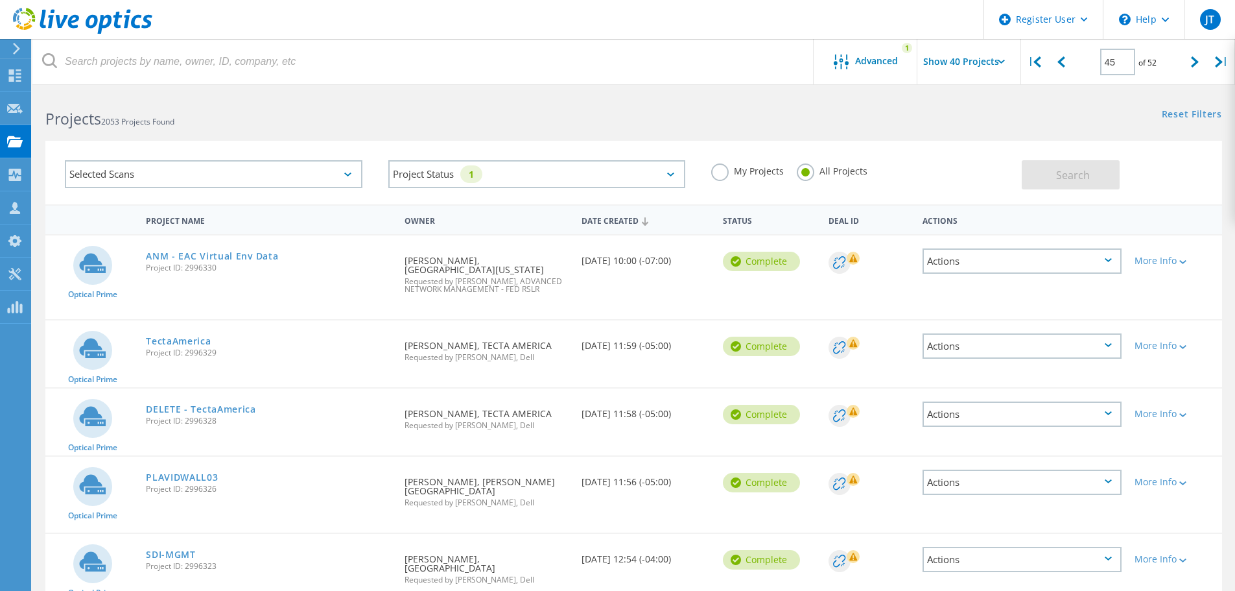
scroll to position [1, 0]
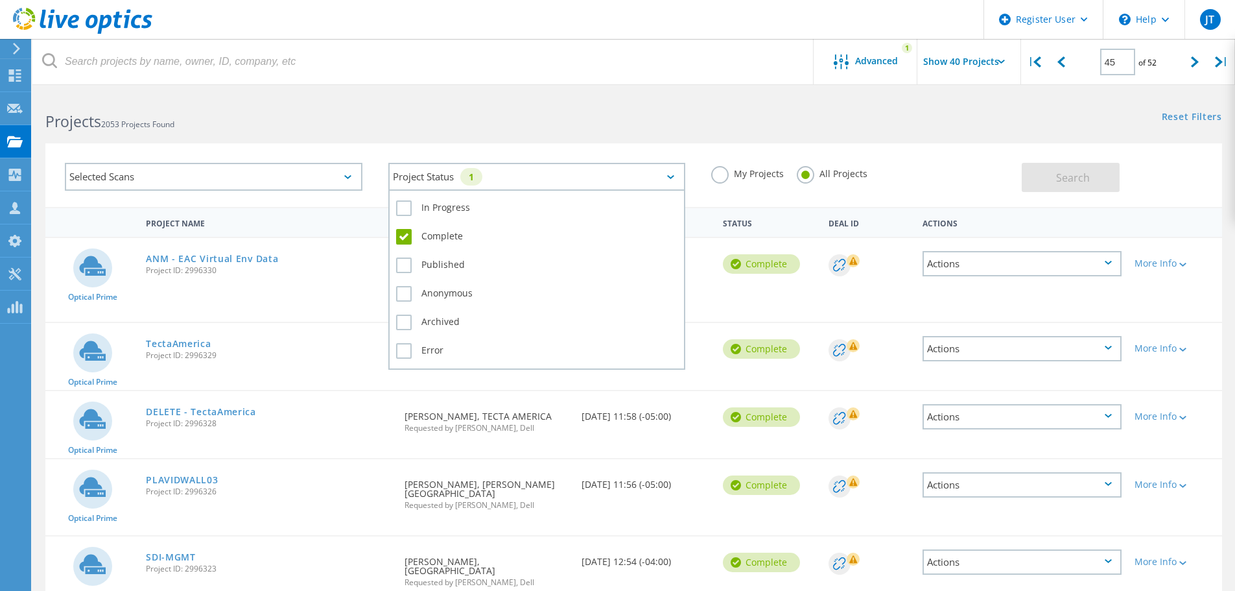
click at [667, 182] on div "Project Status 1" at bounding box center [537, 177] width 298 height 28
click at [409, 292] on label "Anonymous" at bounding box center [537, 294] width 282 height 16
click at [0, 0] on input "Anonymous" at bounding box center [0, 0] width 0 height 0
click at [403, 326] on label "Archived" at bounding box center [537, 323] width 282 height 16
click at [0, 0] on input "Archived" at bounding box center [0, 0] width 0 height 0
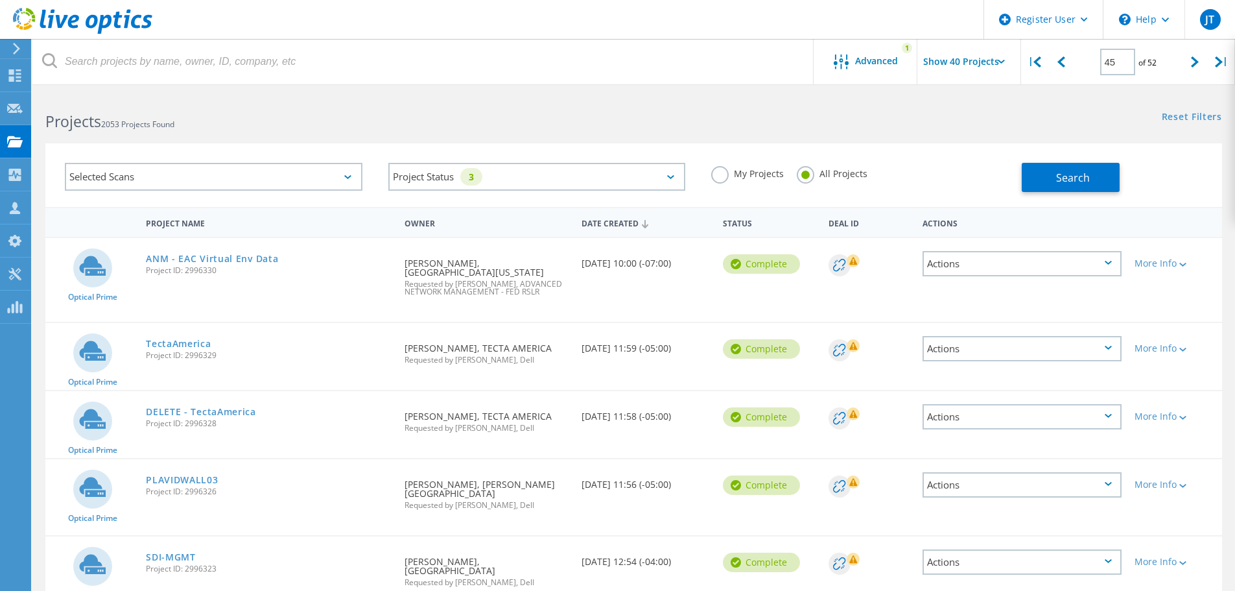
click at [912, 165] on div "My Projects All Projects" at bounding box center [860, 174] width 324 height 48
click at [1069, 66] on div at bounding box center [1061, 62] width 27 height 46
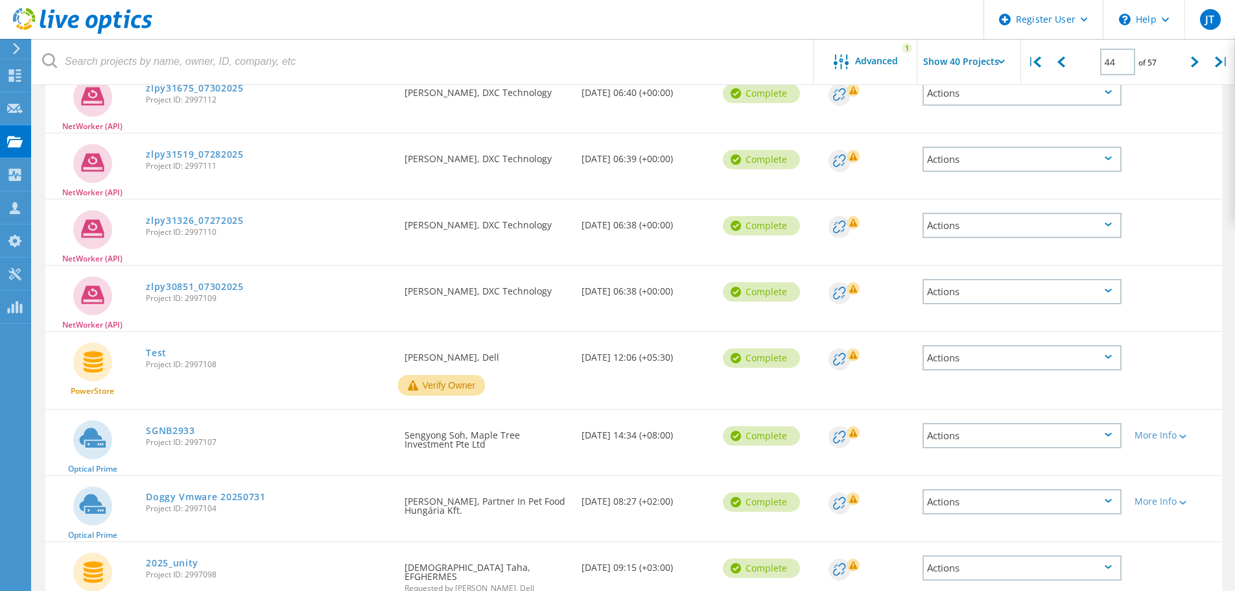
scroll to position [1581, 0]
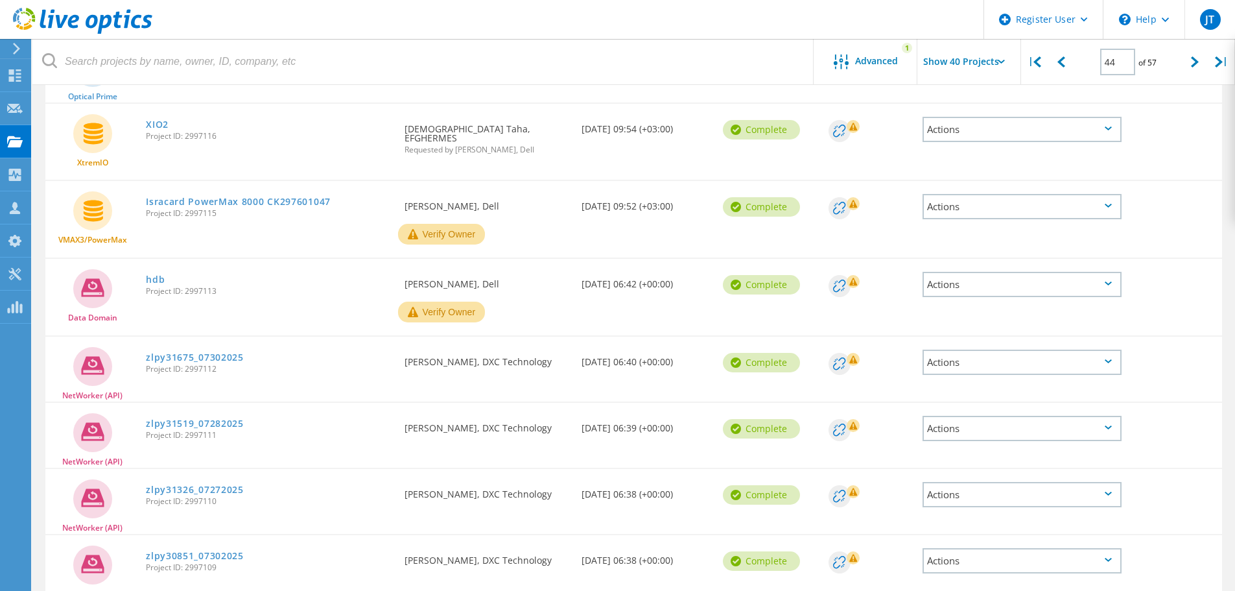
drag, startPoint x: 1199, startPoint y: 56, endPoint x: 1172, endPoint y: 67, distance: 28.8
click at [1198, 57] on icon at bounding box center [1195, 61] width 8 height 11
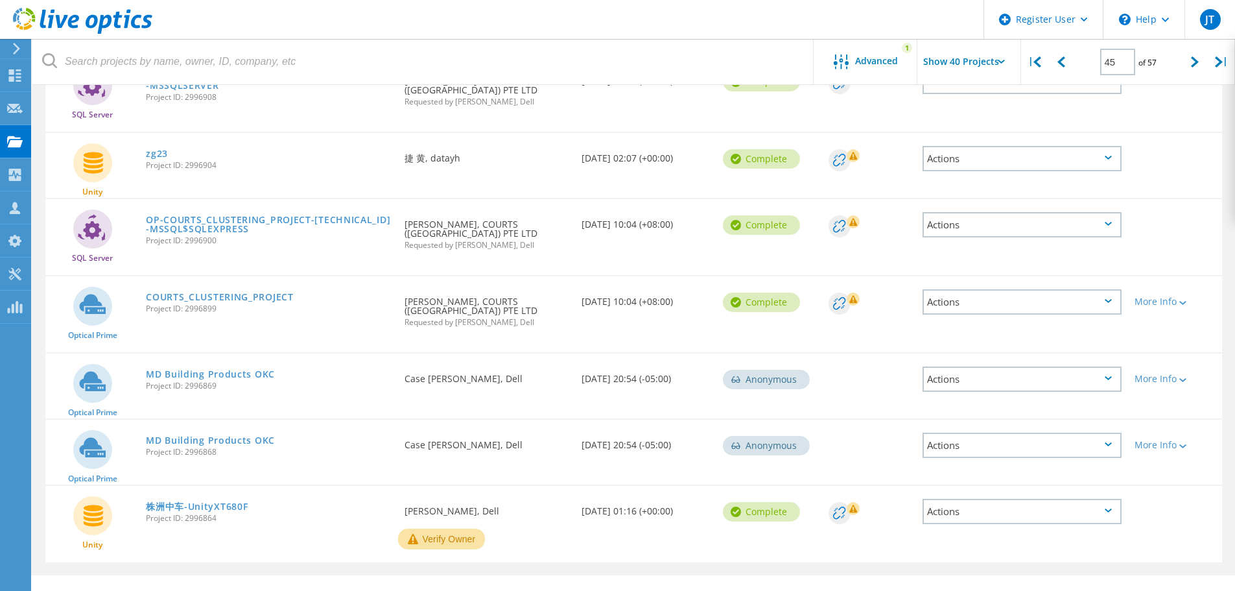
scroll to position [2579, 0]
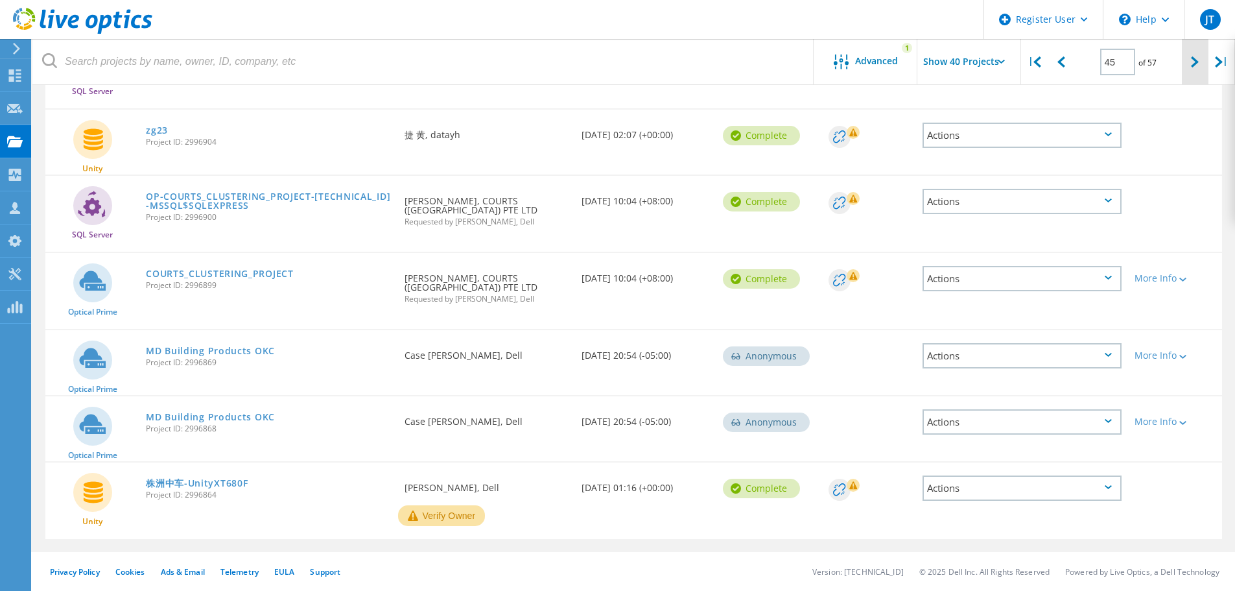
click at [1202, 62] on div at bounding box center [1195, 62] width 27 height 46
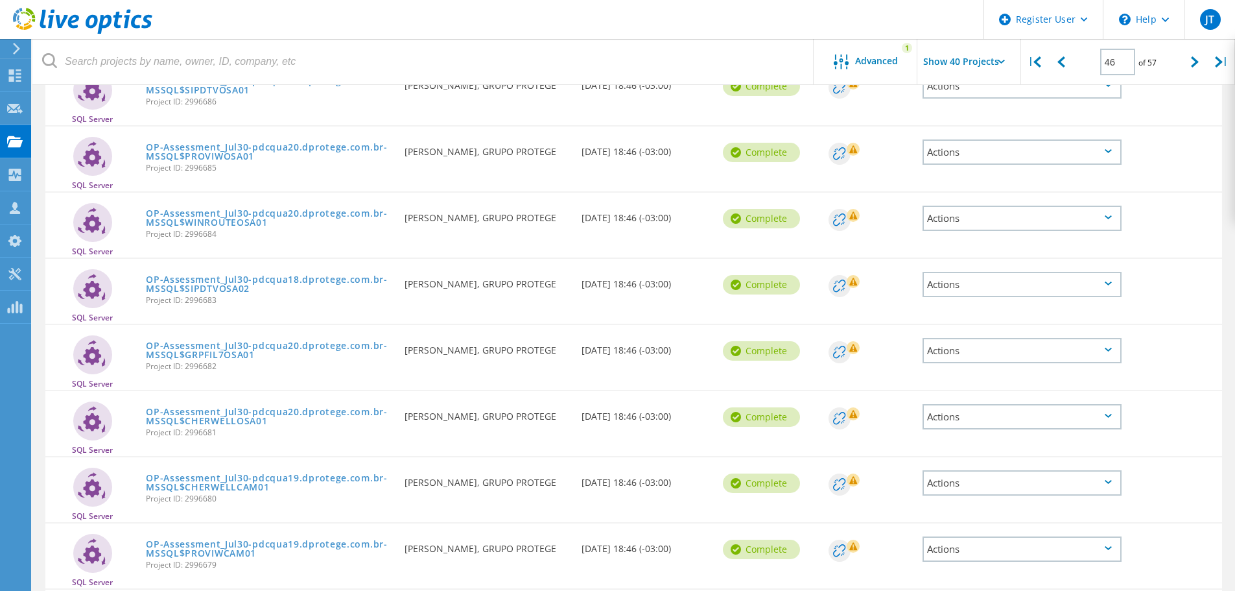
scroll to position [1721, 0]
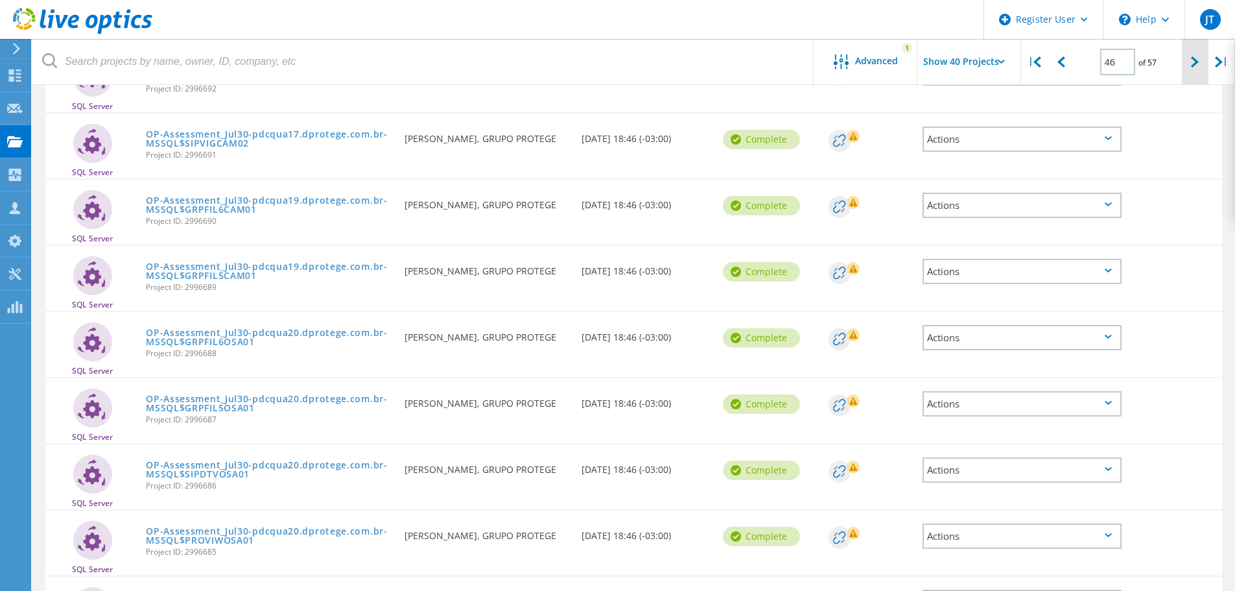
click at [1190, 61] on div at bounding box center [1195, 62] width 27 height 46
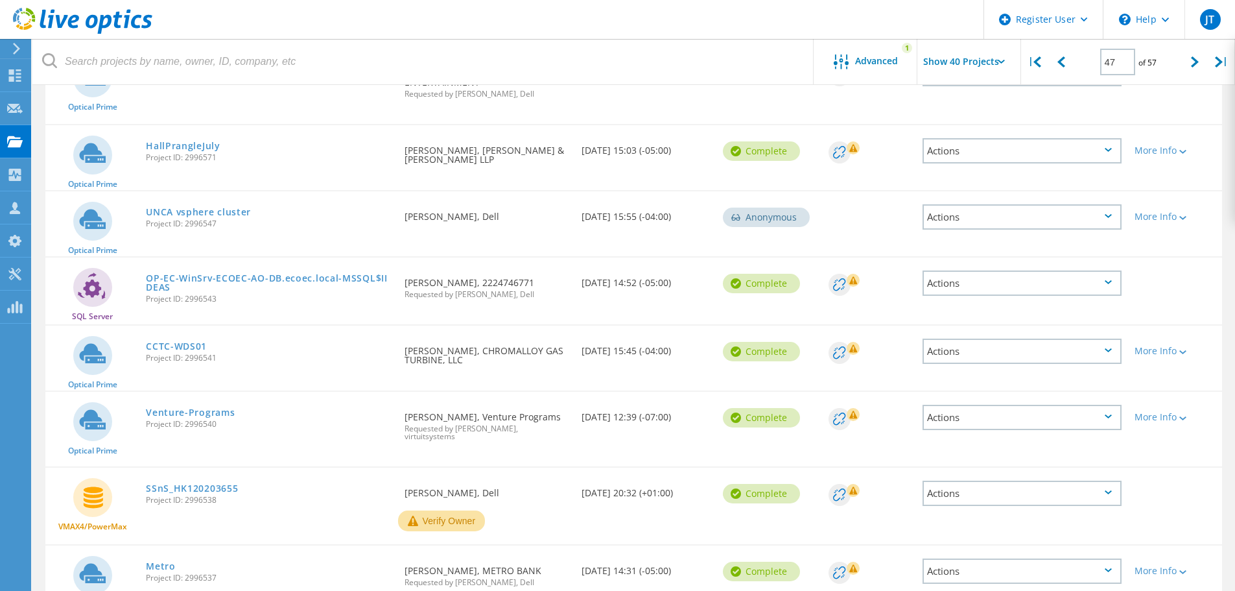
scroll to position [2473, 0]
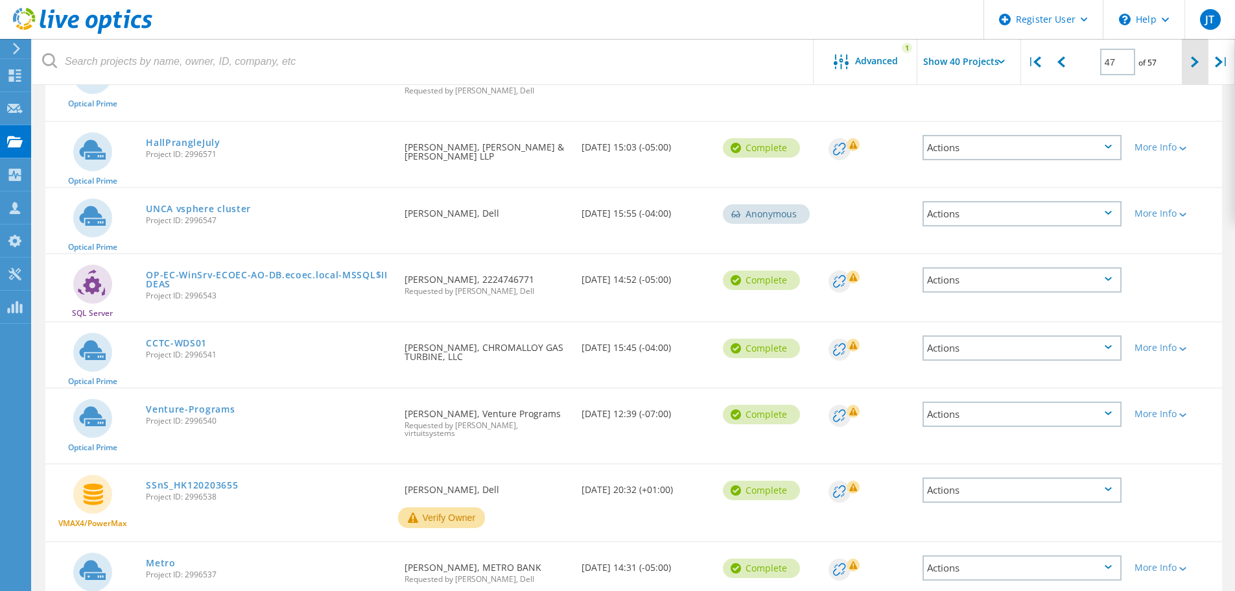
click at [1185, 69] on div at bounding box center [1195, 62] width 27 height 46
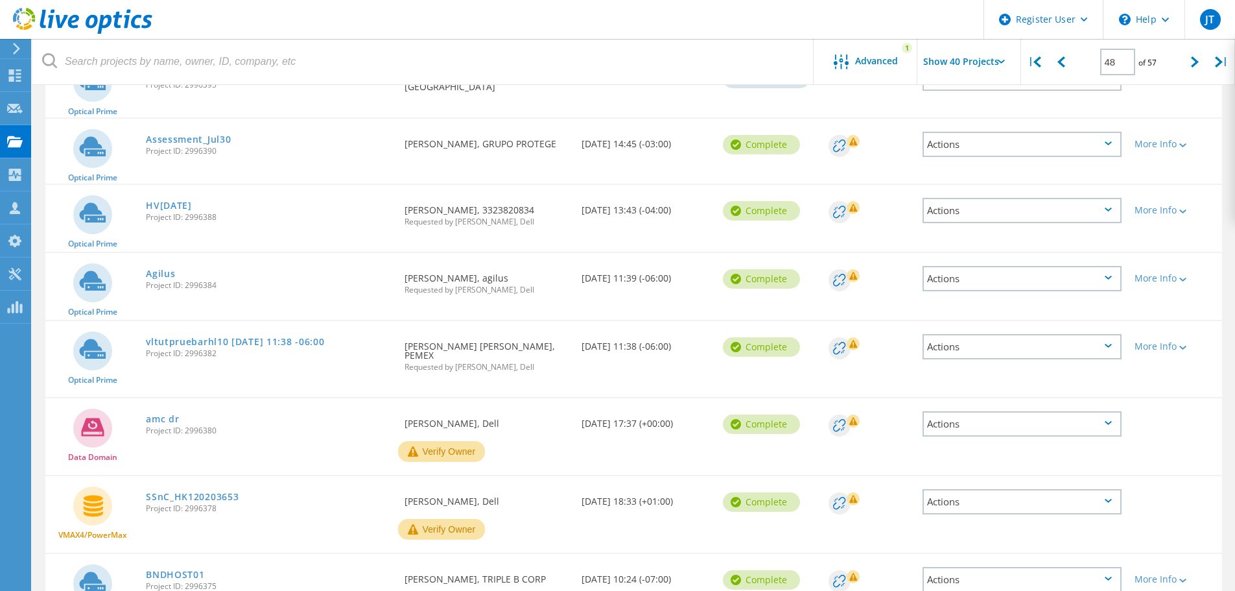
scroll to position [2509, 0]
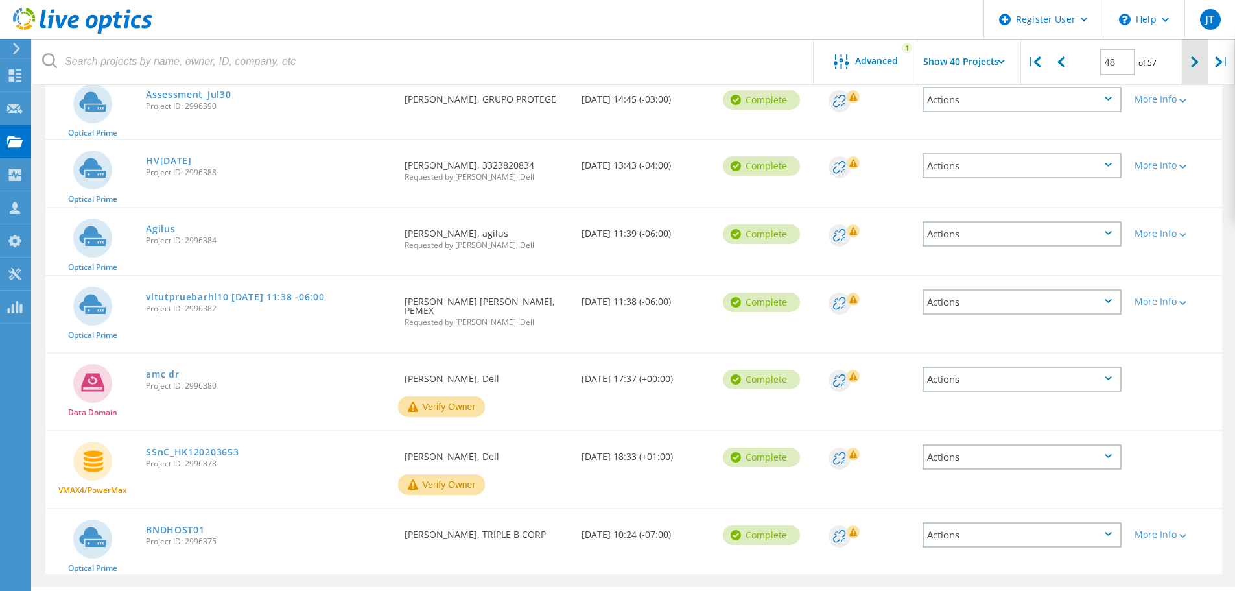
click at [1185, 70] on div at bounding box center [1195, 62] width 27 height 46
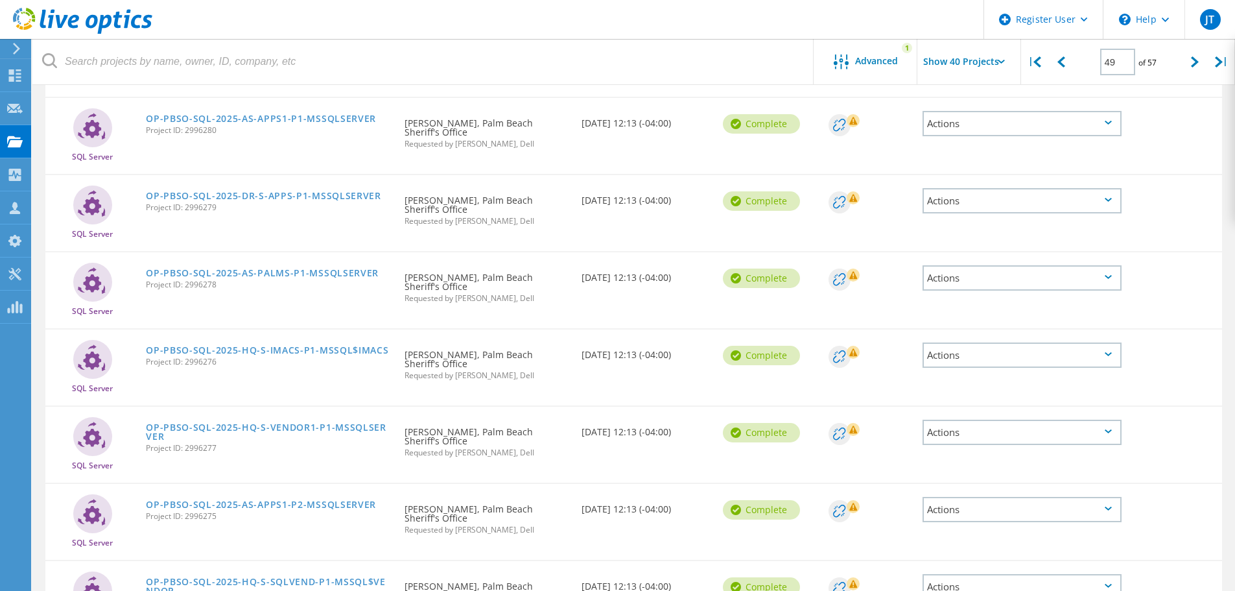
scroll to position [2605, 0]
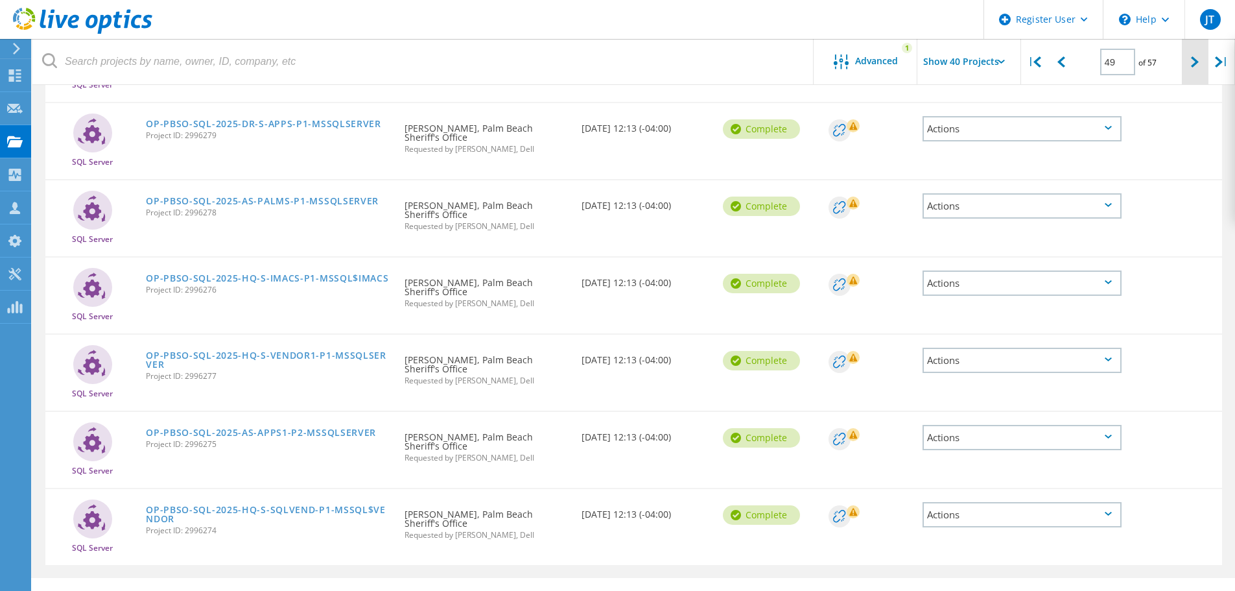
click at [1190, 56] on div at bounding box center [1195, 62] width 27 height 46
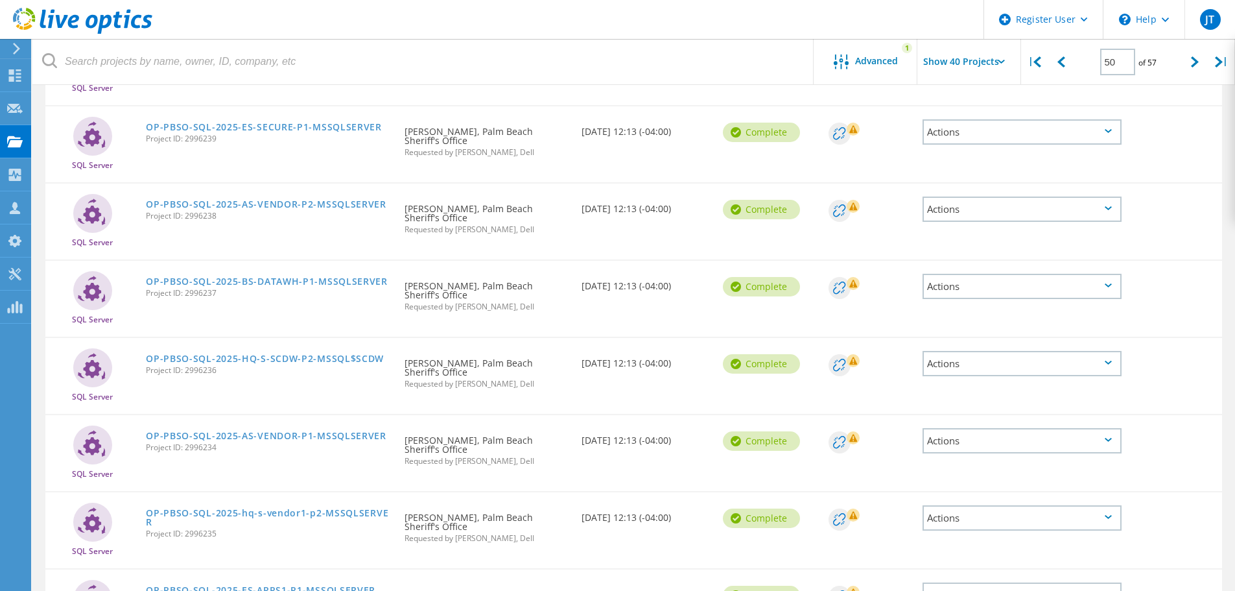
scroll to position [2786, 0]
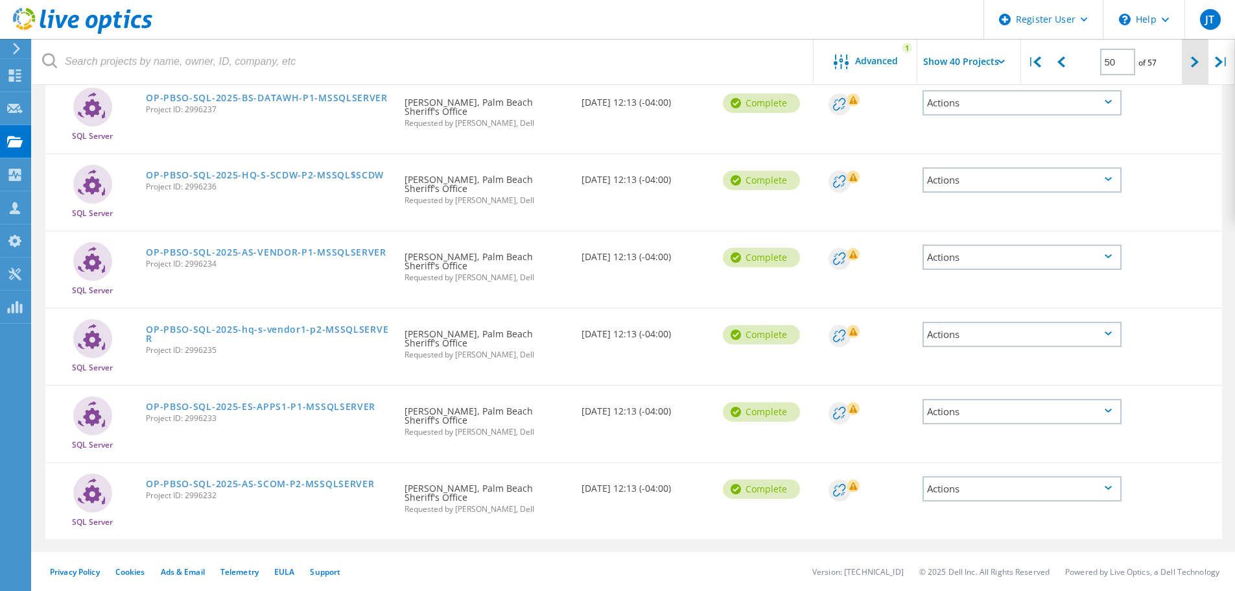
click at [1202, 77] on div at bounding box center [1195, 62] width 27 height 46
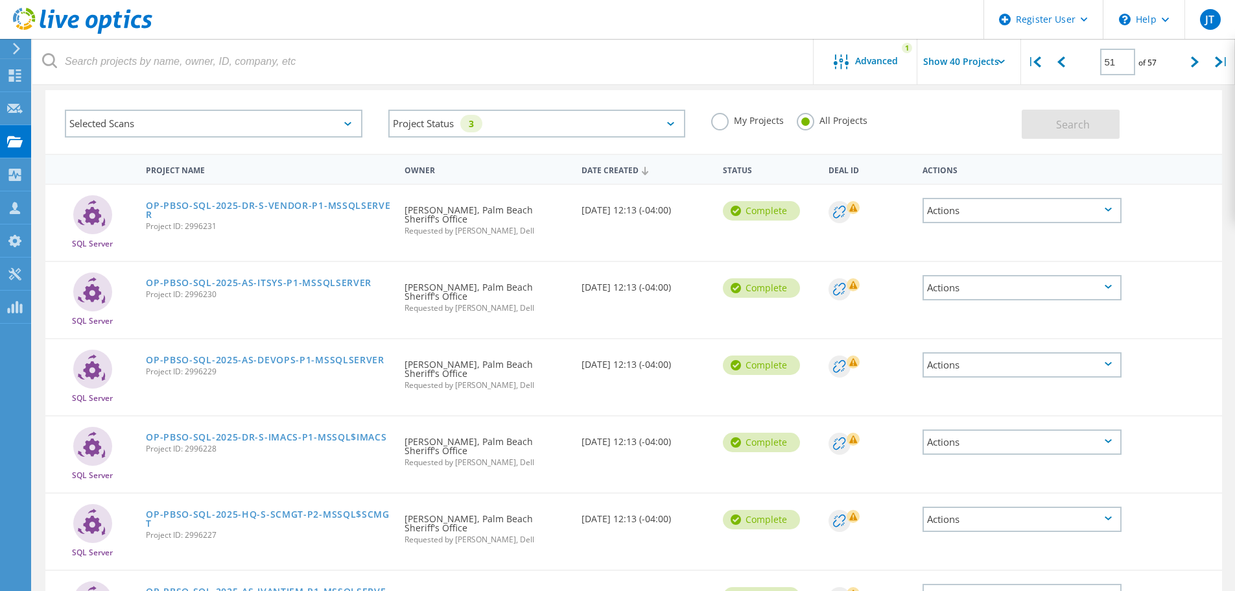
scroll to position [0, 0]
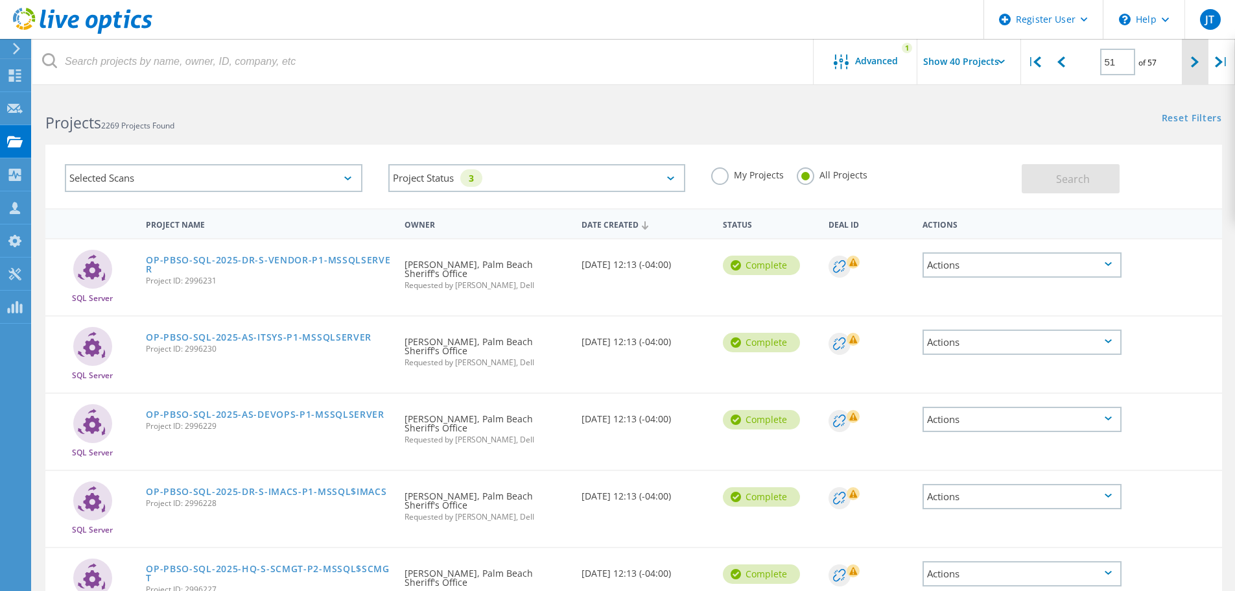
click at [1191, 60] on icon at bounding box center [1195, 61] width 8 height 11
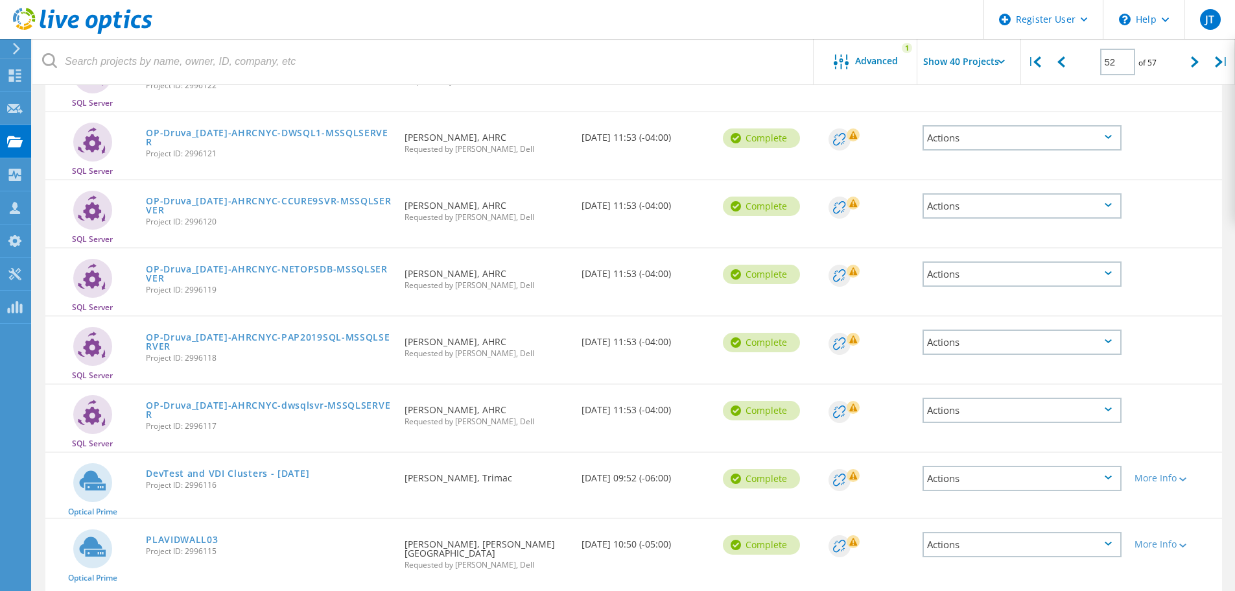
scroll to position [2629, 0]
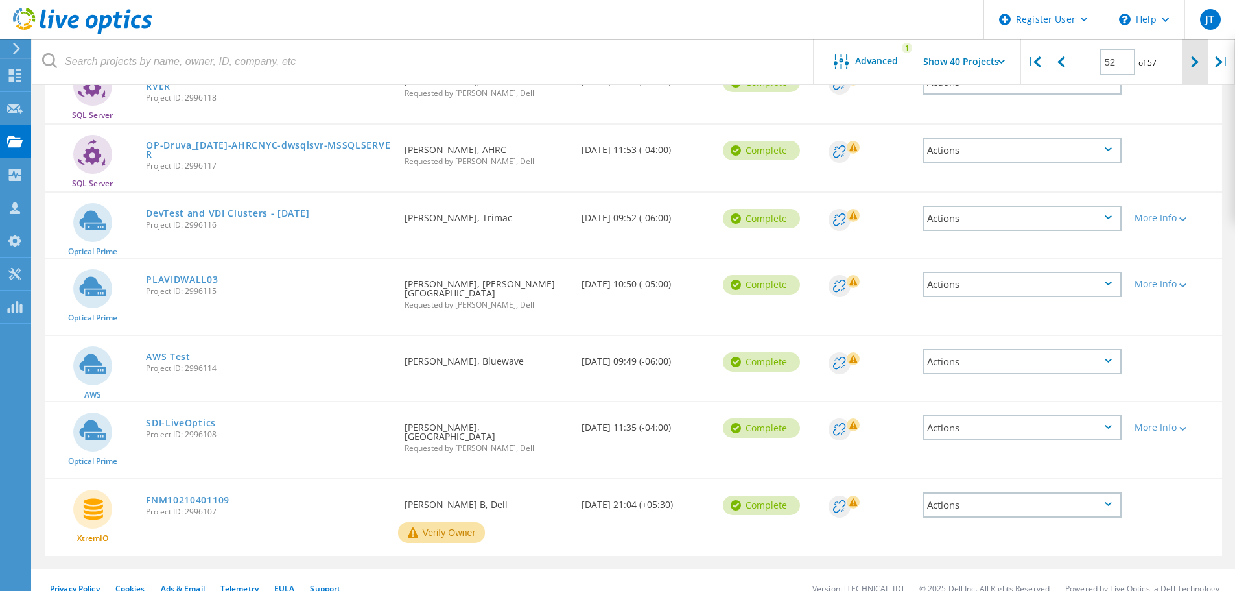
click at [1184, 64] on div at bounding box center [1195, 62] width 27 height 46
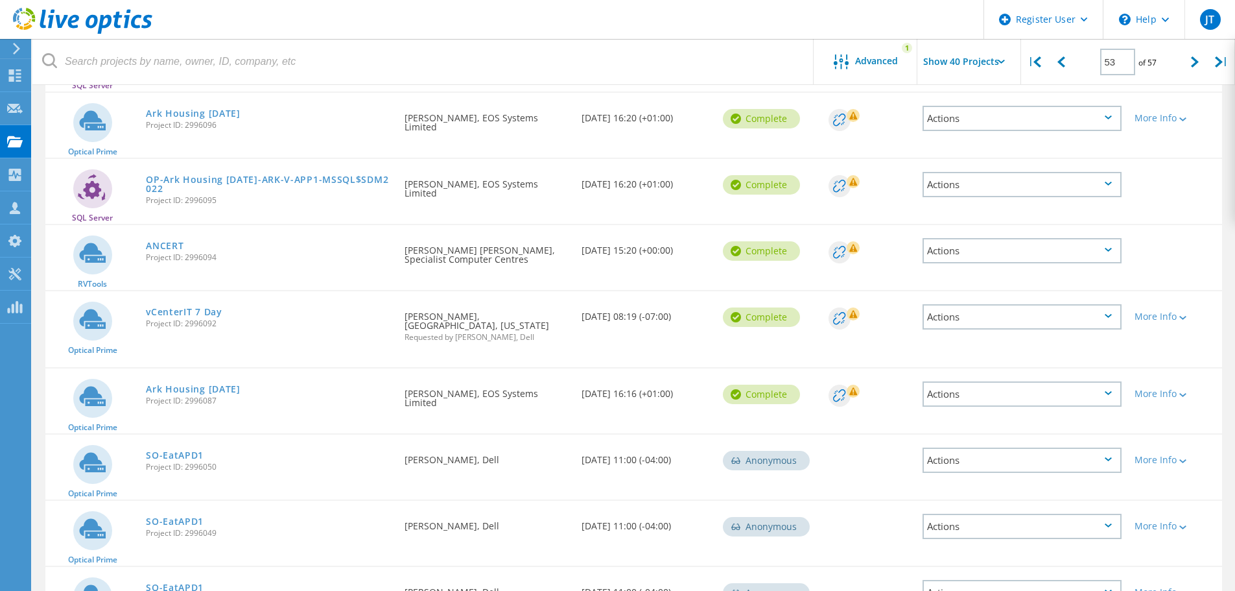
scroll to position [378, 0]
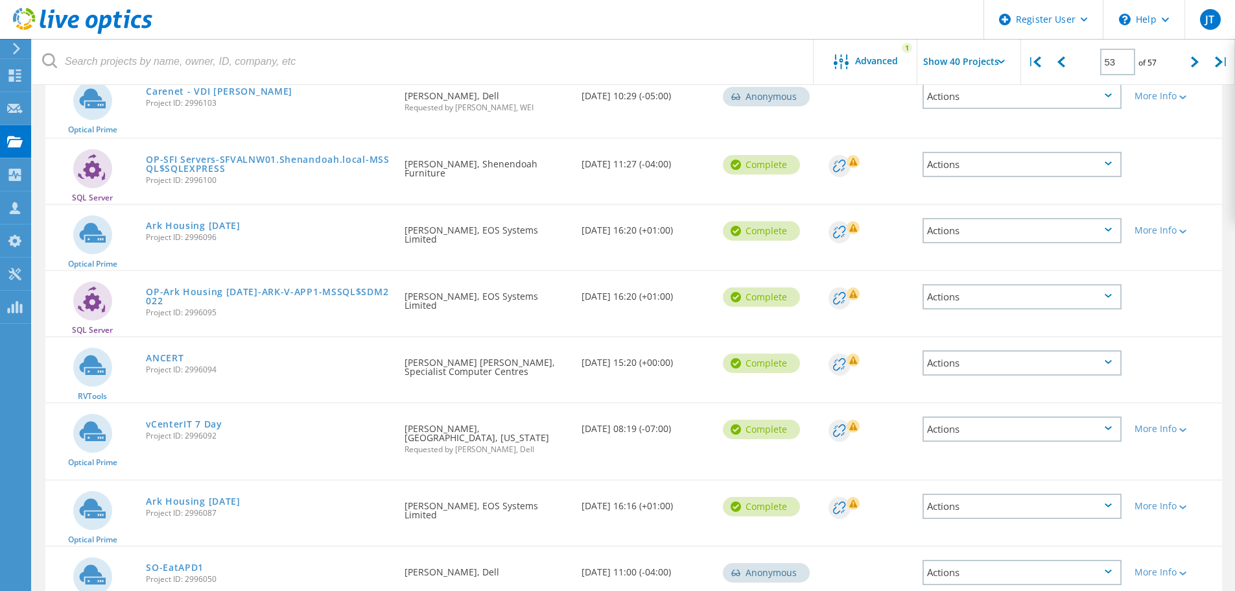
click at [1189, 61] on div at bounding box center [1195, 62] width 27 height 46
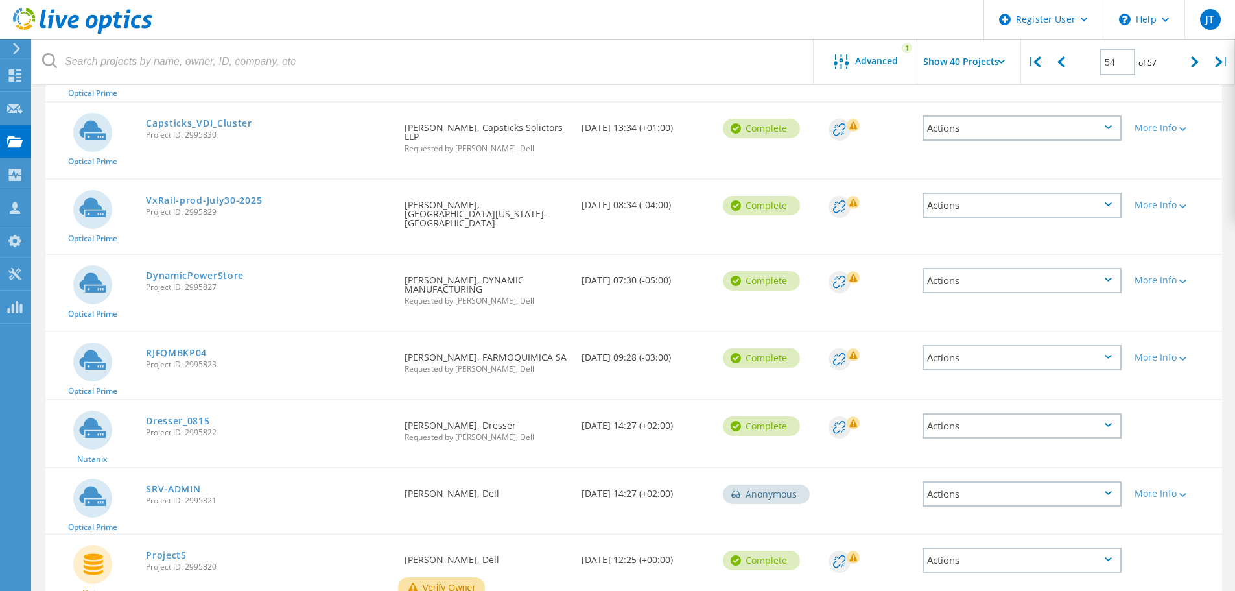
scroll to position [2469, 0]
click at [1197, 62] on icon at bounding box center [1195, 61] width 8 height 11
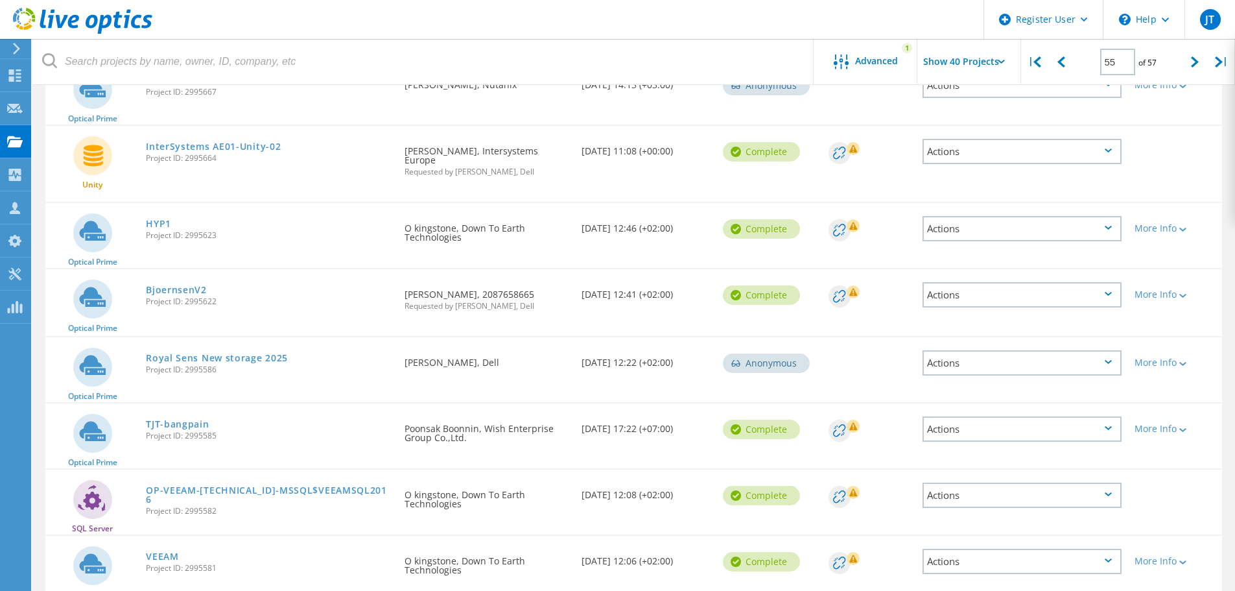
scroll to position [2429, 0]
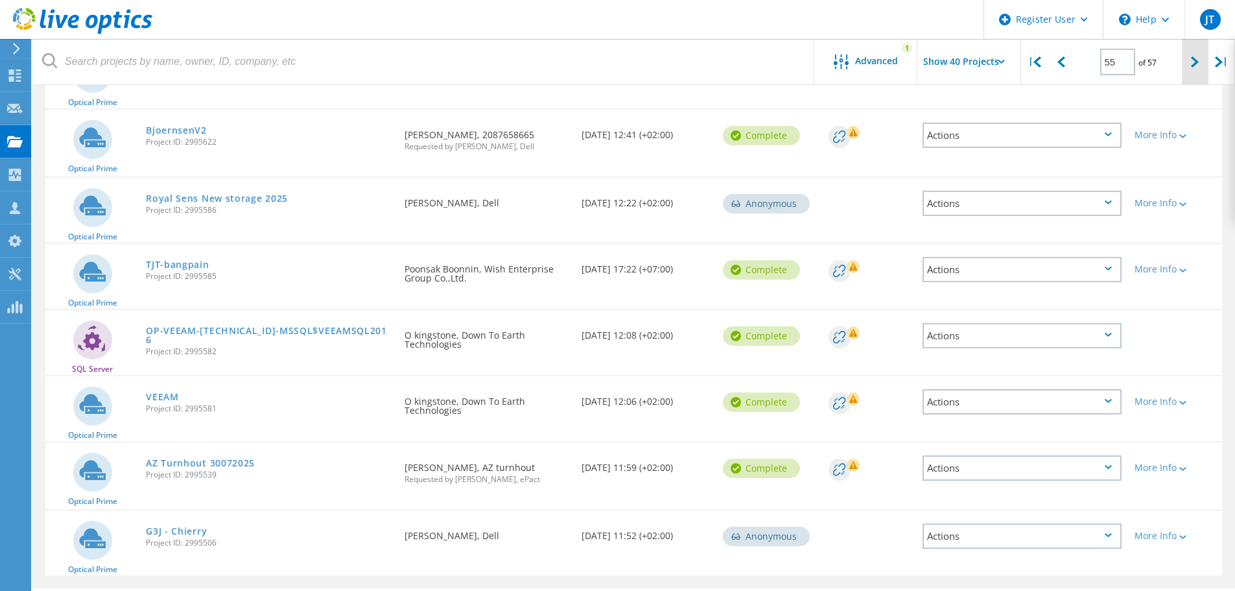
click at [1192, 58] on icon at bounding box center [1195, 61] width 8 height 11
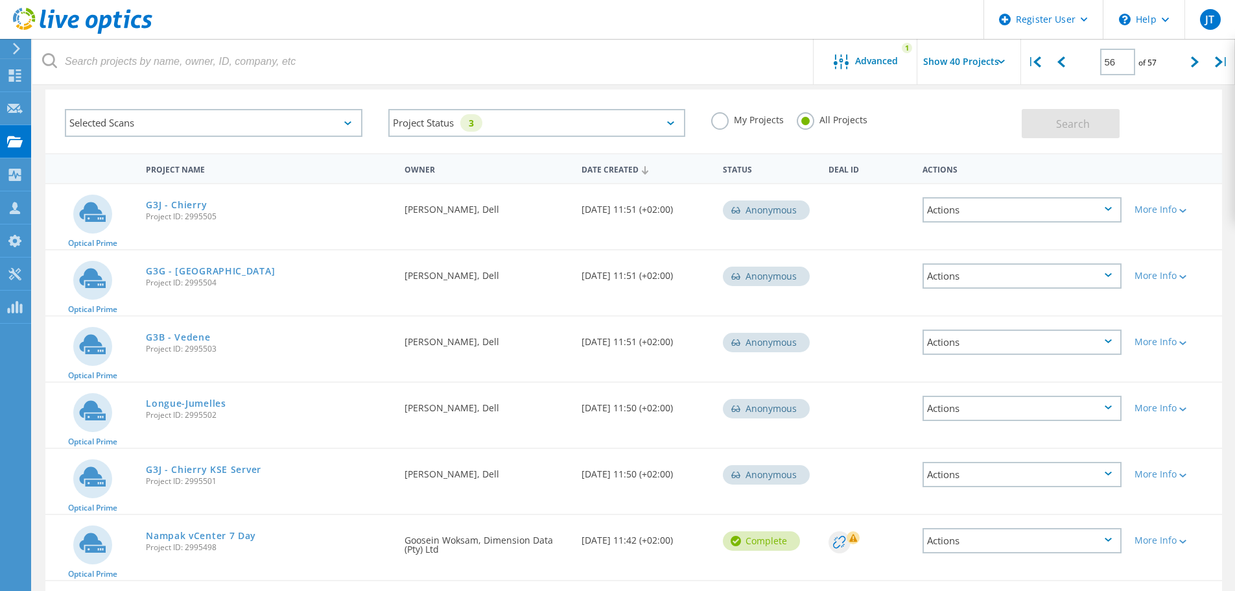
scroll to position [0, 0]
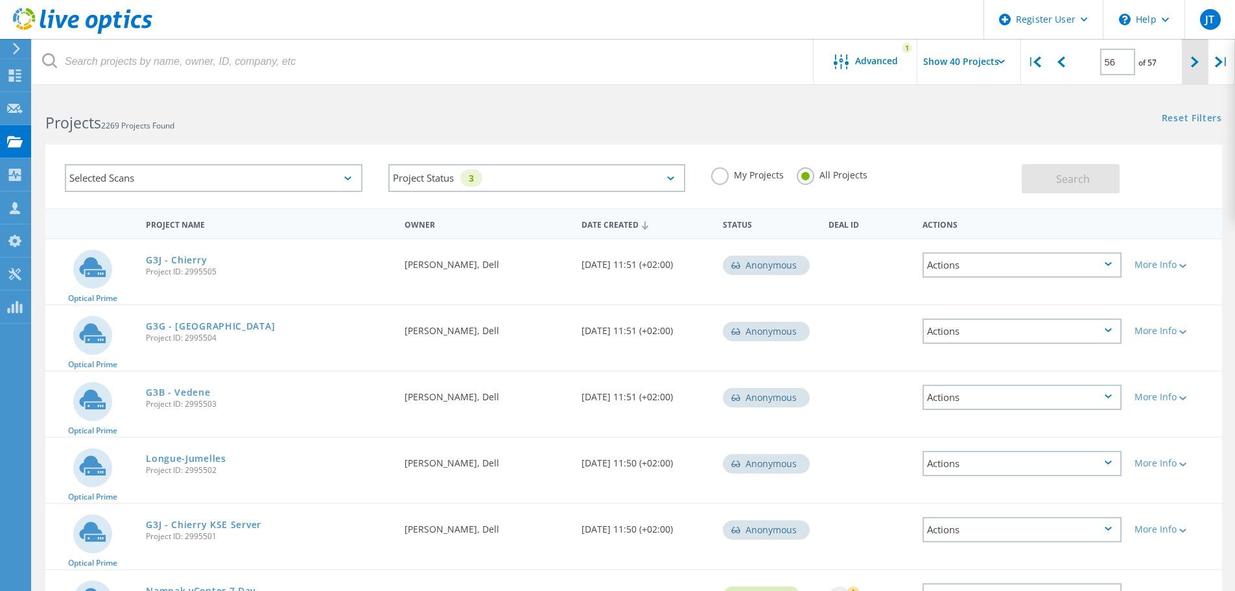
click at [1190, 61] on div at bounding box center [1195, 62] width 27 height 46
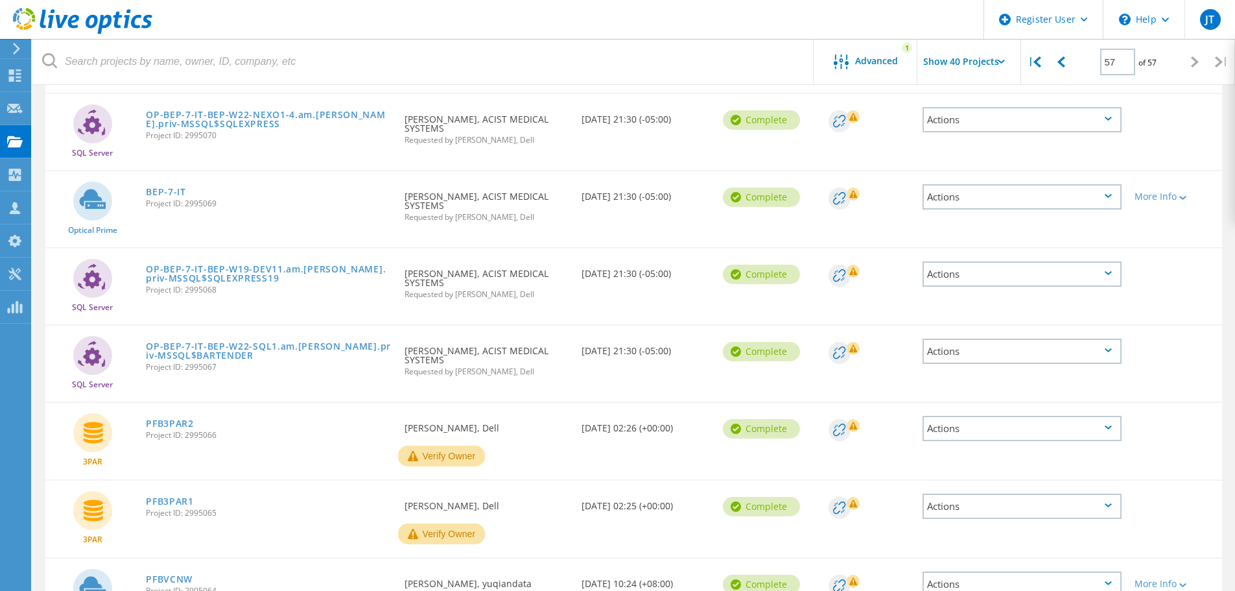
scroll to position [1362, 0]
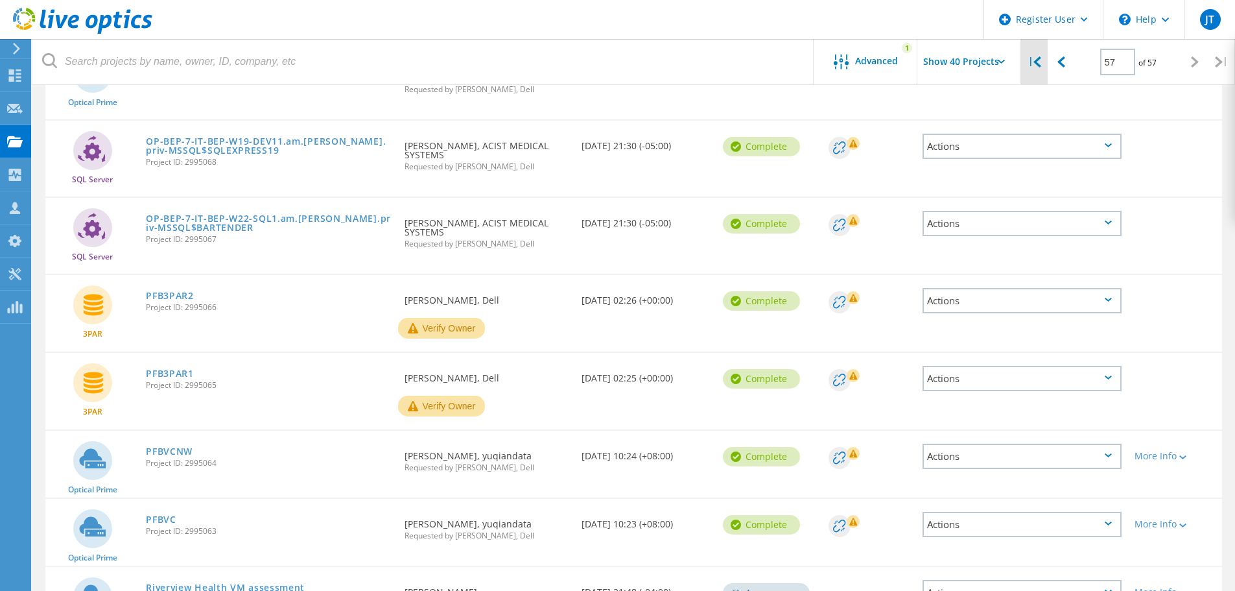
click at [1028, 62] on div "|" at bounding box center [1034, 62] width 27 height 46
type input "1"
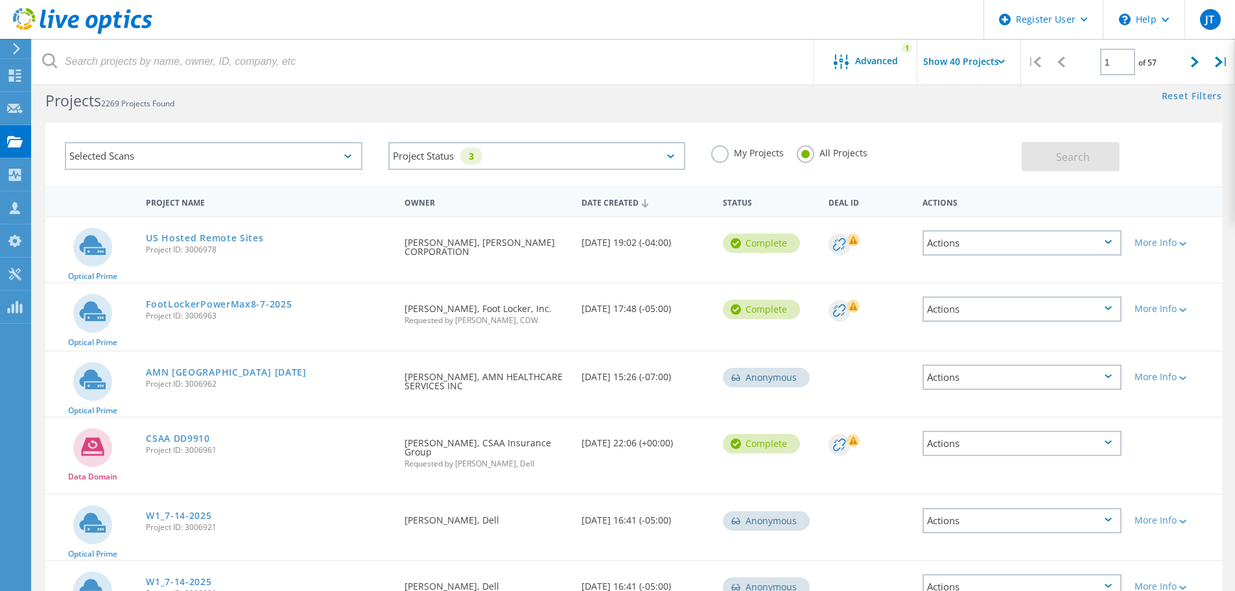
scroll to position [0, 0]
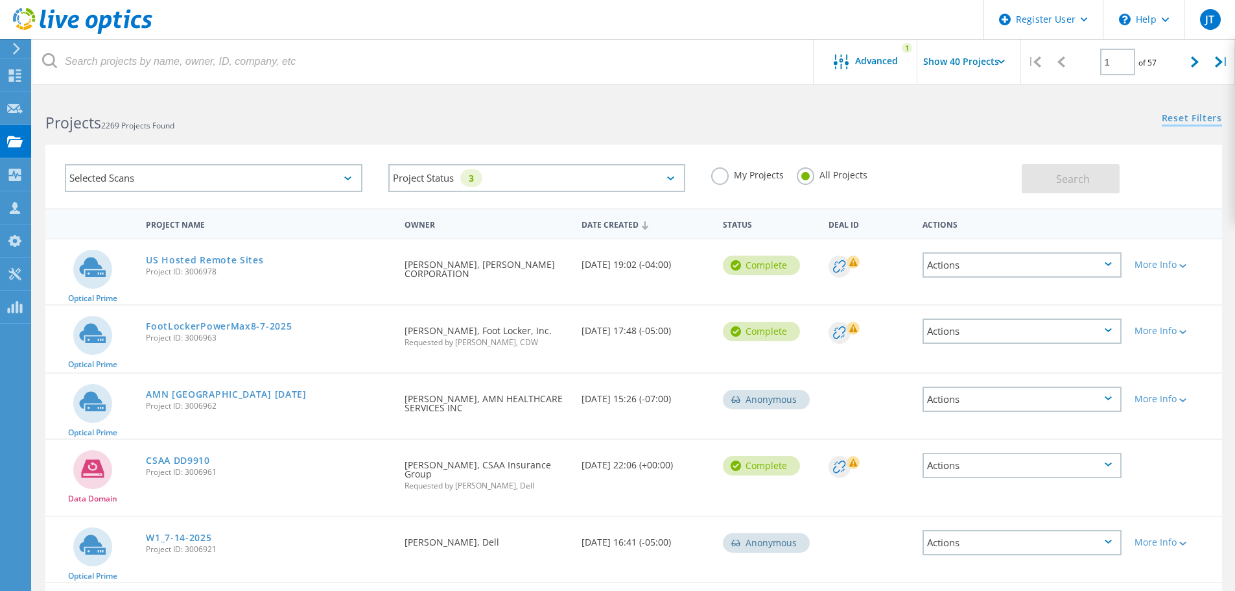
drag, startPoint x: 1178, startPoint y: 115, endPoint x: 1192, endPoint y: 119, distance: 14.2
click at [1178, 117] on link "Reset Filters" at bounding box center [1192, 118] width 60 height 11
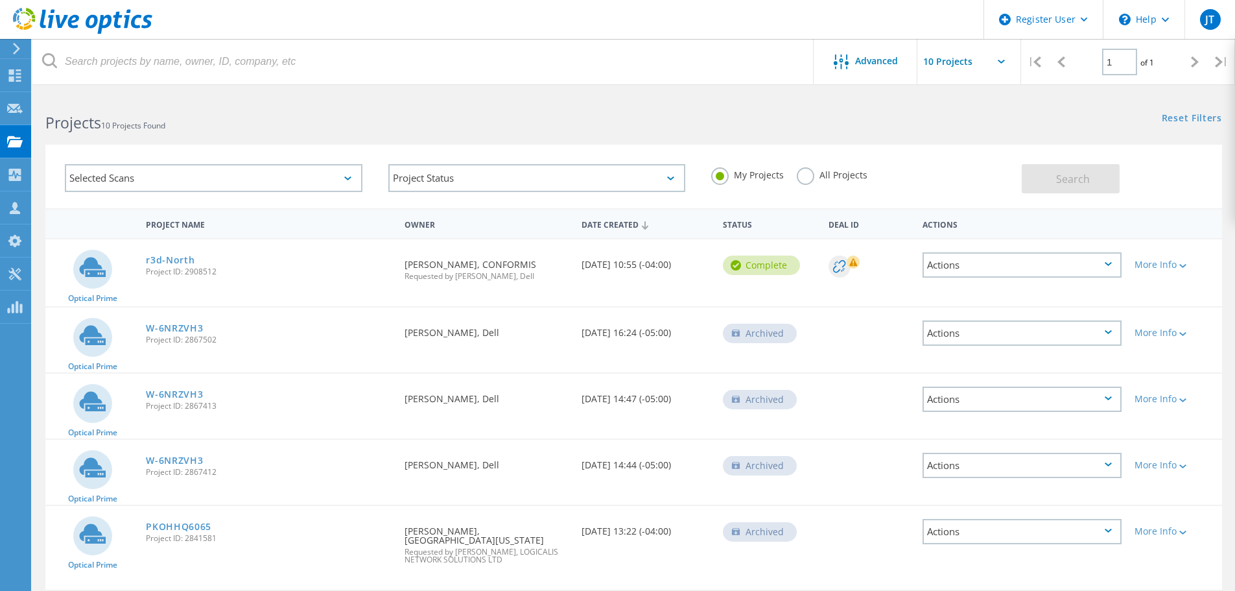
drag, startPoint x: 826, startPoint y: 170, endPoint x: 820, endPoint y: 178, distance: 10.1
click at [827, 172] on label "All Projects" at bounding box center [832, 173] width 71 height 12
click at [0, 0] on input "All Projects" at bounding box center [0, 0] width 0 height 0
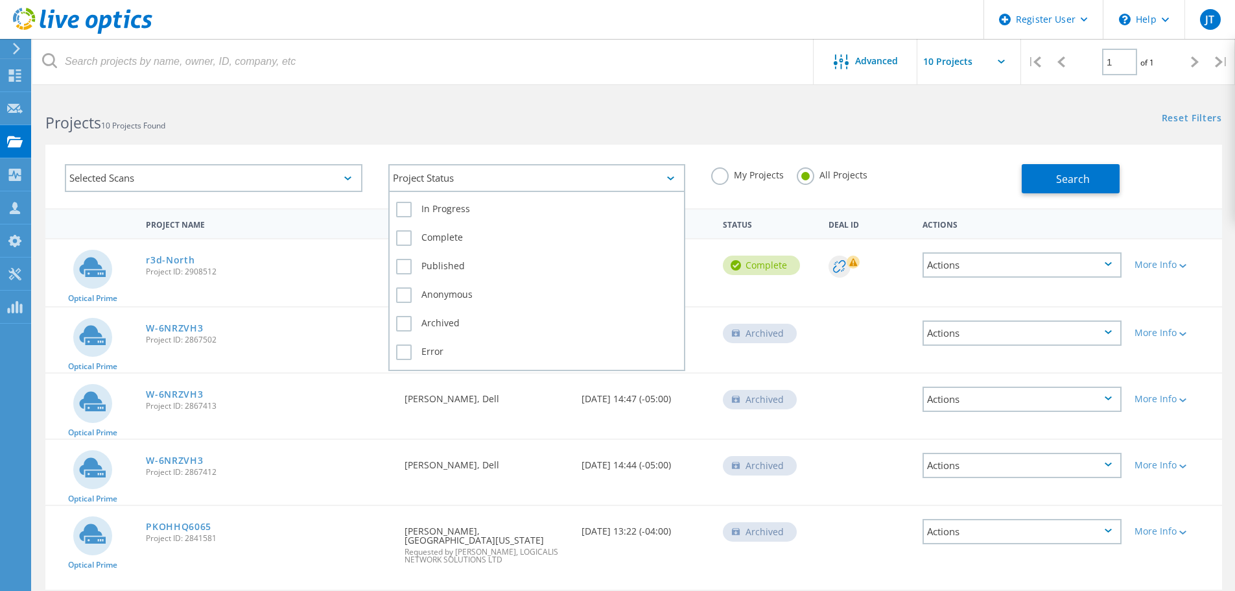
click at [445, 175] on div "Project Status" at bounding box center [537, 178] width 298 height 28
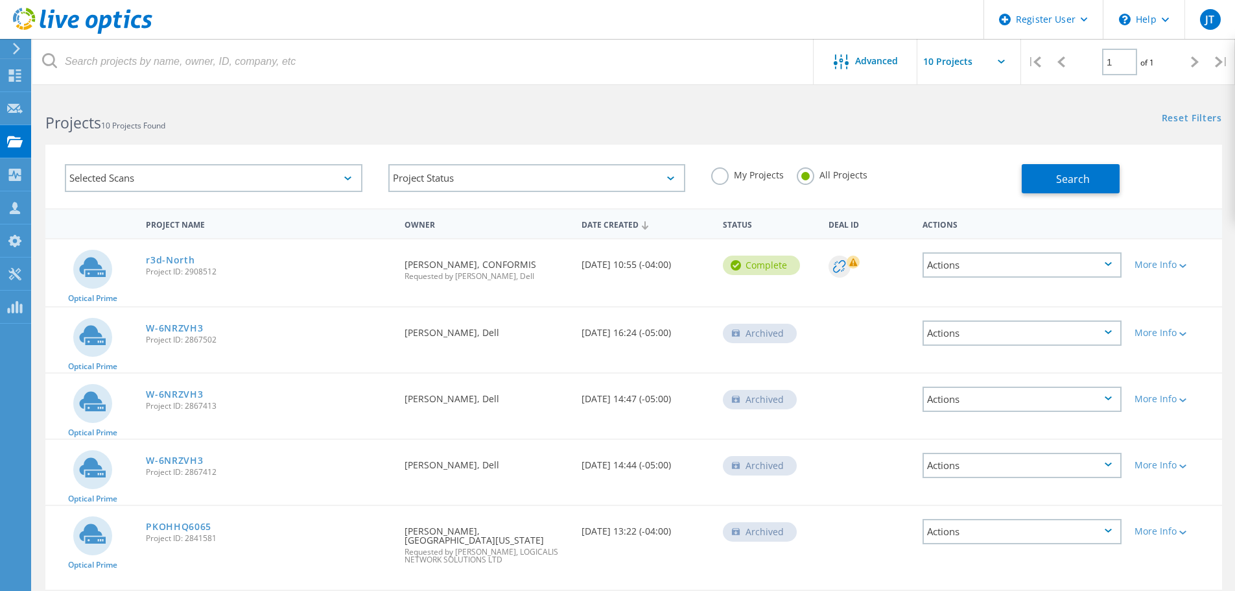
click at [455, 146] on div "Selected Scans Project Status In Progress Complete Published Anonymous Archived…" at bounding box center [633, 177] width 1177 height 64
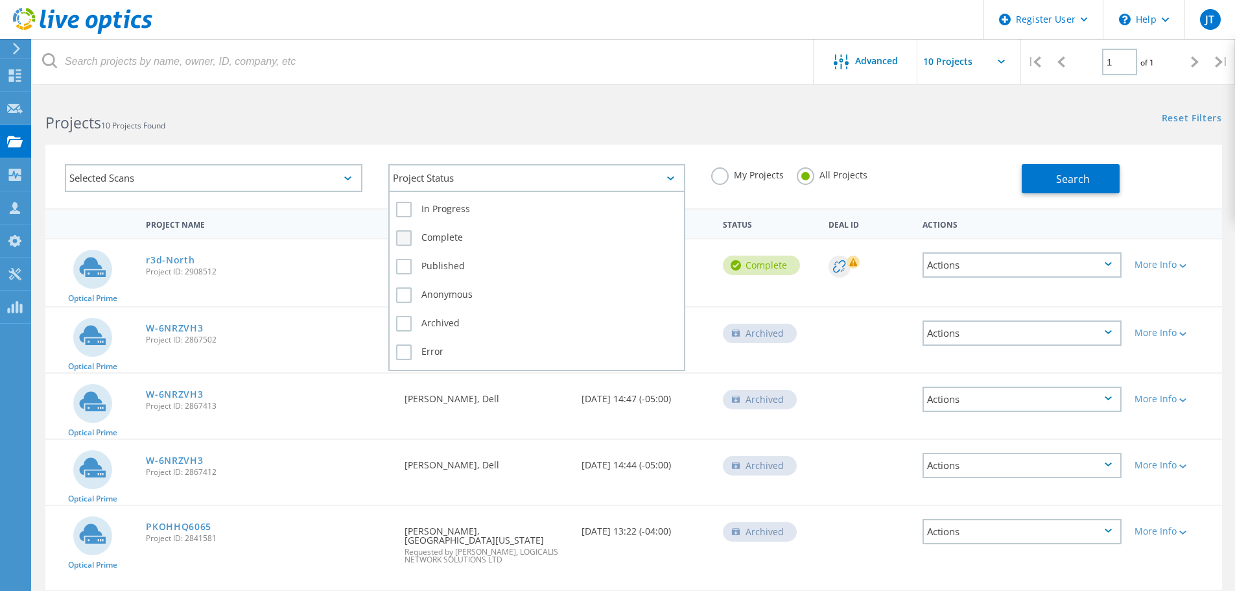
drag, startPoint x: 481, startPoint y: 181, endPoint x: 477, endPoint y: 244, distance: 63.7
click at [479, 181] on div "Project Status" at bounding box center [537, 178] width 298 height 28
click at [437, 352] on label "Error" at bounding box center [537, 352] width 282 height 16
click at [0, 0] on input "Error" at bounding box center [0, 0] width 0 height 0
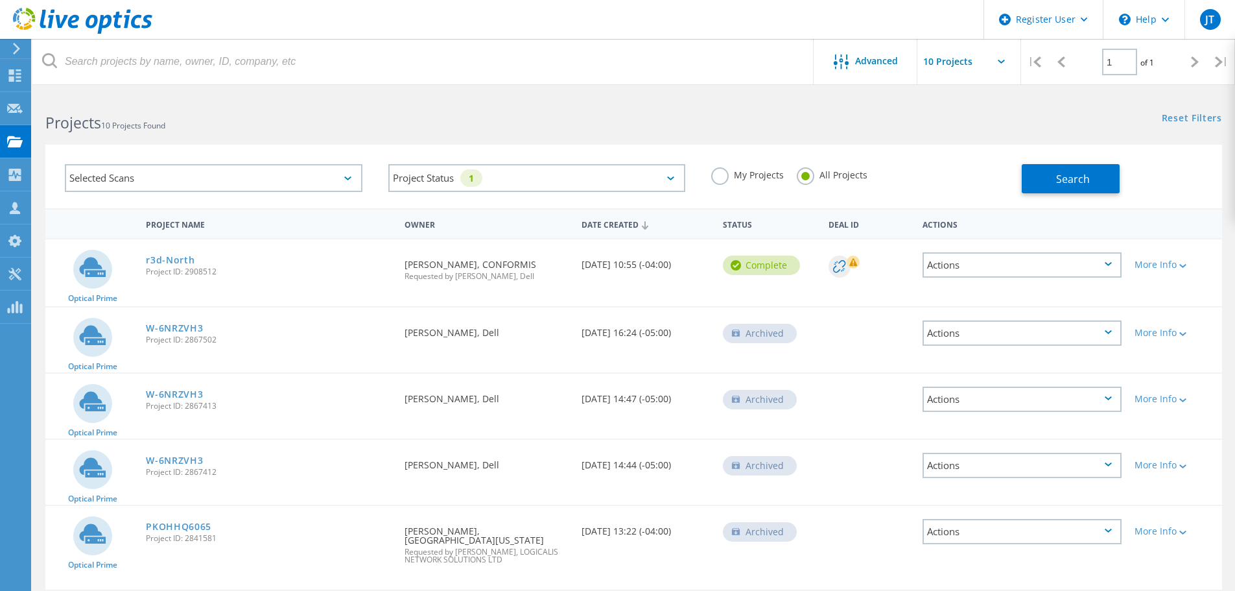
click at [685, 130] on div "Selected Scans Project Status 1 In Progress Complete Published Anonymous Archiv…" at bounding box center [633, 168] width 1203 height 80
click at [1122, 165] on div "Search" at bounding box center [1119, 172] width 194 height 42
click at [1084, 165] on button "Search" at bounding box center [1071, 178] width 98 height 29
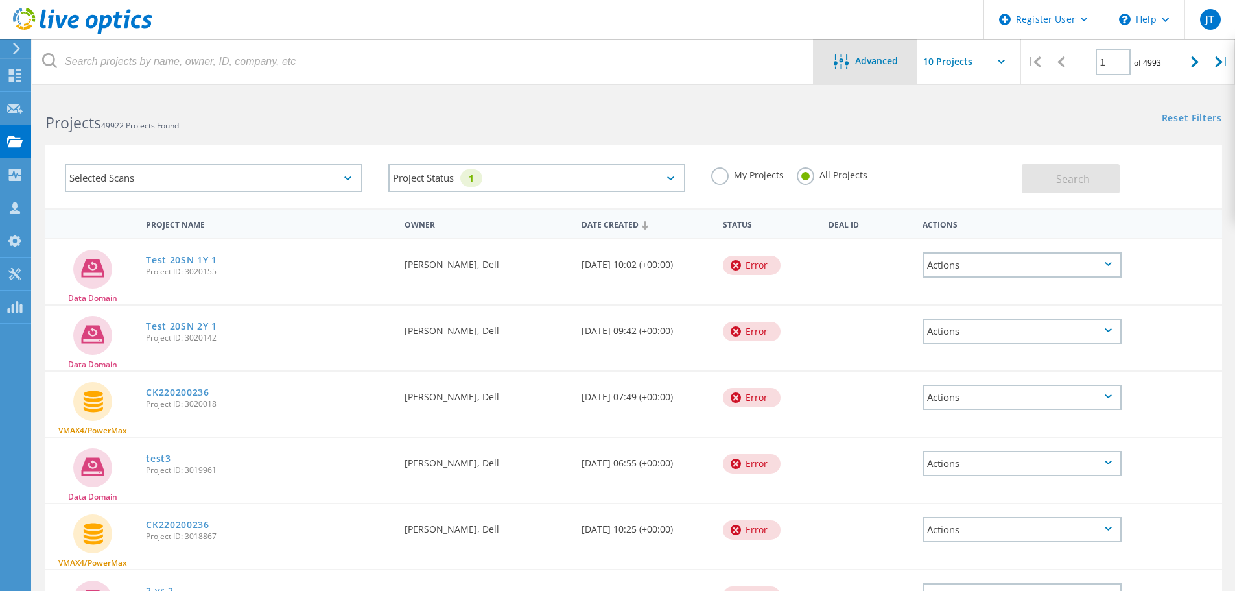
click at [830, 76] on div "Advanced" at bounding box center [866, 61] width 104 height 45
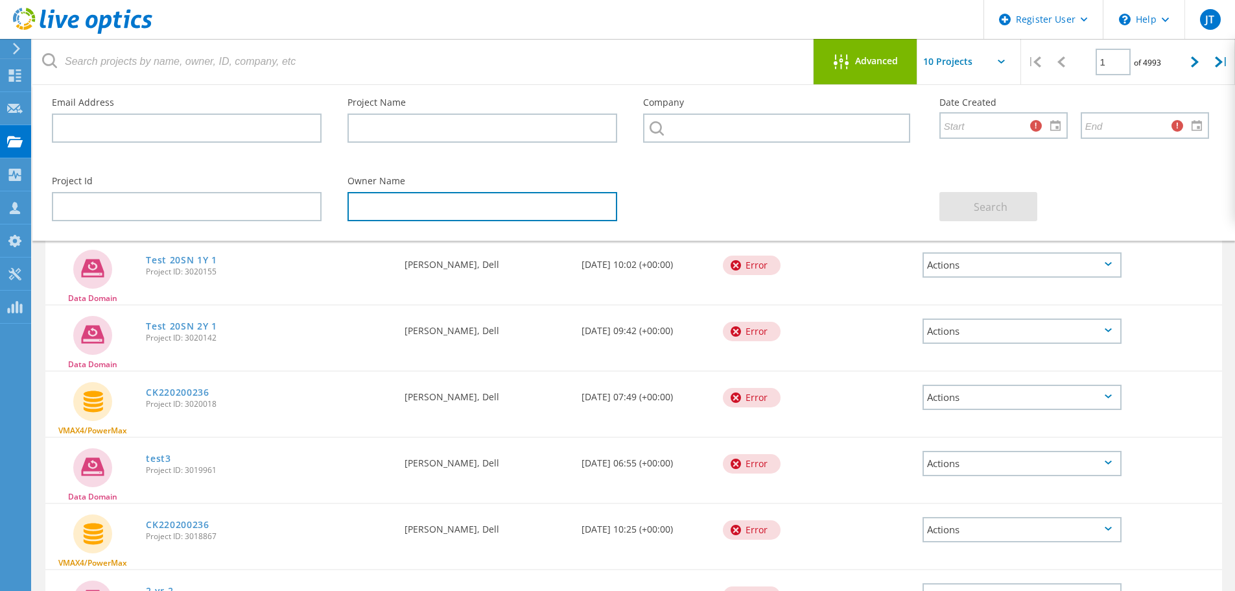
click at [492, 208] on input "text" at bounding box center [483, 206] width 270 height 29
type input "Jim Issa"
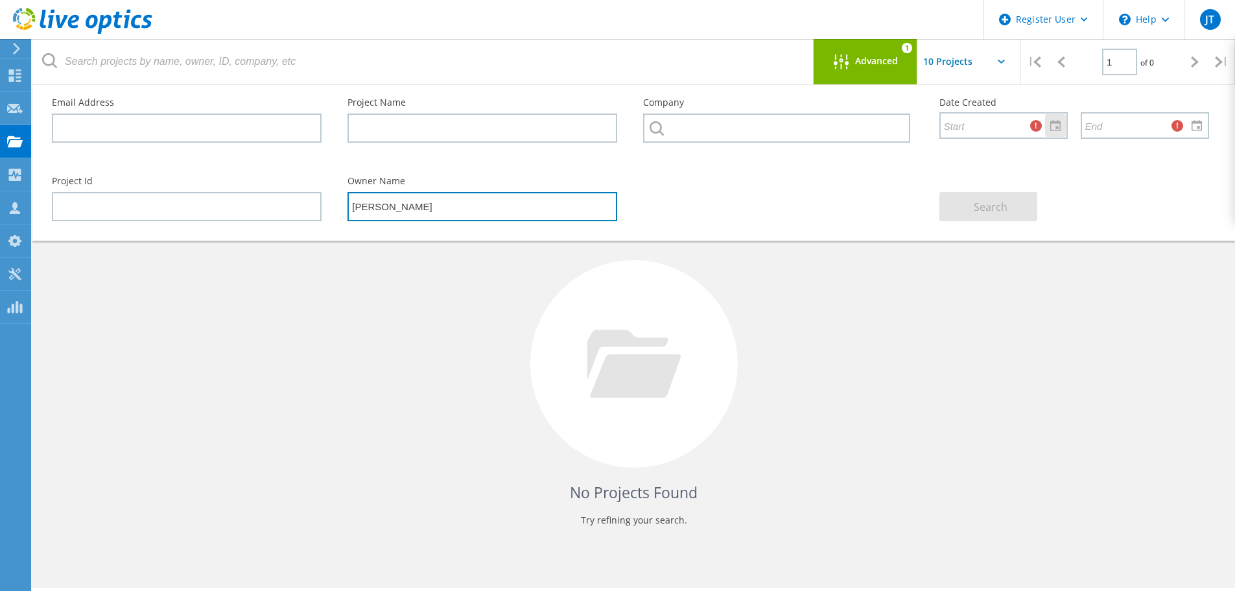
click at [1053, 129] on div at bounding box center [1055, 125] width 21 height 23
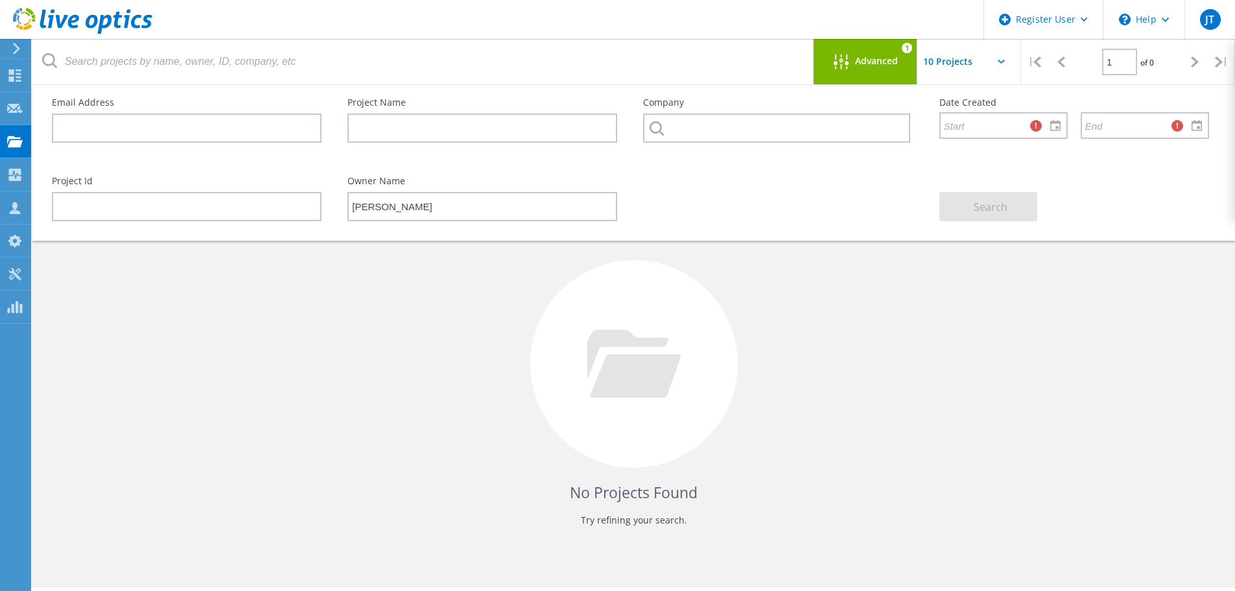
click at [805, 185] on div "Project Id Owner Name Jim Issa Search" at bounding box center [631, 198] width 1184 height 71
click at [1199, 133] on div at bounding box center [1197, 125] width 21 height 23
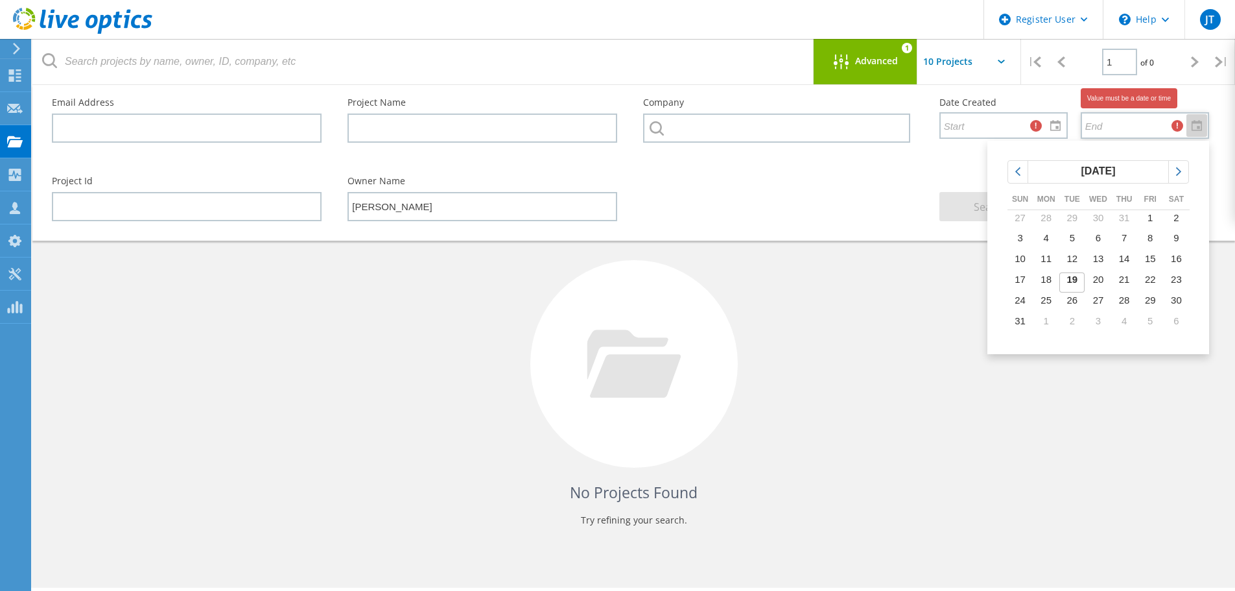
click at [883, 204] on div "Project Id Owner Name Jim Issa Search" at bounding box center [631, 198] width 1184 height 71
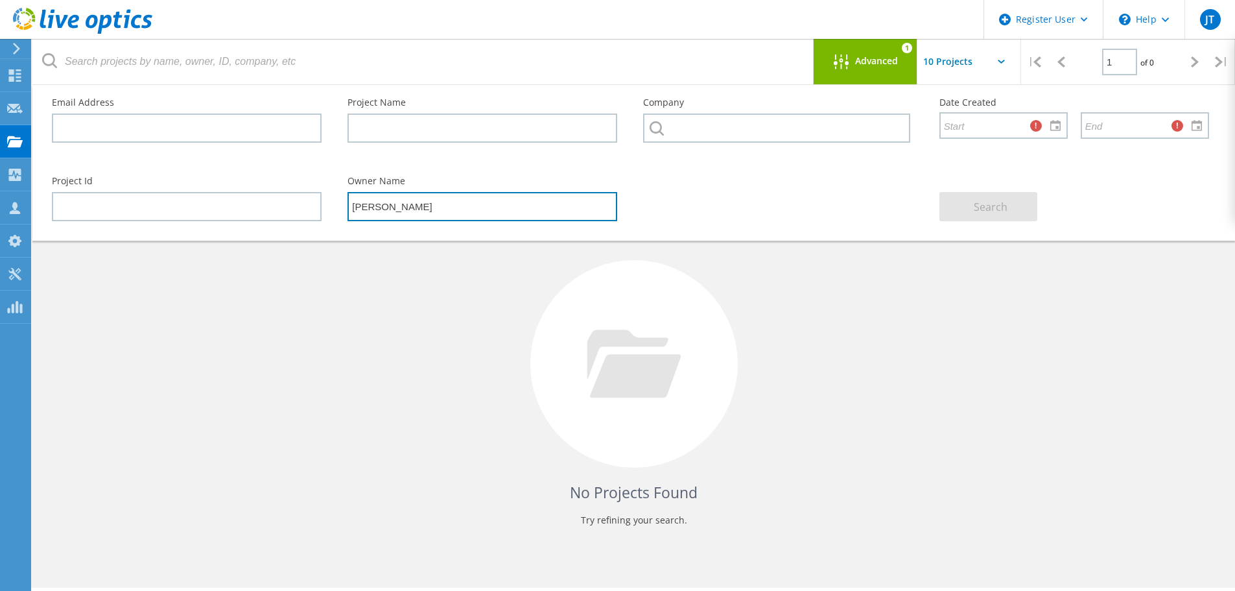
drag, startPoint x: 422, startPoint y: 219, endPoint x: 228, endPoint y: 209, distance: 194.8
click at [226, 209] on div "Project Id Owner Name Jim Issa Search" at bounding box center [631, 198] width 1184 height 71
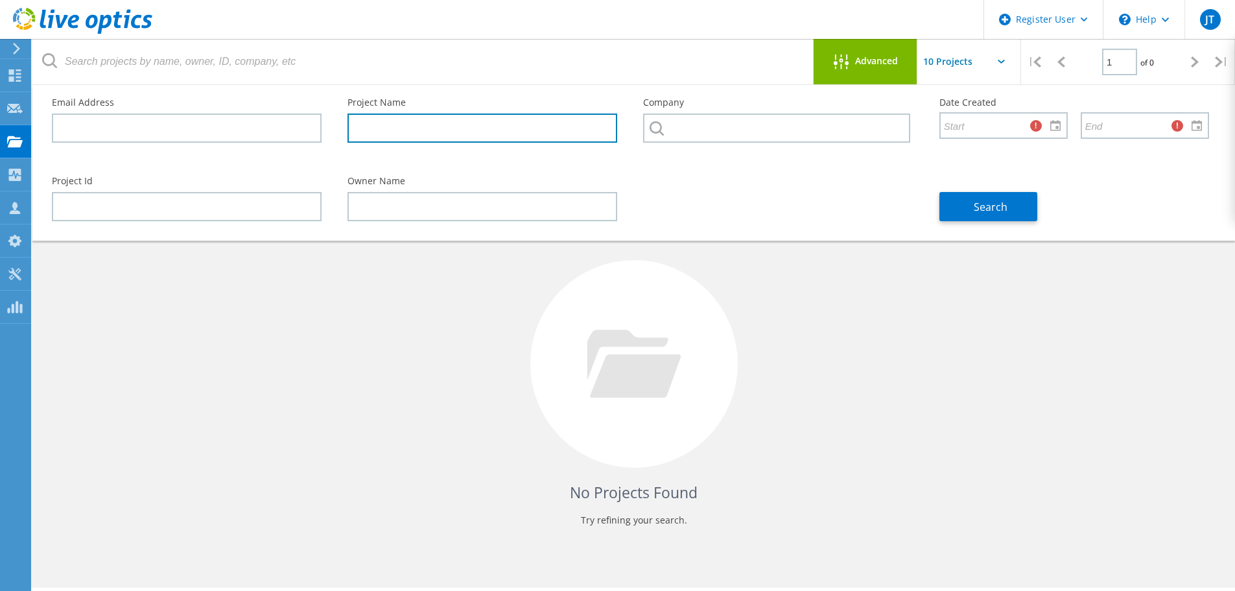
click at [423, 126] on input "text" at bounding box center [483, 127] width 270 height 29
paste input "Haskris-LiveOptics"
type input "Haskris-LiveOptics"
click at [1042, 214] on div "Search" at bounding box center [1075, 198] width 296 height 71
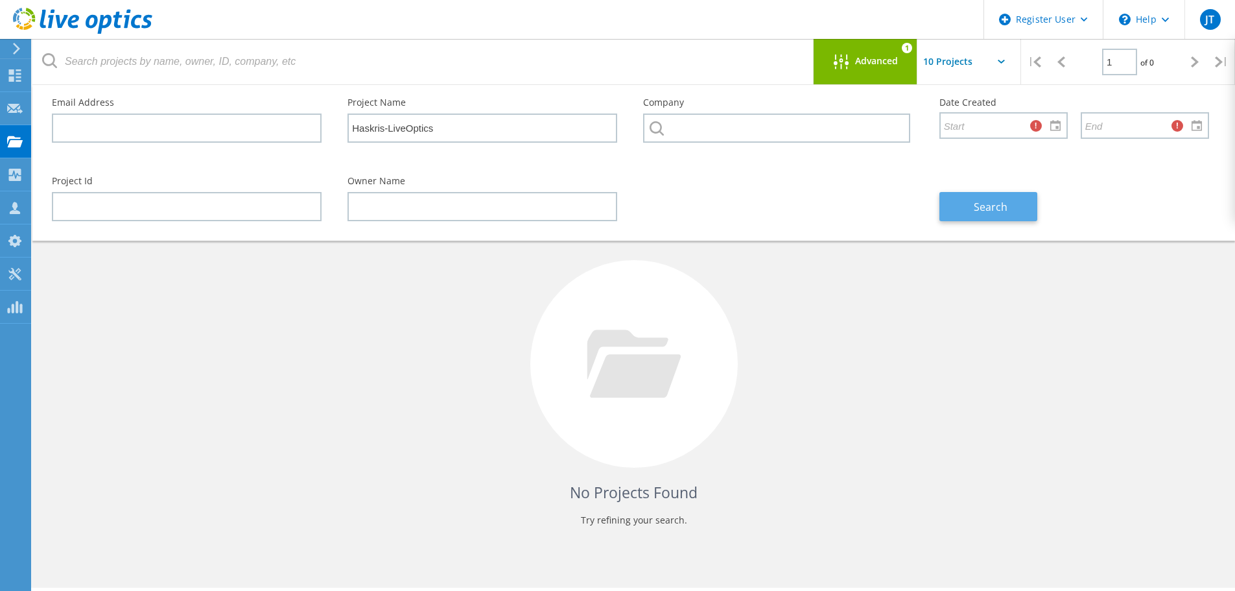
click at [1020, 204] on button "Search" at bounding box center [989, 206] width 98 height 29
click at [910, 74] on div "Advanced 1" at bounding box center [866, 61] width 104 height 45
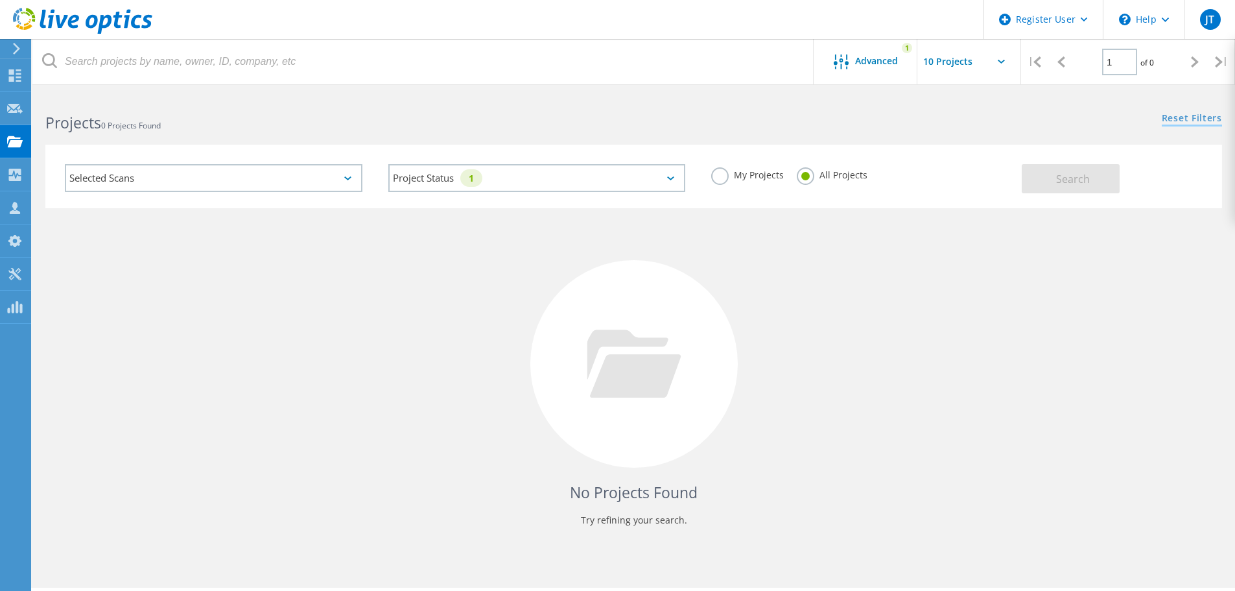
click at [1200, 117] on link "Reset Filters" at bounding box center [1192, 118] width 60 height 11
drag, startPoint x: 807, startPoint y: 172, endPoint x: 734, endPoint y: 165, distance: 73.6
click at [807, 173] on label "All Projects" at bounding box center [832, 173] width 71 height 12
click at [0, 0] on input "All Projects" at bounding box center [0, 0] width 0 height 0
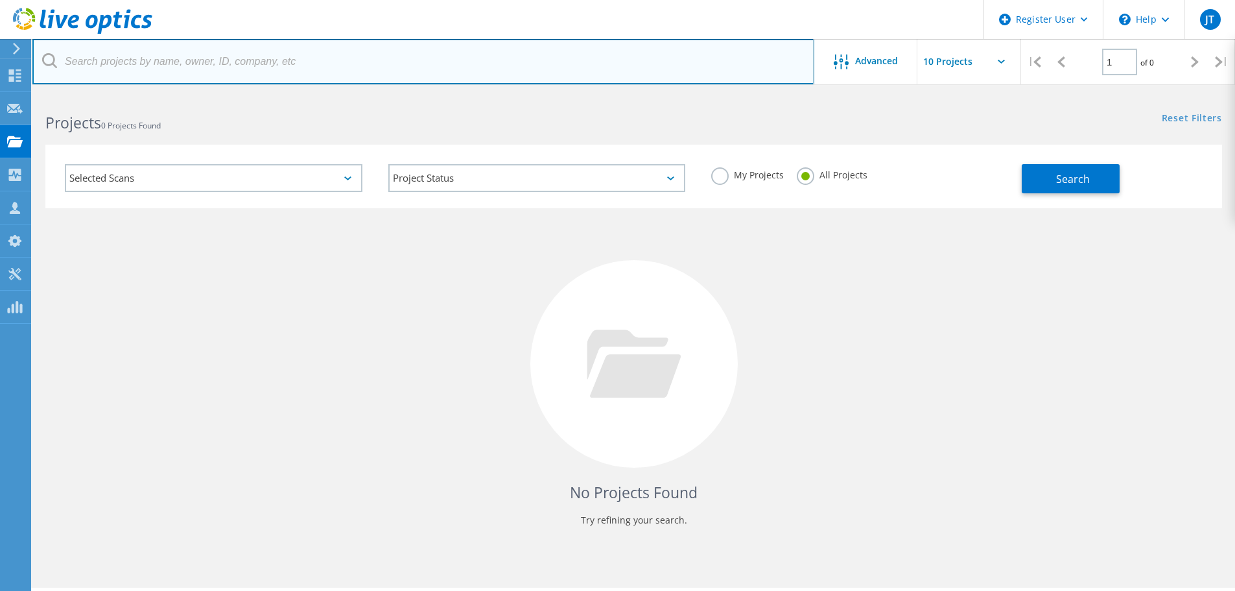
click at [218, 71] on input "text" at bounding box center [423, 61] width 782 height 45
paste input "Haskris-LiveOptics"
type input "Haskris-LiveOptics"
click at [191, 73] on input "Haskris-LiveOptics" at bounding box center [423, 61] width 782 height 45
drag, startPoint x: 182, startPoint y: 49, endPoint x: -9, endPoint y: 61, distance: 191.7
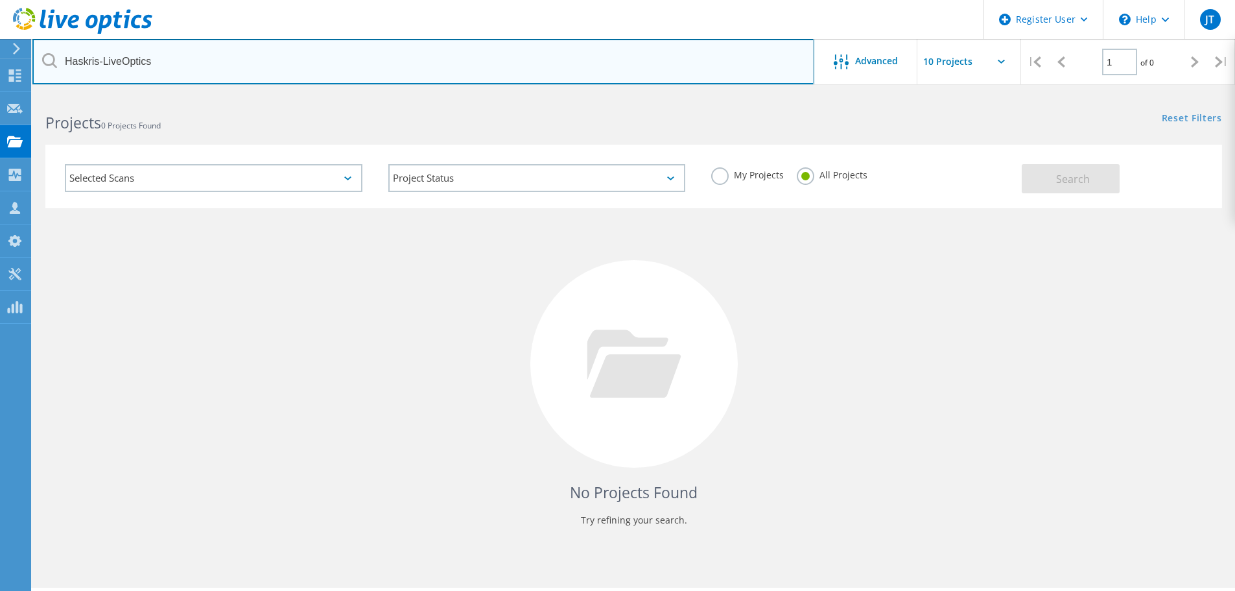
click at [0, 61] on html "Register User \n Help Explore Helpful Articles Contact Support JT Dell User Jas…" at bounding box center [617, 313] width 1235 height 626
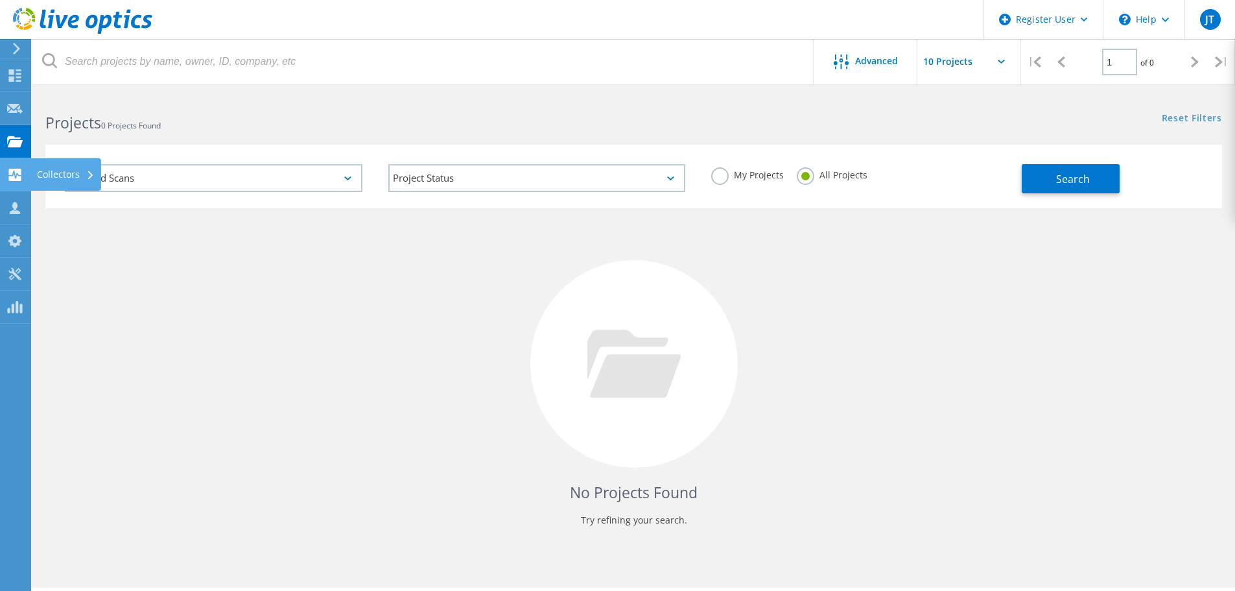
click at [15, 178] on use at bounding box center [15, 175] width 12 height 12
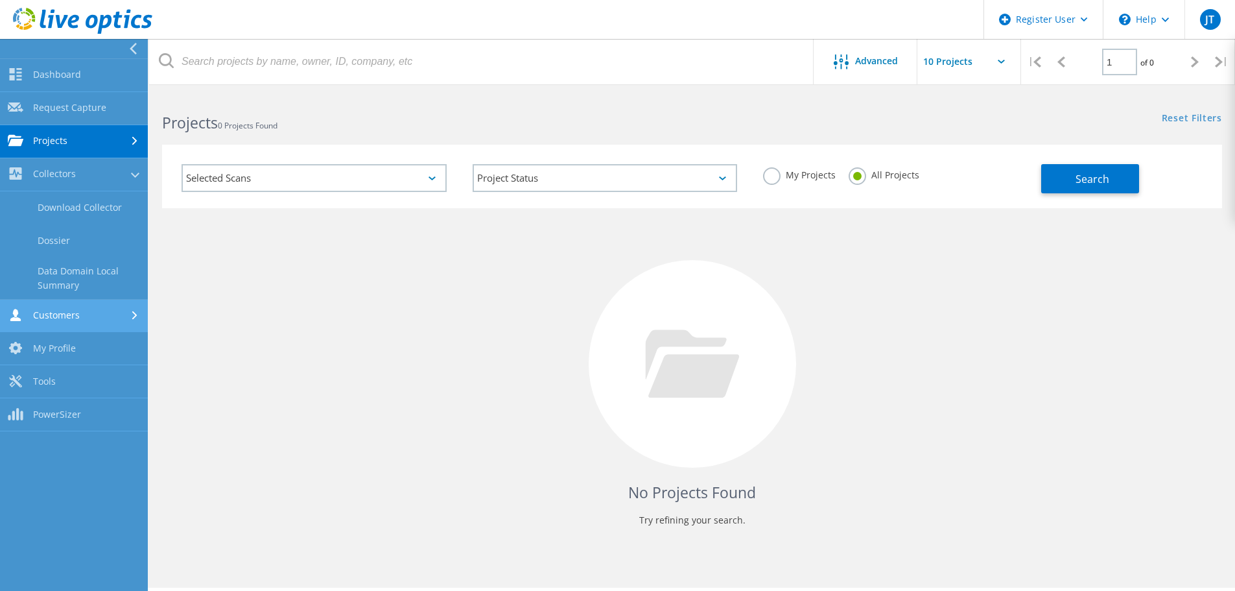
click at [114, 317] on link "Customers" at bounding box center [74, 316] width 148 height 33
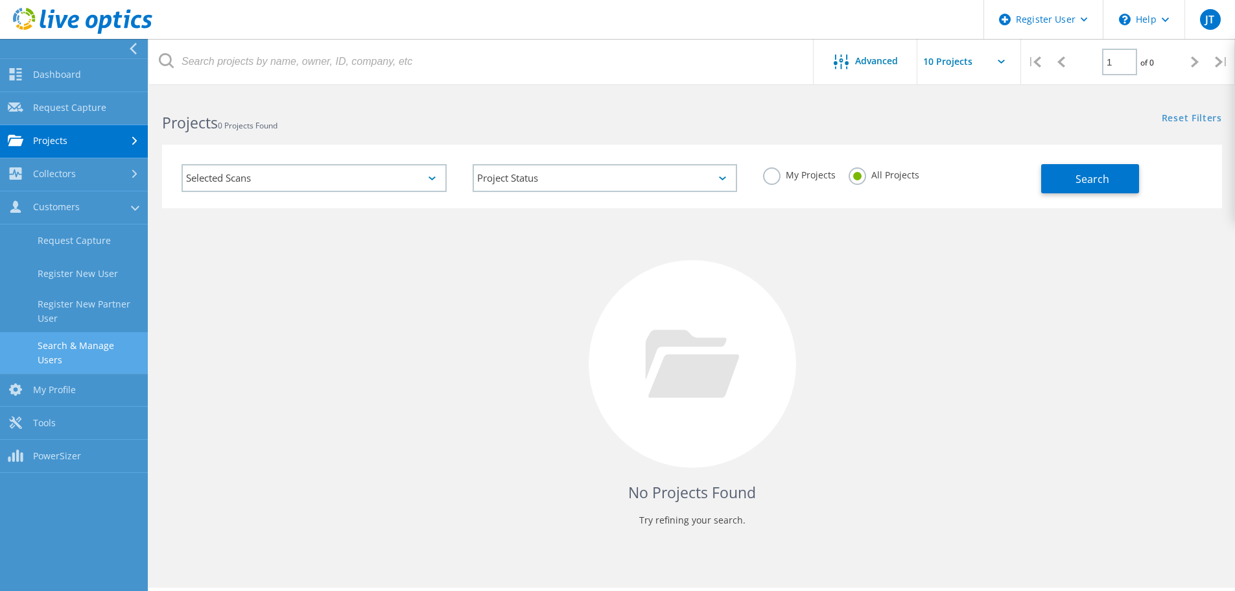
click at [117, 349] on link "Search & Manage Users" at bounding box center [74, 353] width 148 height 42
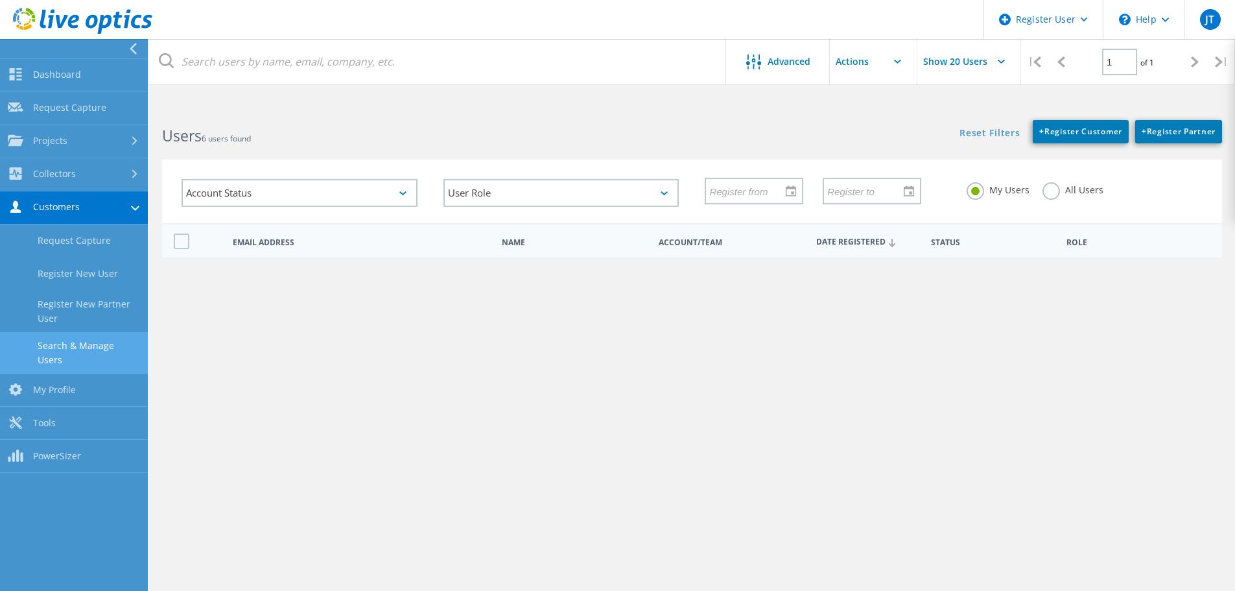
click at [1052, 190] on label "All Users" at bounding box center [1073, 188] width 61 height 12
click at [0, 0] on input "All Users" at bounding box center [0, 0] width 0 height 0
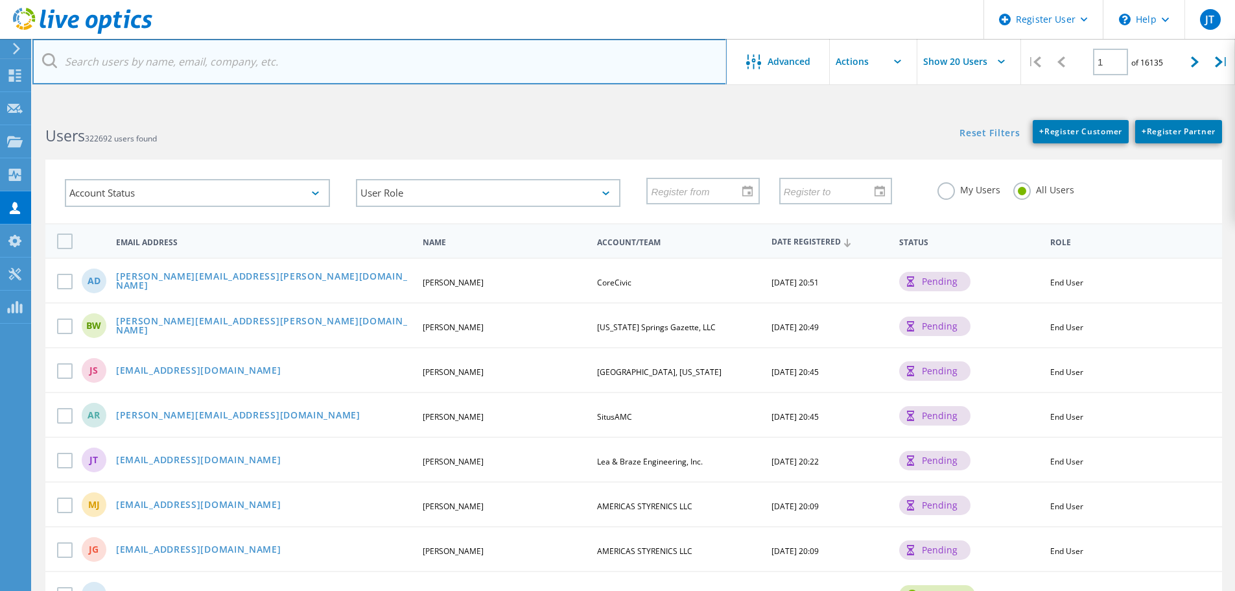
click at [214, 44] on input "text" at bounding box center [379, 61] width 695 height 45
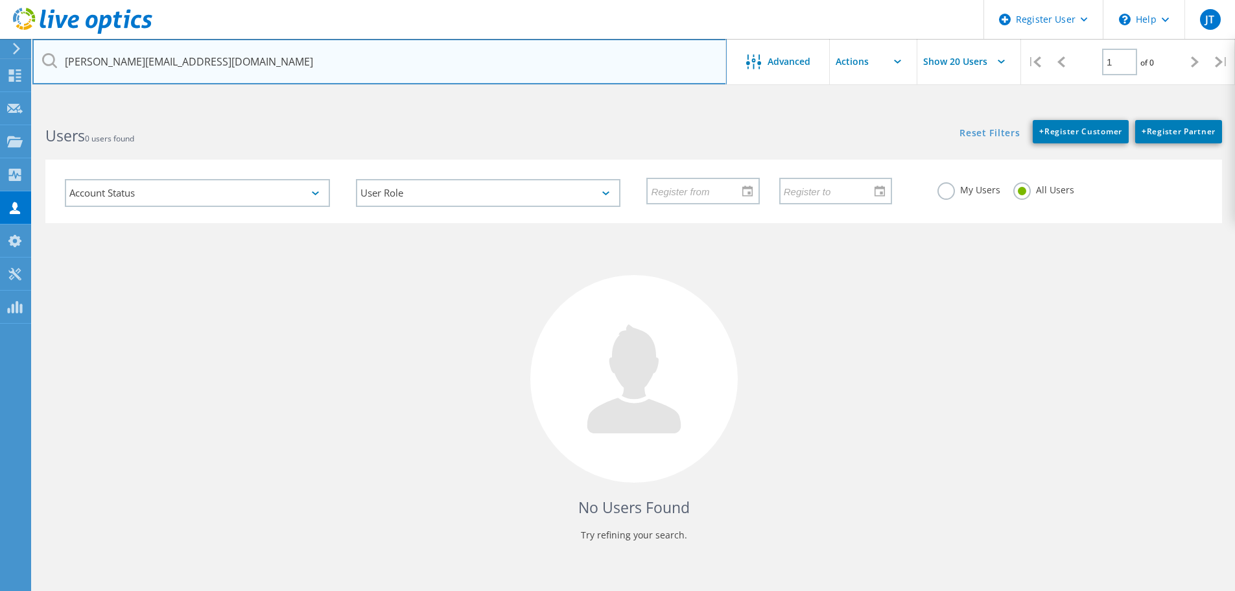
drag, startPoint x: 280, startPoint y: 57, endPoint x: -170, endPoint y: 68, distance: 450.2
click at [0, 68] on html "Register User \n Help Explore Helpful Articles Contact Support JT Dell User Jas…" at bounding box center [617, 319] width 1235 height 639
paste input "cory.reyman@gha-associate"
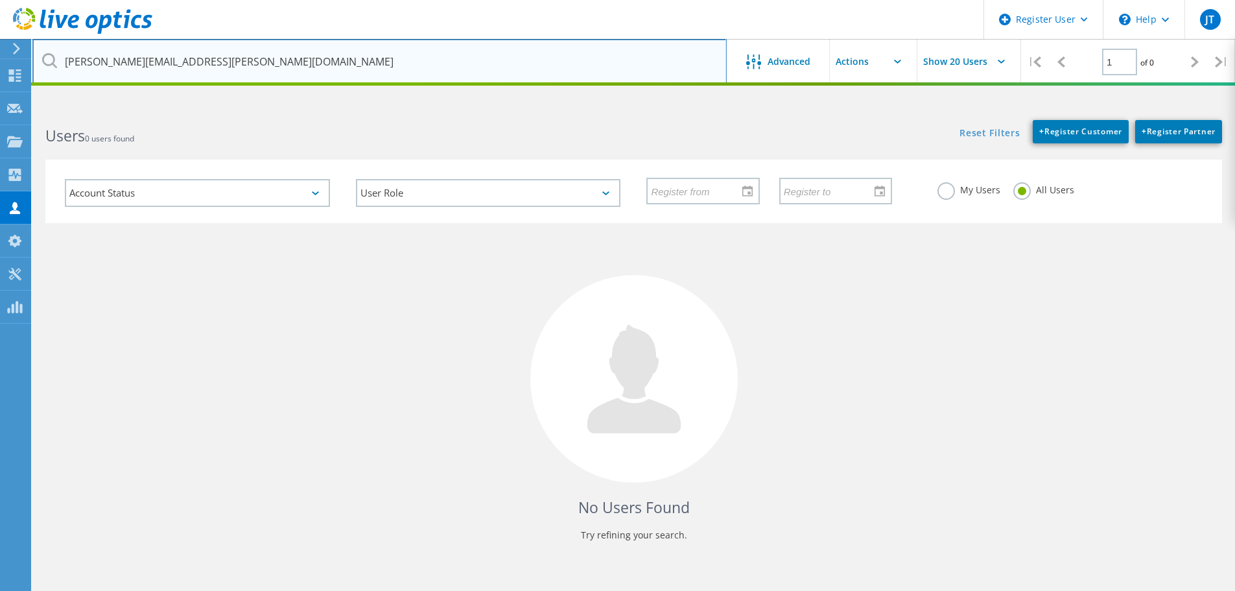
type input "cory.reyman@gha-associates.com"
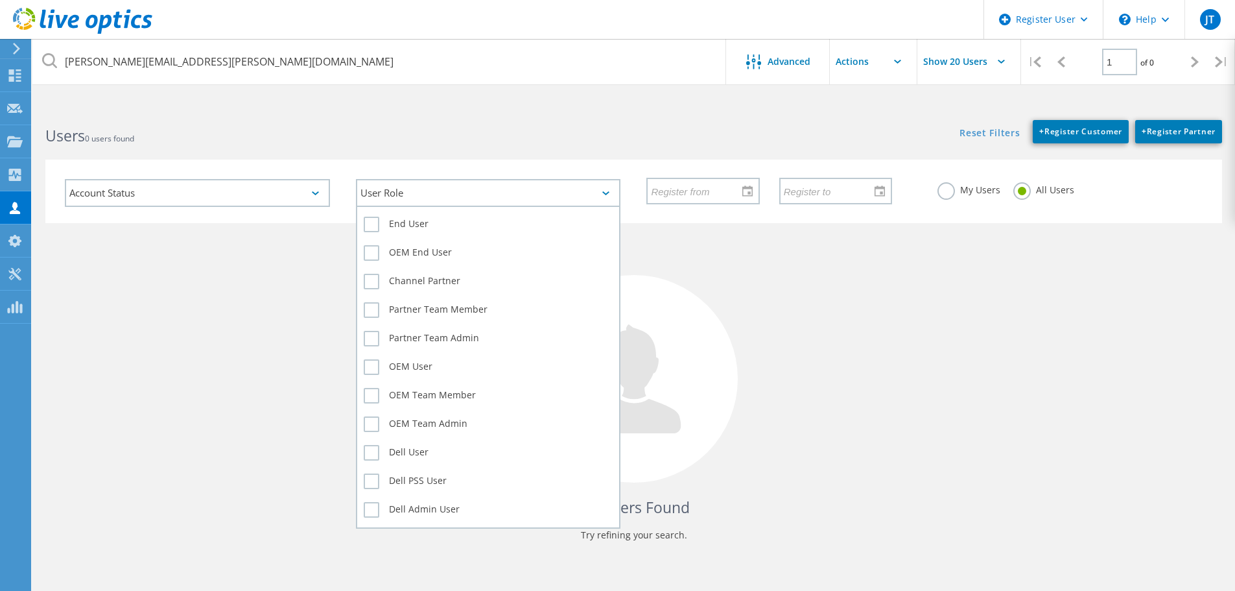
click at [608, 189] on div "User Role" at bounding box center [488, 193] width 265 height 28
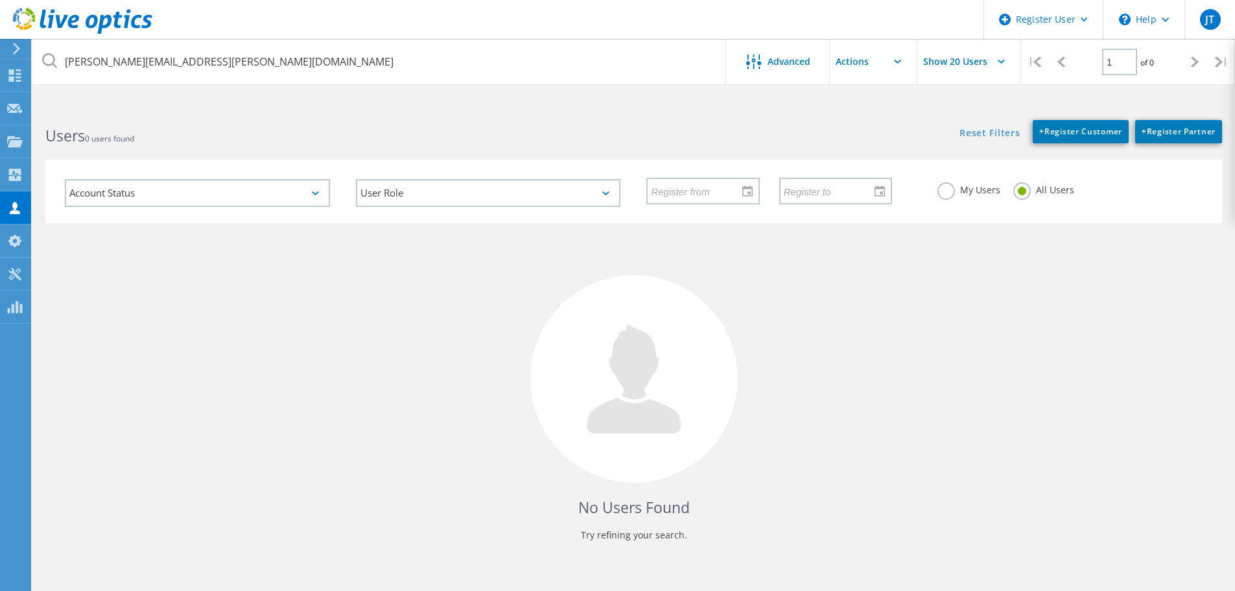
click at [173, 300] on div "No Users Found Try refining your search." at bounding box center [633, 394] width 1177 height 342
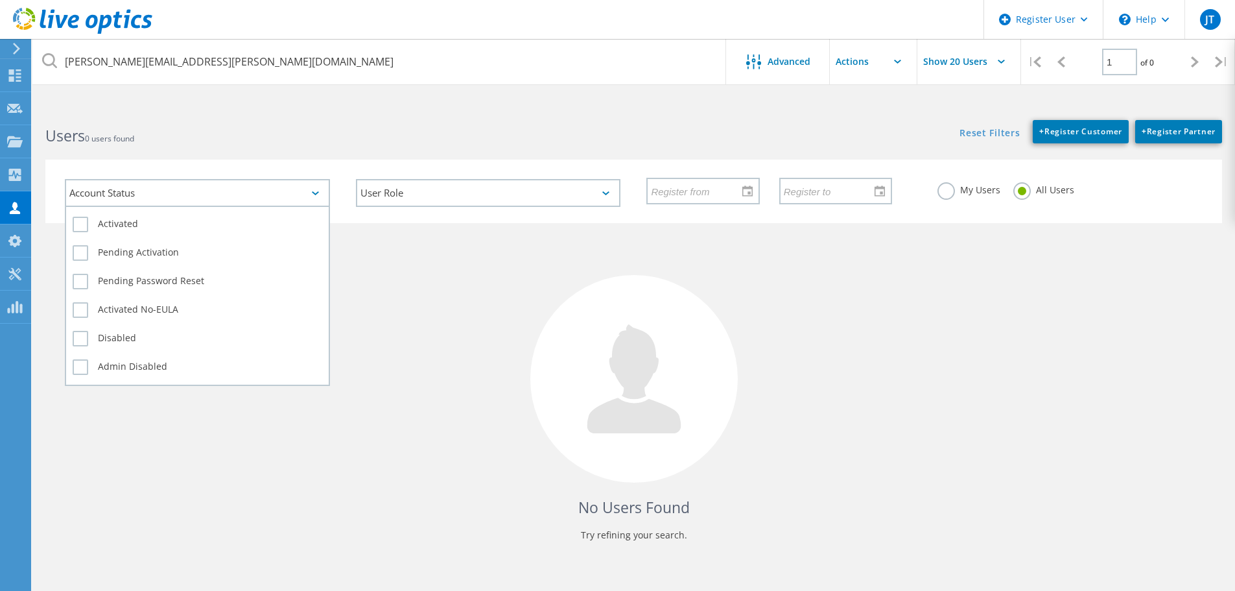
click at [306, 189] on div "Account Status" at bounding box center [197, 193] width 265 height 28
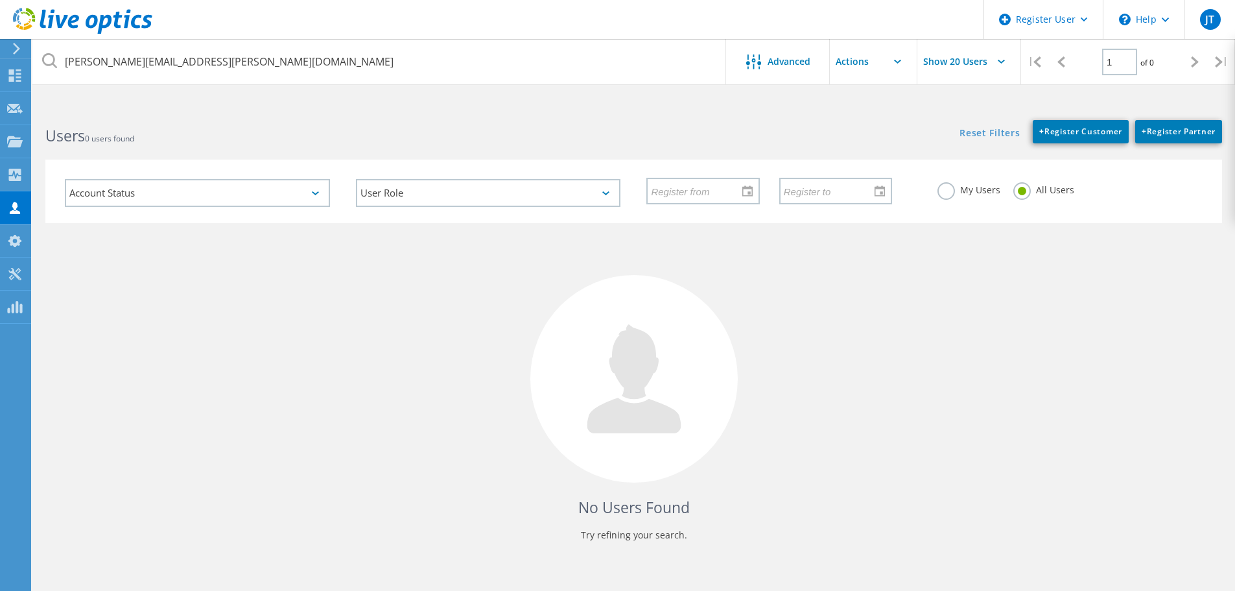
click at [309, 145] on h2 "Users 0 users found" at bounding box center [332, 135] width 575 height 21
click at [12, 243] on use at bounding box center [14, 241] width 13 height 12
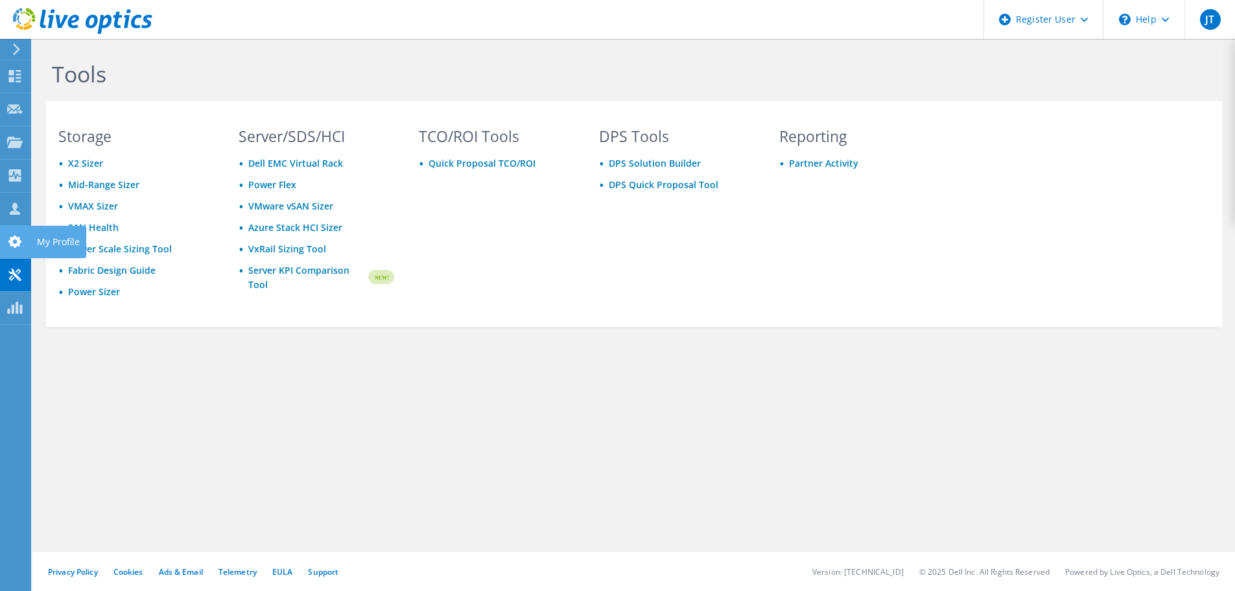
click at [8, 237] on icon at bounding box center [15, 241] width 16 height 12
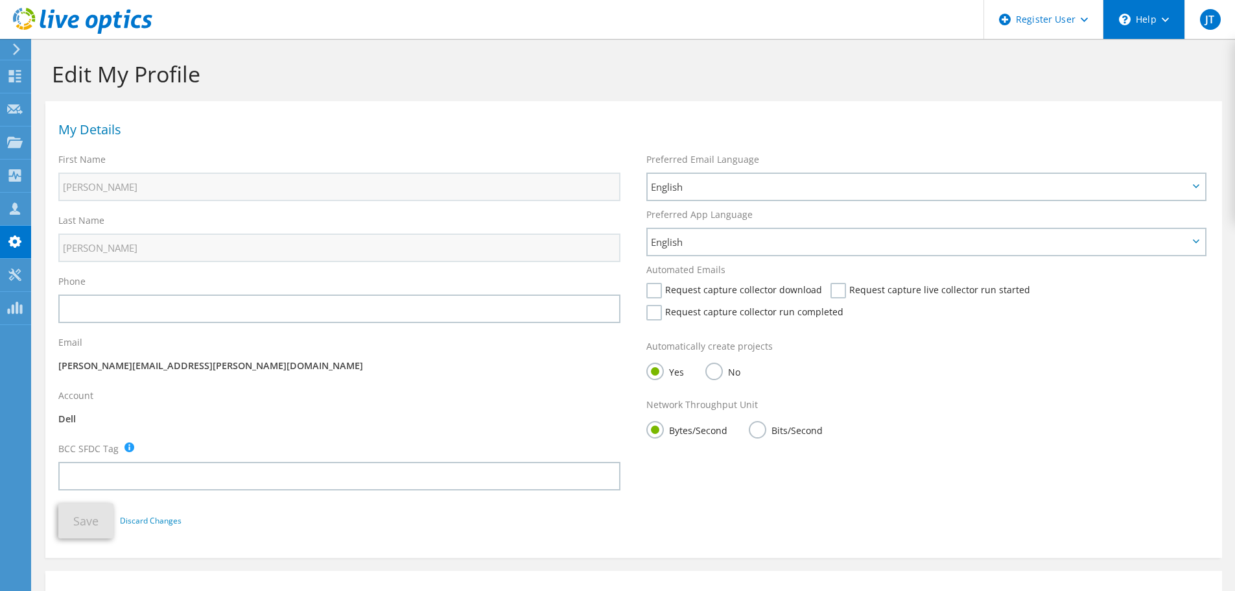
click at [1145, 22] on div "\n Help" at bounding box center [1144, 19] width 82 height 39
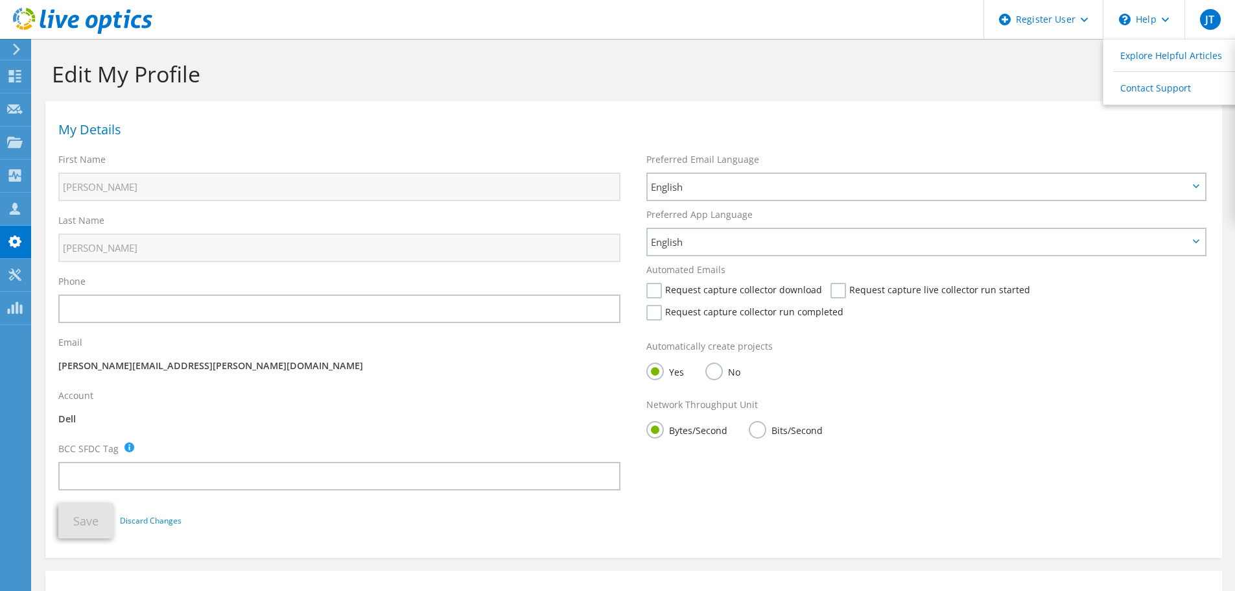
click at [991, 88] on div "Edit My Profile" at bounding box center [634, 70] width 1190 height 62
click at [61, 21] on icon at bounding box center [82, 21] width 139 height 27
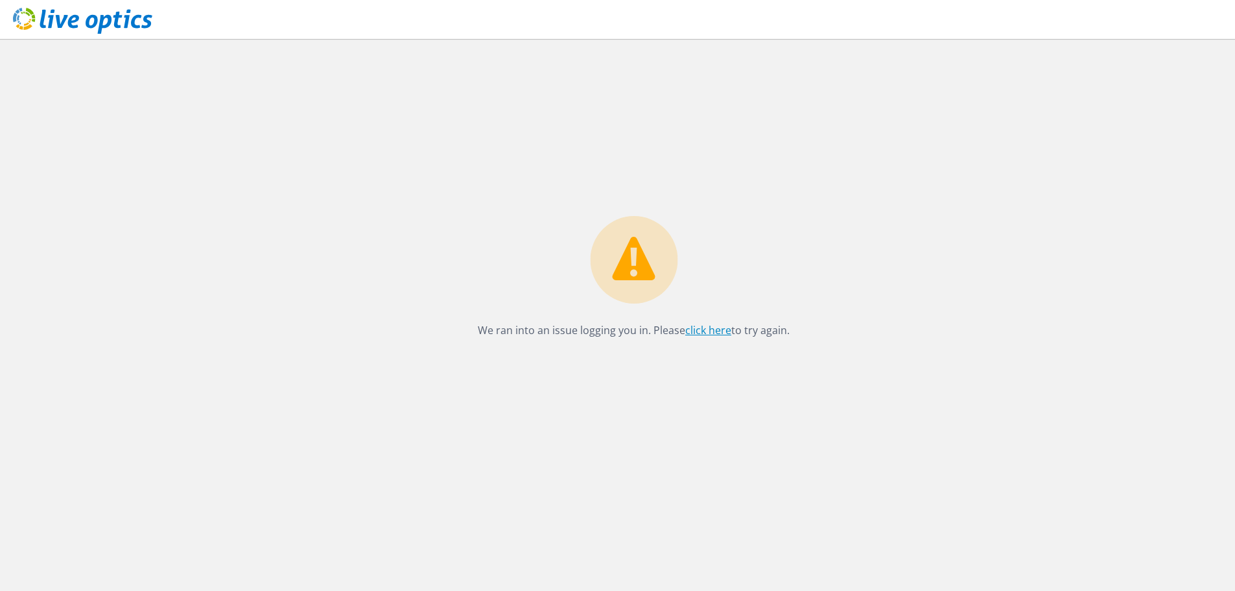
click at [716, 329] on link "click here" at bounding box center [709, 330] width 46 height 14
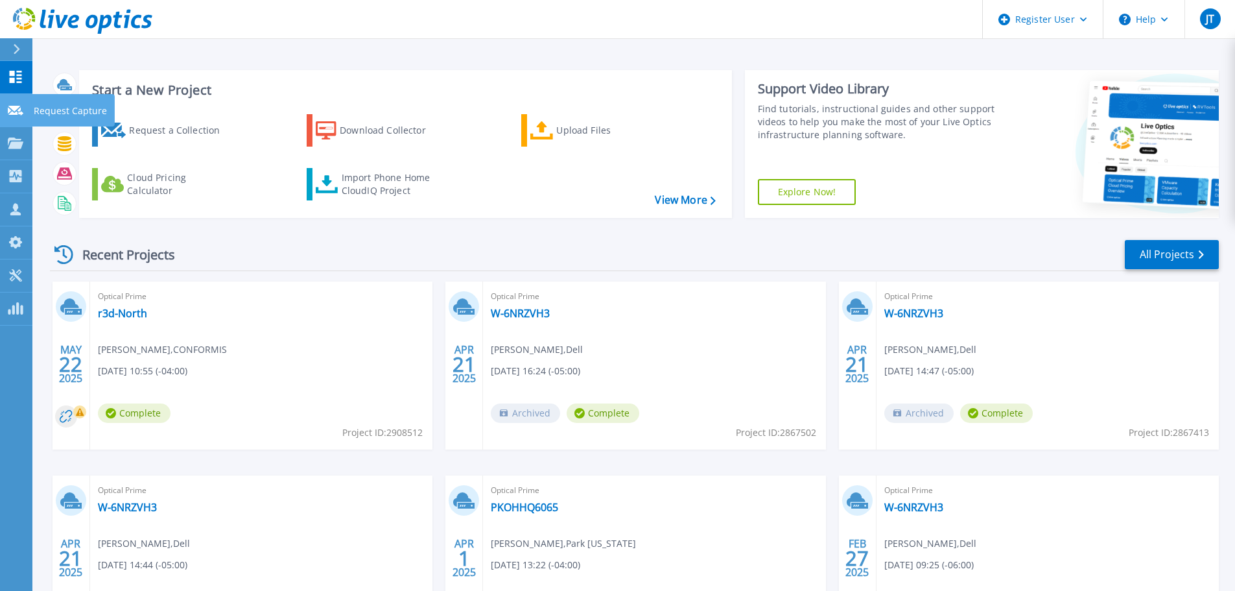
click at [5, 102] on link "Request Capture Request Capture" at bounding box center [16, 110] width 32 height 33
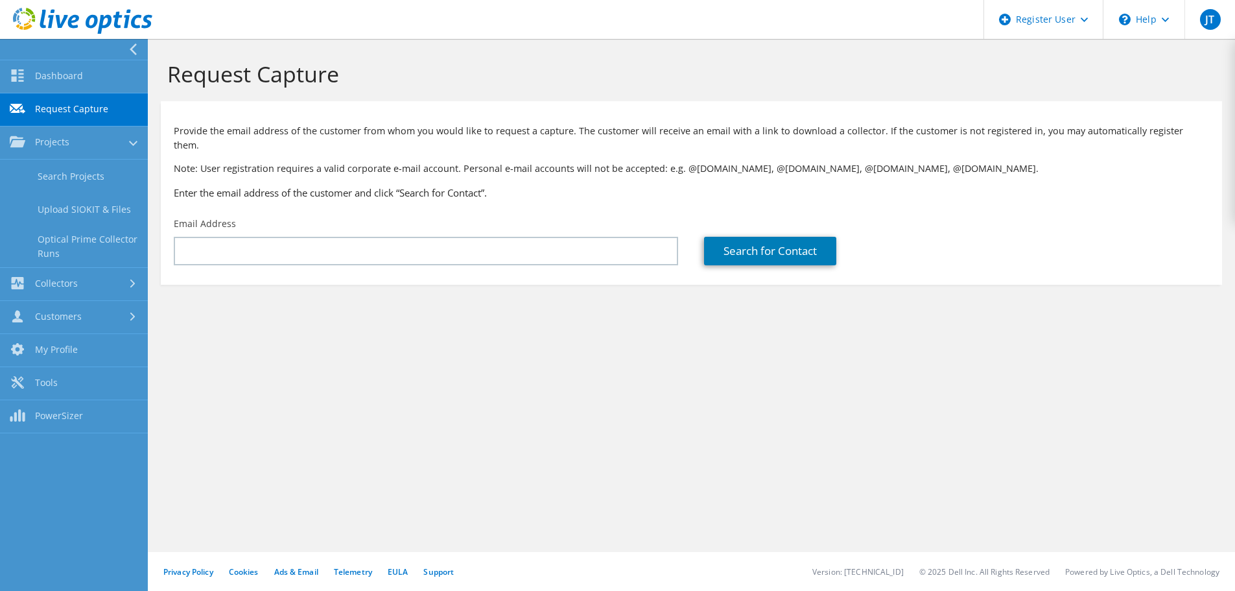
click at [470, 161] on p "Note: User registration requires a valid corporate e-mail account. Personal e-m…" at bounding box center [692, 168] width 1036 height 14
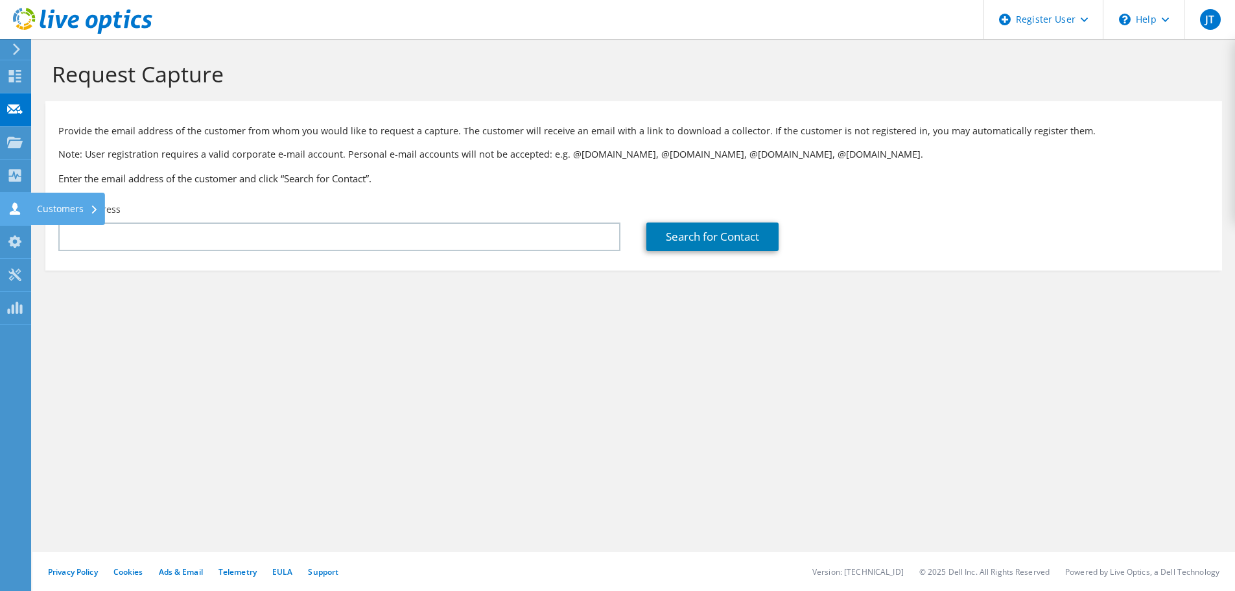
click at [16, 211] on use at bounding box center [15, 208] width 10 height 12
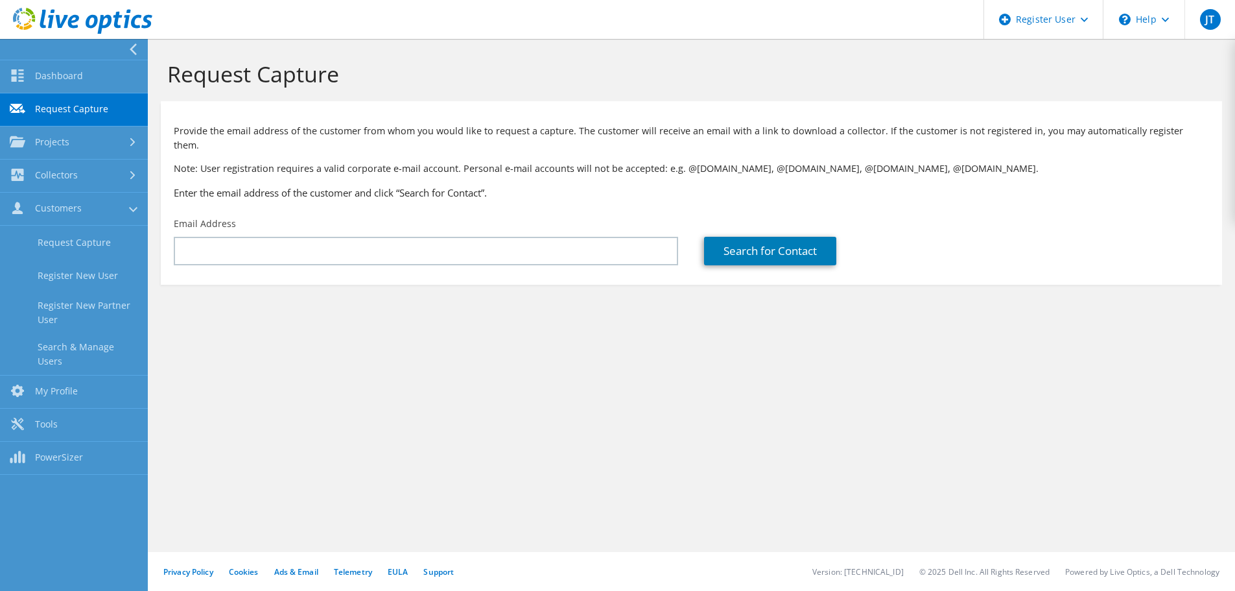
click at [450, 189] on div "Provide the email address of the customer from whom you would like to request a…" at bounding box center [692, 159] width 1062 height 103
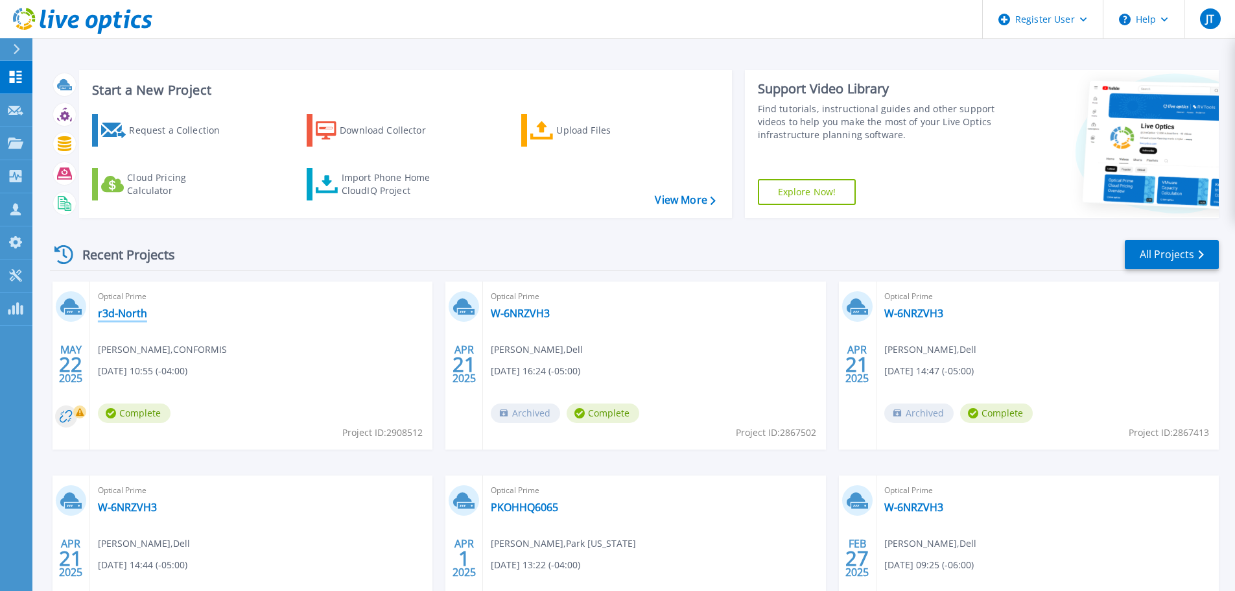
click at [124, 311] on link "r3d-North" at bounding box center [122, 313] width 49 height 13
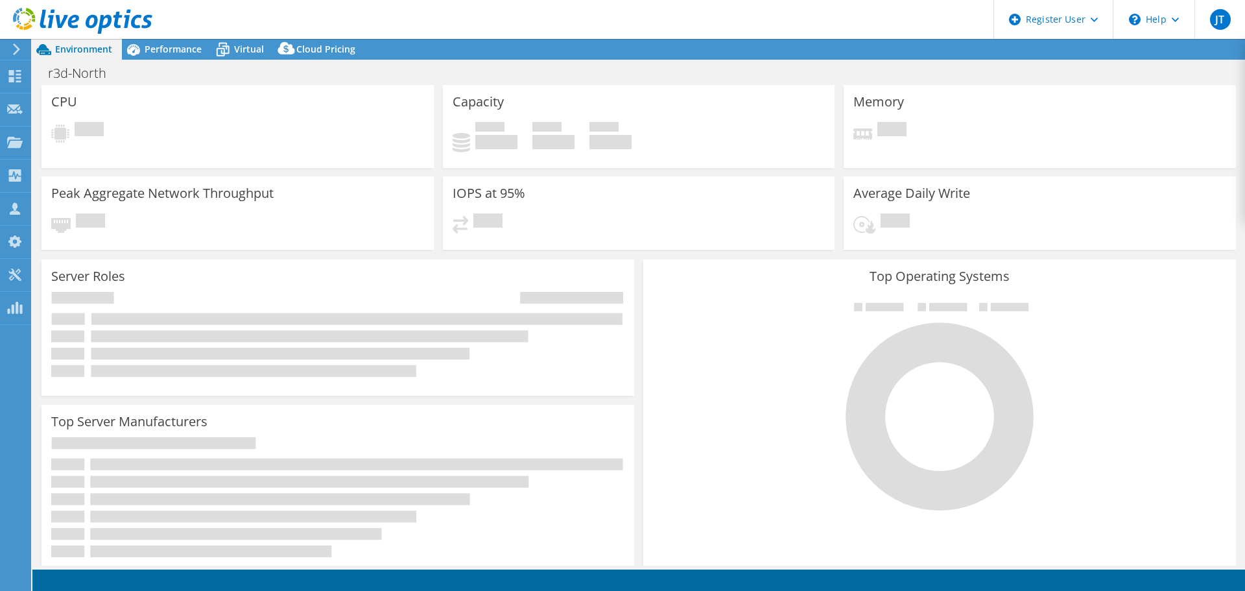
select select "USD"
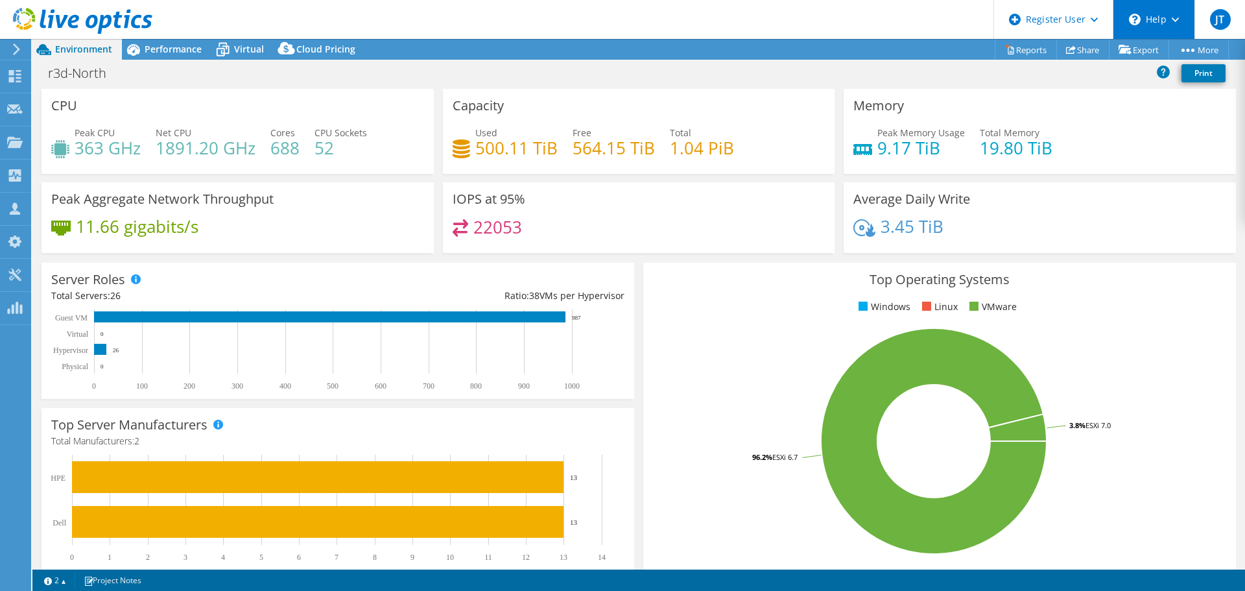
click at [1147, 9] on div "\n Help" at bounding box center [1154, 19] width 82 height 39
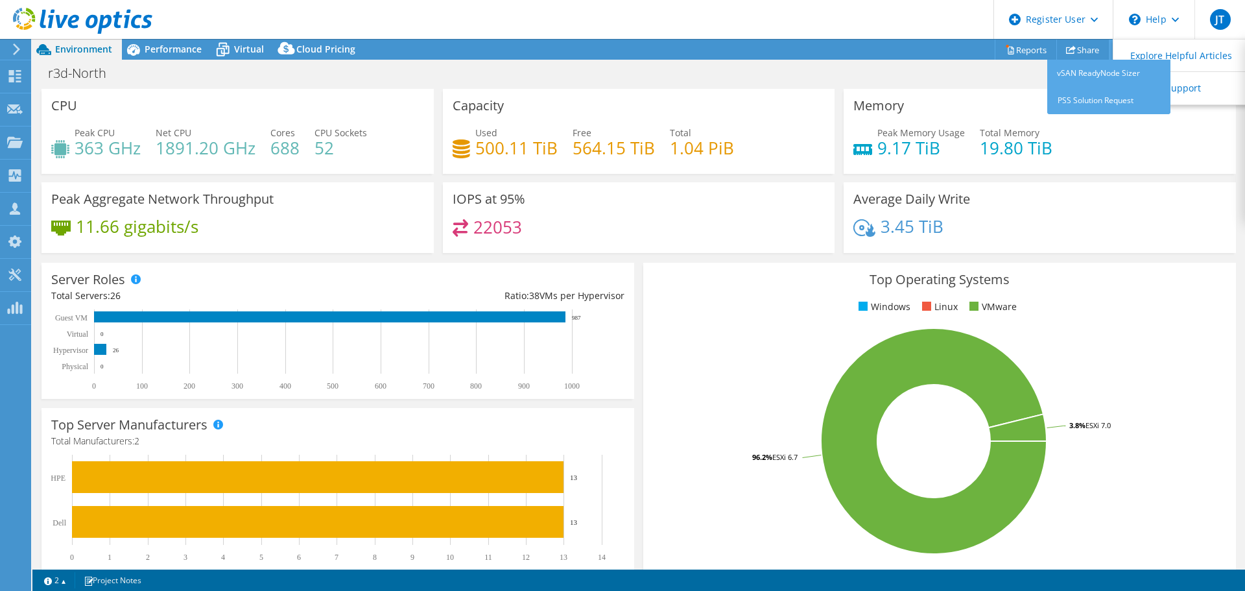
drag, startPoint x: 942, startPoint y: 14, endPoint x: 1151, endPoint y: 40, distance: 210.4
click at [944, 14] on header "JT Dell User [PERSON_NAME] [PERSON_NAME][EMAIL_ADDRESS][PERSON_NAME][DOMAIN_NAM…" at bounding box center [622, 19] width 1245 height 39
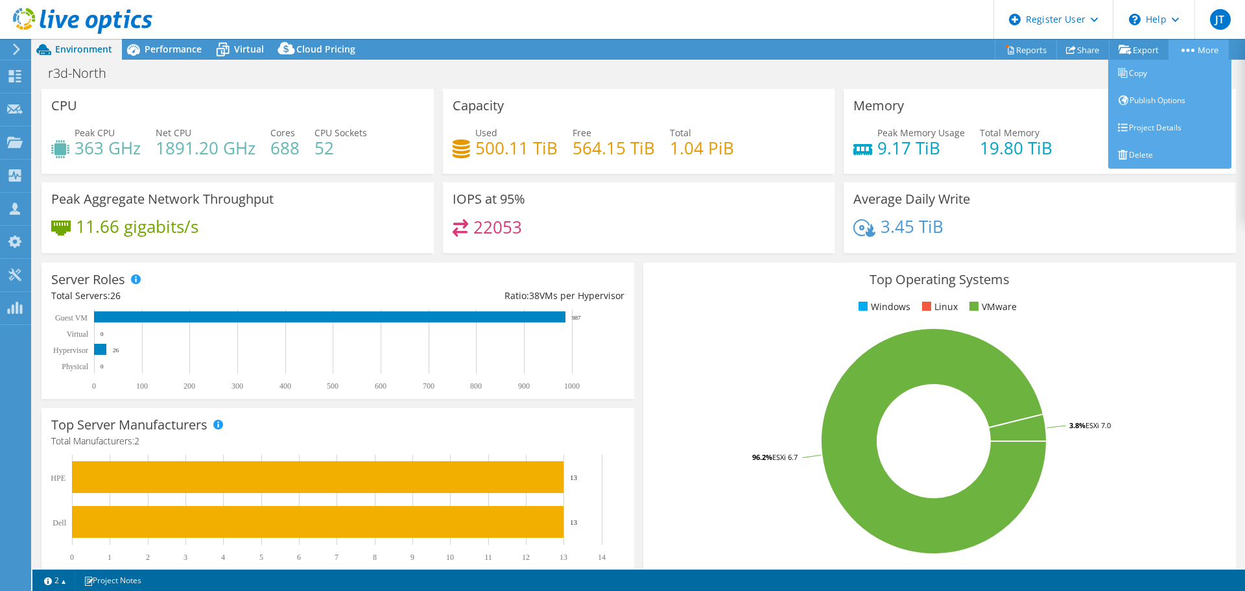
click at [1194, 52] on link "More" at bounding box center [1199, 50] width 60 height 20
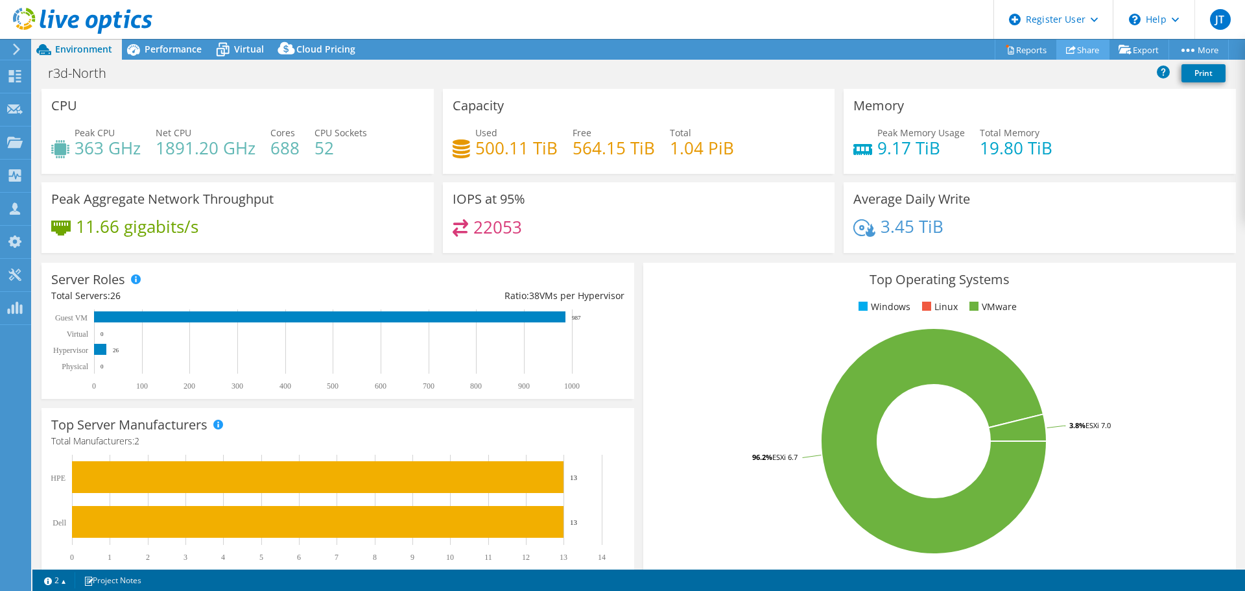
click at [1069, 47] on link "Share" at bounding box center [1082, 50] width 53 height 20
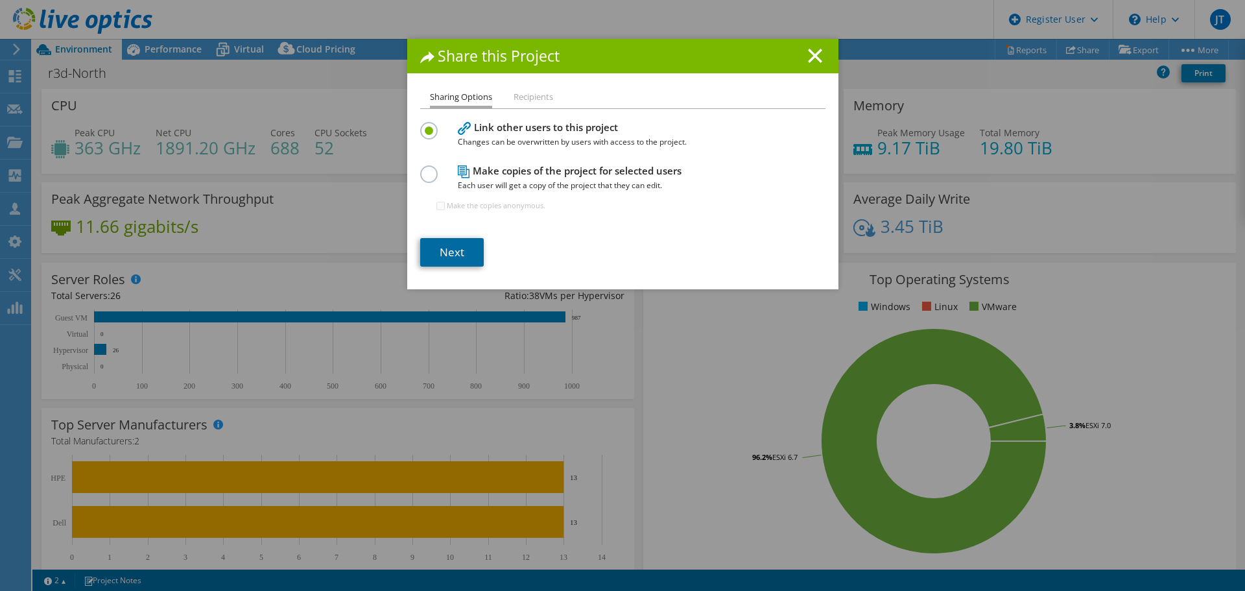
click at [458, 244] on link "Next" at bounding box center [452, 252] width 64 height 29
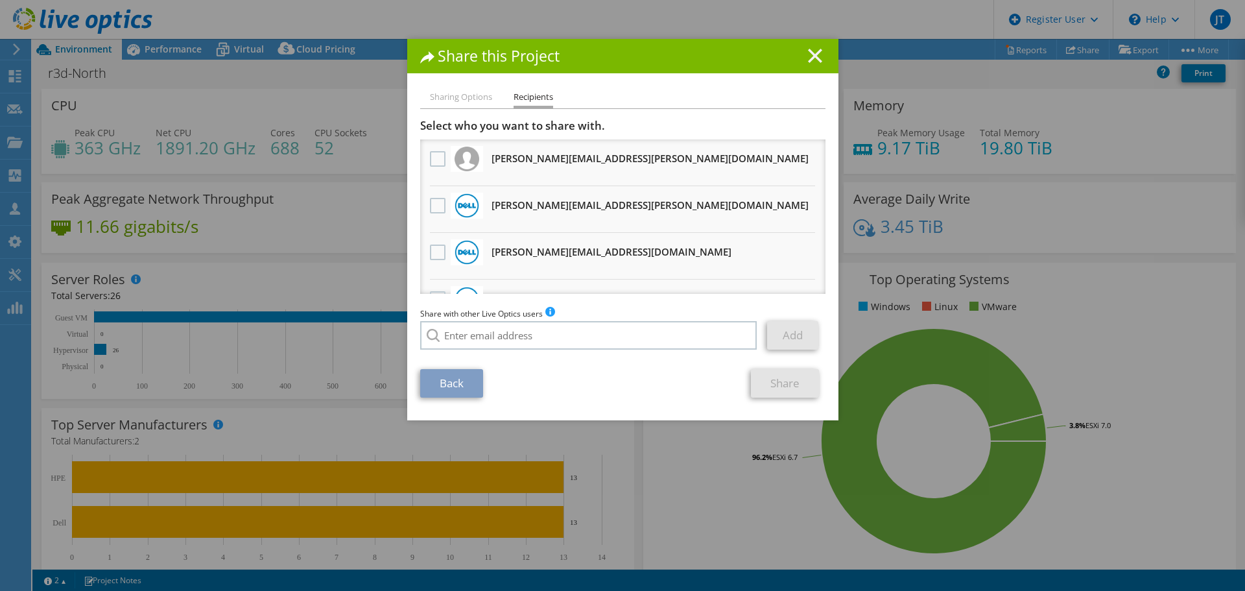
click at [809, 54] on line at bounding box center [815, 55] width 13 height 13
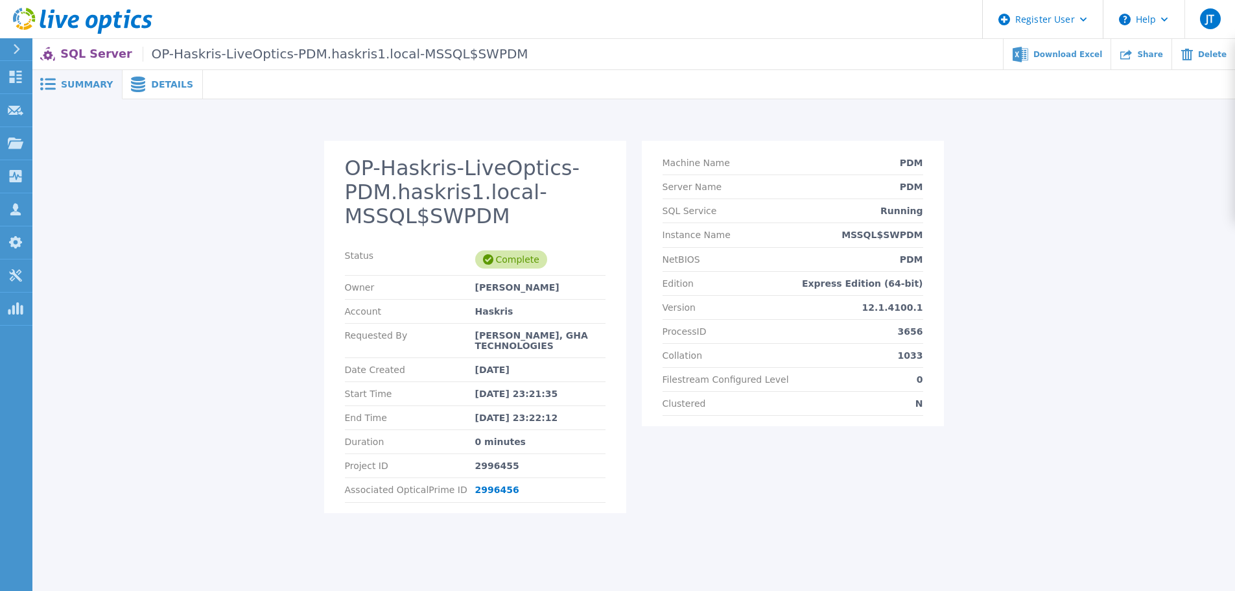
drag, startPoint x: 145, startPoint y: 80, endPoint x: 136, endPoint y: 94, distance: 16.9
click at [151, 83] on span "Details" at bounding box center [172, 84] width 42 height 9
click at [161, 89] on span "Details" at bounding box center [172, 84] width 42 height 9
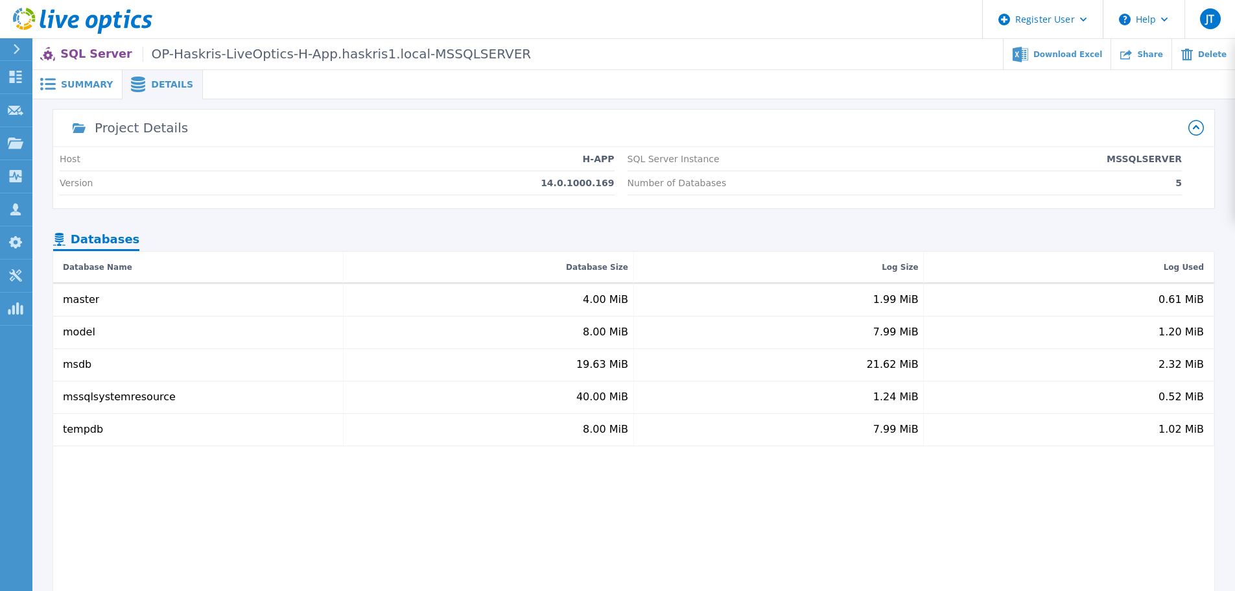
click at [73, 82] on span "Summary" at bounding box center [87, 84] width 52 height 9
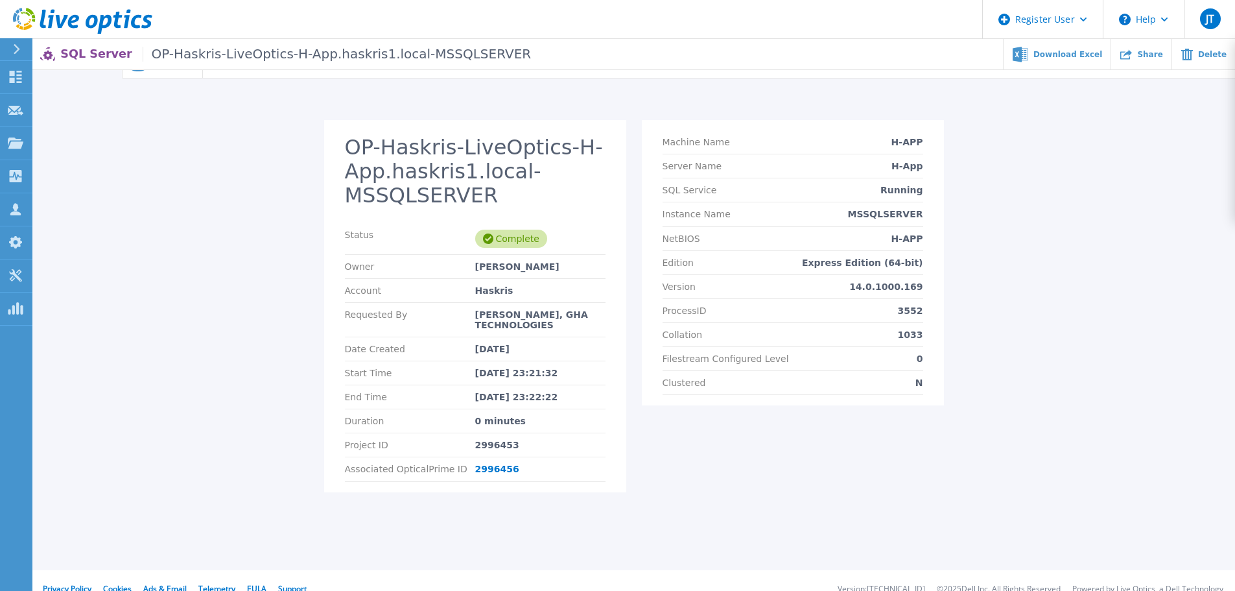
scroll to position [39, 0]
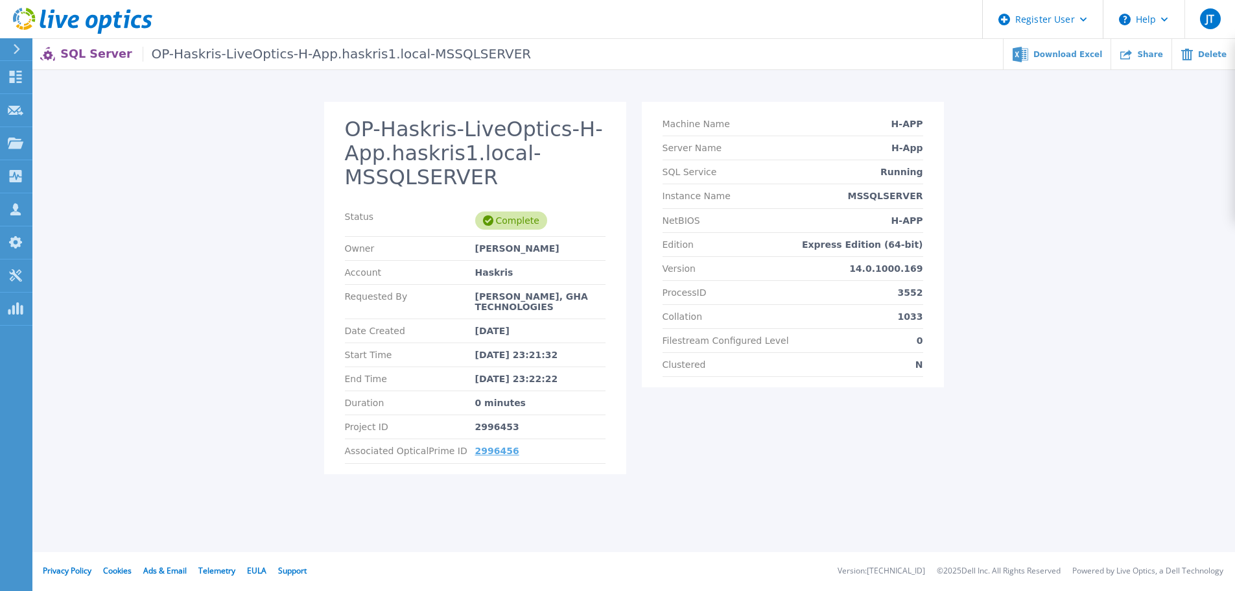
click at [492, 452] on link "2996456" at bounding box center [497, 451] width 44 height 10
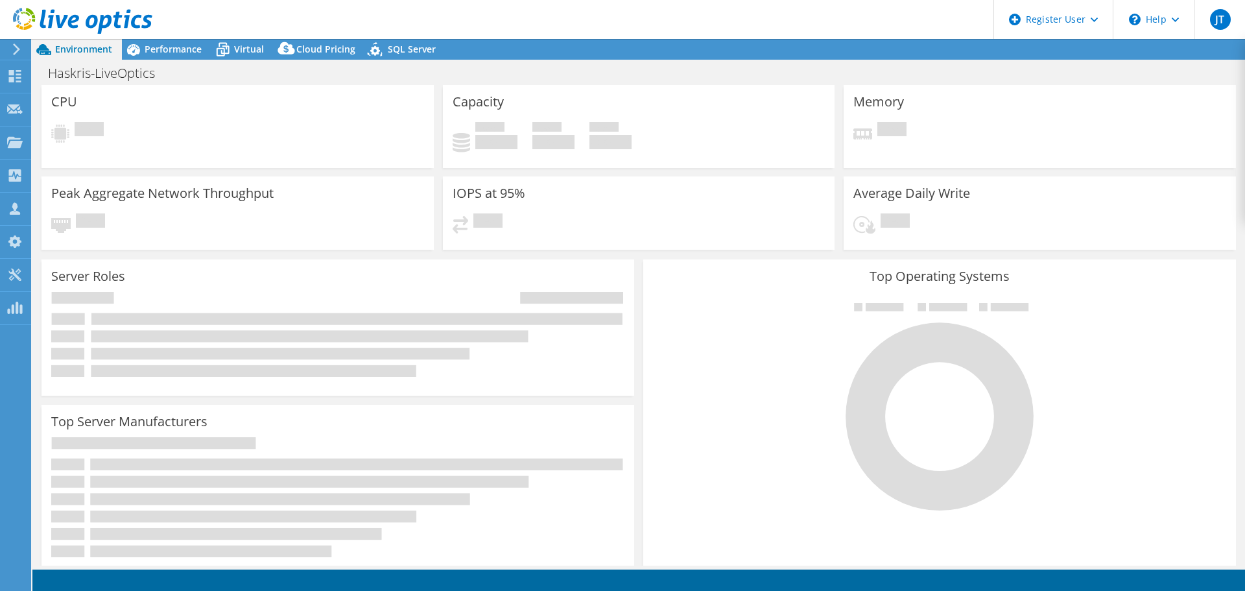
select select "USD"
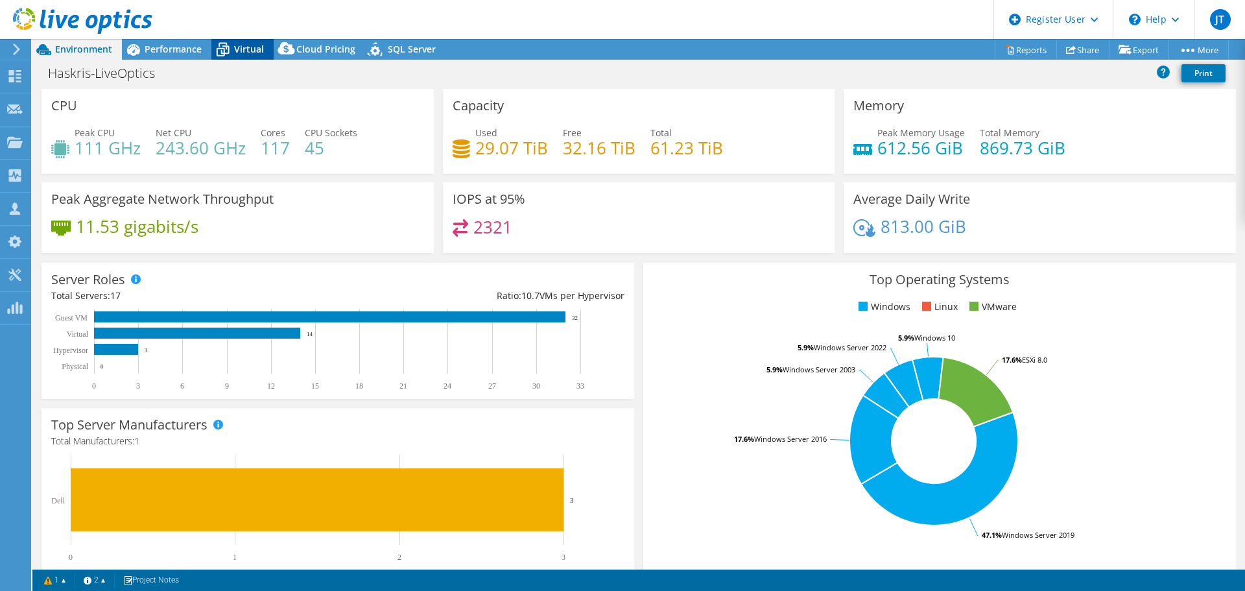
click at [259, 56] on div "Virtual" at bounding box center [242, 49] width 62 height 21
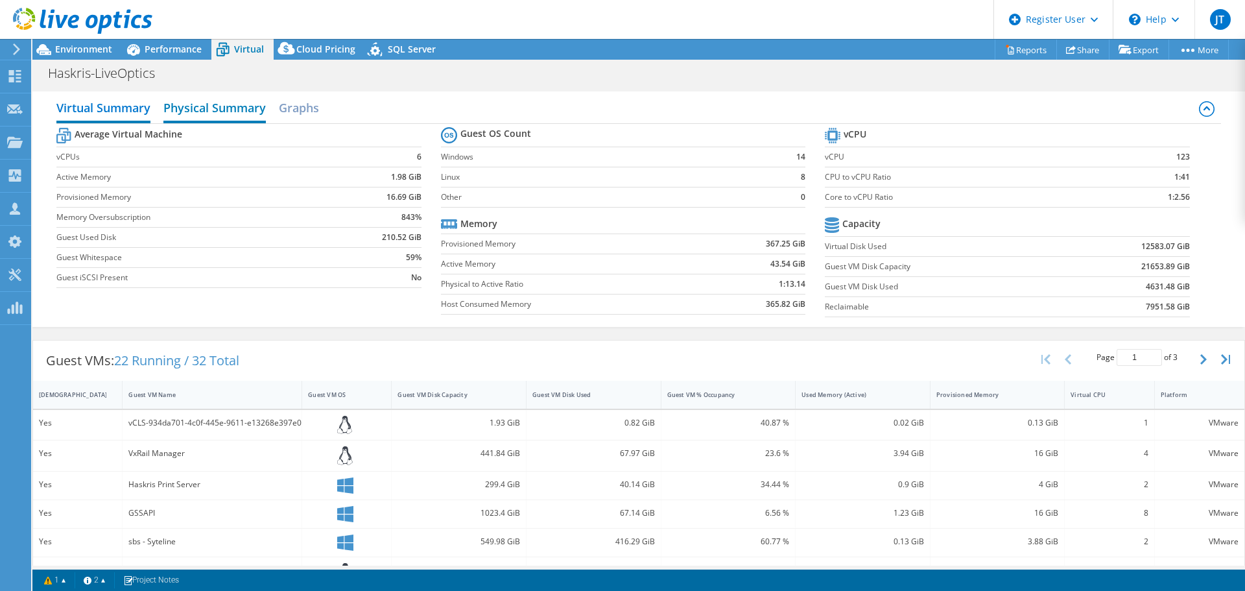
click at [221, 111] on h2 "Physical Summary" at bounding box center [214, 109] width 102 height 29
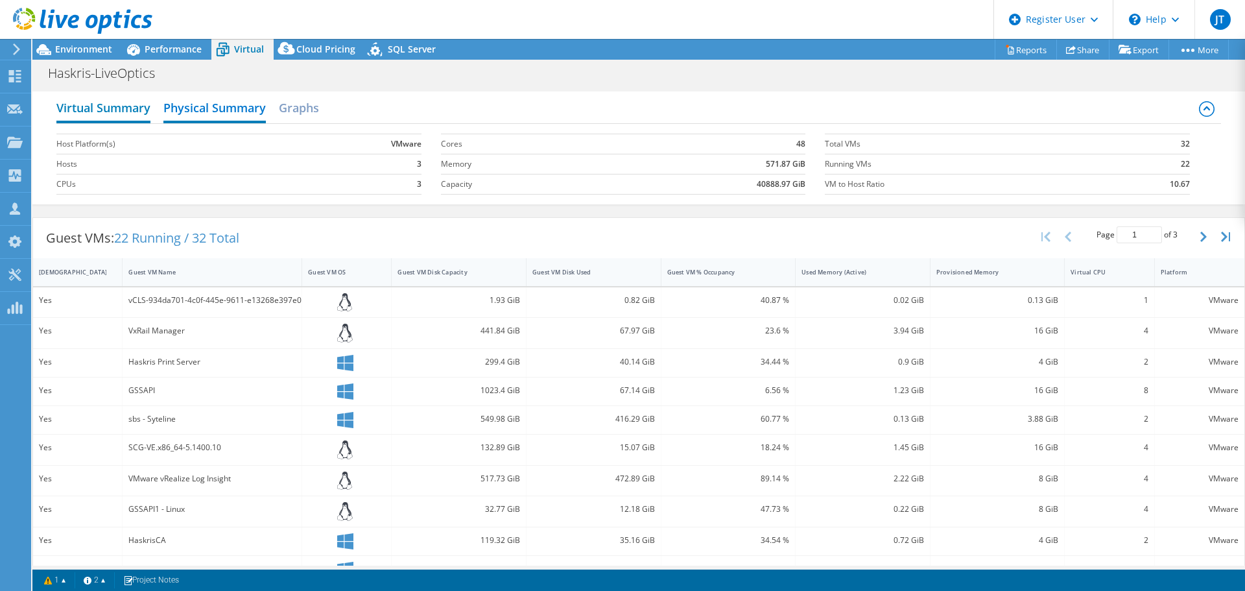
click at [126, 112] on h2 "Virtual Summary" at bounding box center [103, 109] width 94 height 29
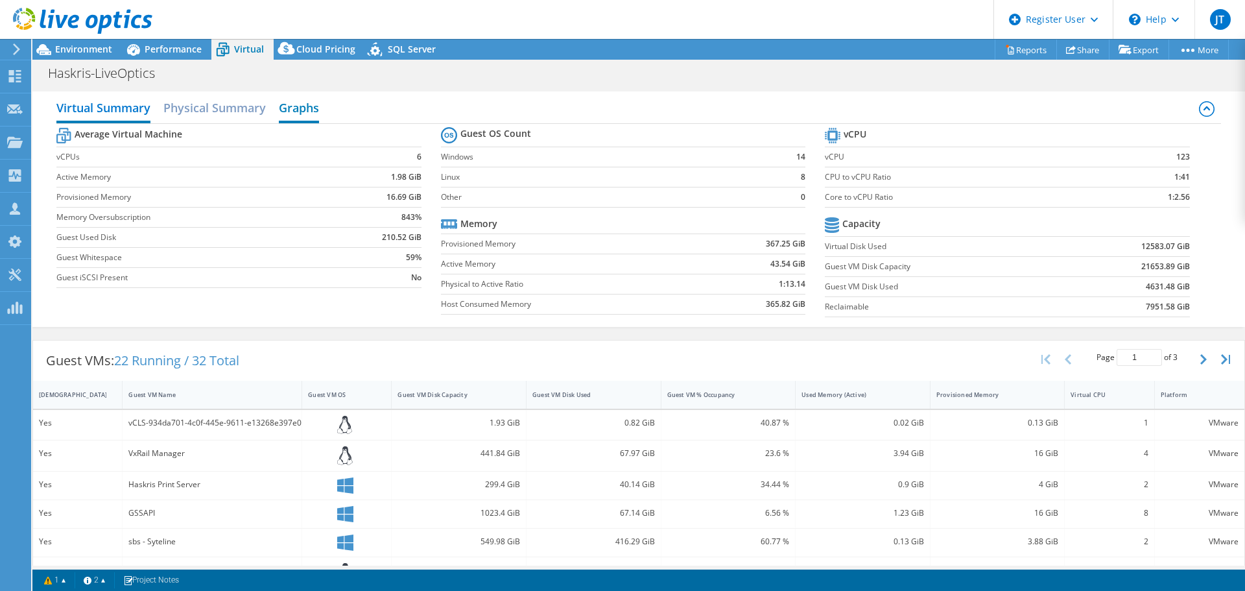
click at [317, 116] on h2 "Graphs" at bounding box center [299, 109] width 40 height 29
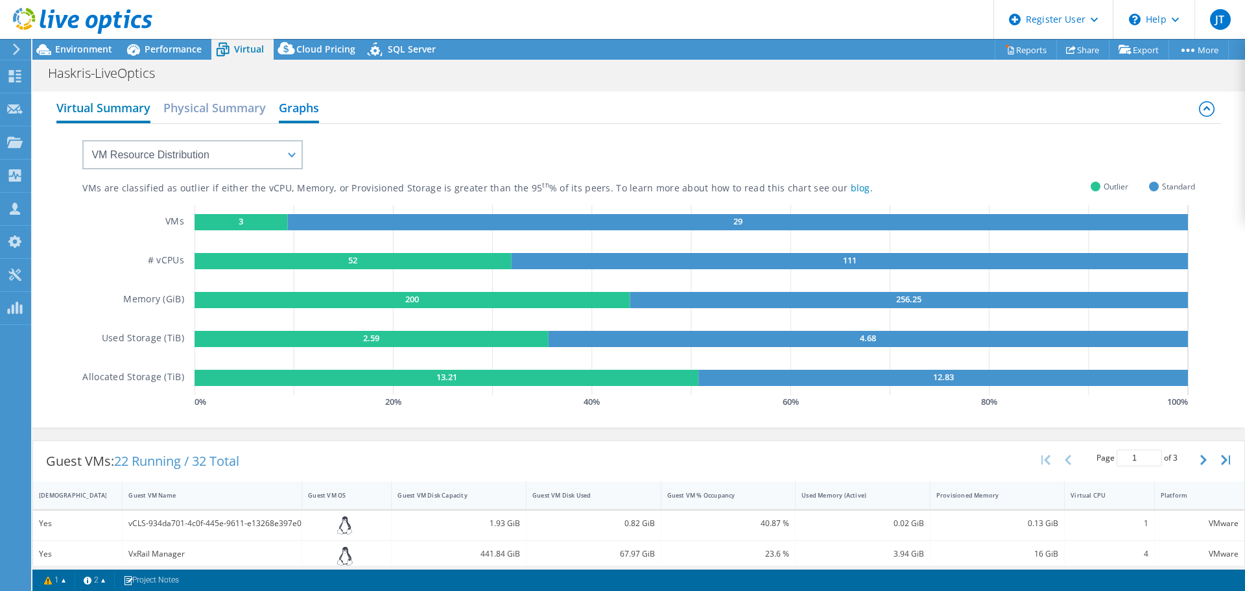
click at [145, 102] on h2 "Virtual Summary" at bounding box center [103, 109] width 94 height 29
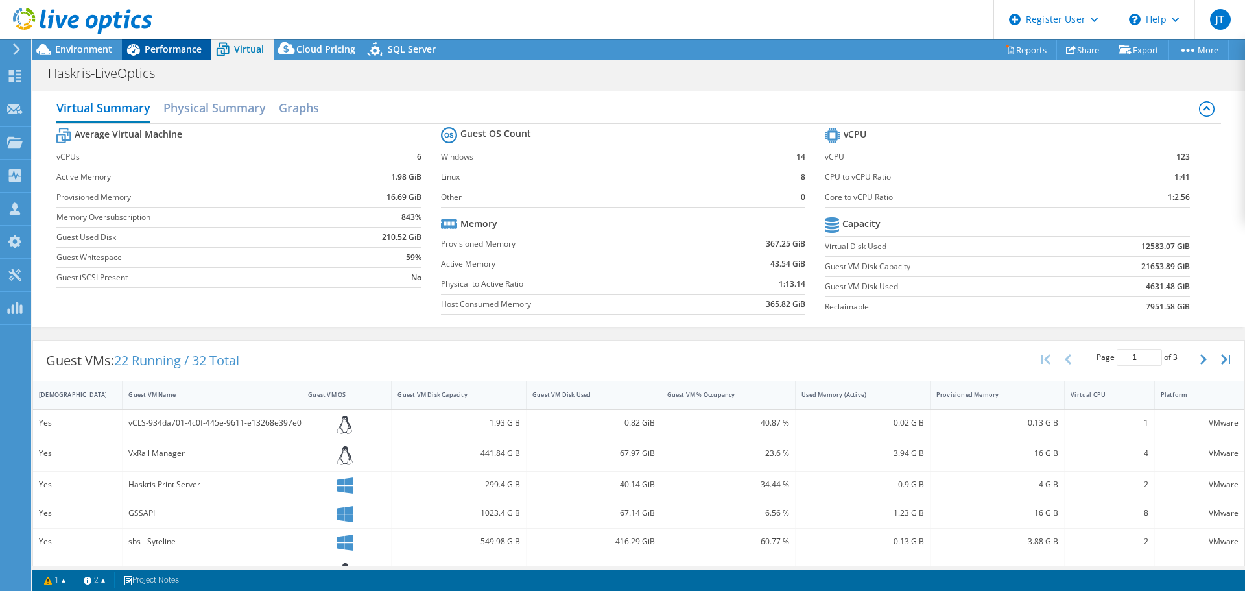
click at [180, 47] on span "Performance" at bounding box center [173, 49] width 57 height 12
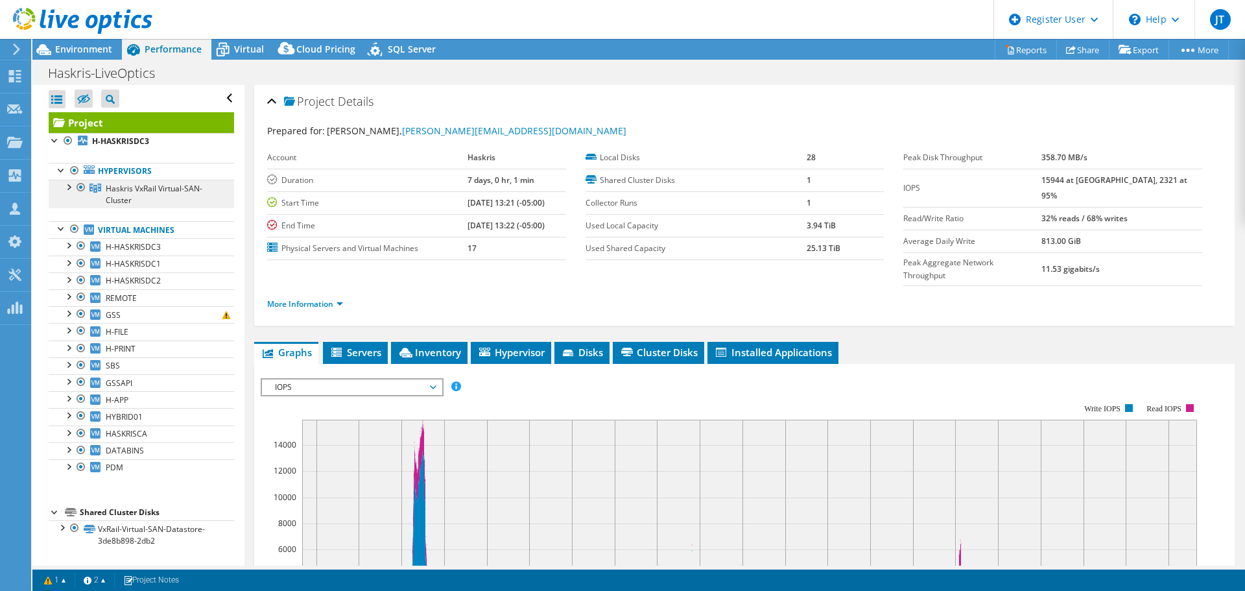
click at [125, 183] on span "Haskris VxRail Virtual-SAN-Cluster" at bounding box center [154, 194] width 97 height 23
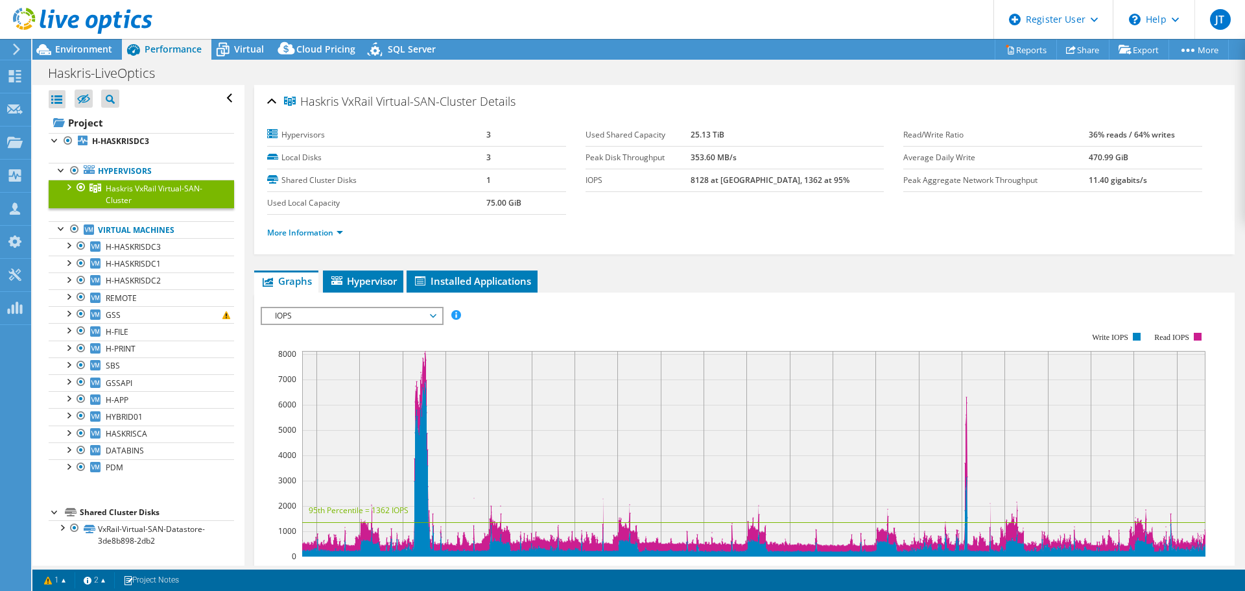
click at [316, 239] on li "More Information" at bounding box center [309, 233] width 84 height 14
click at [321, 233] on link "More Information" at bounding box center [305, 232] width 76 height 11
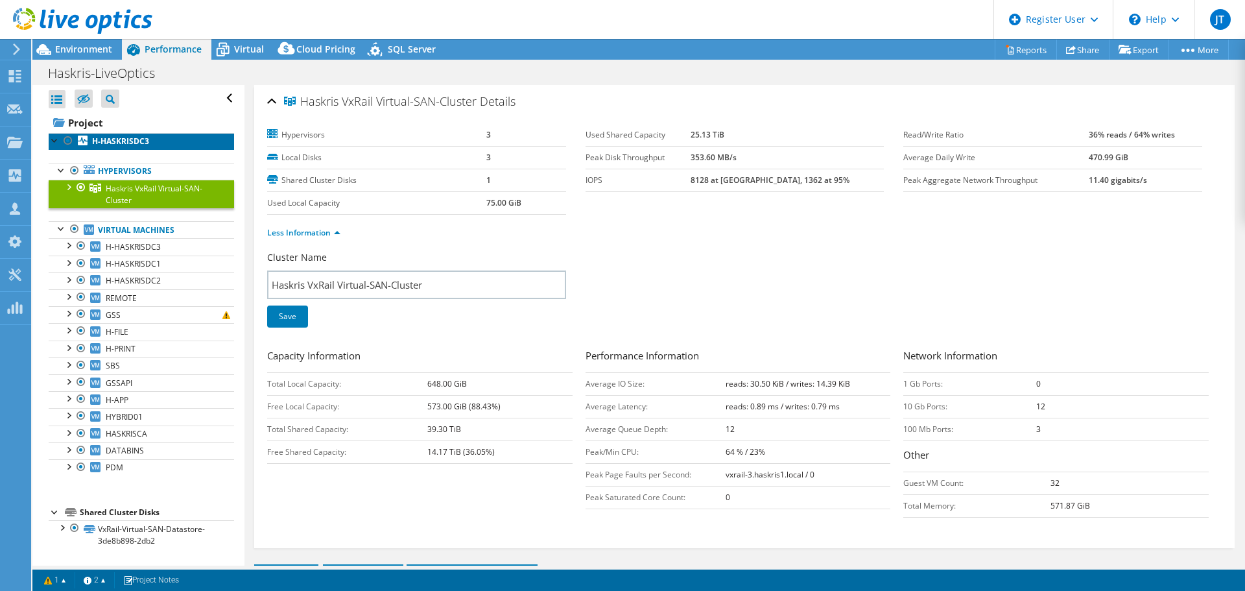
click at [132, 139] on b "H-HASKRISDC3" at bounding box center [120, 141] width 57 height 11
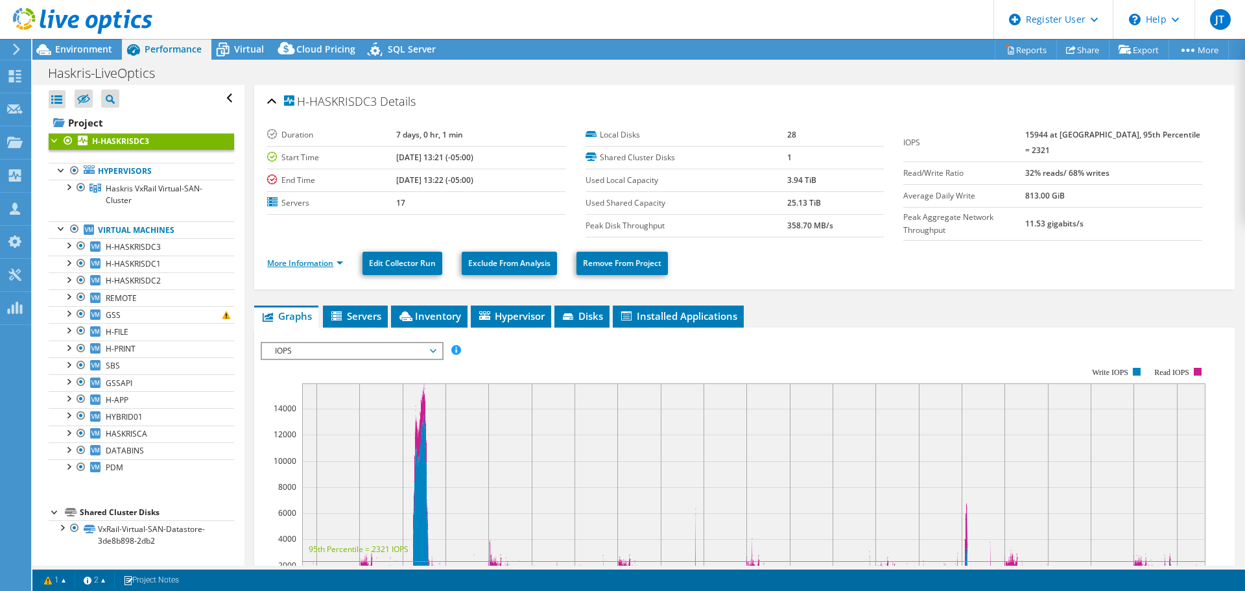
click at [328, 258] on link "More Information" at bounding box center [305, 262] width 76 height 11
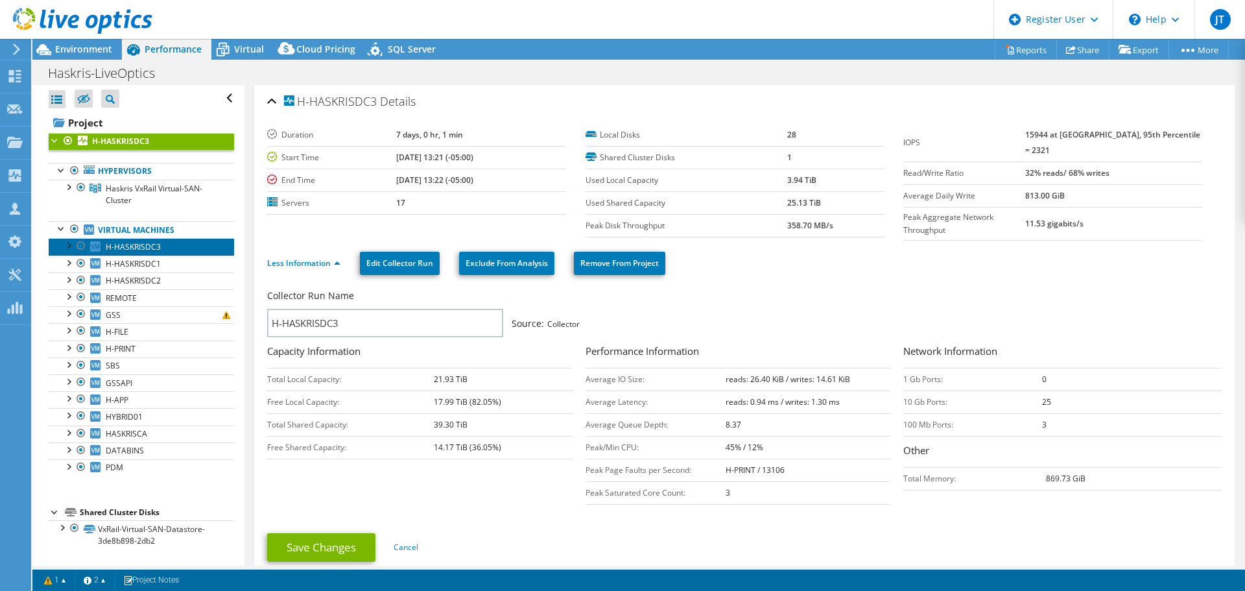
click at [117, 247] on span "H-HASKRISDC3" at bounding box center [133, 246] width 55 height 11
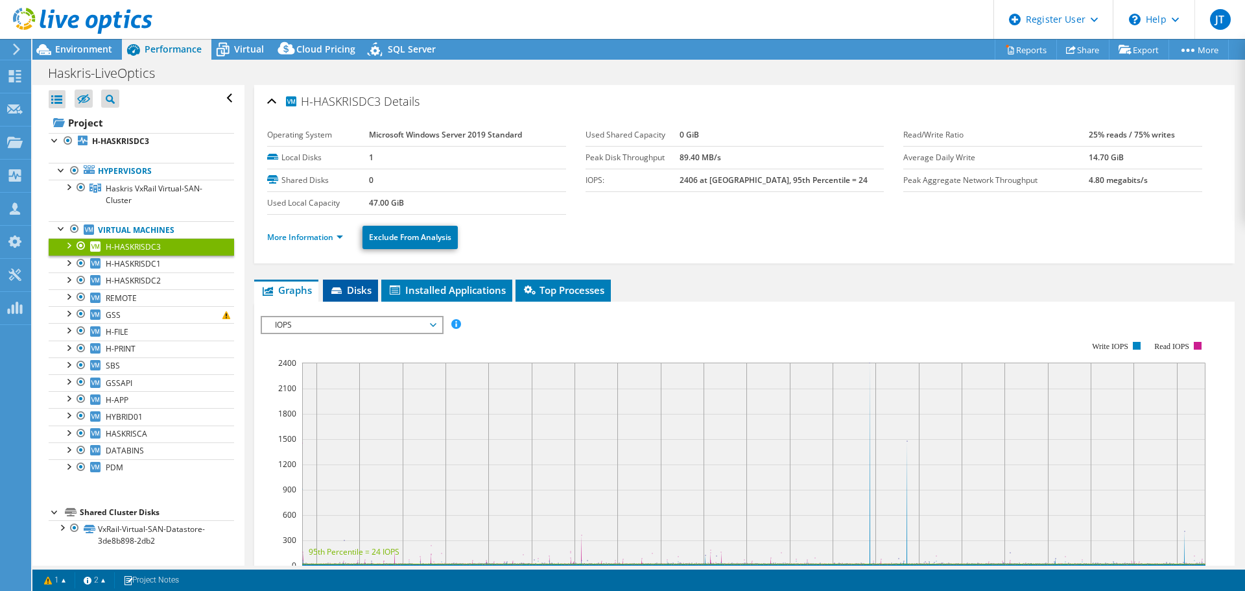
click at [351, 289] on span "Disks" at bounding box center [350, 289] width 42 height 13
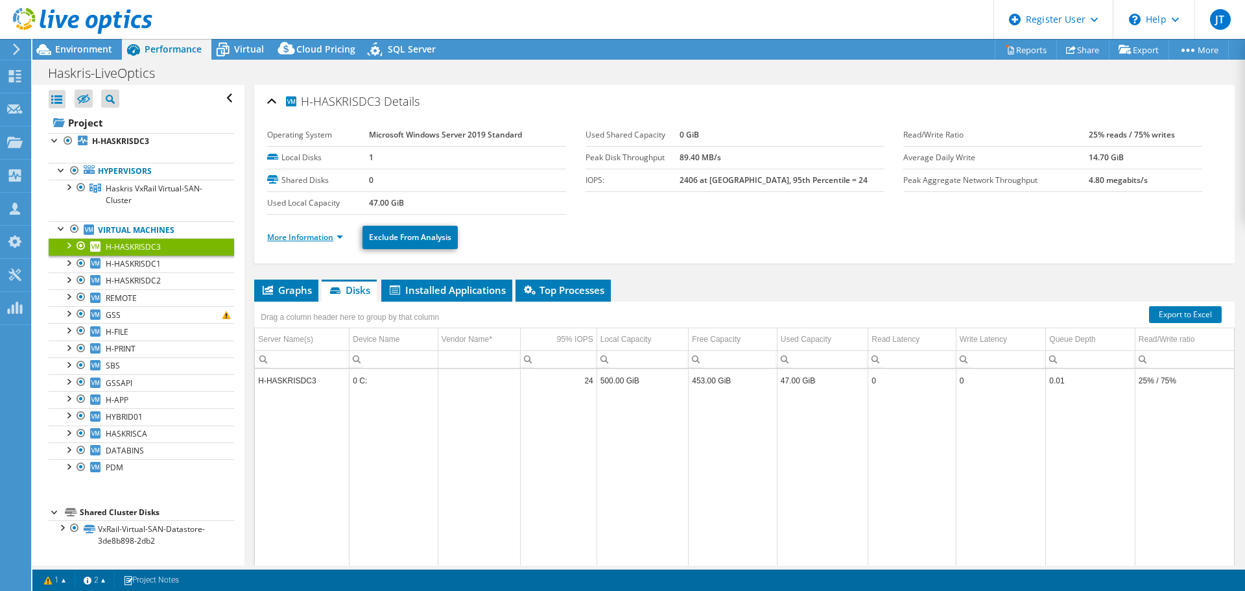
click at [297, 235] on link "More Information" at bounding box center [305, 237] width 76 height 11
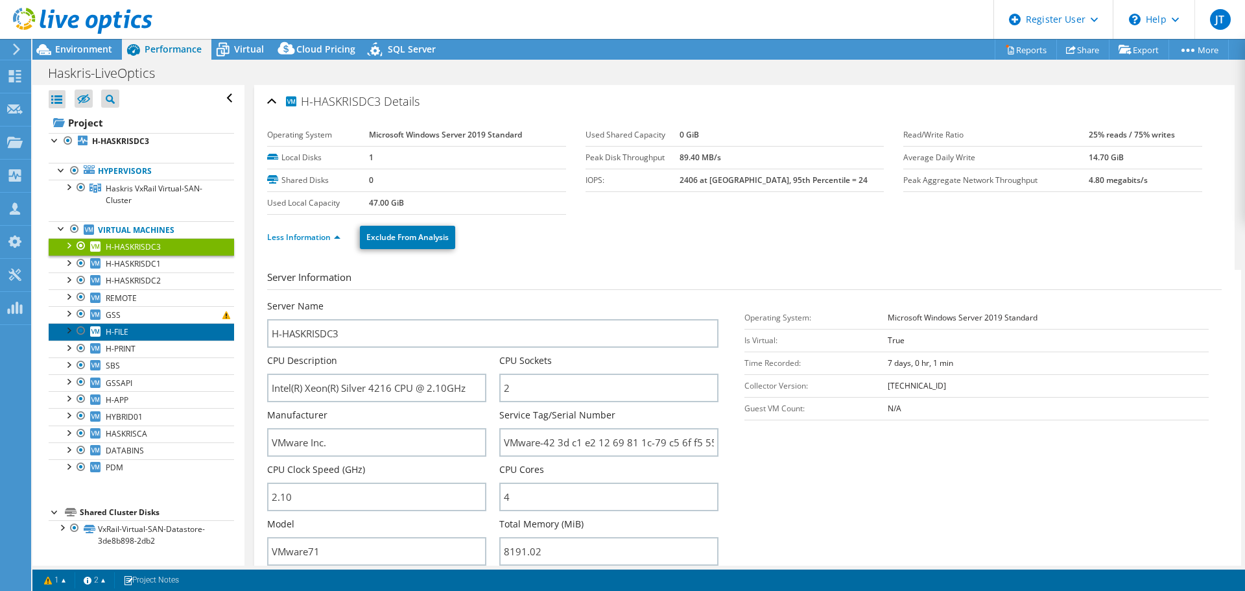
click at [136, 326] on link "H-FILE" at bounding box center [141, 331] width 185 height 17
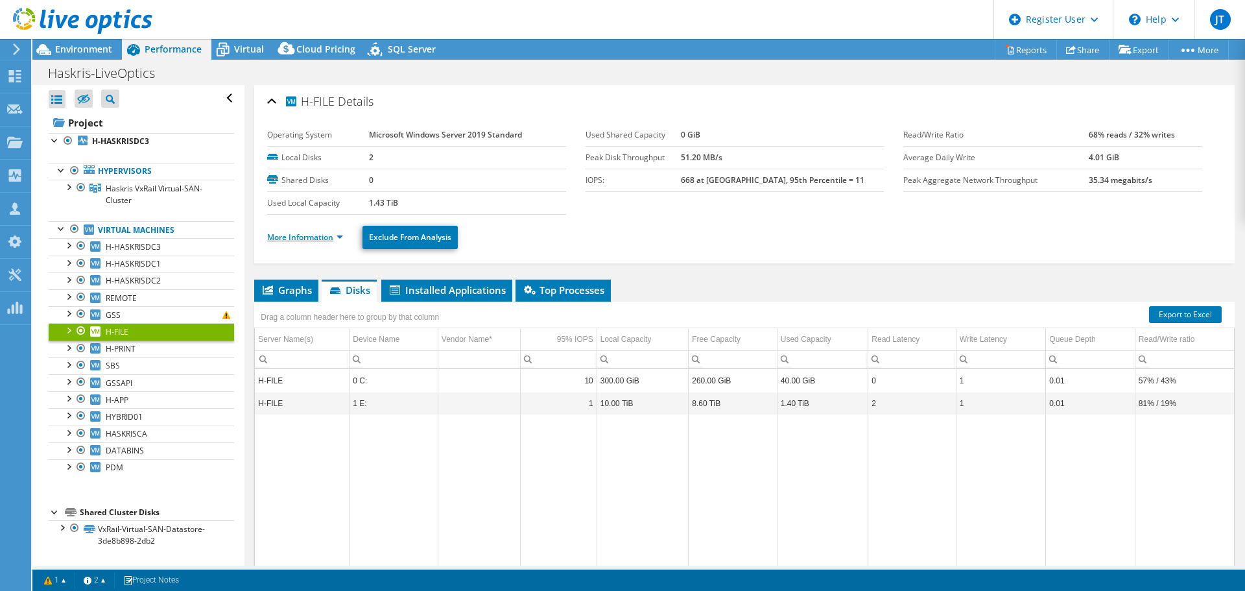
click at [327, 233] on link "More Information" at bounding box center [305, 237] width 76 height 11
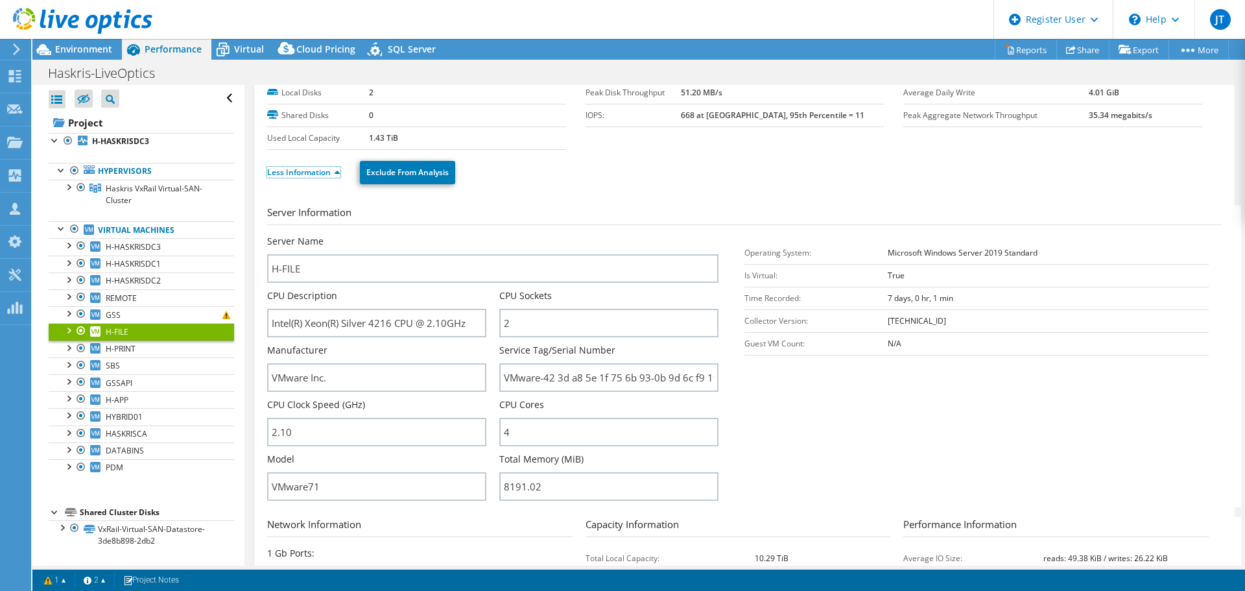
scroll to position [130, 0]
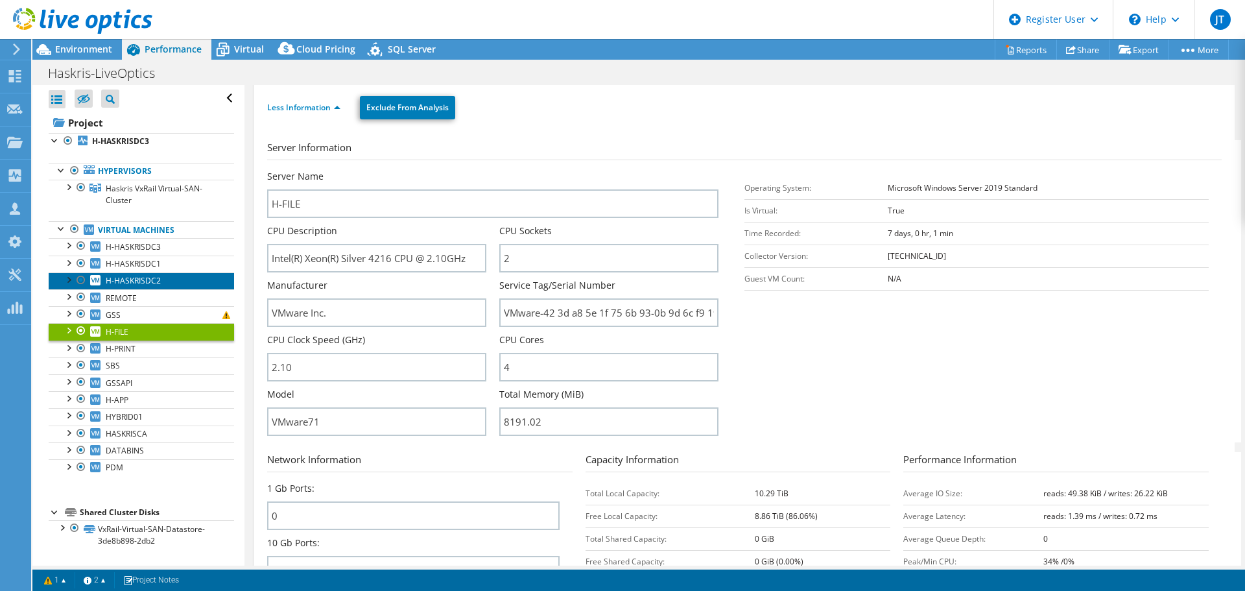
click at [152, 281] on span "H-HASKRISDC2" at bounding box center [133, 280] width 55 height 11
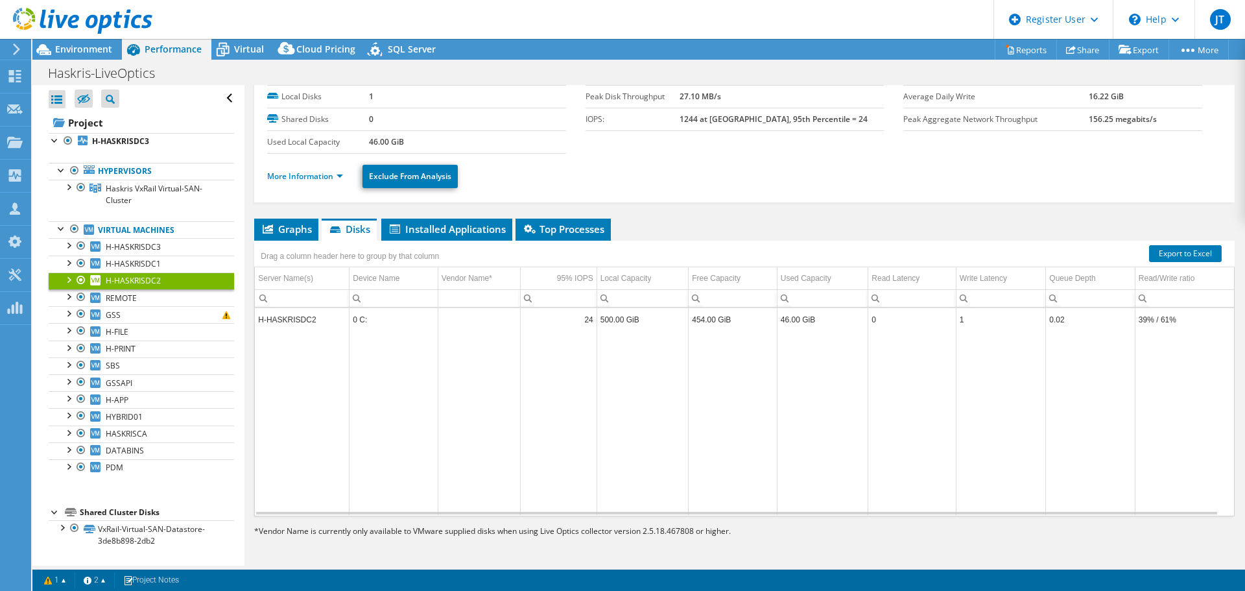
scroll to position [61, 0]
click at [289, 174] on link "More Information" at bounding box center [305, 176] width 76 height 11
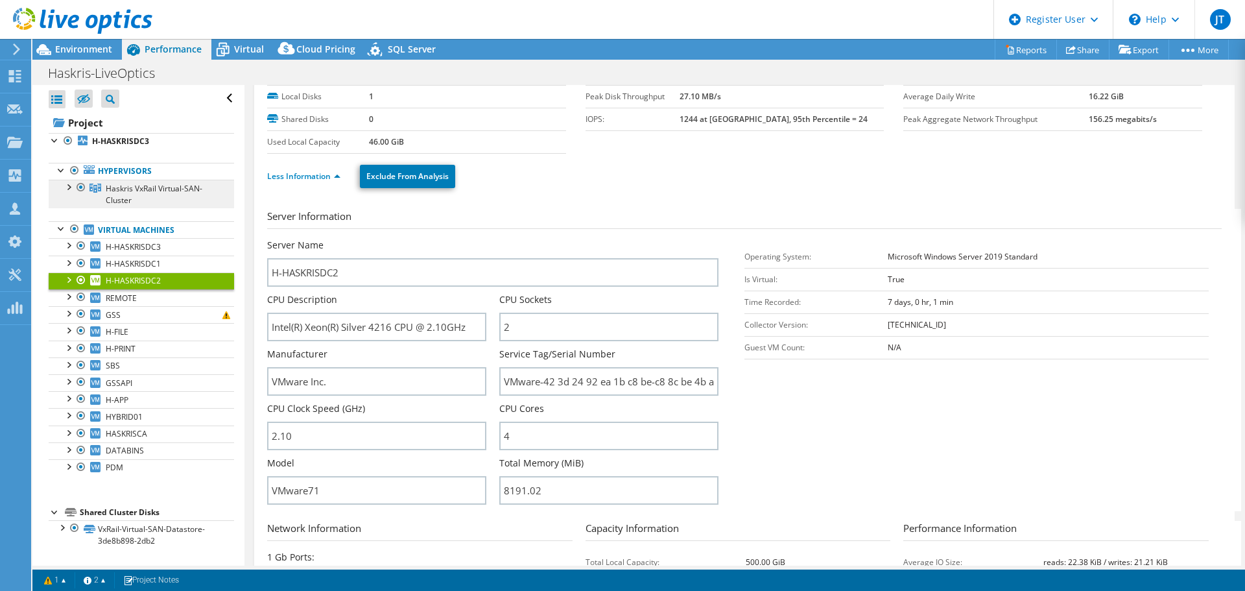
click at [125, 200] on span "Haskris VxRail Virtual-SAN-Cluster" at bounding box center [154, 194] width 97 height 23
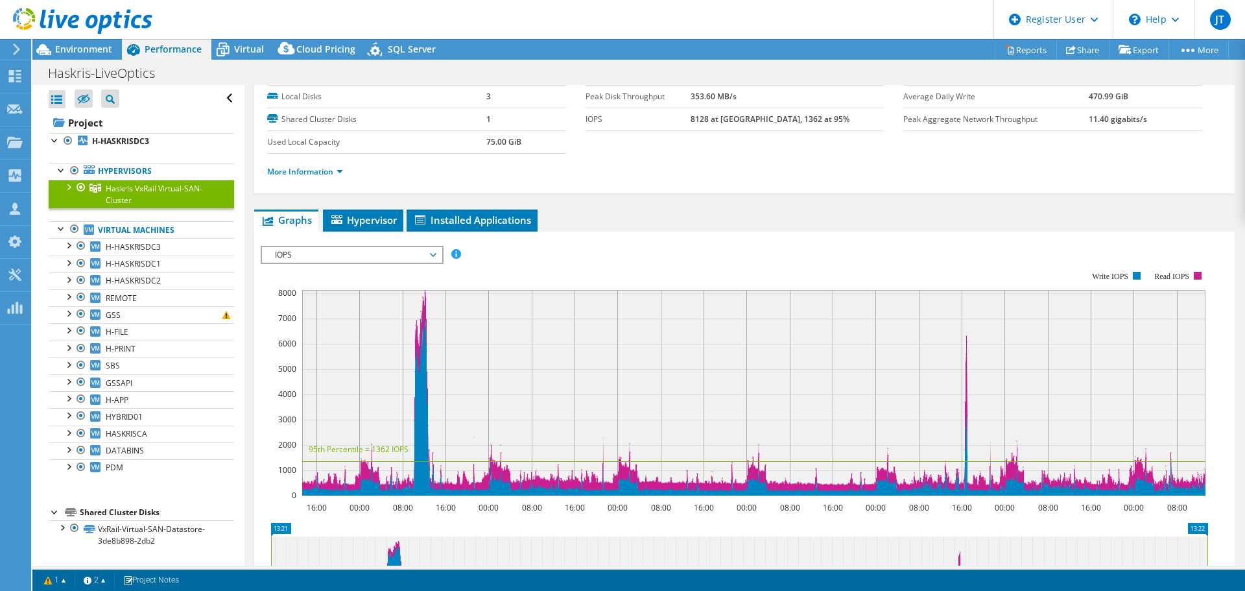
click at [316, 165] on li "More Information" at bounding box center [309, 172] width 84 height 14
click at [319, 174] on link "More Information" at bounding box center [305, 171] width 76 height 11
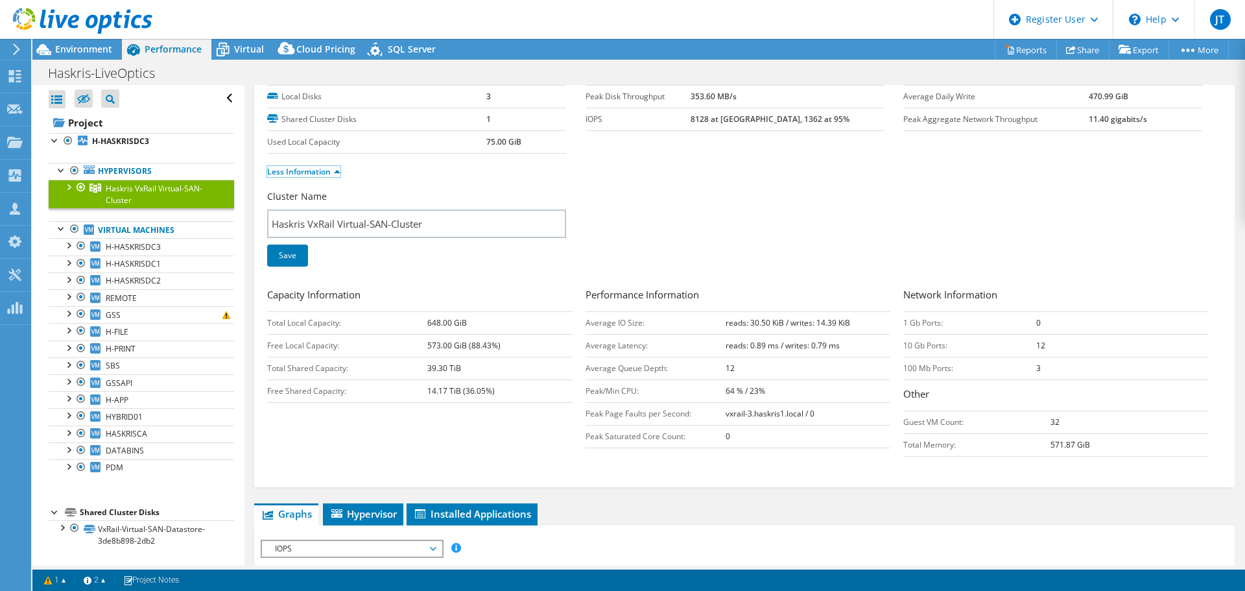
scroll to position [0, 0]
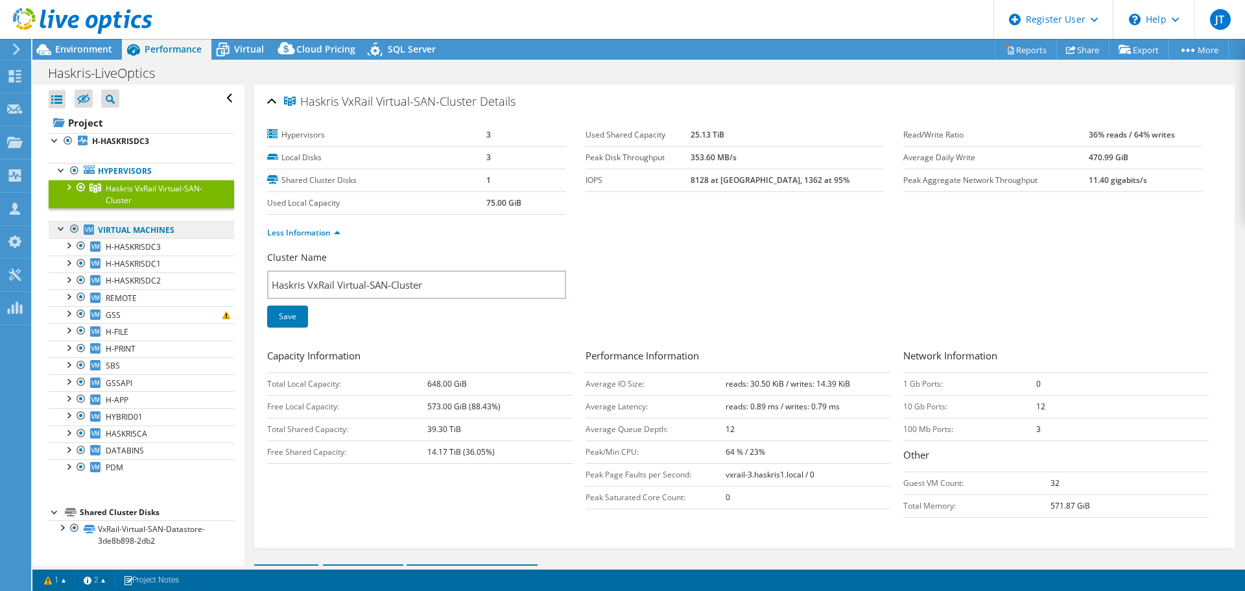
click at [152, 232] on link "Virtual Machines" at bounding box center [141, 229] width 185 height 17
click at [142, 249] on span "H-HASKRISDC3" at bounding box center [133, 246] width 55 height 11
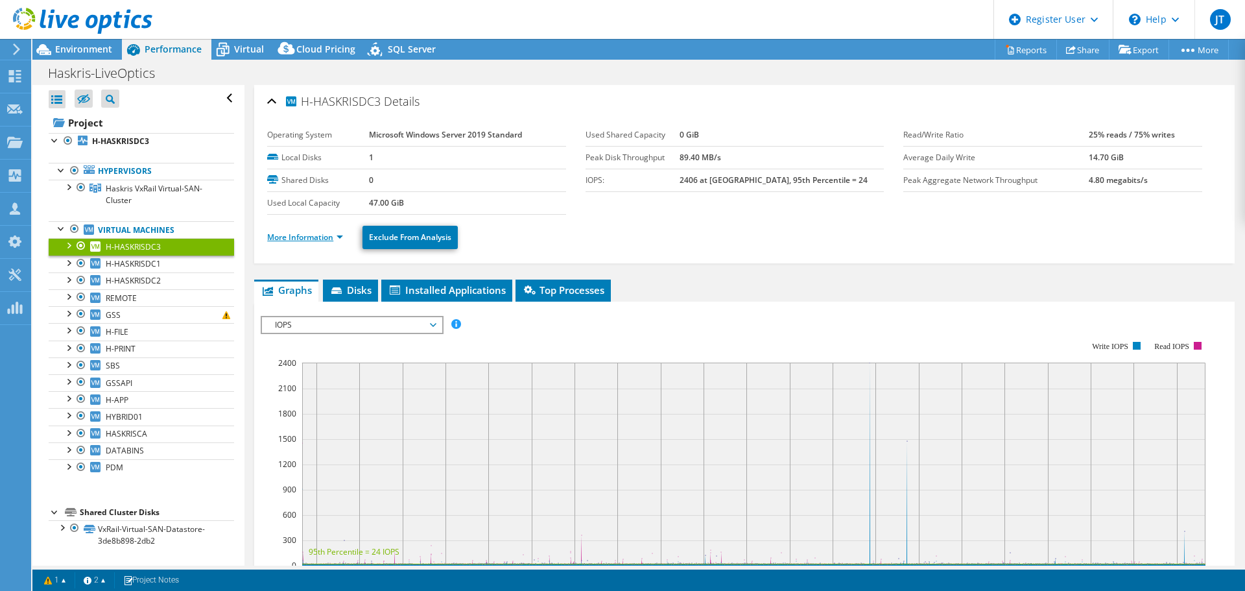
click at [320, 239] on link "More Information" at bounding box center [305, 237] width 76 height 11
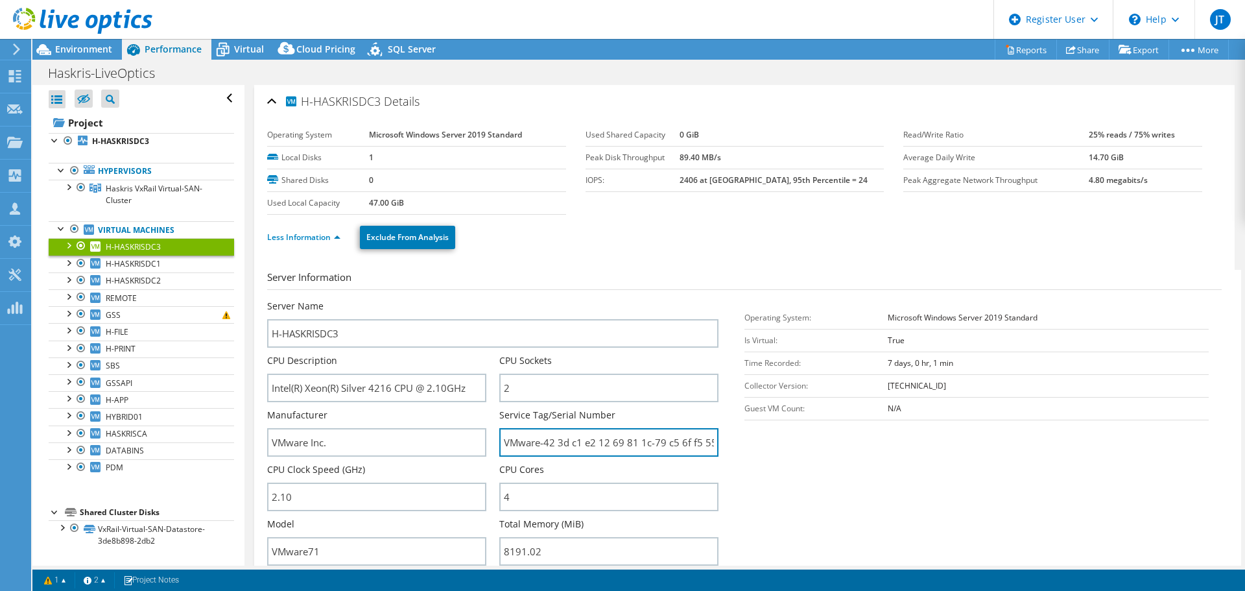
scroll to position [0, 41]
drag, startPoint x: 518, startPoint y: 440, endPoint x: 966, endPoint y: 464, distance: 449.5
click at [966, 464] on section "Server Information Server Name H-HASKRISDC3 CPU Description Intel(R) Xeon(R) Si…" at bounding box center [747, 421] width 961 height 302
click at [908, 494] on section "Server Information Server Name H-HASKRISDC3 CPU Description Intel(R) Xeon(R) Si…" at bounding box center [747, 421] width 961 height 302
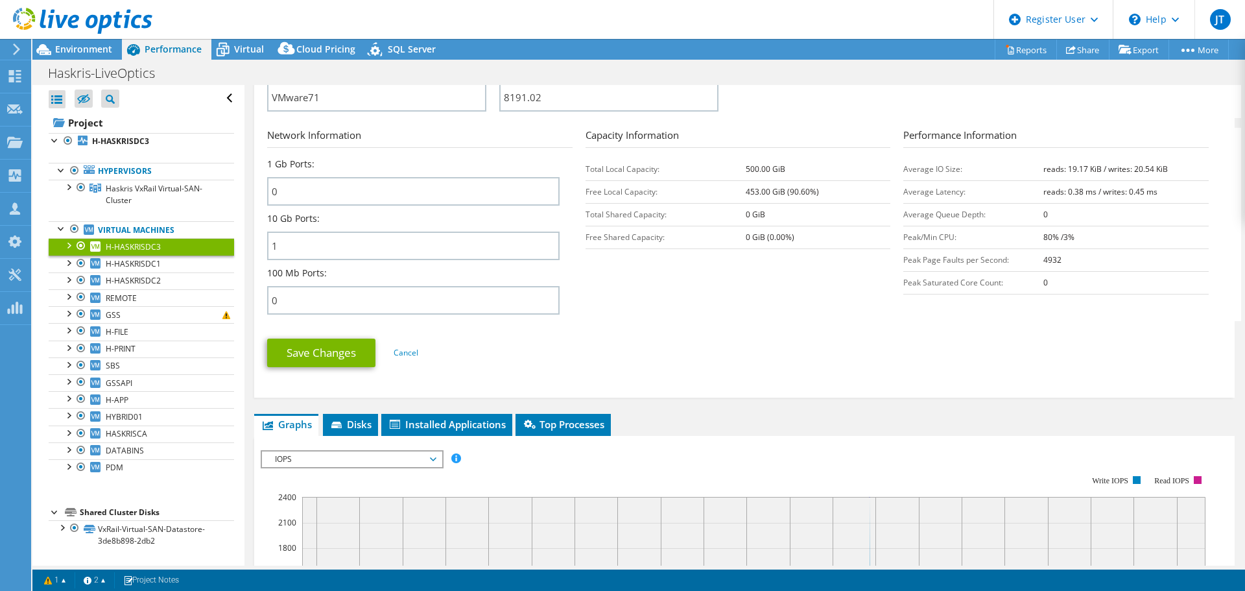
scroll to position [519, 0]
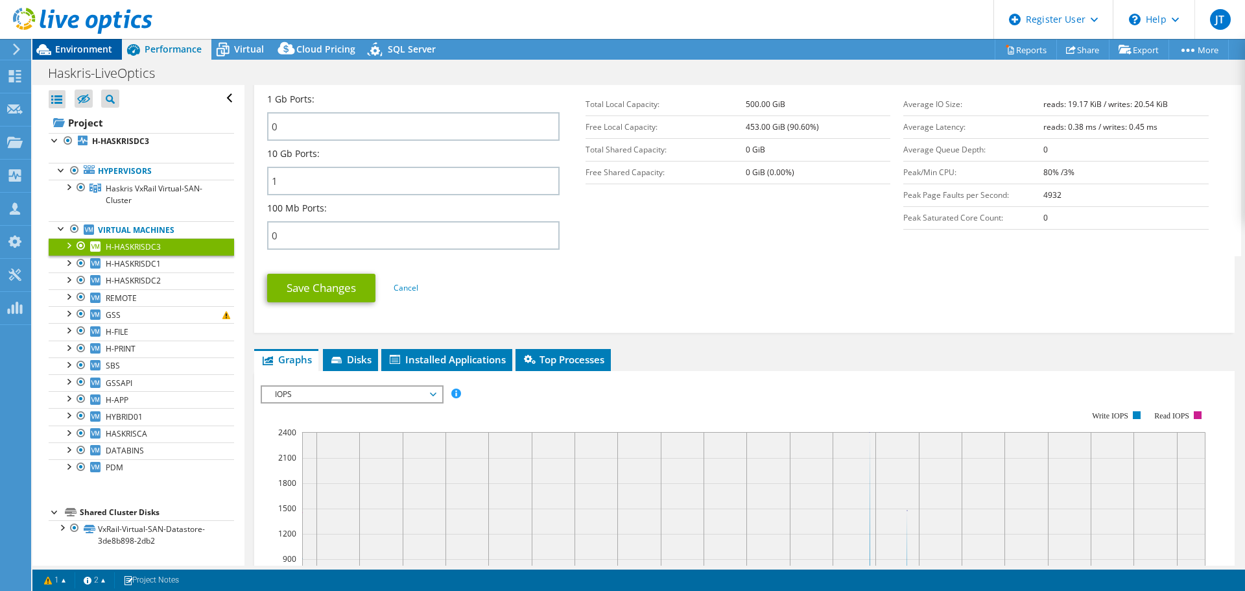
click at [82, 53] on span "Environment" at bounding box center [83, 49] width 57 height 12
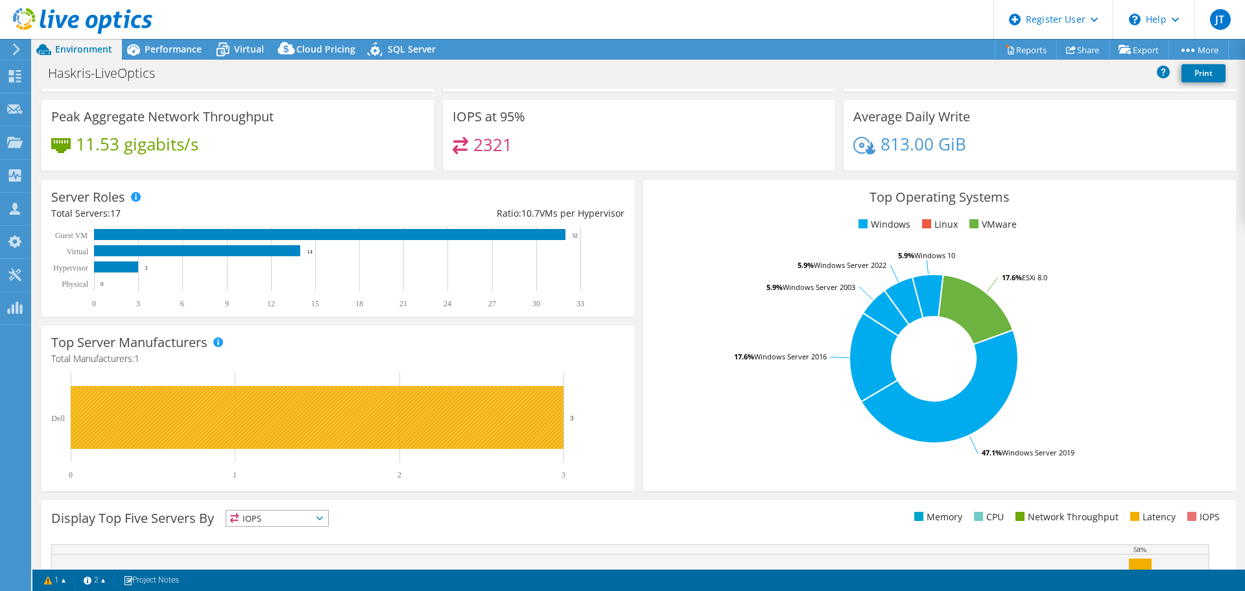
scroll to position [0, 0]
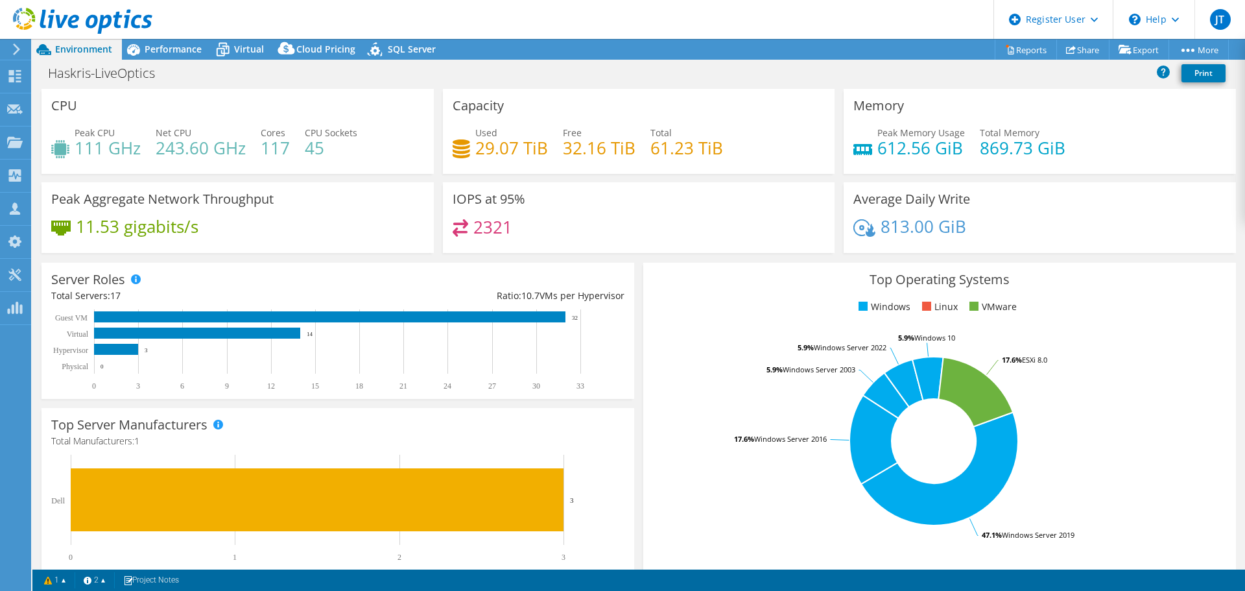
click at [75, 134] on span "Peak CPU" at bounding box center [95, 132] width 40 height 12
click at [179, 47] on span "Performance" at bounding box center [173, 49] width 57 height 12
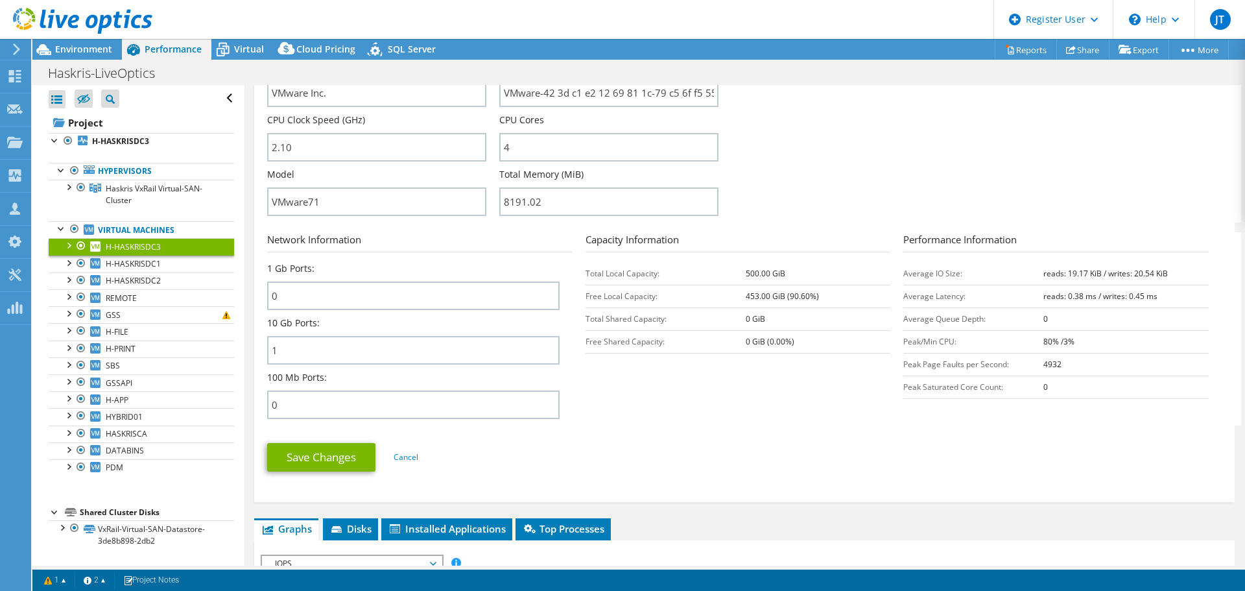
scroll to position [195, 0]
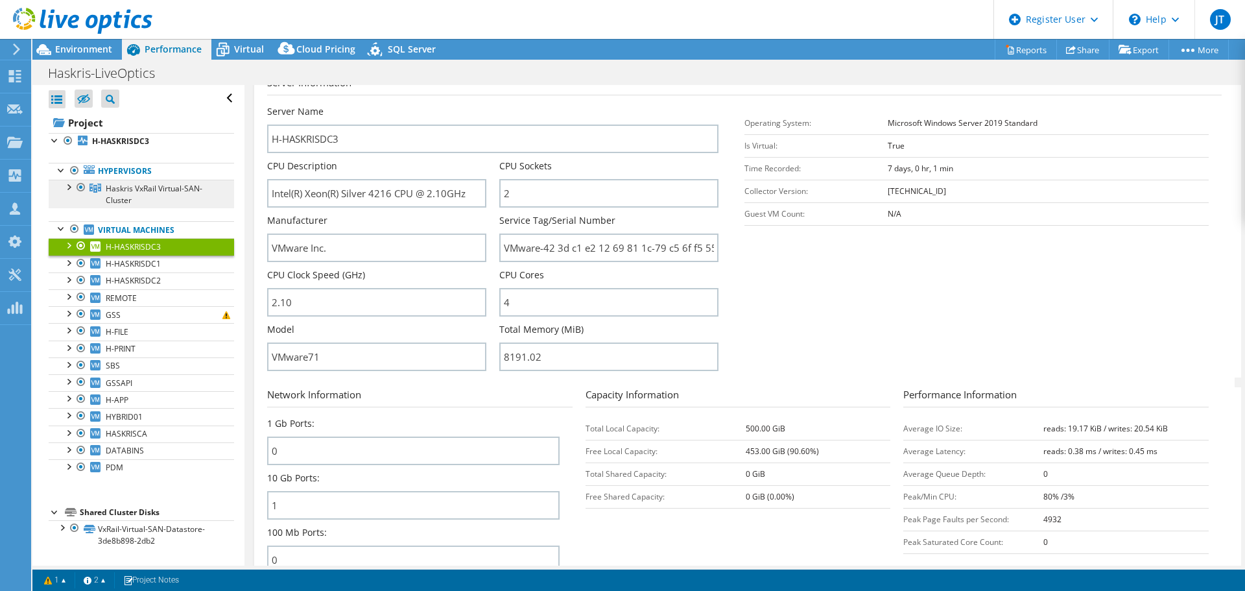
click at [99, 201] on link "Haskris VxRail Virtual-SAN-Cluster" at bounding box center [141, 194] width 185 height 29
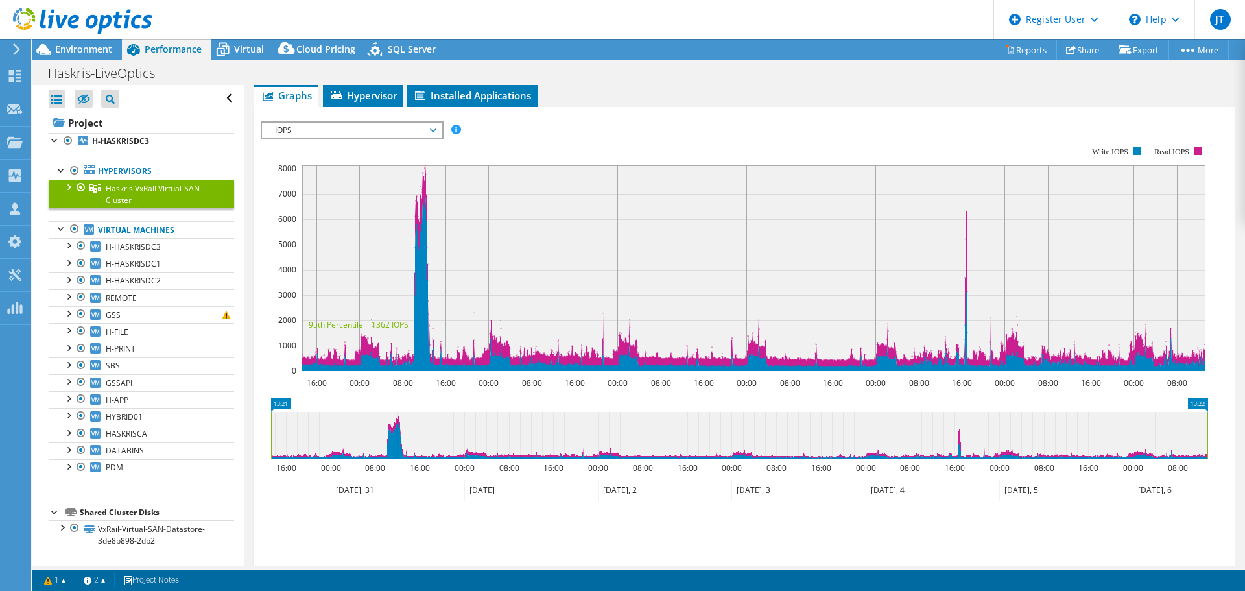
scroll to position [0, 0]
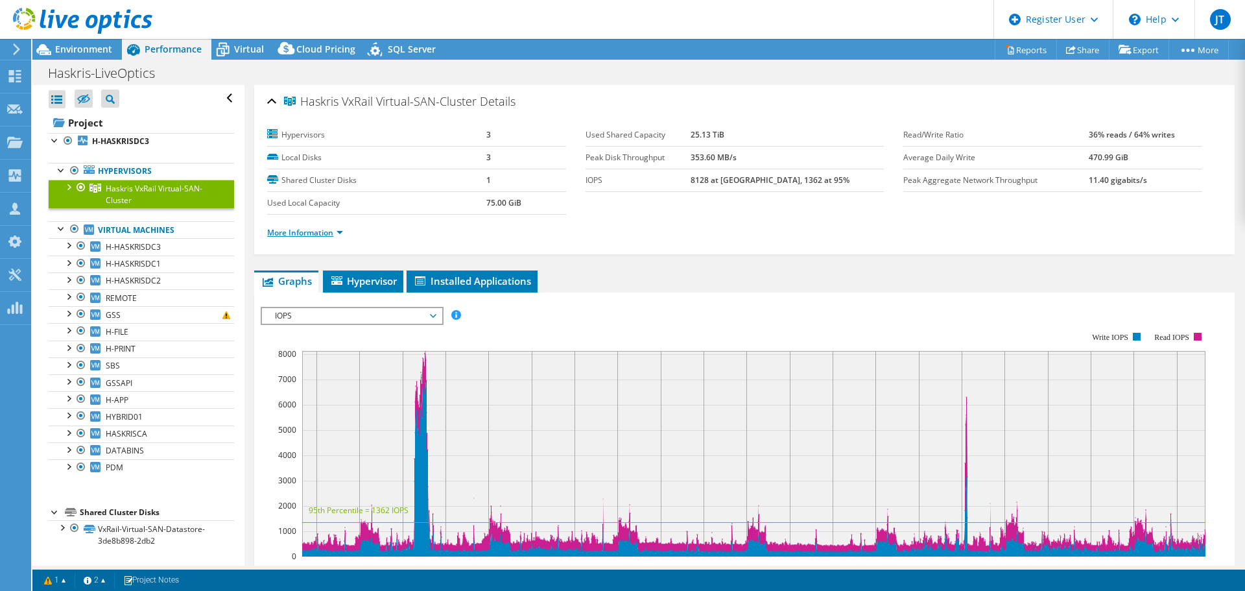
click at [330, 235] on link "More Information" at bounding box center [305, 232] width 76 height 11
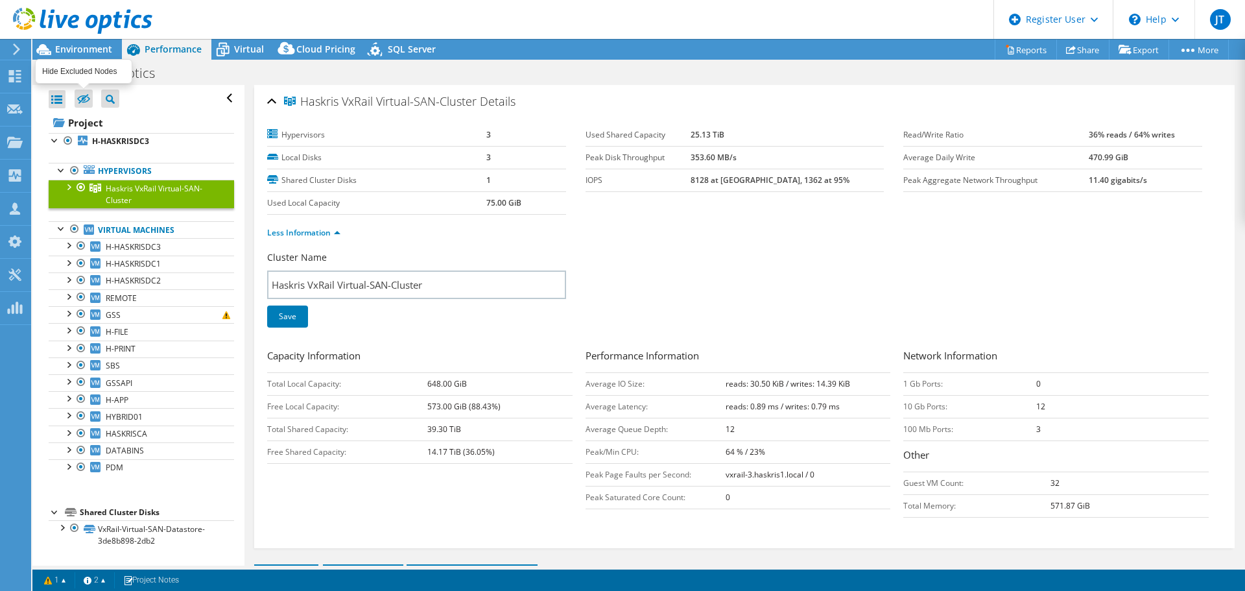
click at [80, 101] on icon at bounding box center [83, 100] width 13 height 10
click at [0, 0] on input "checkbox" at bounding box center [0, 0] width 0 height 0
click at [88, 105] on label at bounding box center [84, 98] width 18 height 18
click at [0, 0] on input "checkbox" at bounding box center [0, 0] width 0 height 0
click at [194, 529] on link "VxRail-Virtual-SAN-Datastore-3de8b898-2db2" at bounding box center [141, 534] width 185 height 29
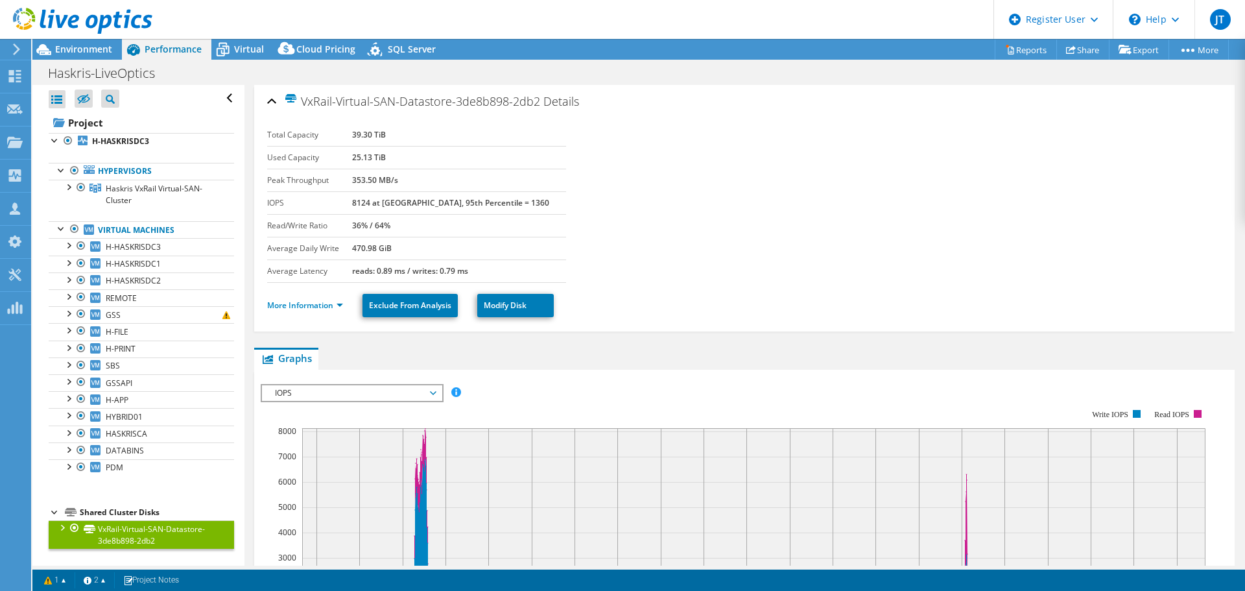
click at [307, 299] on li "More Information" at bounding box center [309, 305] width 84 height 14
click at [318, 313] on ul "More Information Exclude From Analysis Modify Disk" at bounding box center [744, 304] width 955 height 27
click at [324, 302] on link "More Information" at bounding box center [305, 305] width 76 height 11
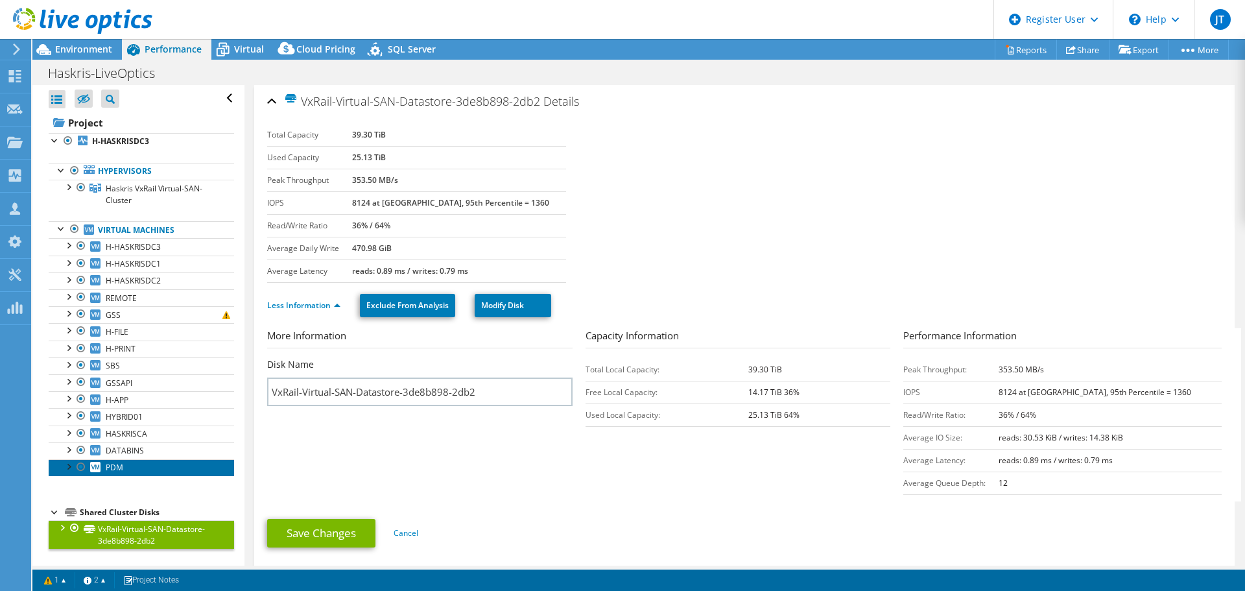
click at [118, 468] on span "PDM" at bounding box center [115, 467] width 18 height 11
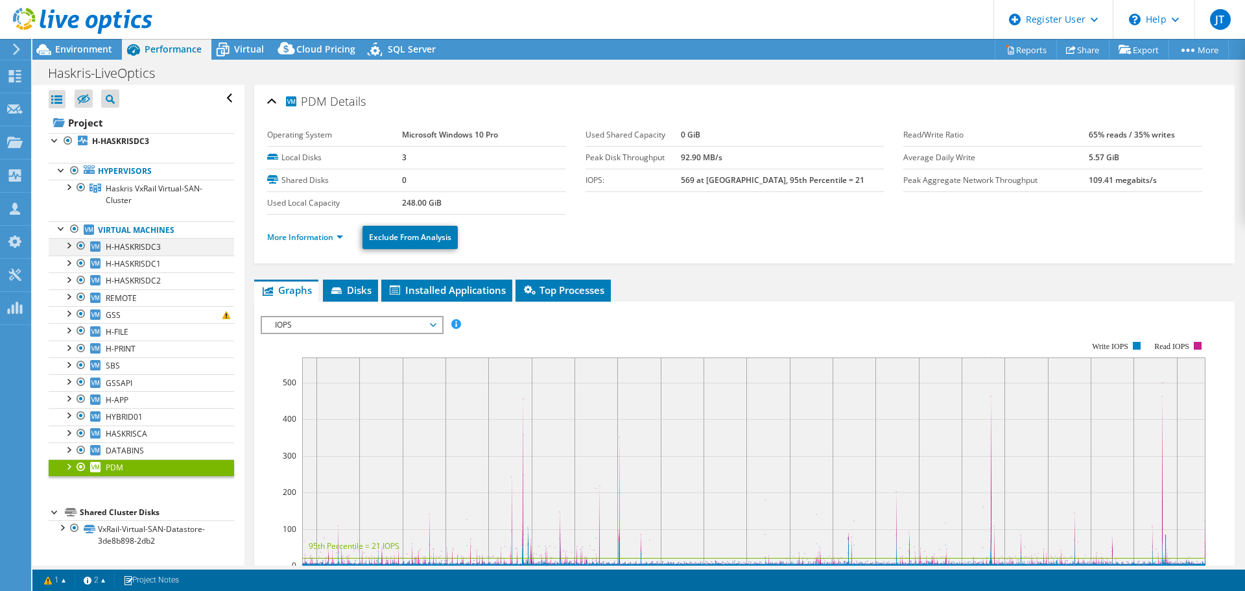
click at [70, 246] on div at bounding box center [68, 244] width 13 height 13
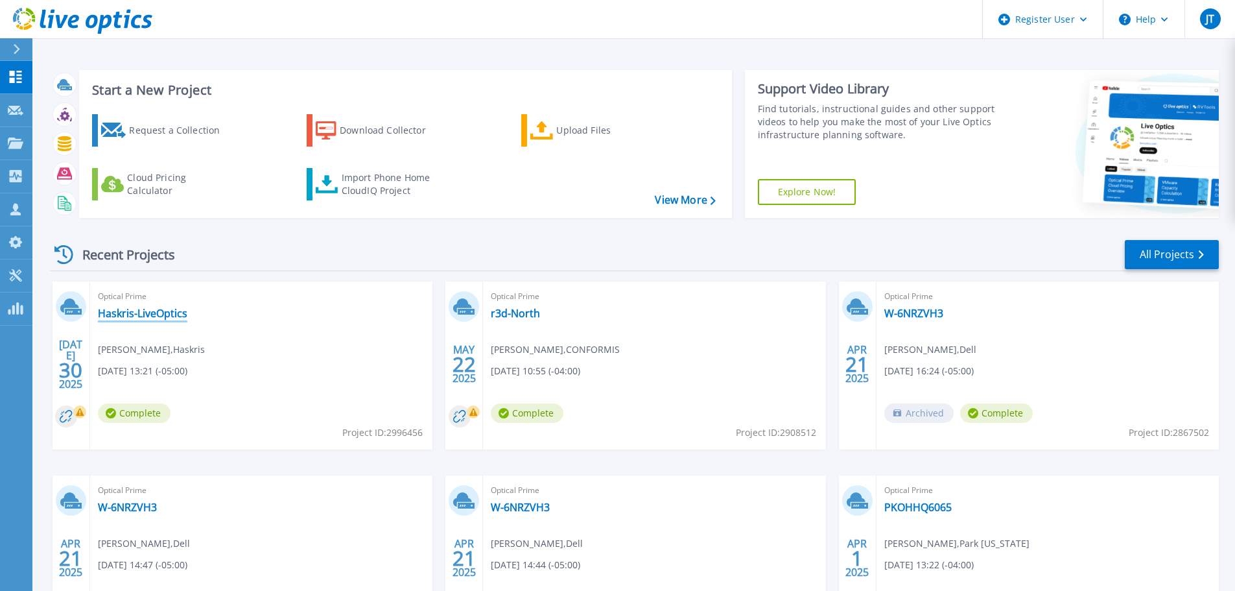
click at [150, 311] on link "Haskris-LiveOptics" at bounding box center [142, 313] width 89 height 13
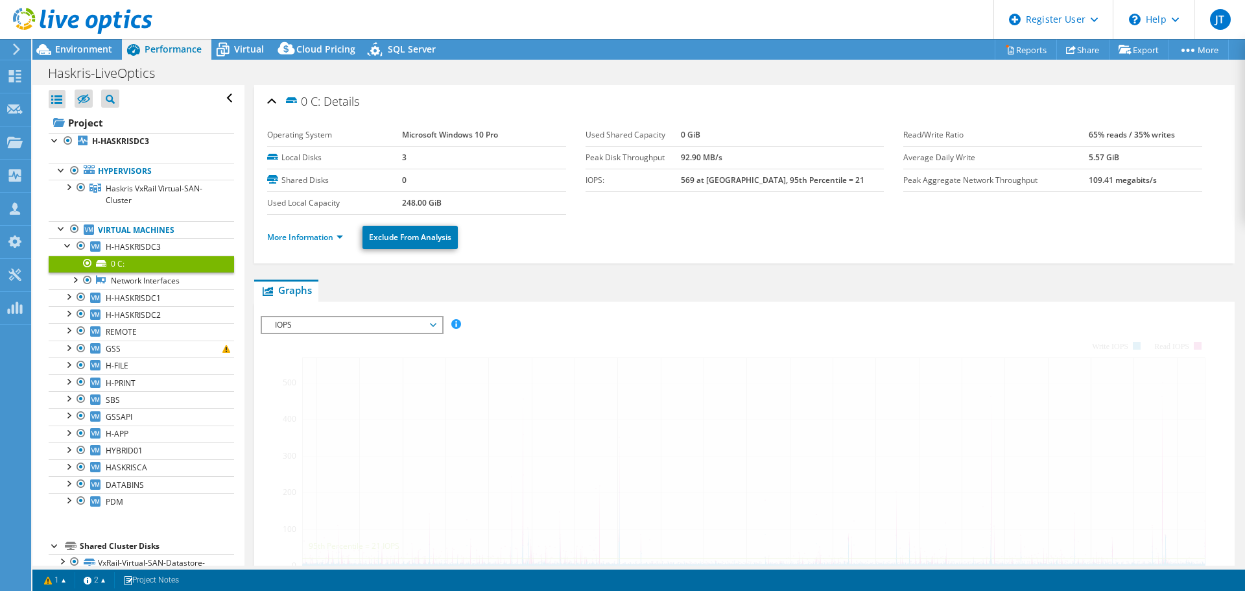
select select "USD"
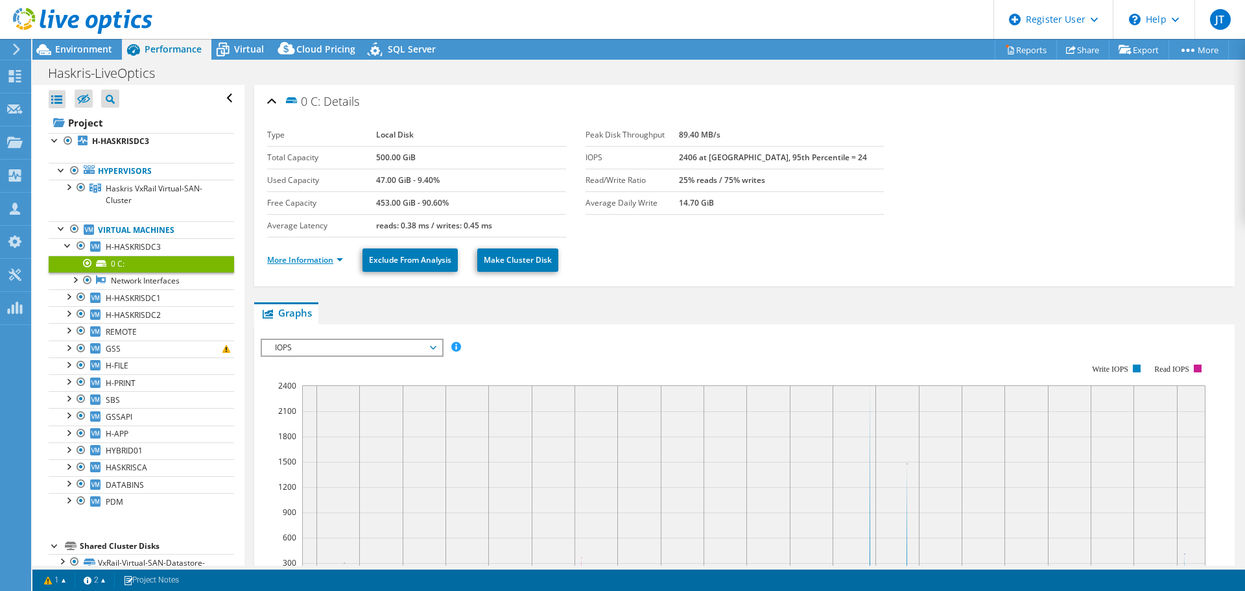
click at [321, 264] on link "More Information" at bounding box center [305, 259] width 76 height 11
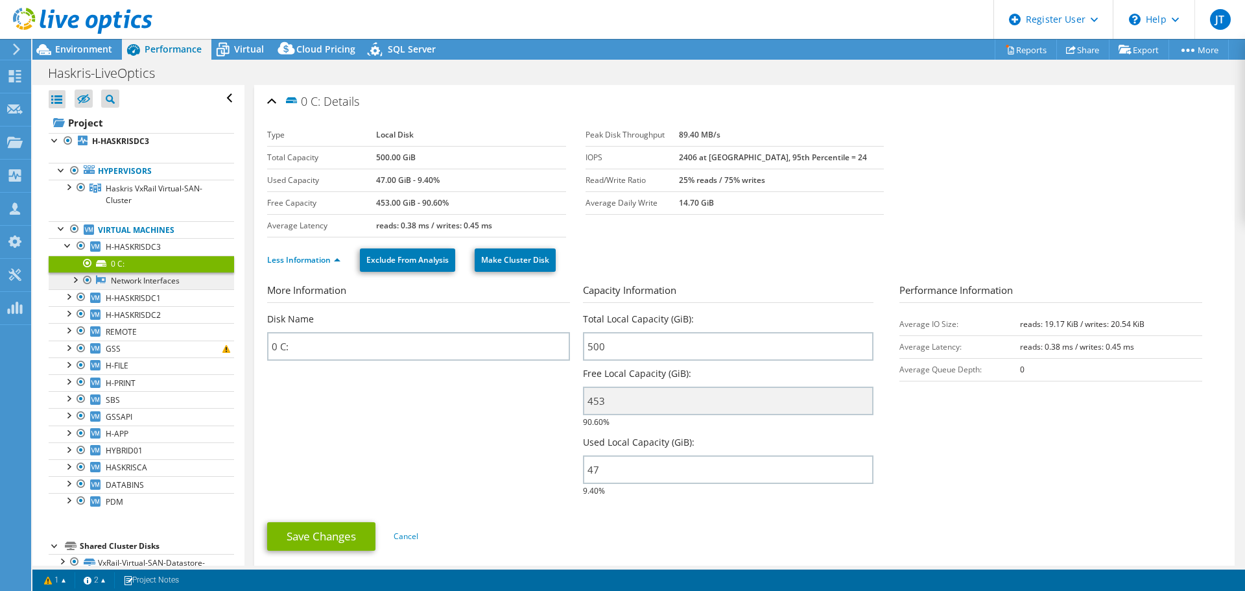
click at [159, 278] on link "Network Interfaces" at bounding box center [141, 280] width 185 height 17
click at [76, 280] on div at bounding box center [74, 278] width 13 height 13
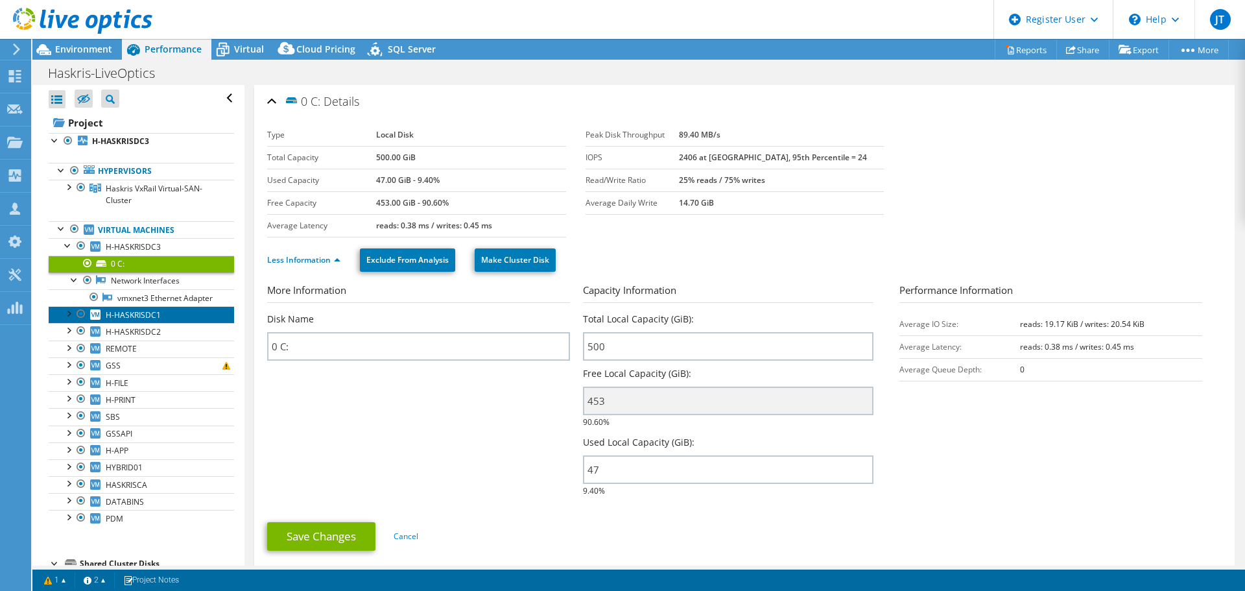
click at [131, 320] on span "H-HASKRISDC1" at bounding box center [133, 314] width 55 height 11
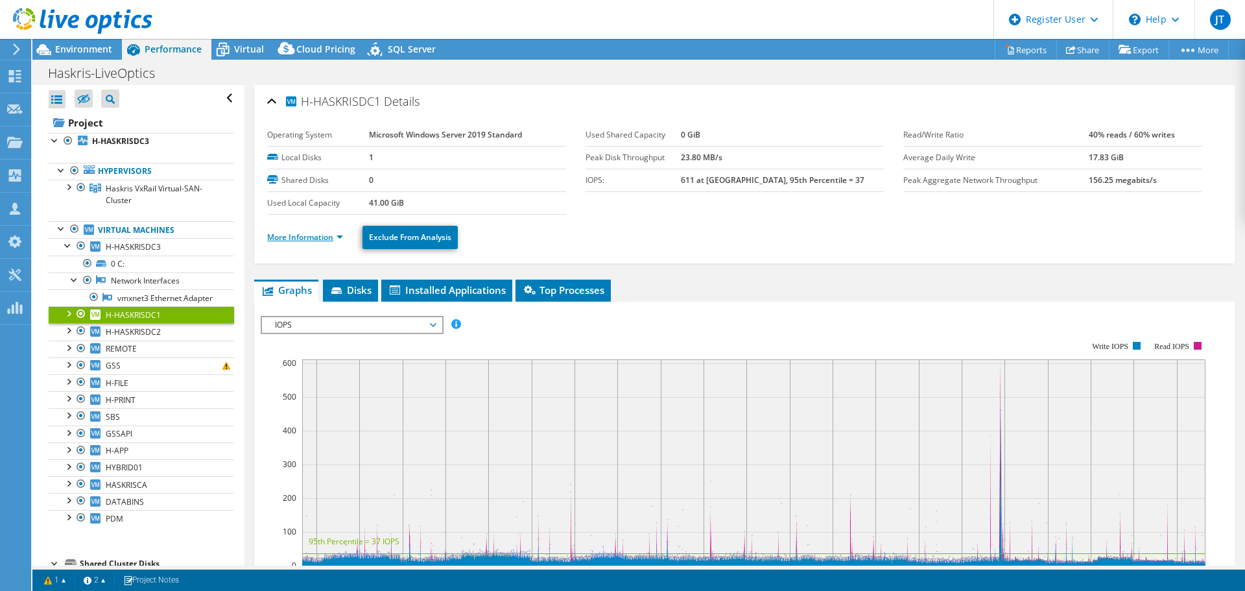
click at [300, 236] on link "More Information" at bounding box center [305, 237] width 76 height 11
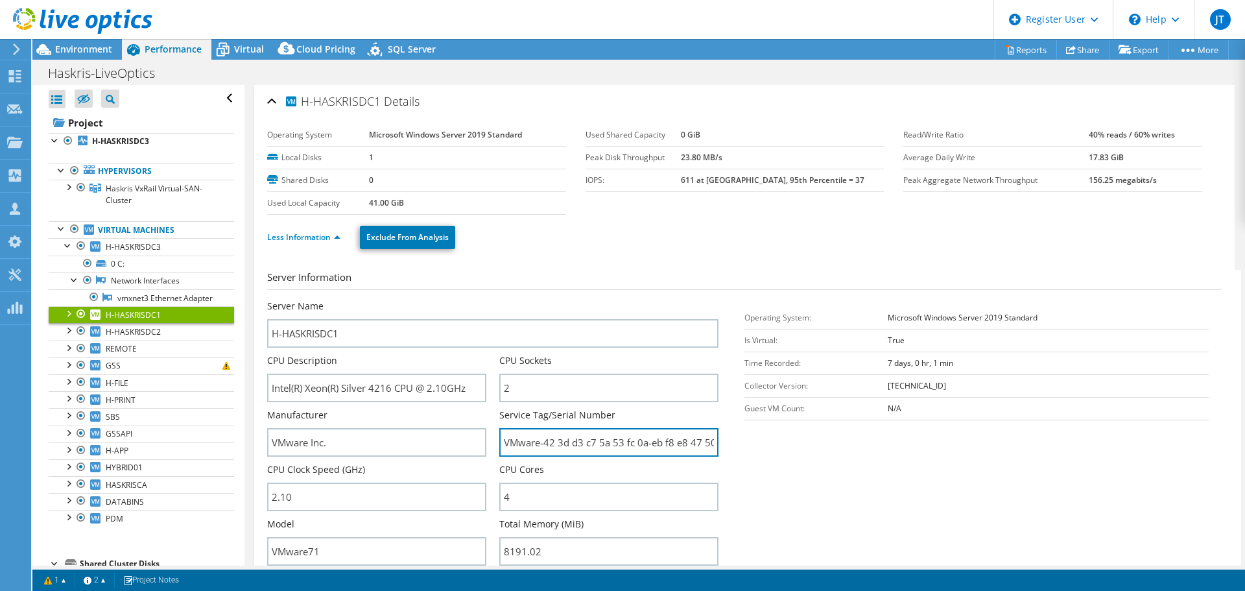
scroll to position [0, 42]
drag, startPoint x: 505, startPoint y: 444, endPoint x: 1003, endPoint y: 495, distance: 500.7
click at [1003, 495] on section "Server Information Server Name H-HASKRISDC1 CPU Description Intel(R) Xeon(R) Si…" at bounding box center [747, 421] width 961 height 302
click at [896, 505] on section "Server Information Server Name H-HASKRISDC1 CPU Description Intel(R) Xeon(R) Si…" at bounding box center [747, 421] width 961 height 302
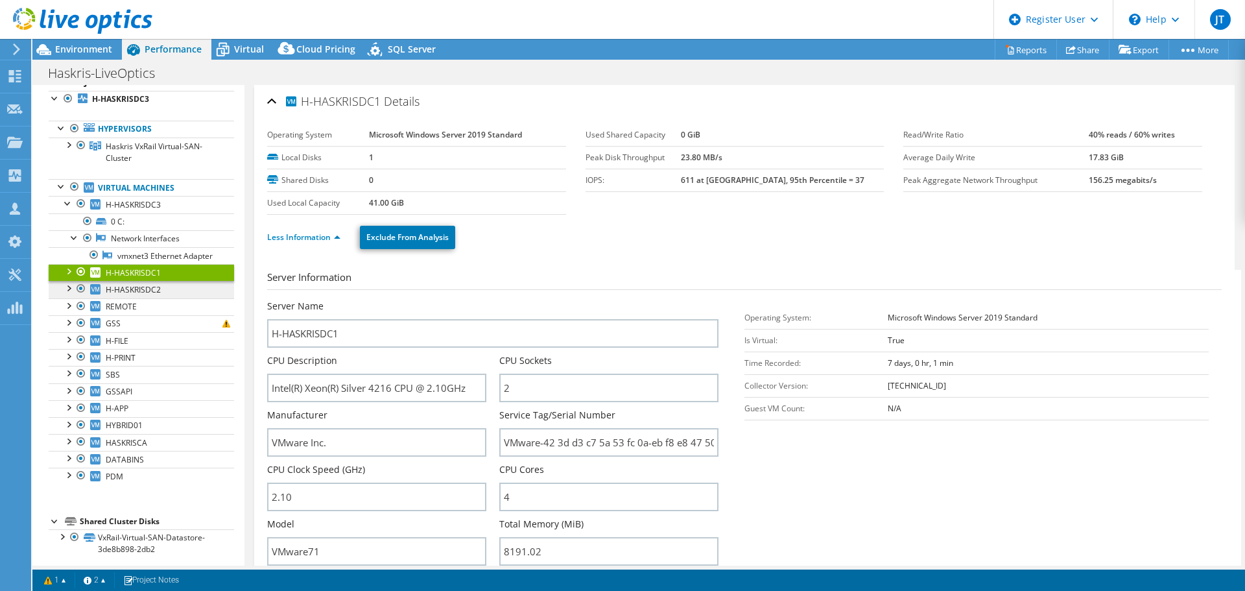
scroll to position [62, 0]
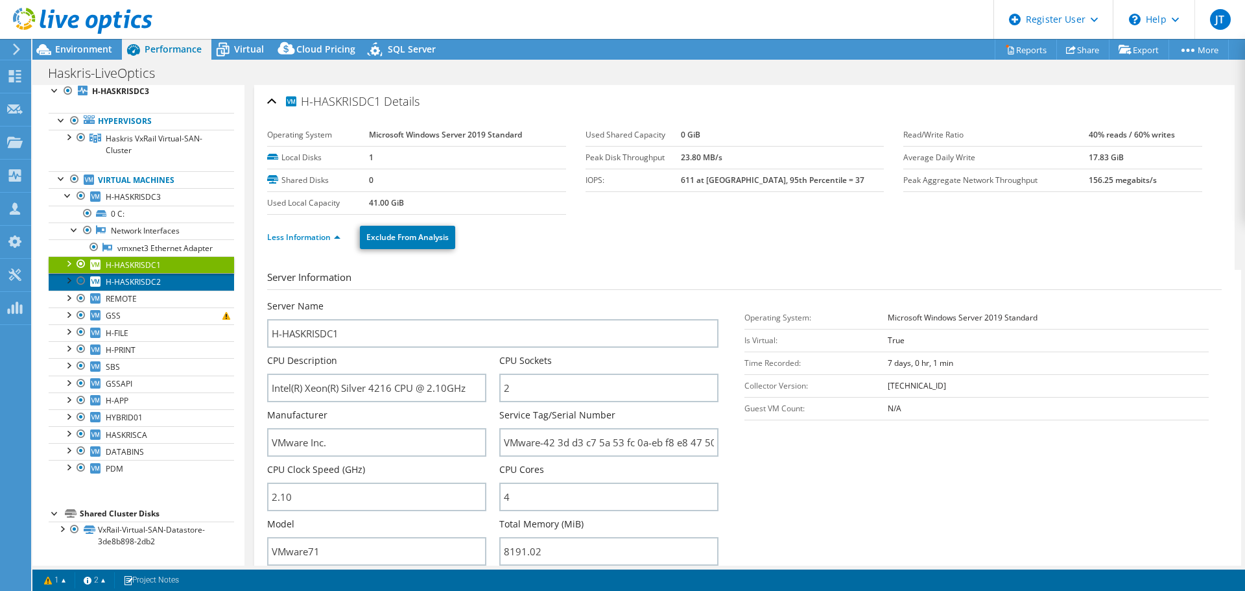
click at [165, 281] on link "H-HASKRISDC2" at bounding box center [141, 281] width 185 height 17
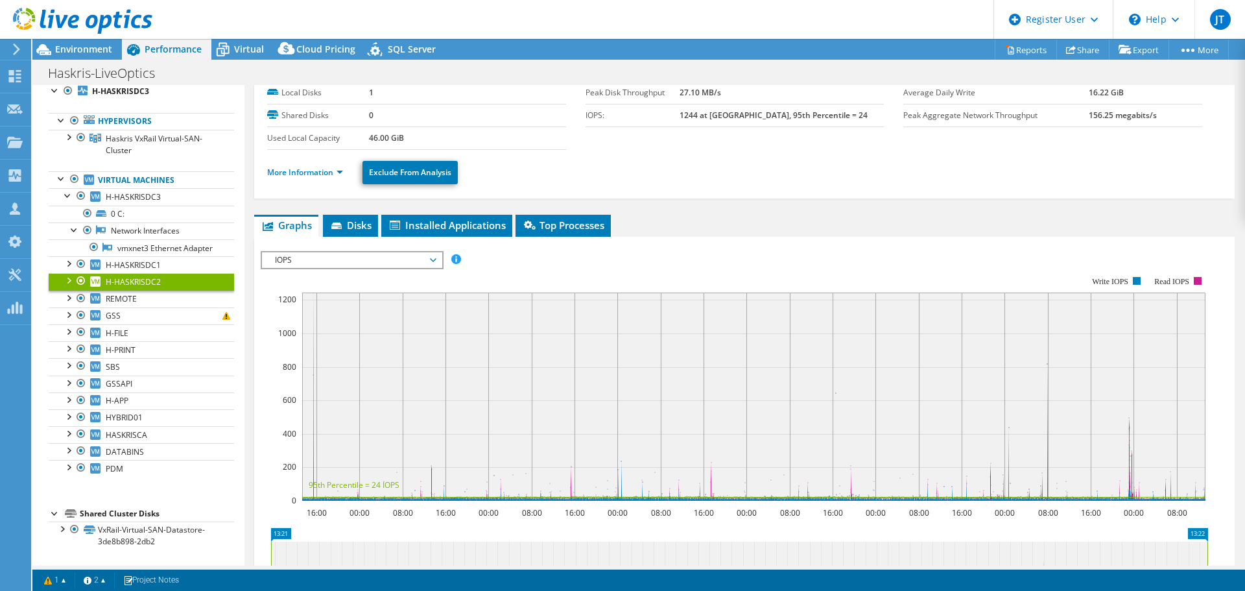
scroll to position [0, 0]
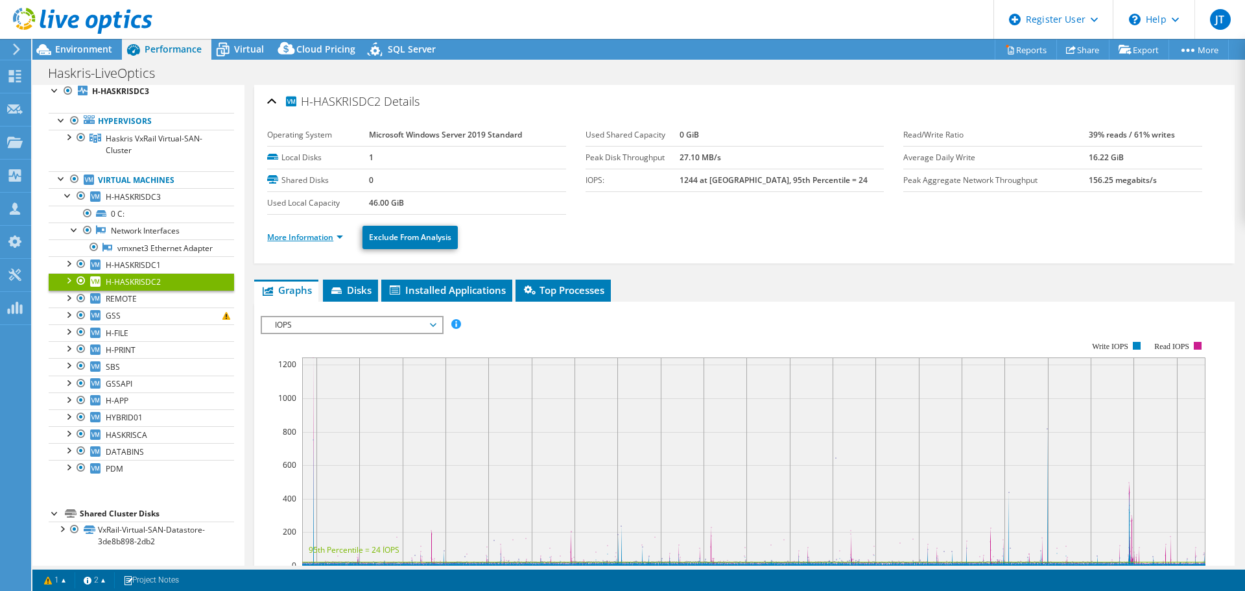
click at [287, 239] on link "More Information" at bounding box center [305, 237] width 76 height 11
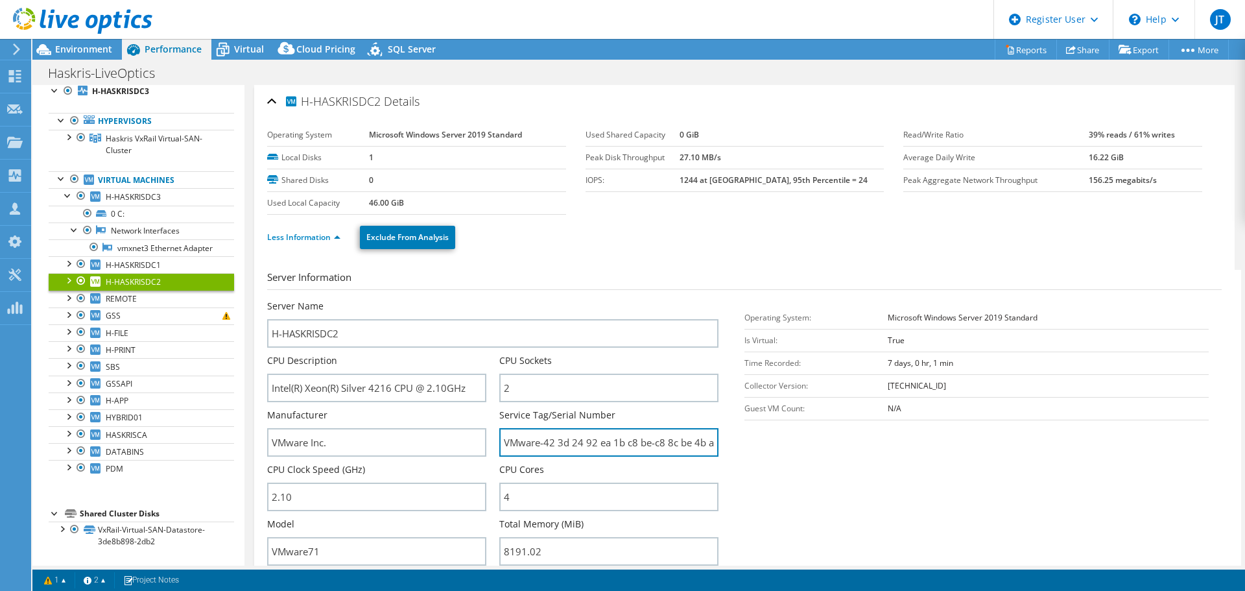
scroll to position [0, 47]
drag, startPoint x: 543, startPoint y: 446, endPoint x: 872, endPoint y: 468, distance: 328.9
click at [872, 468] on section "Server Information Server Name H-HASKRISDC2 CPU Description Intel(R) Xeon(R) Si…" at bounding box center [747, 421] width 961 height 302
click at [82, 262] on div at bounding box center [81, 264] width 13 height 16
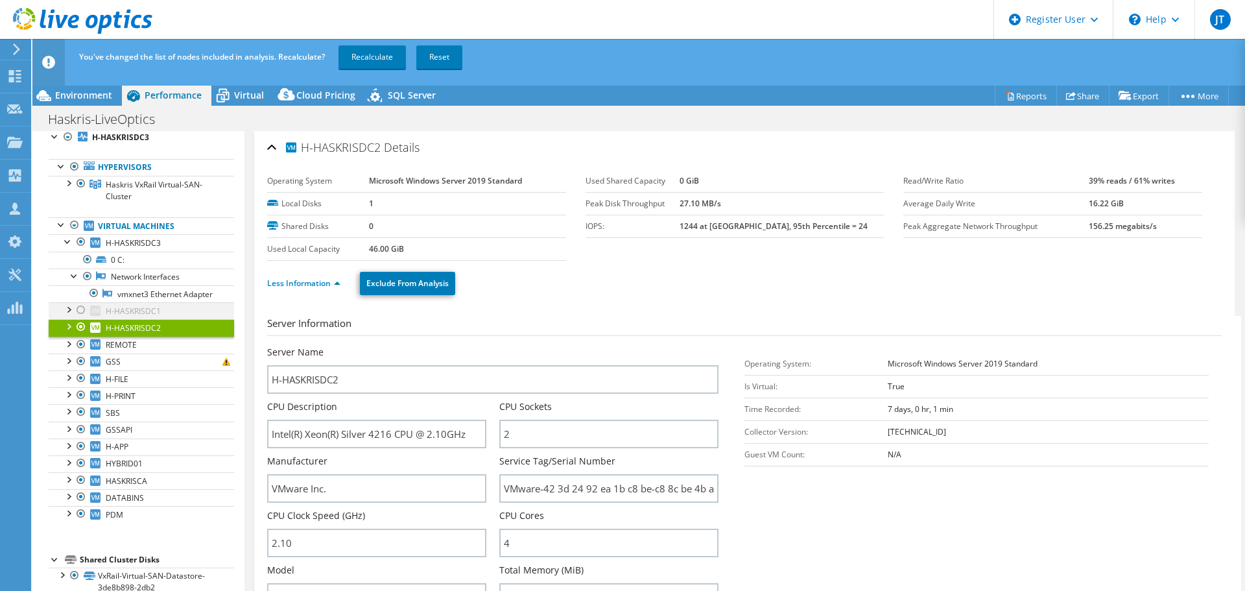
click at [77, 307] on div at bounding box center [81, 310] width 13 height 16
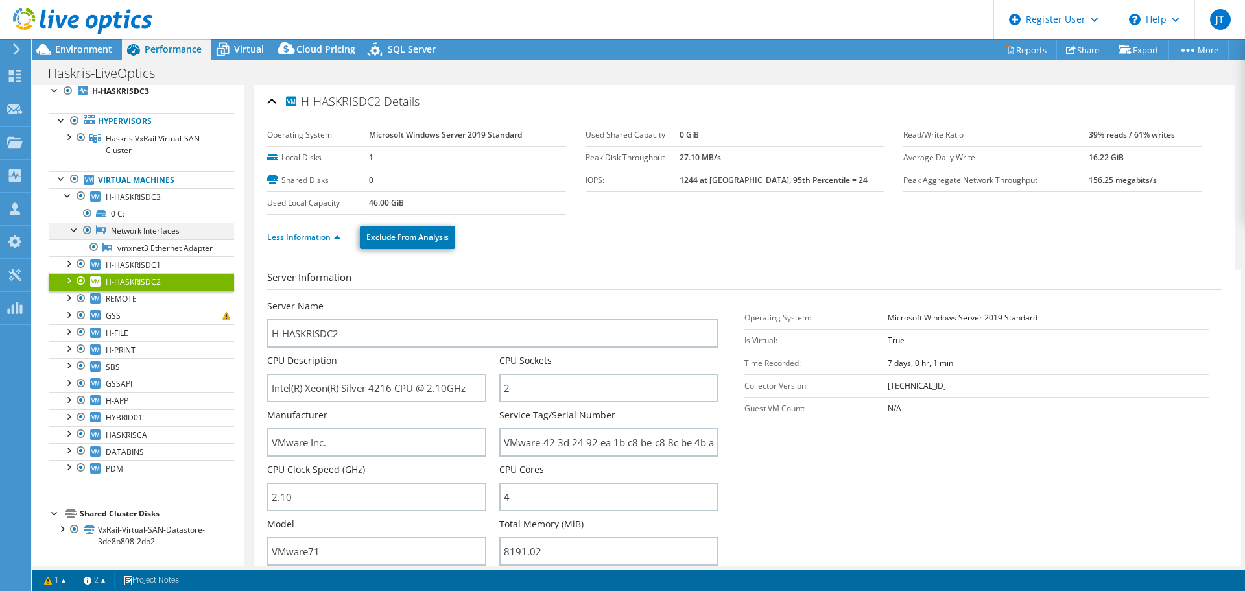
click at [75, 222] on div at bounding box center [74, 228] width 13 height 13
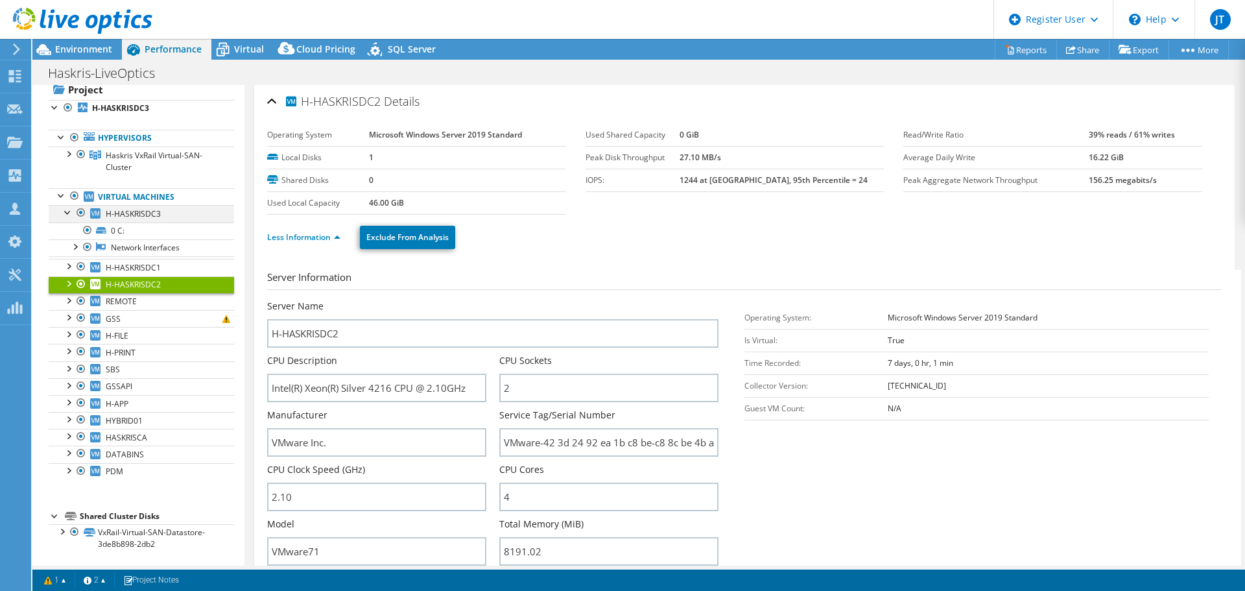
click at [66, 206] on li "Virtual Machines H-HASKRISDC3 0 C: Network Interfaces" at bounding box center [141, 334] width 185 height 292
click at [66, 217] on div at bounding box center [68, 211] width 13 height 13
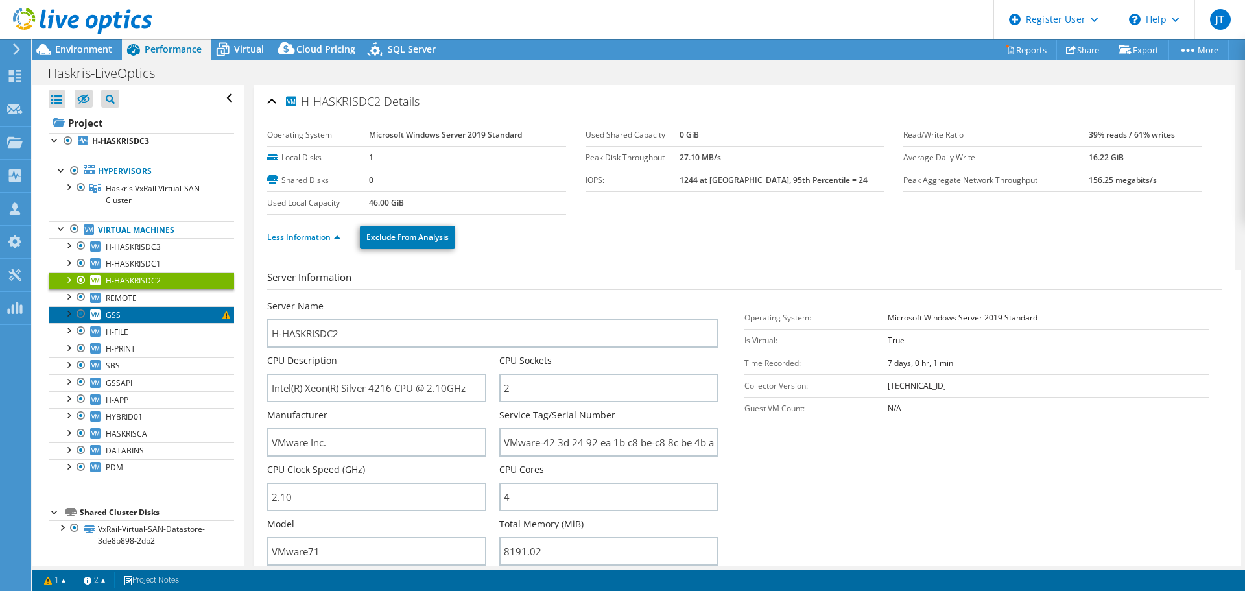
click at [147, 318] on link "GSS" at bounding box center [141, 314] width 185 height 17
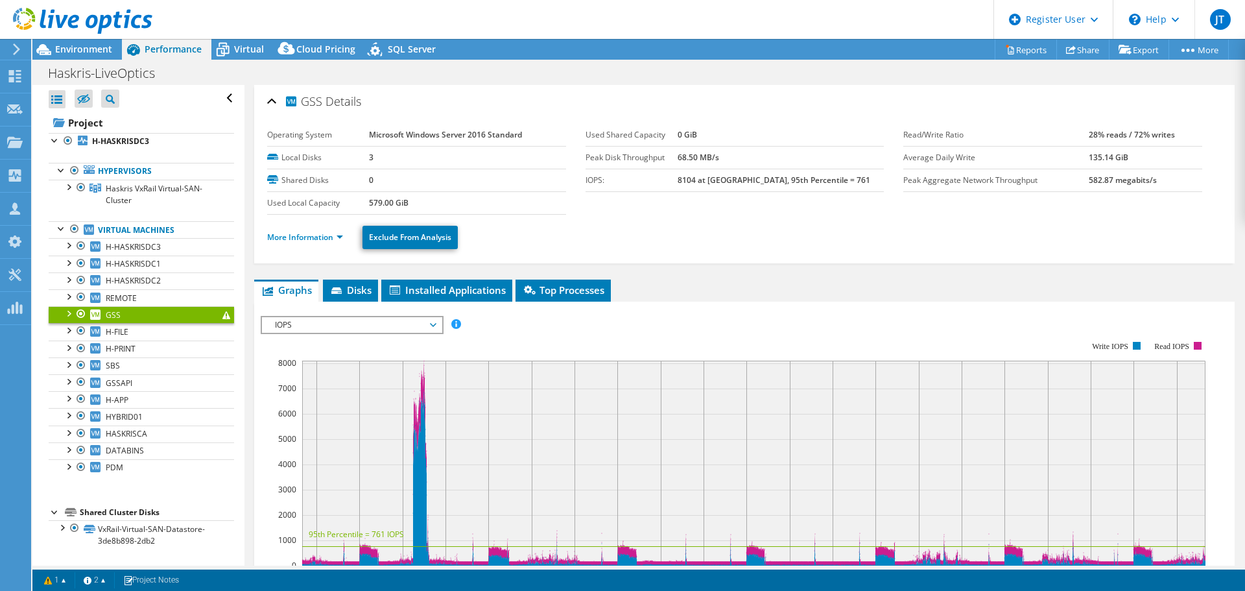
click at [311, 253] on div "More Information Exclude From Analysis" at bounding box center [744, 237] width 955 height 45
click at [311, 243] on li "More Information" at bounding box center [309, 237] width 84 height 14
click at [301, 225] on ul "More Information Exclude From Analysis" at bounding box center [744, 235] width 955 height 27
click at [304, 236] on link "More Information" at bounding box center [305, 237] width 76 height 11
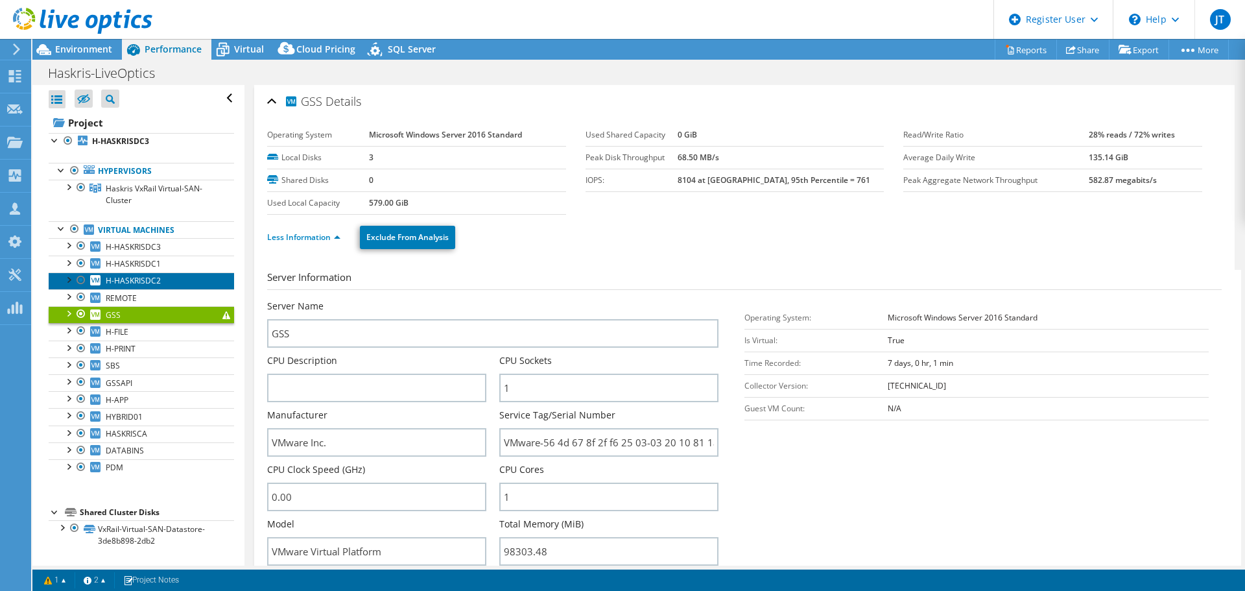
click at [153, 279] on span "H-HASKRISDC2" at bounding box center [133, 280] width 55 height 11
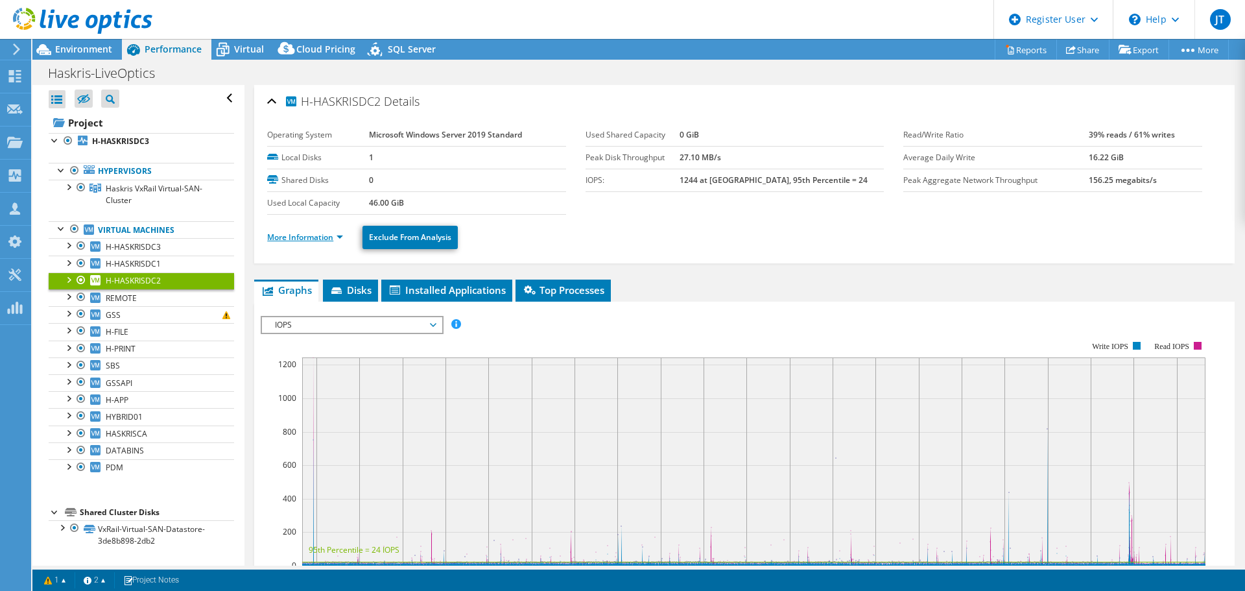
click at [316, 237] on link "More Information" at bounding box center [305, 237] width 76 height 11
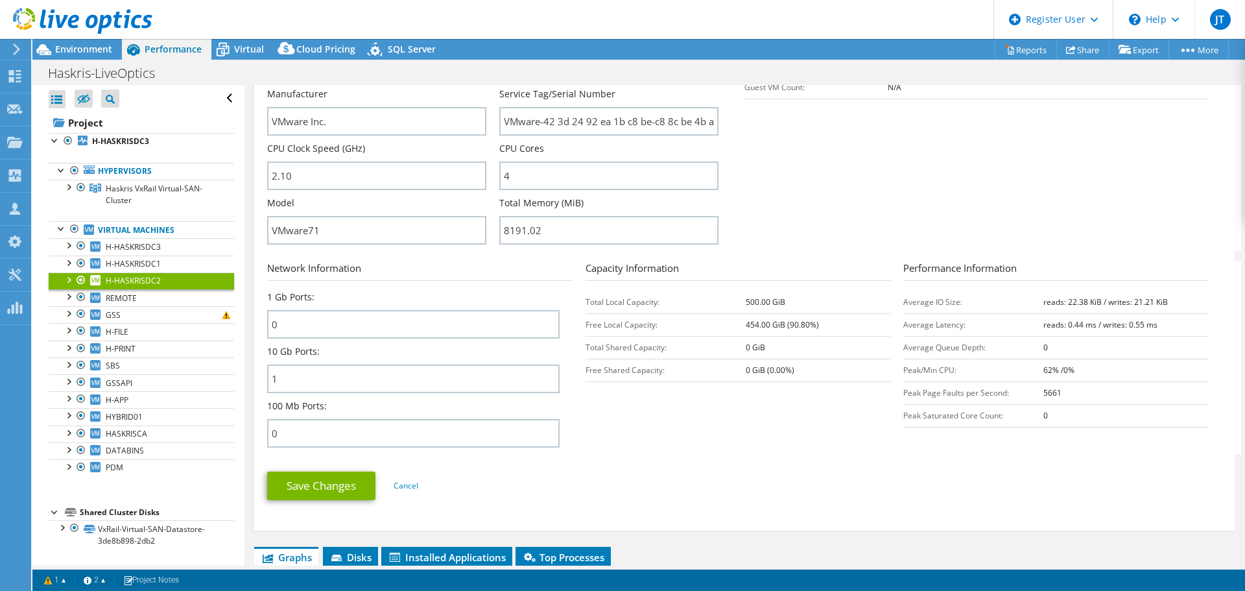
scroll to position [324, 0]
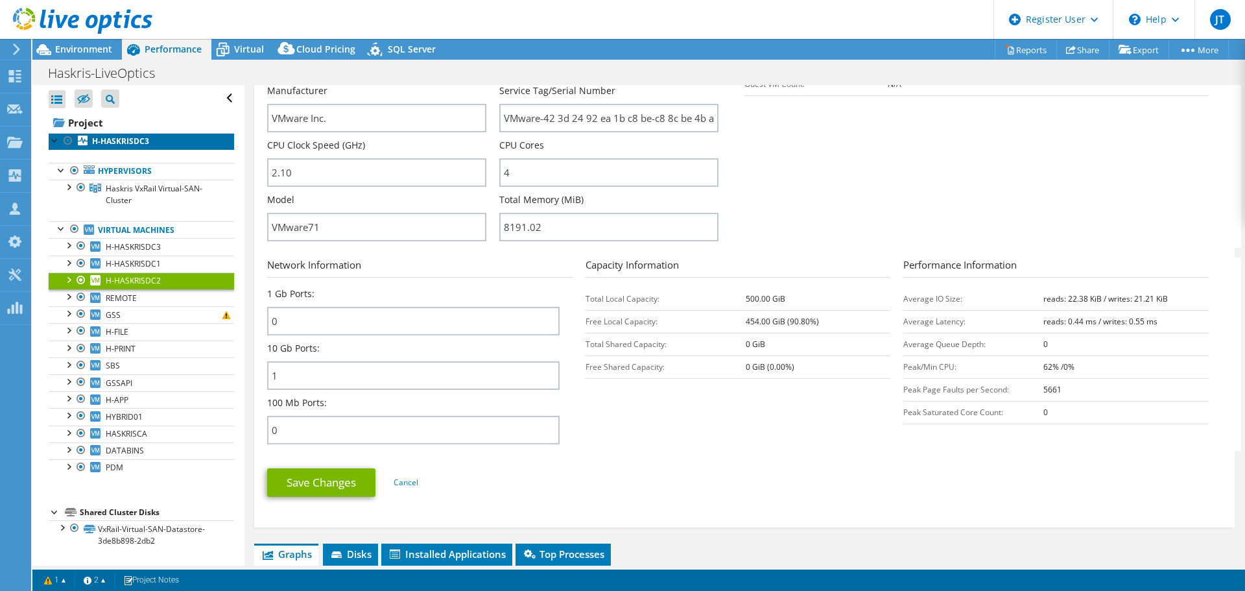
click at [118, 143] on b "H-HASKRISDC3" at bounding box center [120, 141] width 57 height 11
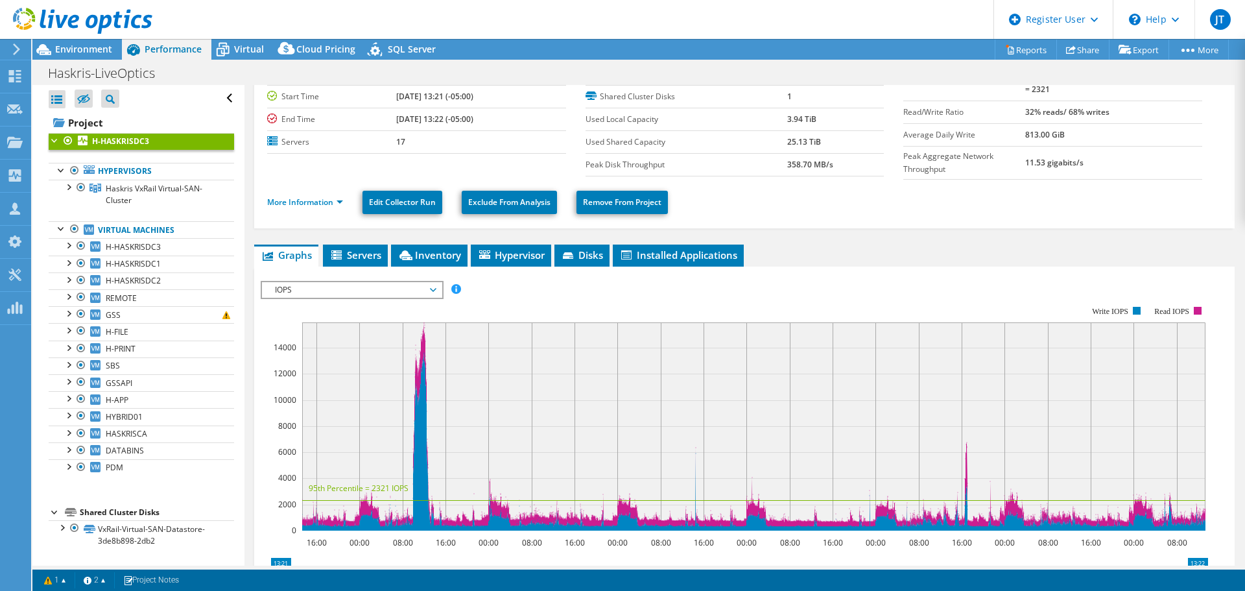
scroll to position [0, 0]
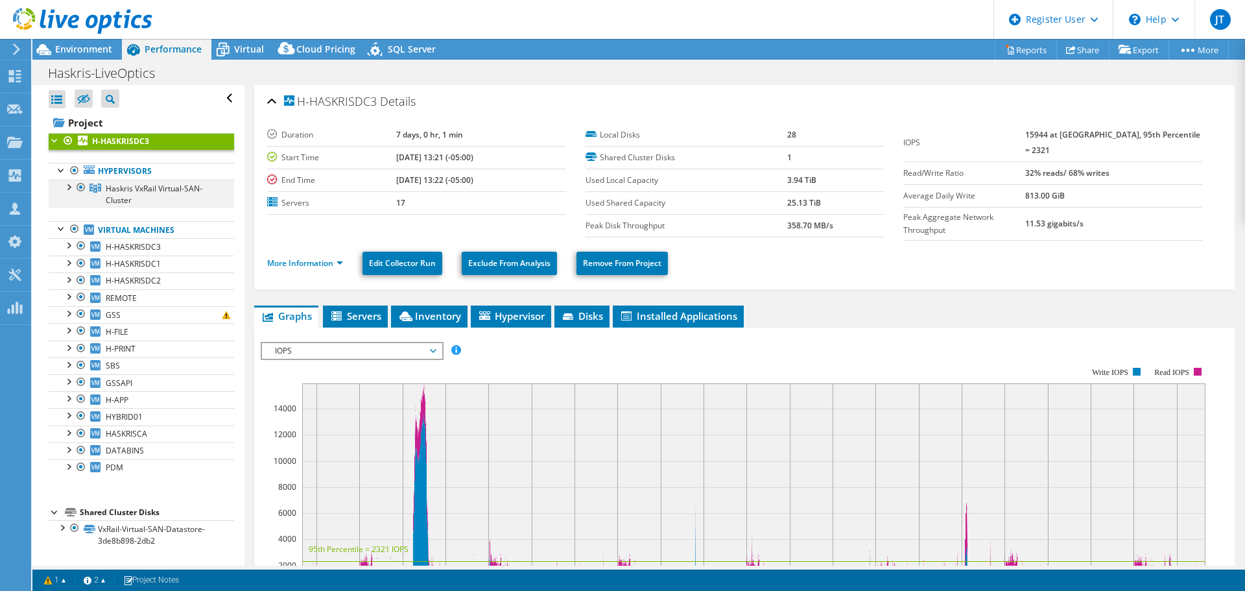
click at [66, 193] on div at bounding box center [68, 186] width 13 height 13
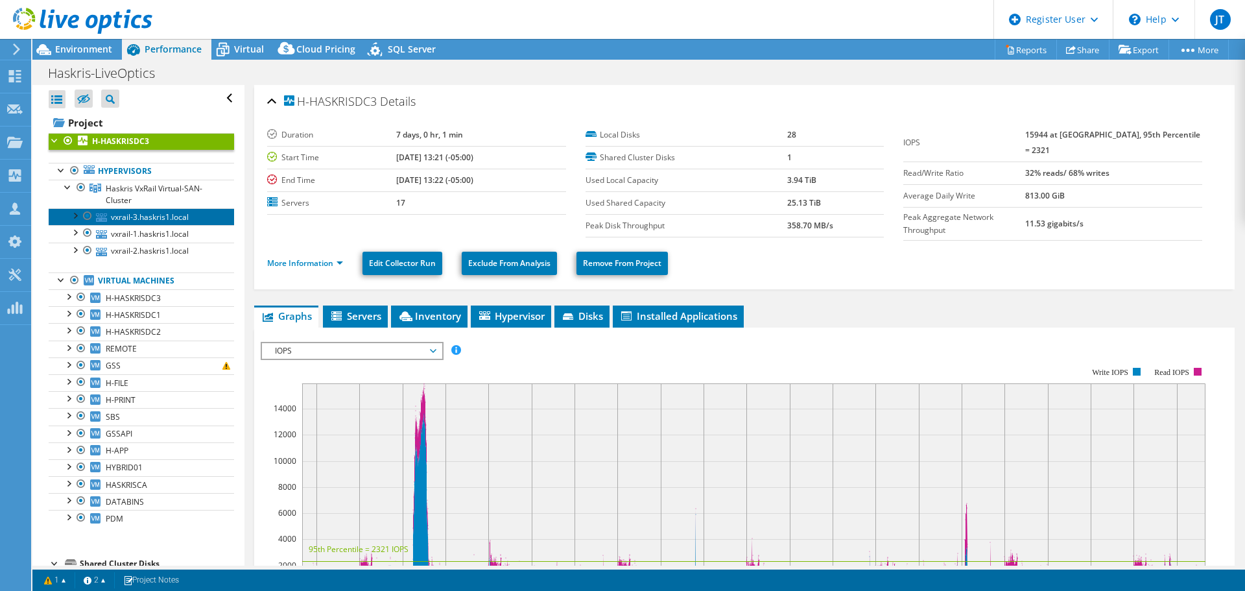
click at [143, 211] on link "vxrail-3.haskris1.local" at bounding box center [141, 216] width 185 height 17
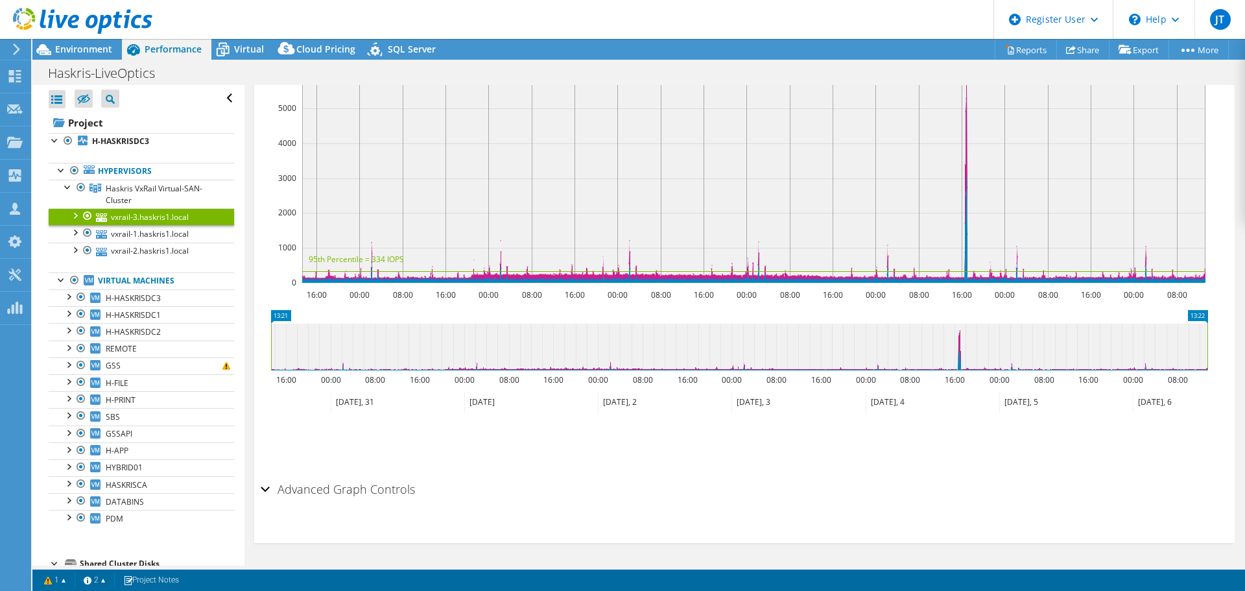
scroll to position [153, 0]
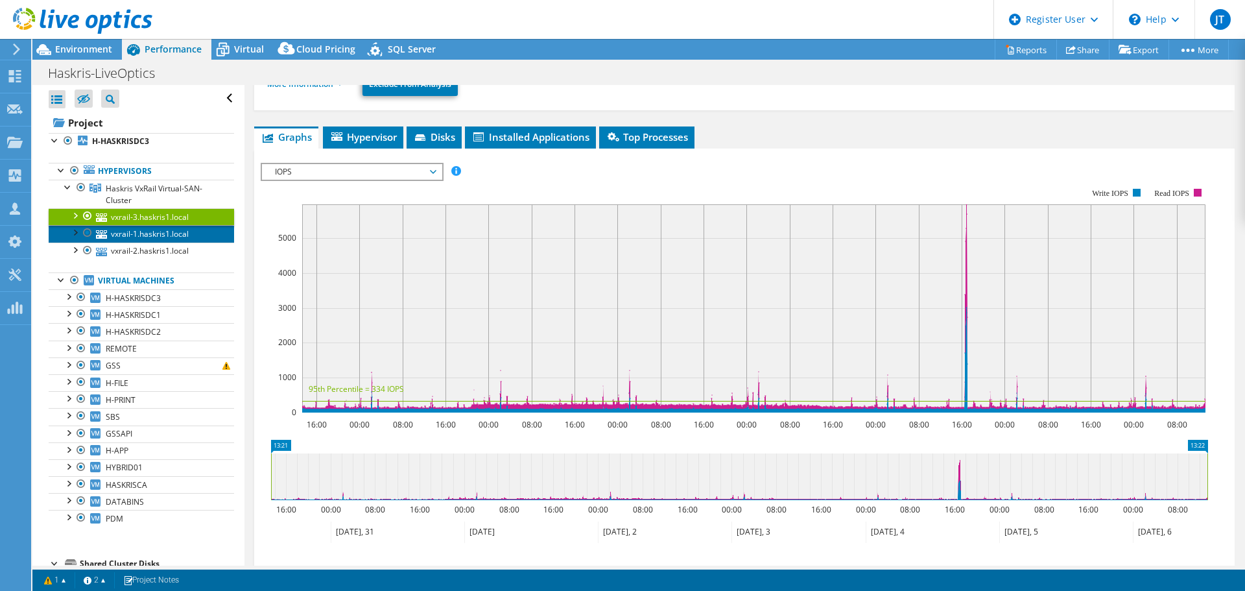
click at [134, 233] on link "vxrail-1.haskris1.local" at bounding box center [141, 233] width 185 height 17
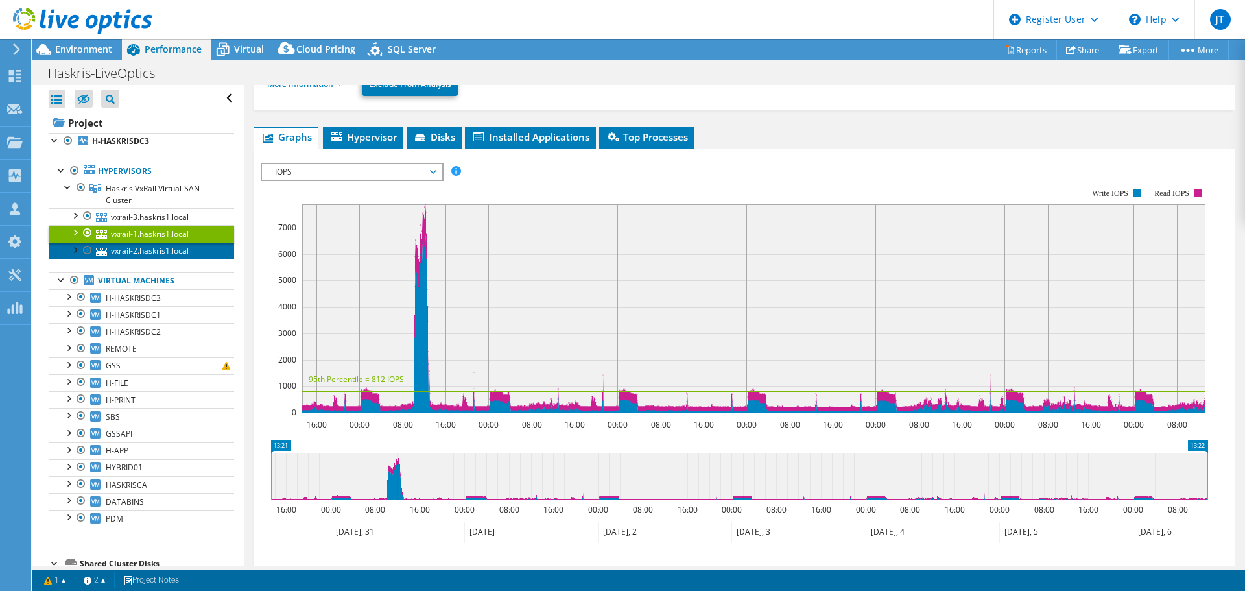
click at [134, 251] on link "vxrail-2.haskris1.local" at bounding box center [141, 251] width 185 height 17
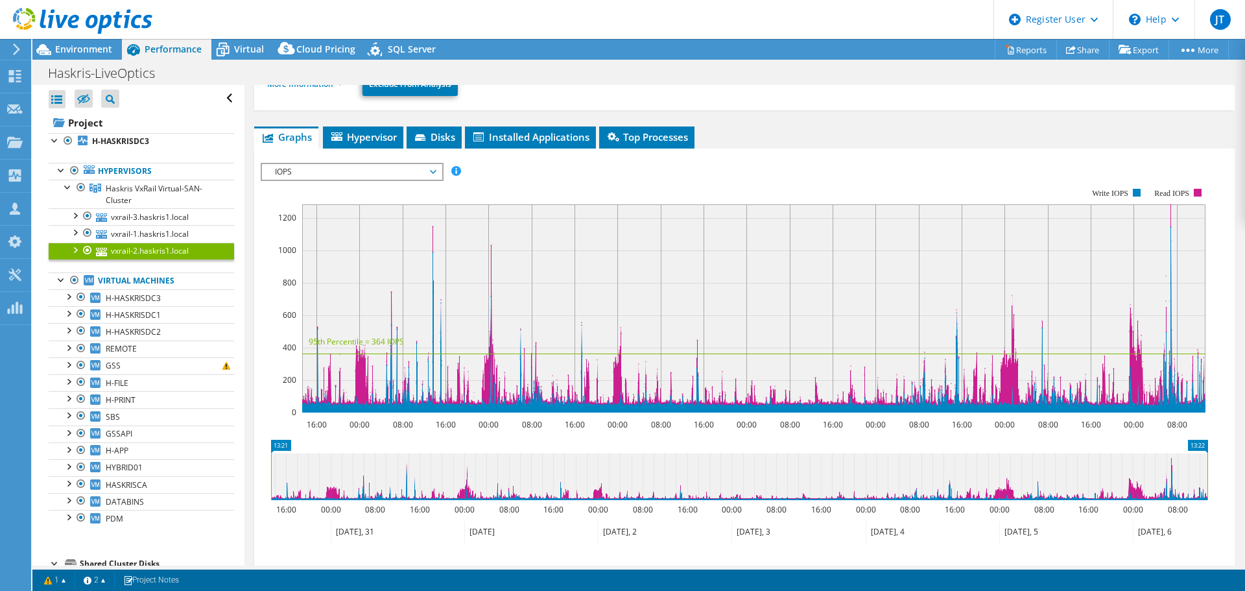
scroll to position [0, 0]
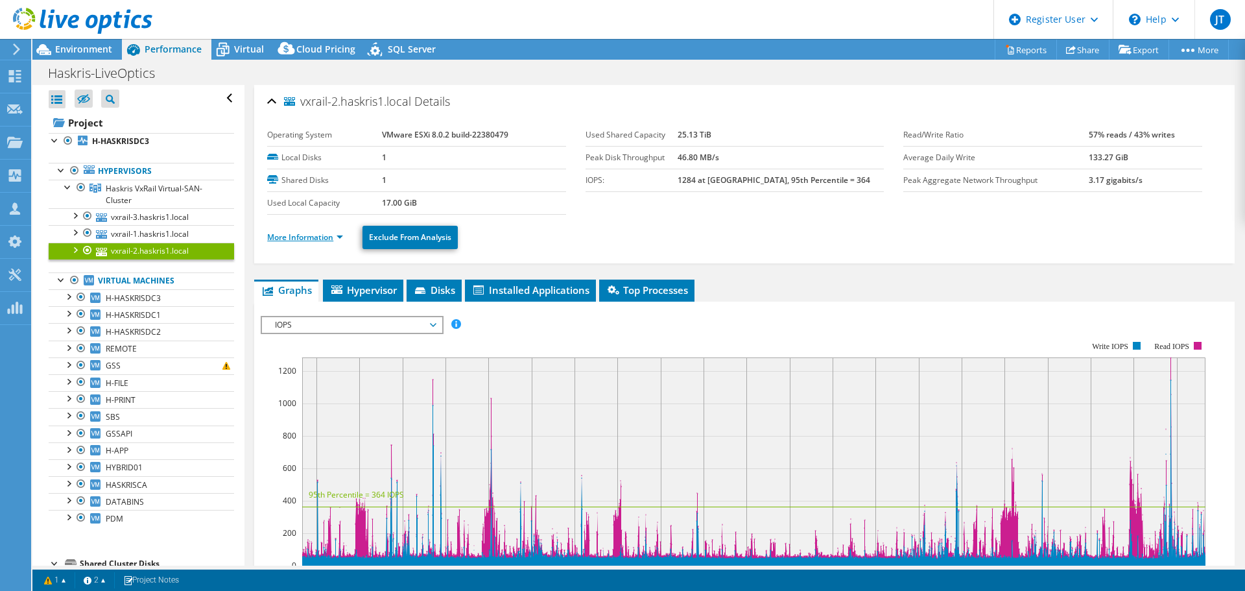
click at [322, 233] on link "More Information" at bounding box center [305, 237] width 76 height 11
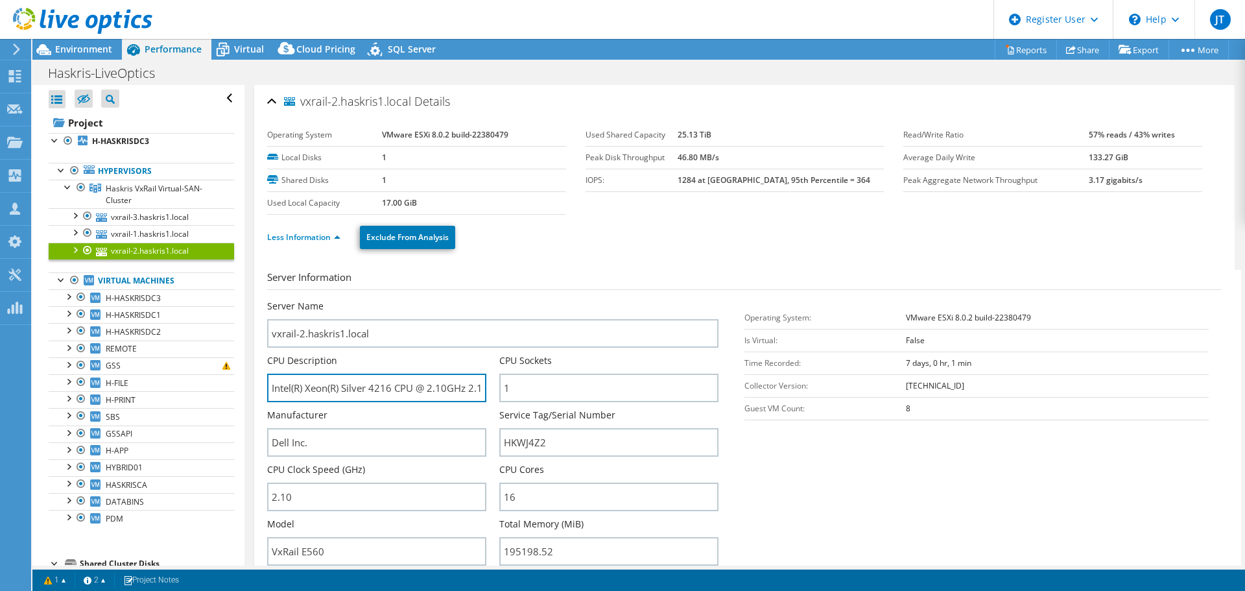
scroll to position [0, 30]
drag, startPoint x: 453, startPoint y: 392, endPoint x: 525, endPoint y: 405, distance: 73.8
click at [525, 300] on div "Server Name vxrail-2.haskris1.local CPU Description Intel(R) Xeon(R) Silver 421…" at bounding box center [499, 300] width 464 height 0
click at [953, 498] on section "Server Information Server Name vxrail-2.haskris1.local CPU Description Intel(R)…" at bounding box center [747, 421] width 961 height 302
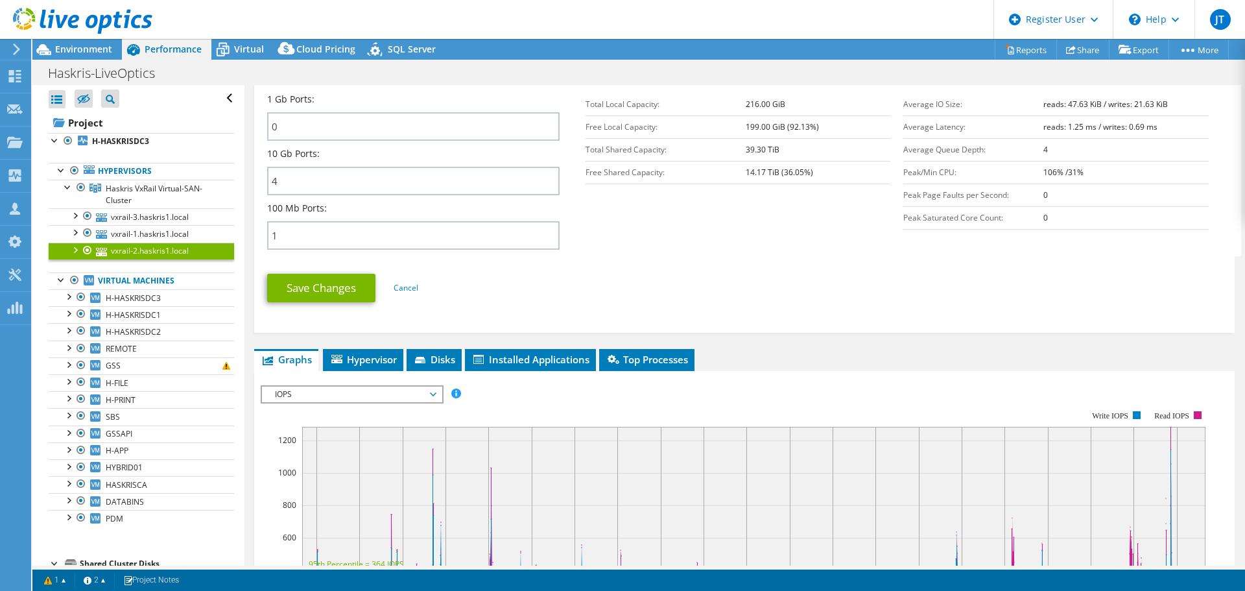
scroll to position [584, 0]
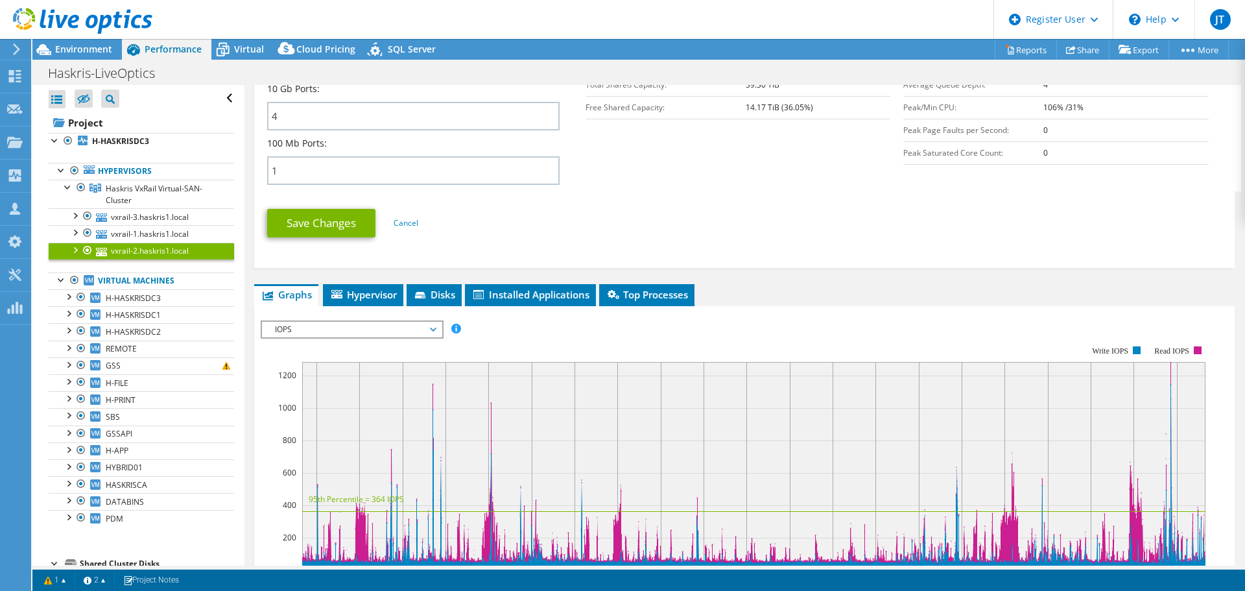
click at [353, 326] on span "IOPS" at bounding box center [351, 330] width 167 height 16
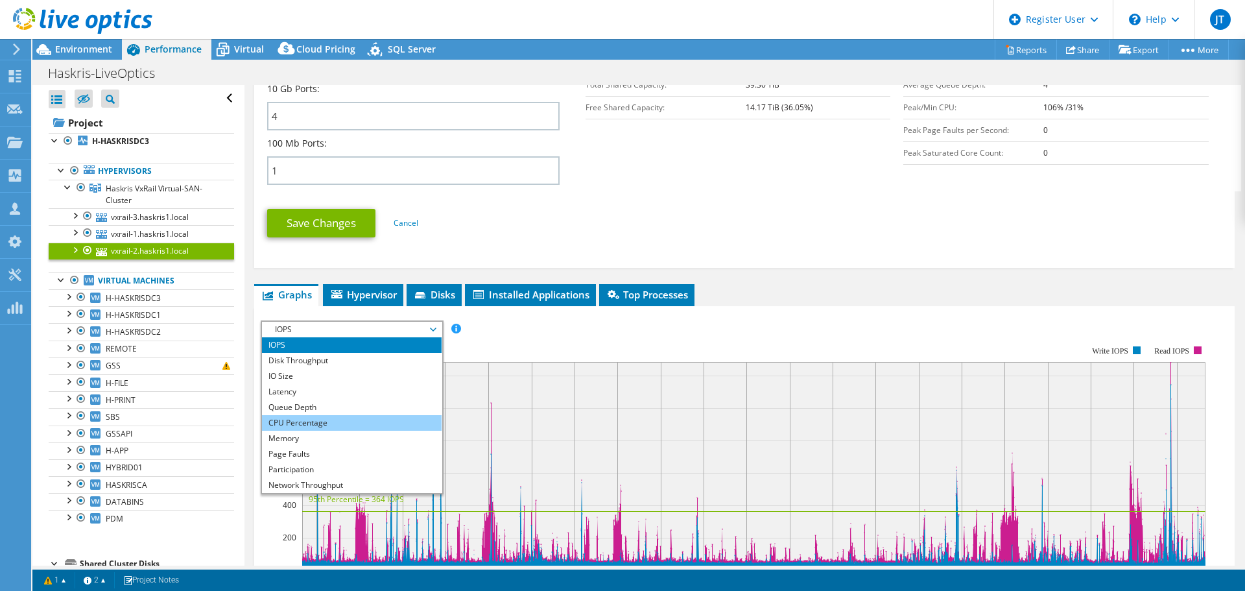
click at [364, 427] on li "CPU Percentage" at bounding box center [352, 423] width 180 height 16
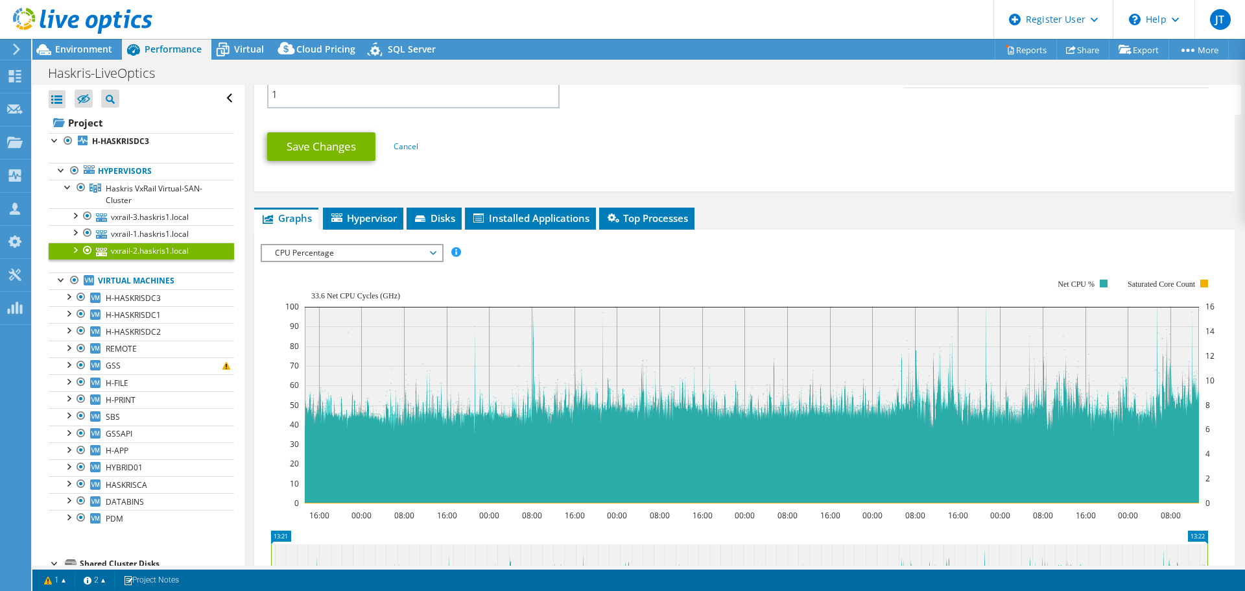
scroll to position [649, 0]
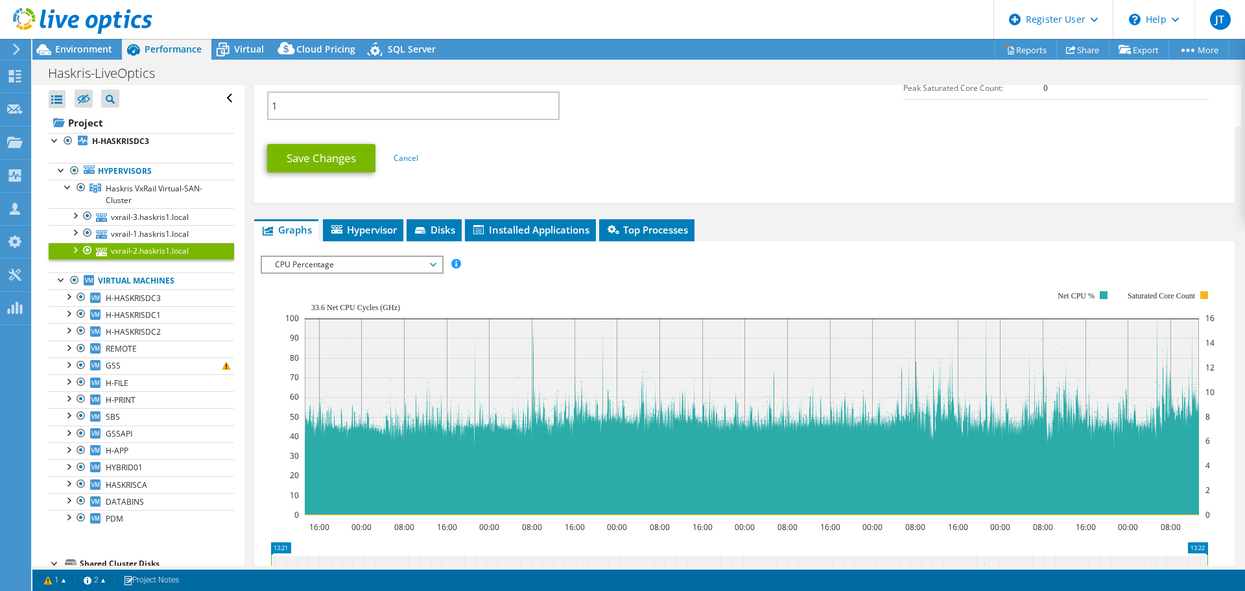
click at [1206, 292] on rect at bounding box center [1204, 295] width 8 height 8
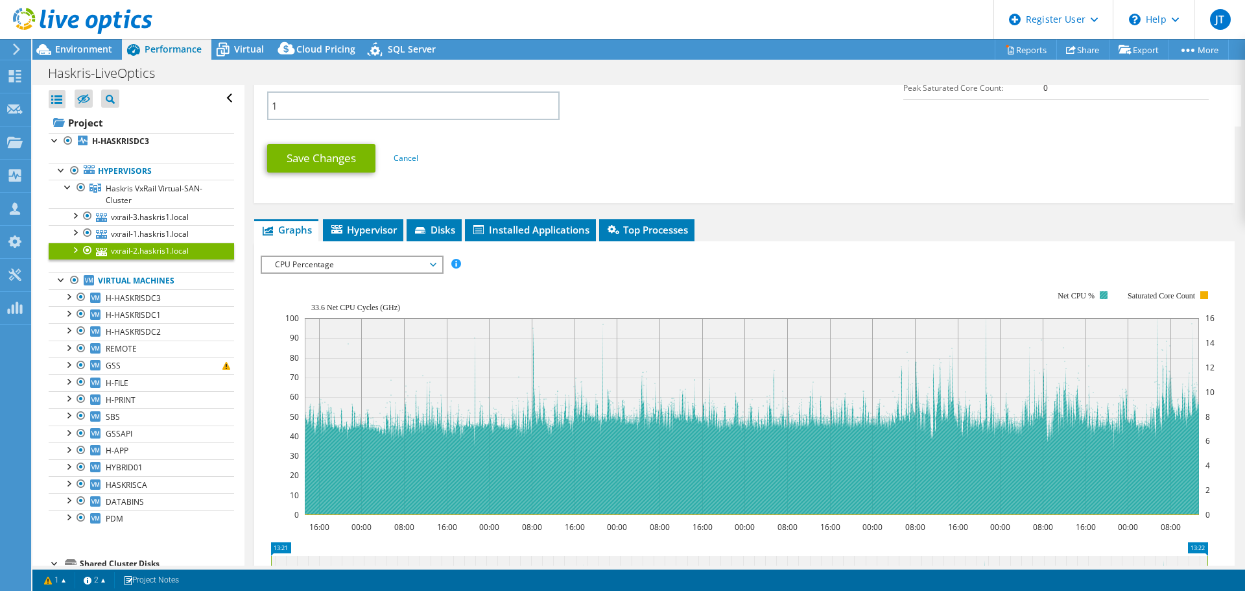
click at [1104, 292] on rect at bounding box center [1104, 295] width 8 height 8
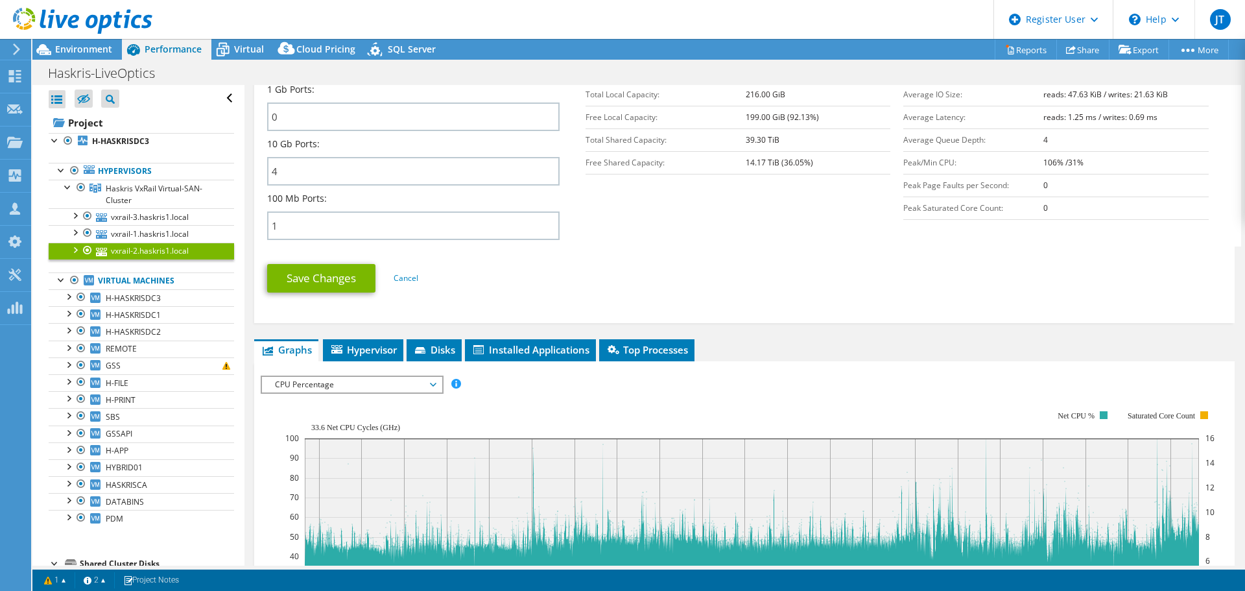
scroll to position [427, 0]
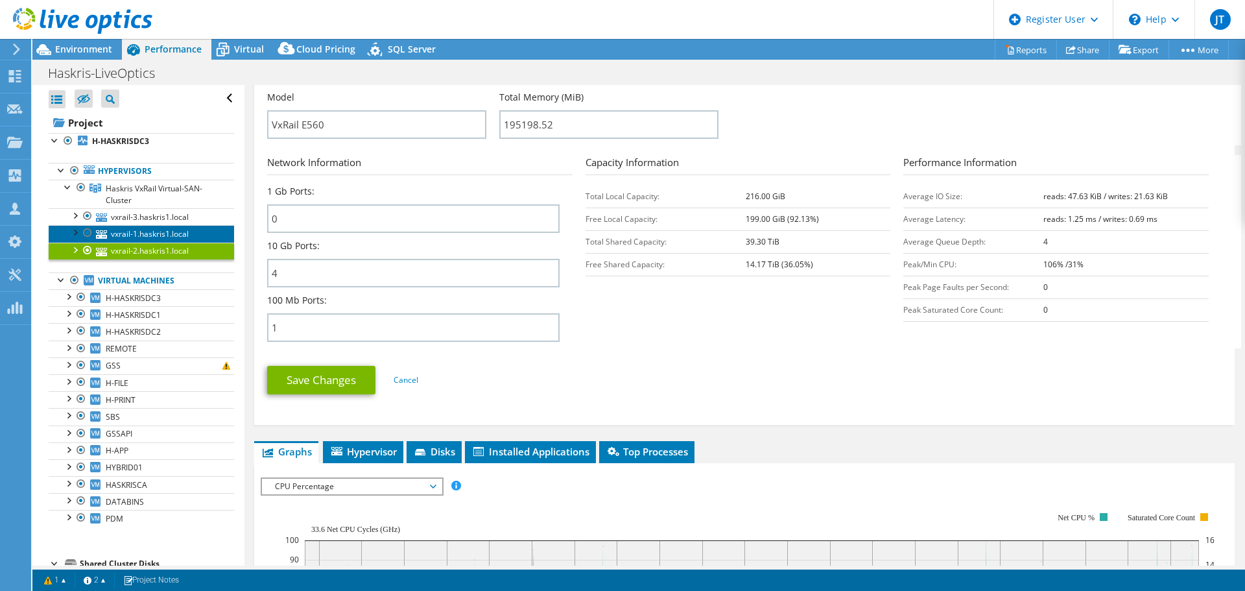
click at [160, 232] on link "vxrail-1.haskris1.local" at bounding box center [141, 233] width 185 height 17
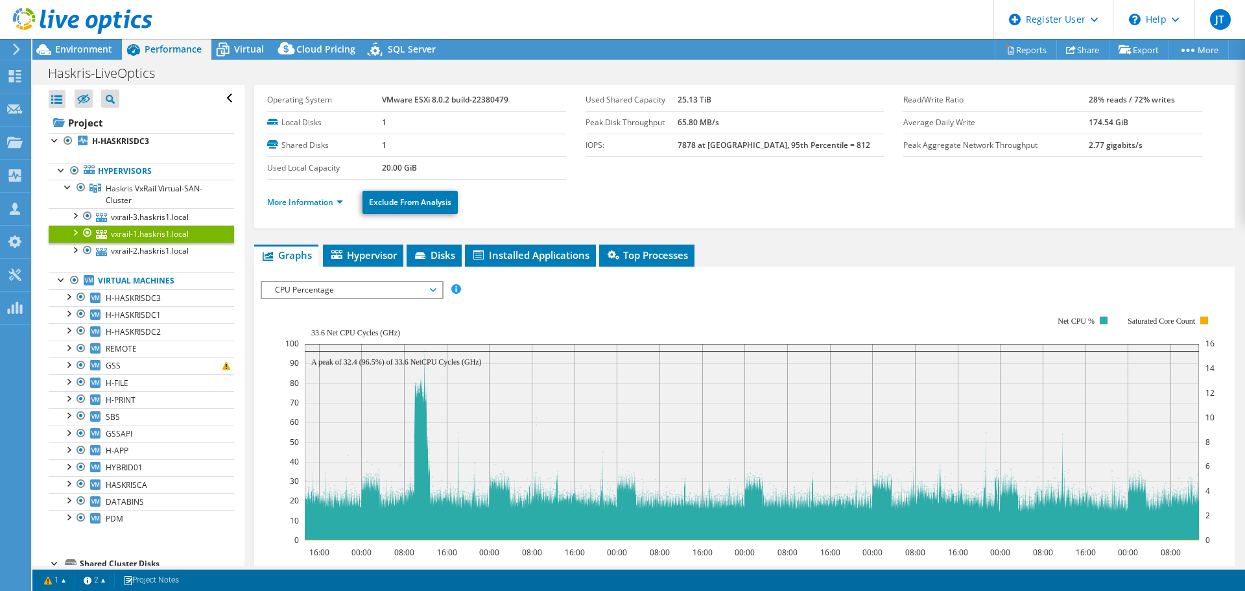
scroll to position [33, 0]
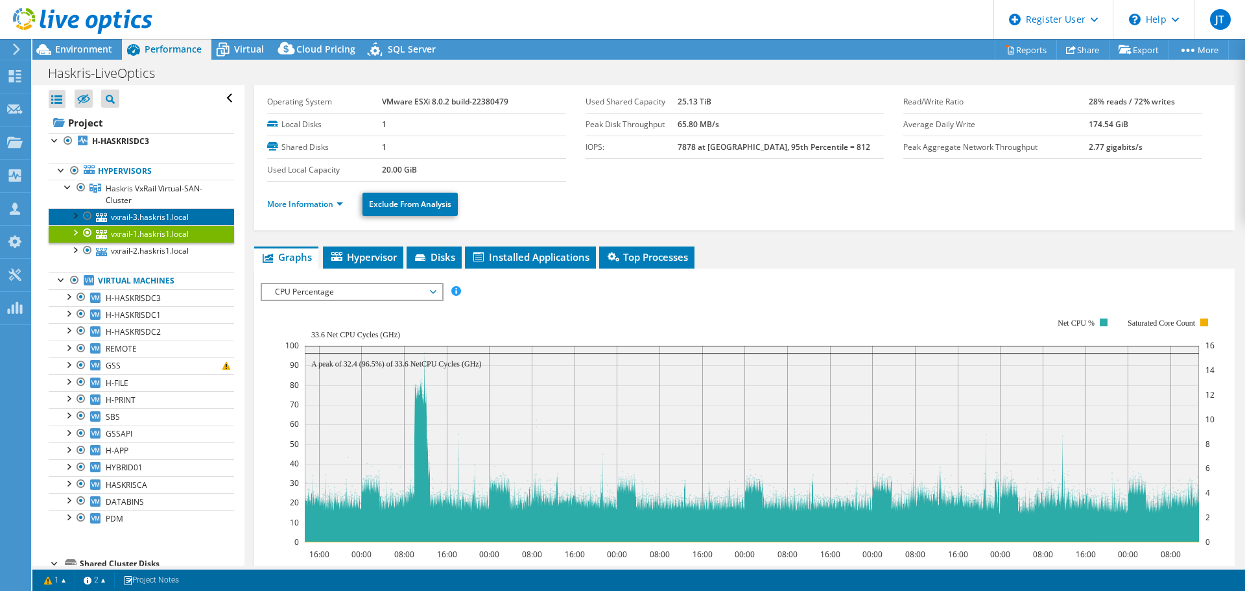
click at [145, 214] on link "vxrail-3.haskris1.local" at bounding box center [141, 216] width 185 height 17
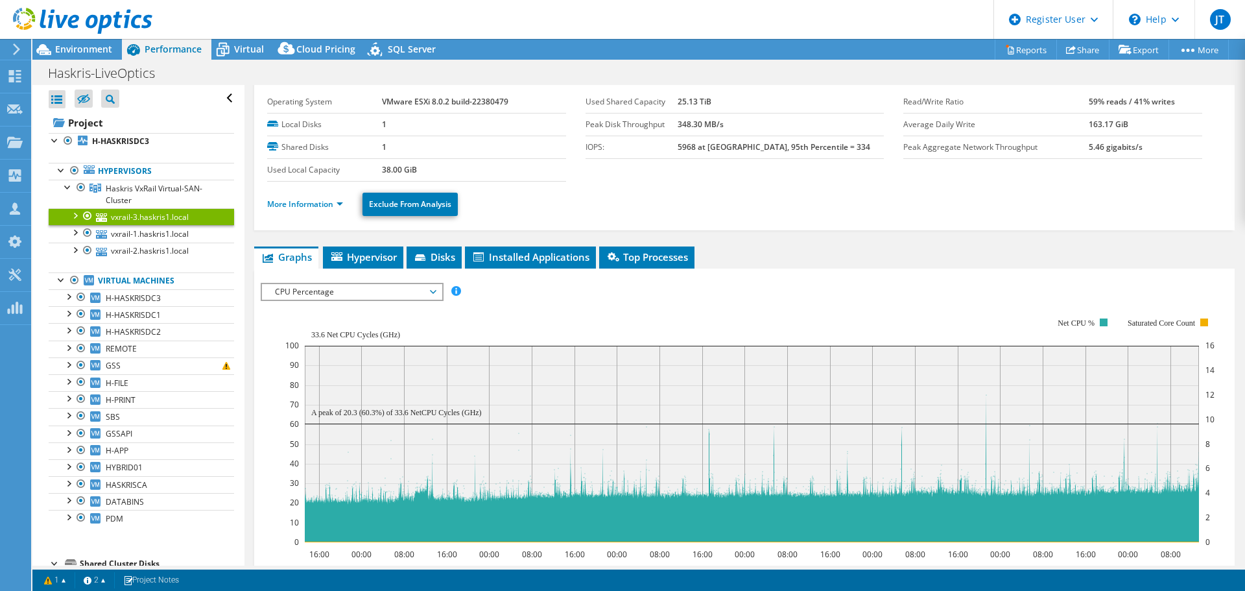
scroll to position [0, 0]
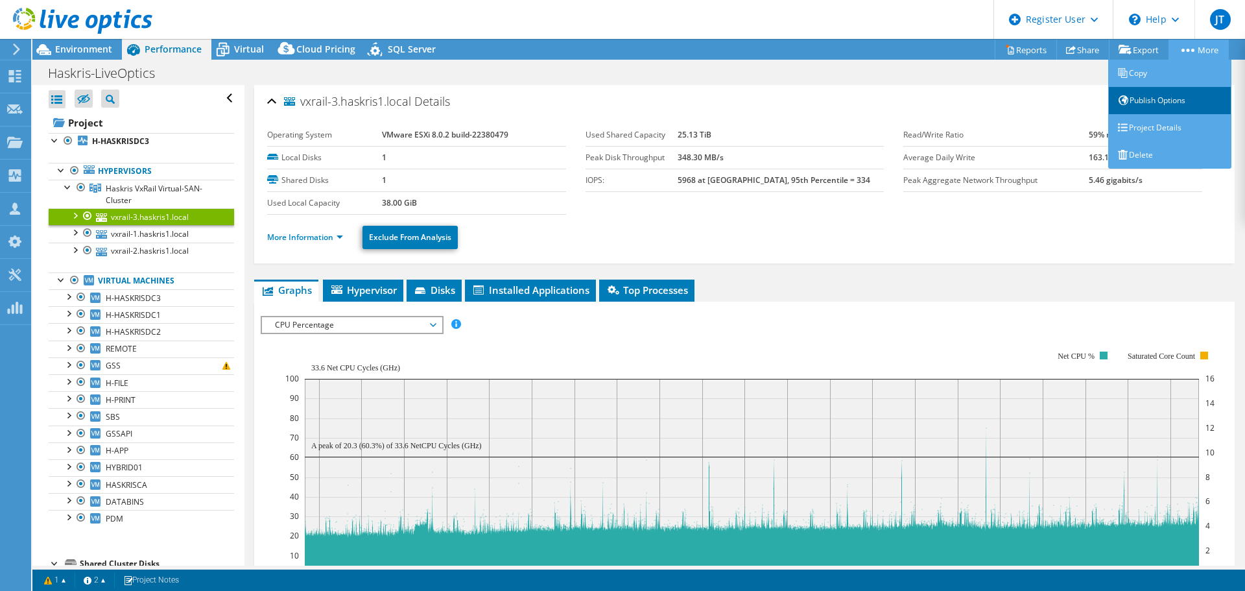
click at [1180, 104] on link "Publish Options" at bounding box center [1169, 100] width 123 height 27
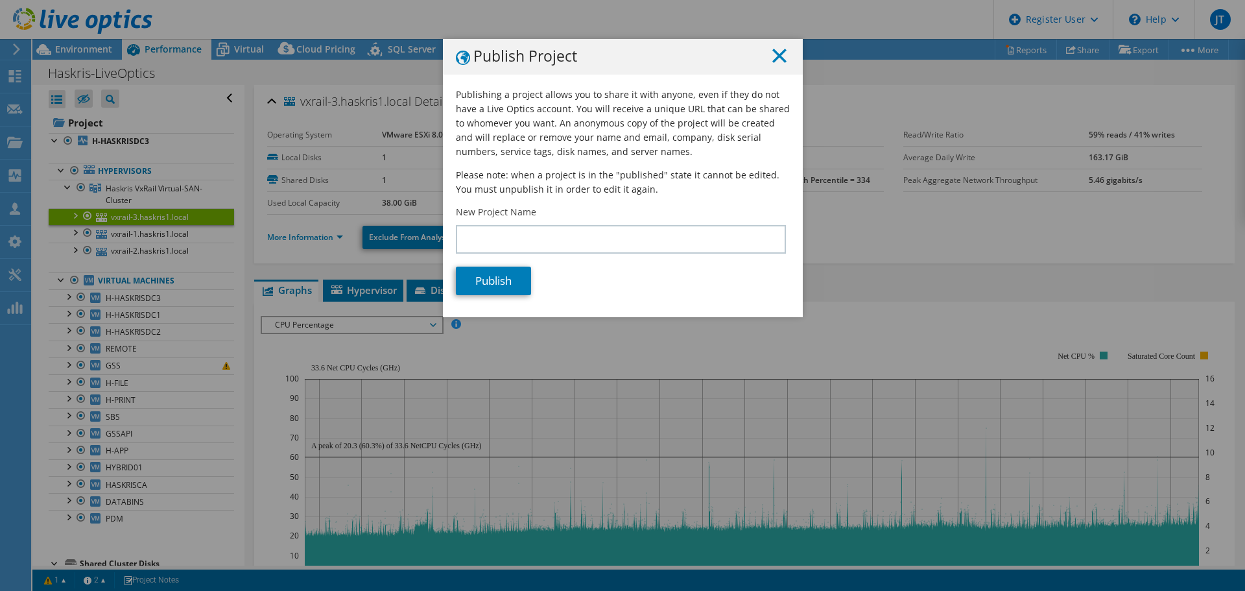
click at [773, 60] on line at bounding box center [779, 55] width 13 height 13
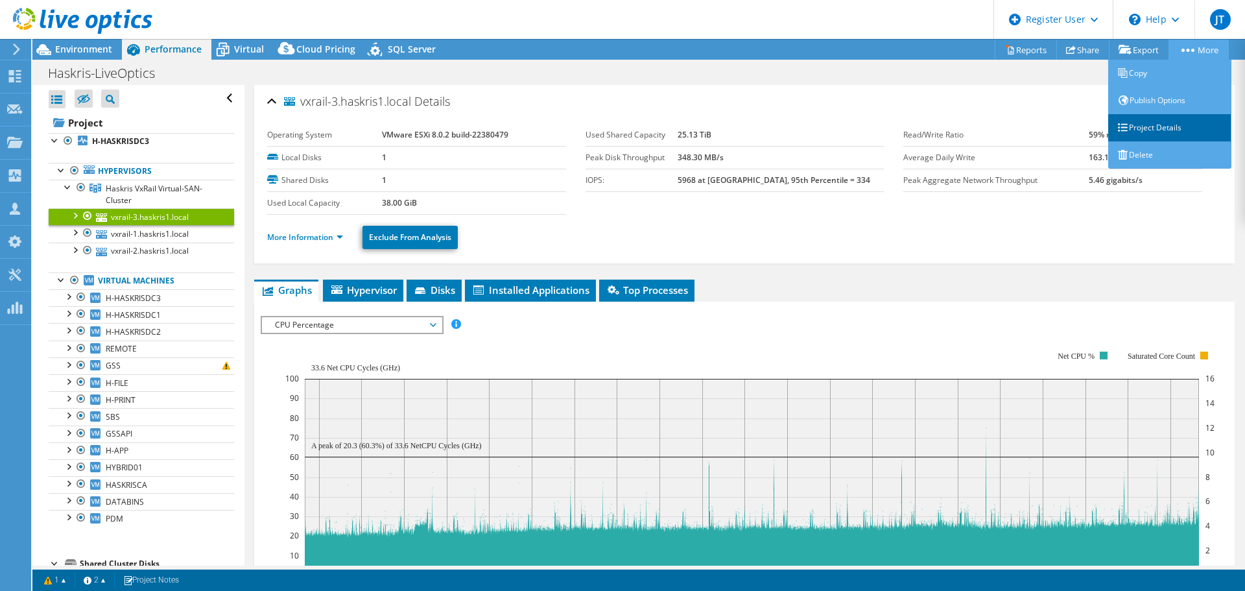
click at [1163, 128] on link "Project Details" at bounding box center [1169, 127] width 123 height 27
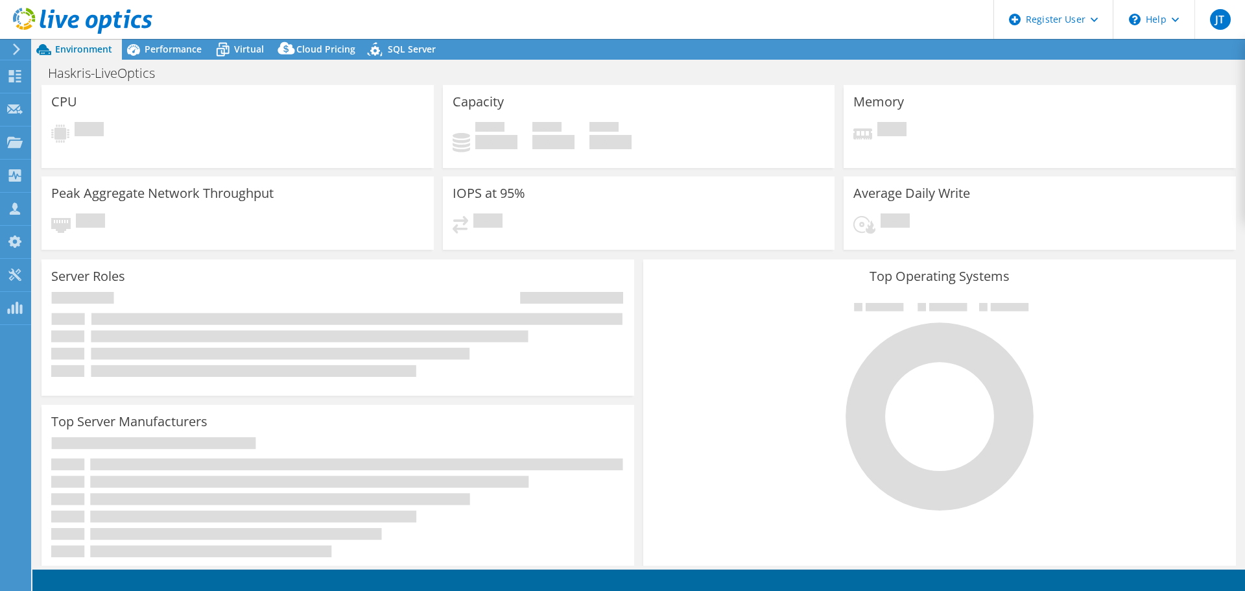
select select "USD"
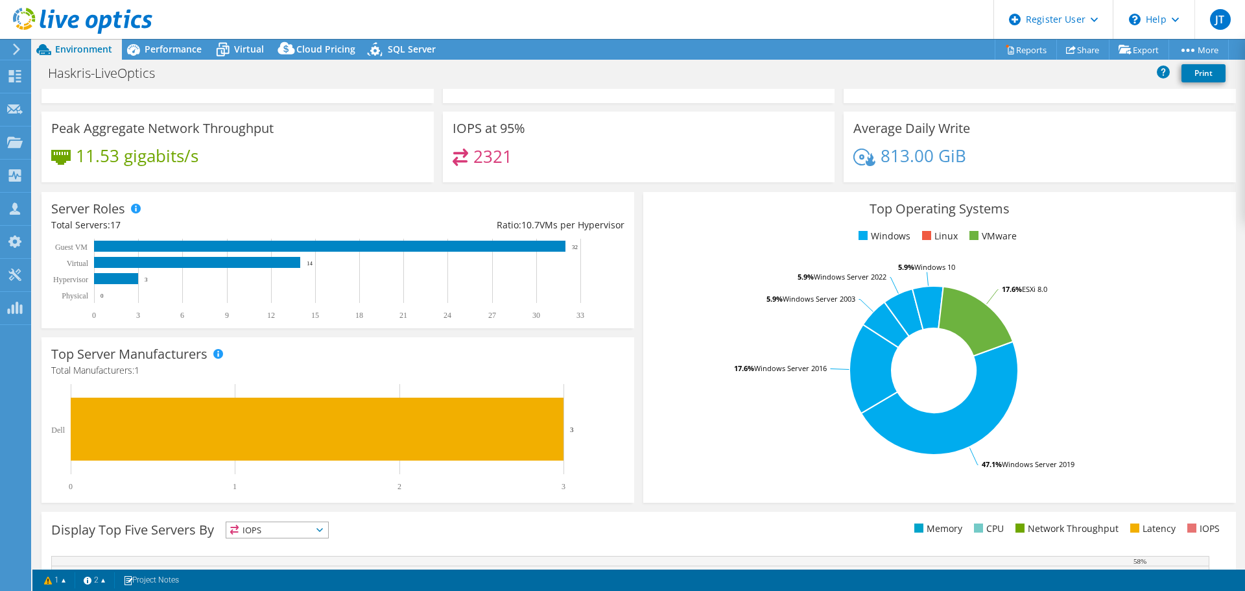
scroll to position [275, 0]
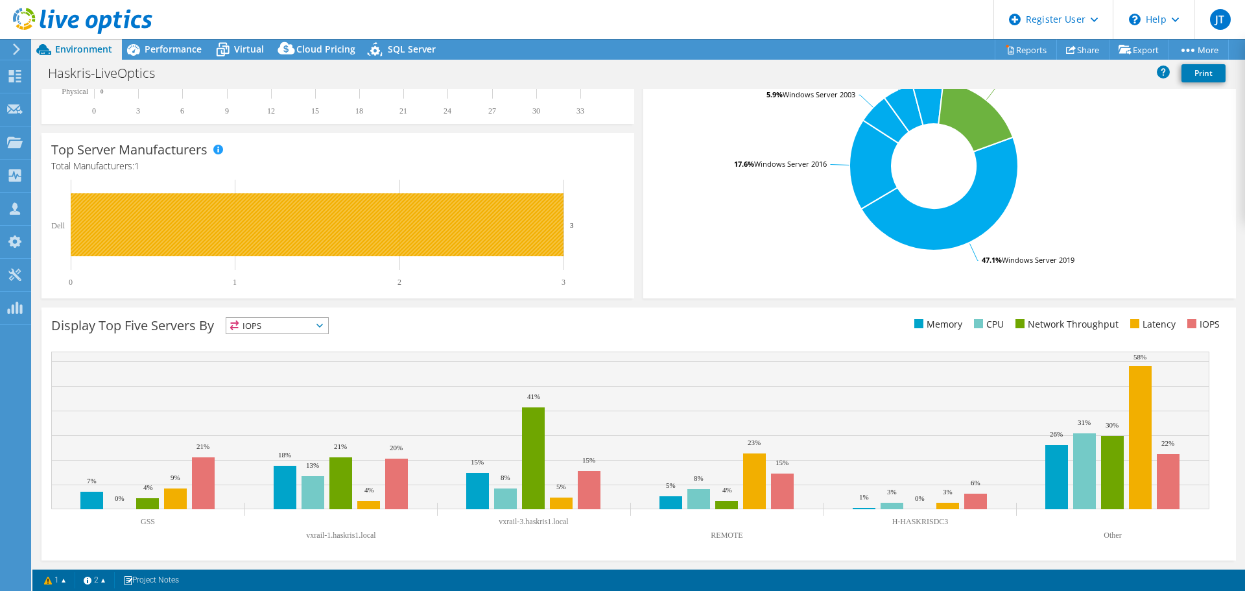
click at [318, 212] on rect at bounding box center [317, 224] width 493 height 63
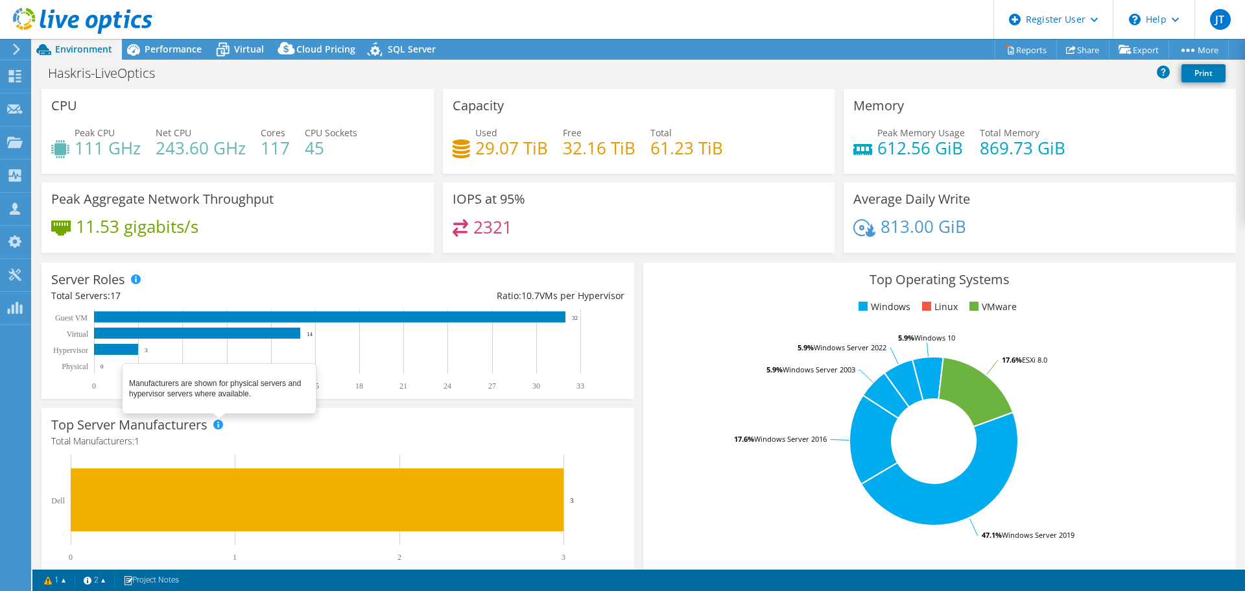
click at [222, 425] on span at bounding box center [217, 424] width 9 height 9
click at [322, 434] on h4 "Total Manufacturers: 1" at bounding box center [337, 441] width 573 height 14
click at [174, 43] on span "Performance" at bounding box center [173, 49] width 57 height 12
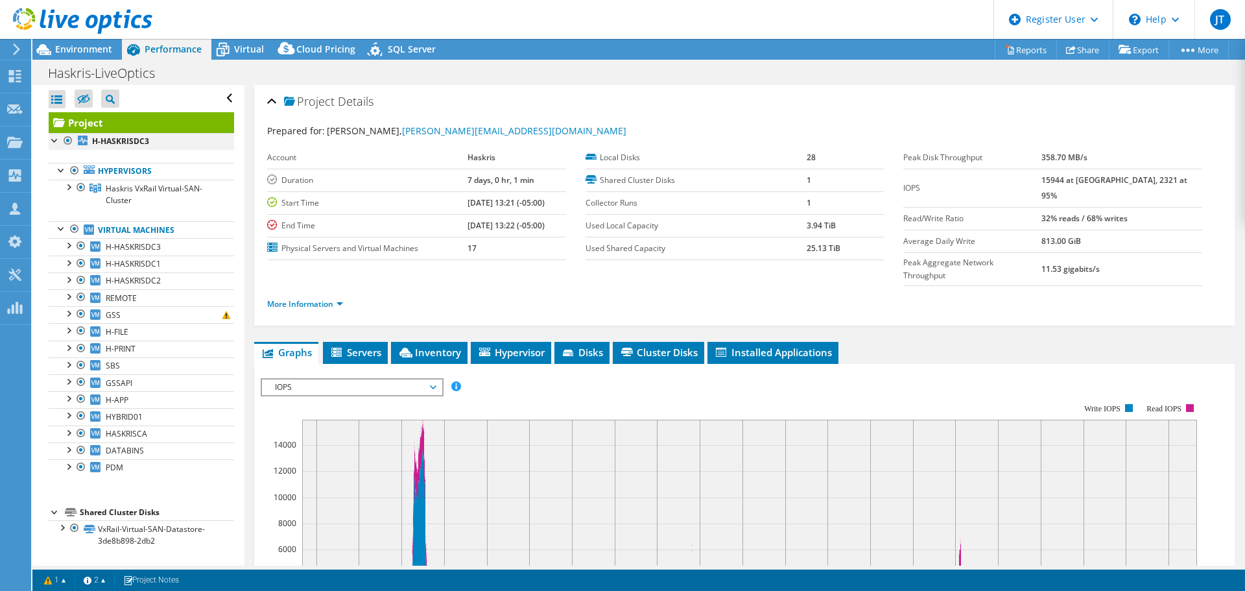
click at [49, 139] on div at bounding box center [55, 139] width 13 height 13
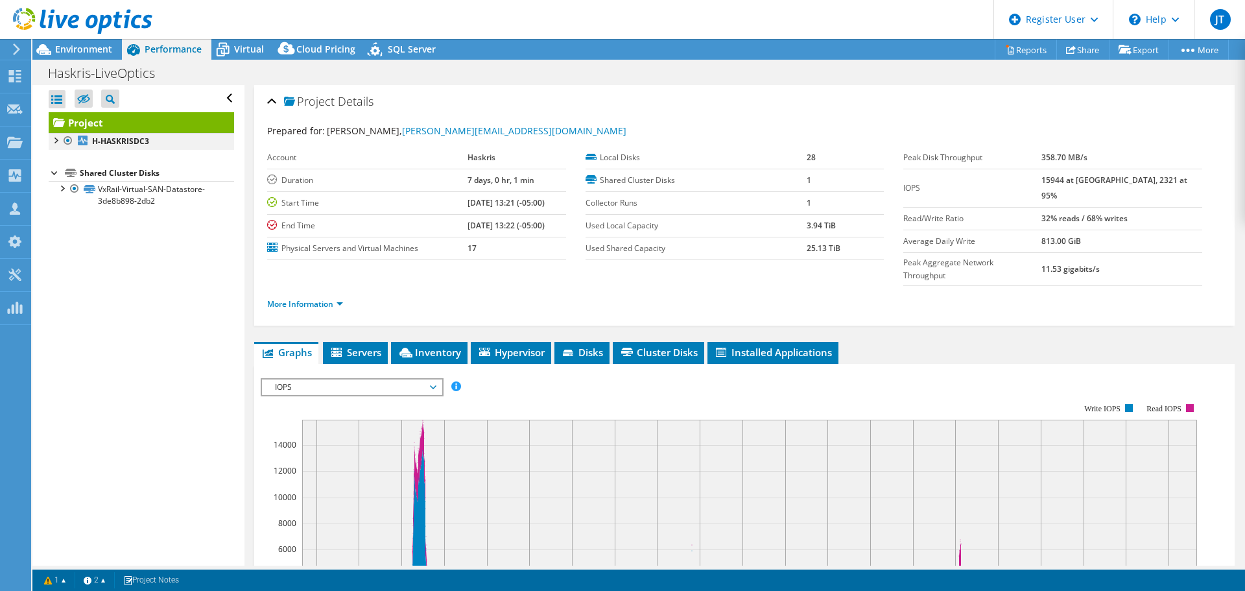
click at [54, 142] on div at bounding box center [55, 139] width 13 height 13
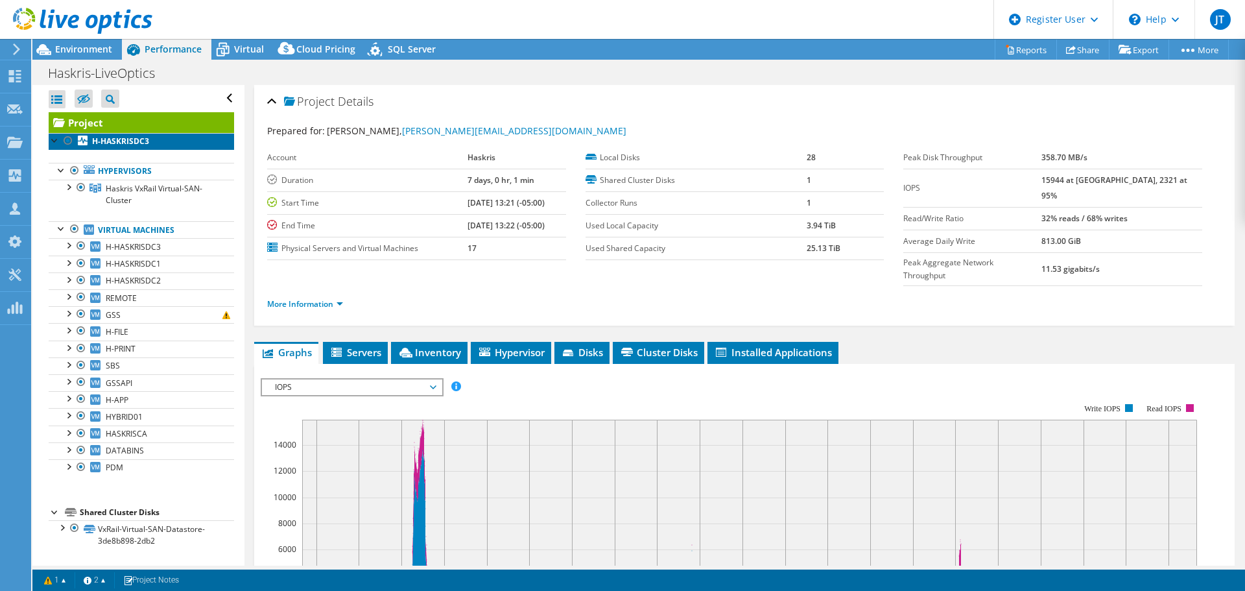
click at [125, 143] on b "H-HASKRISDC3" at bounding box center [120, 141] width 57 height 11
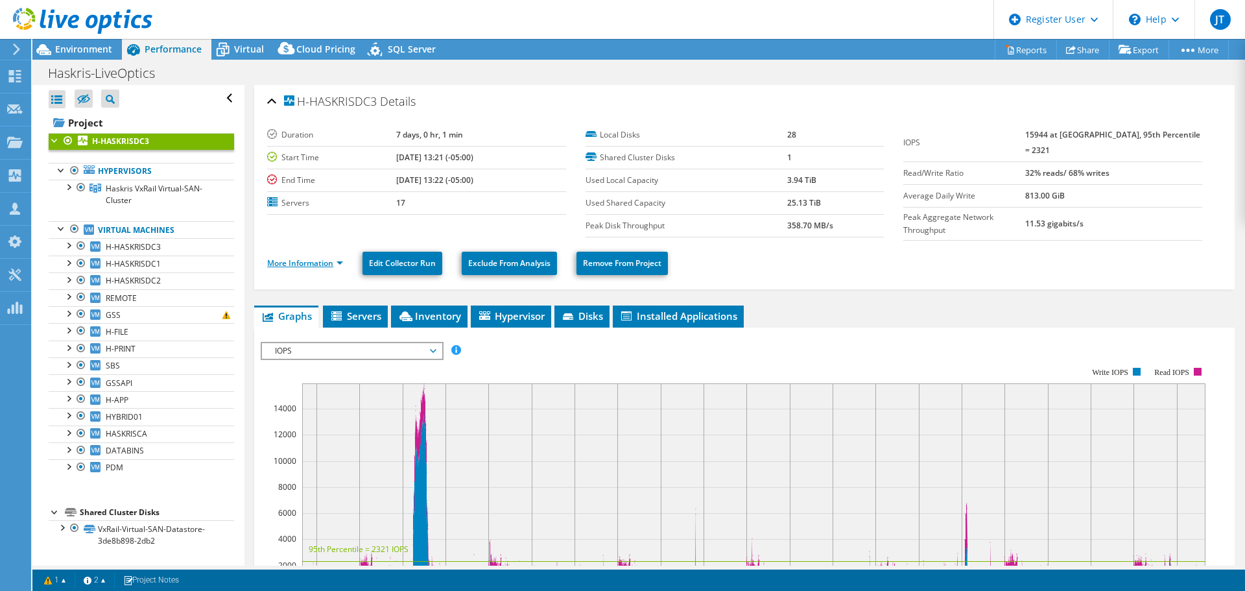
click at [301, 257] on link "More Information" at bounding box center [305, 262] width 76 height 11
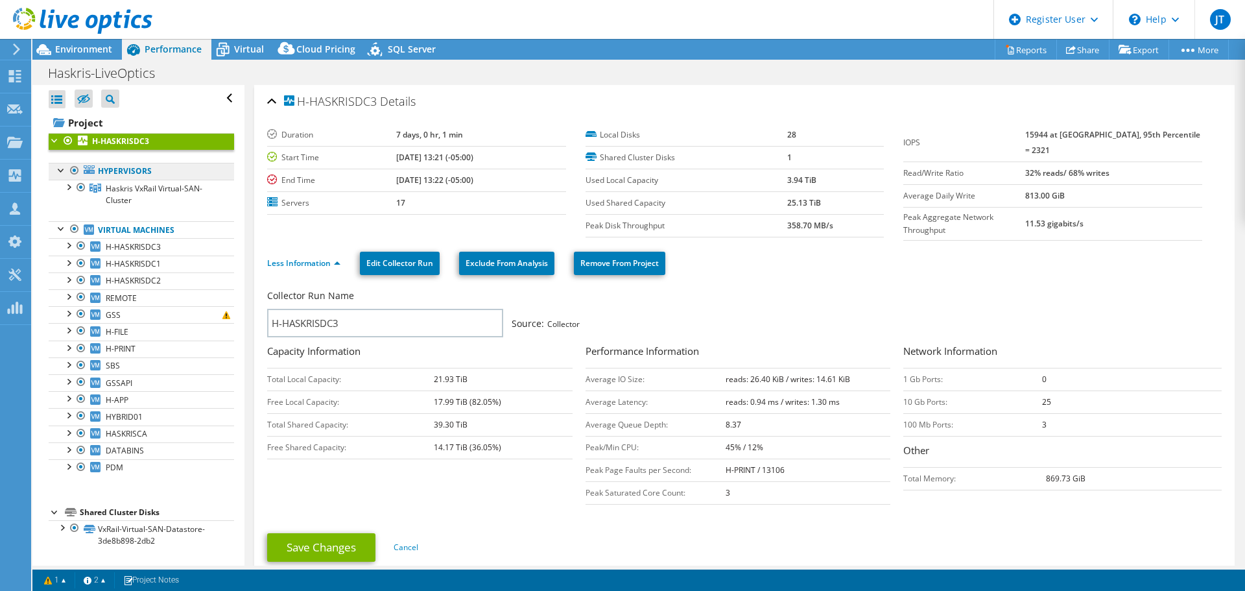
click at [119, 171] on link "Hypervisors" at bounding box center [141, 171] width 185 height 17
click at [105, 171] on link "Hypervisors" at bounding box center [141, 171] width 185 height 17
click at [71, 187] on div at bounding box center [68, 186] width 13 height 13
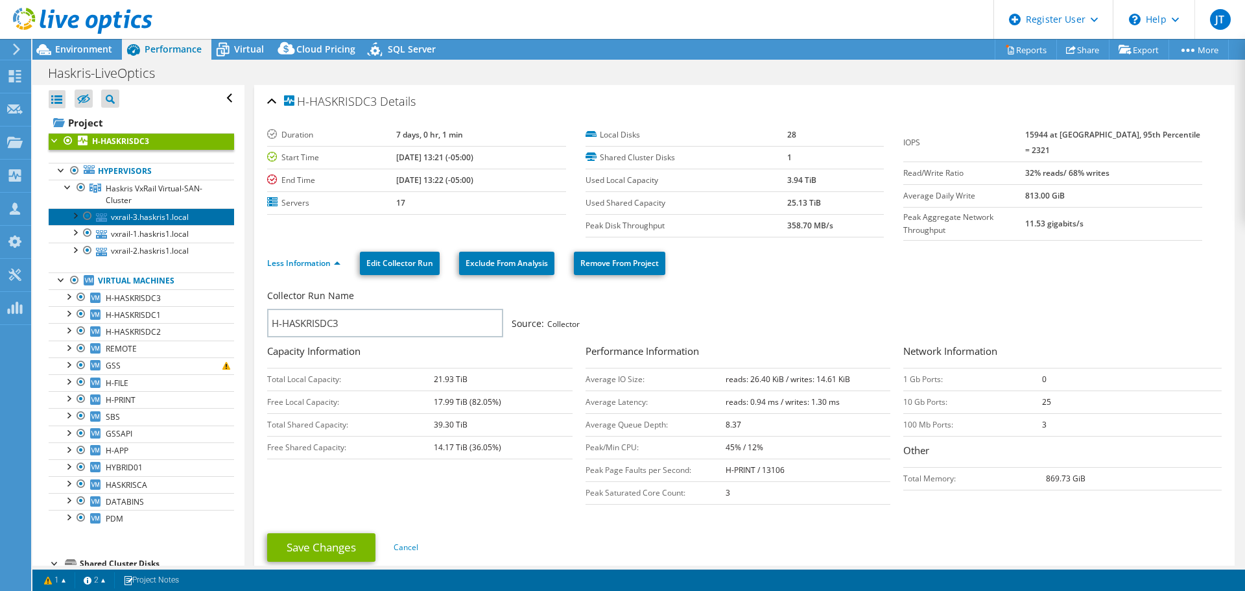
click at [178, 211] on link "vxrail-3.haskris1.local" at bounding box center [141, 216] width 185 height 17
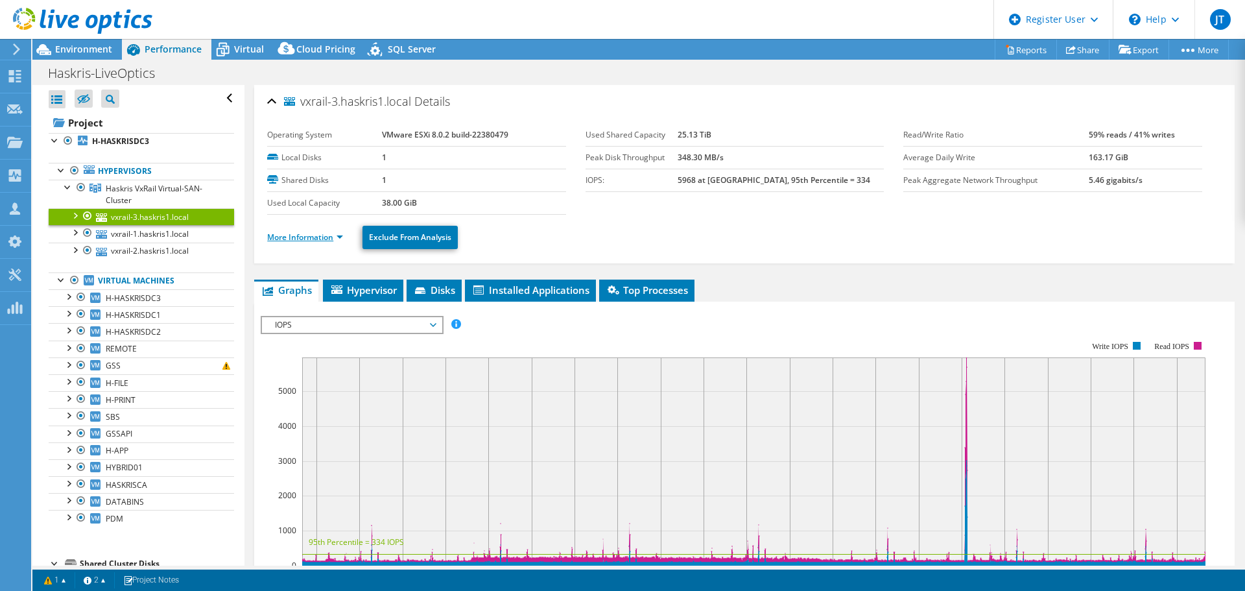
click at [322, 238] on link "More Information" at bounding box center [305, 237] width 76 height 11
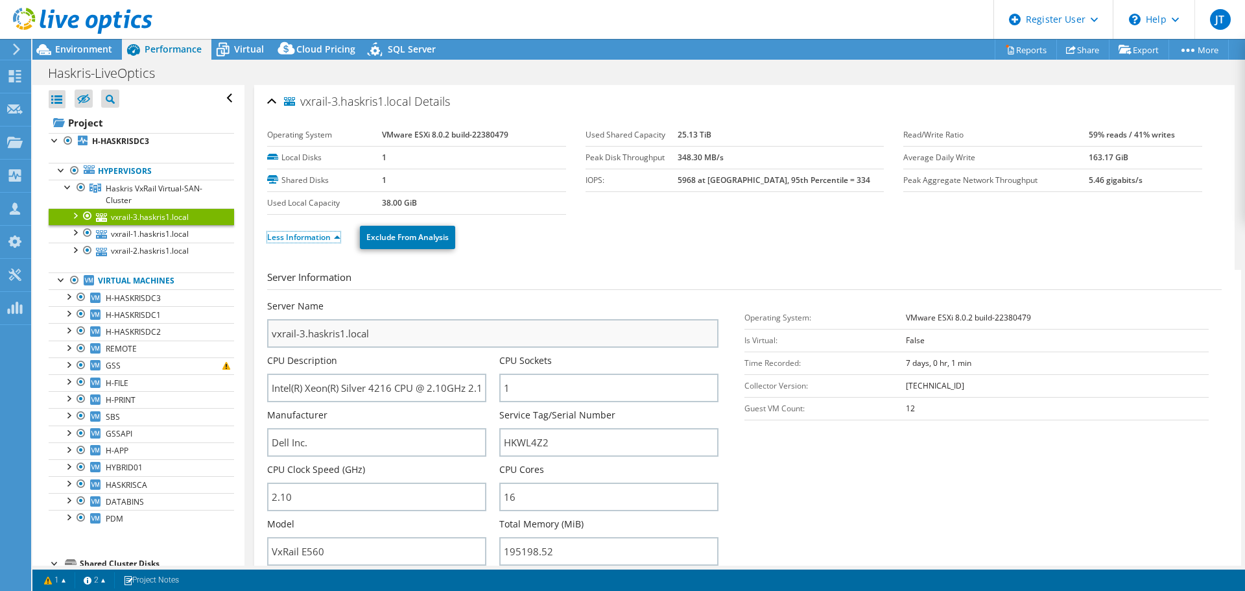
scroll to position [65, 0]
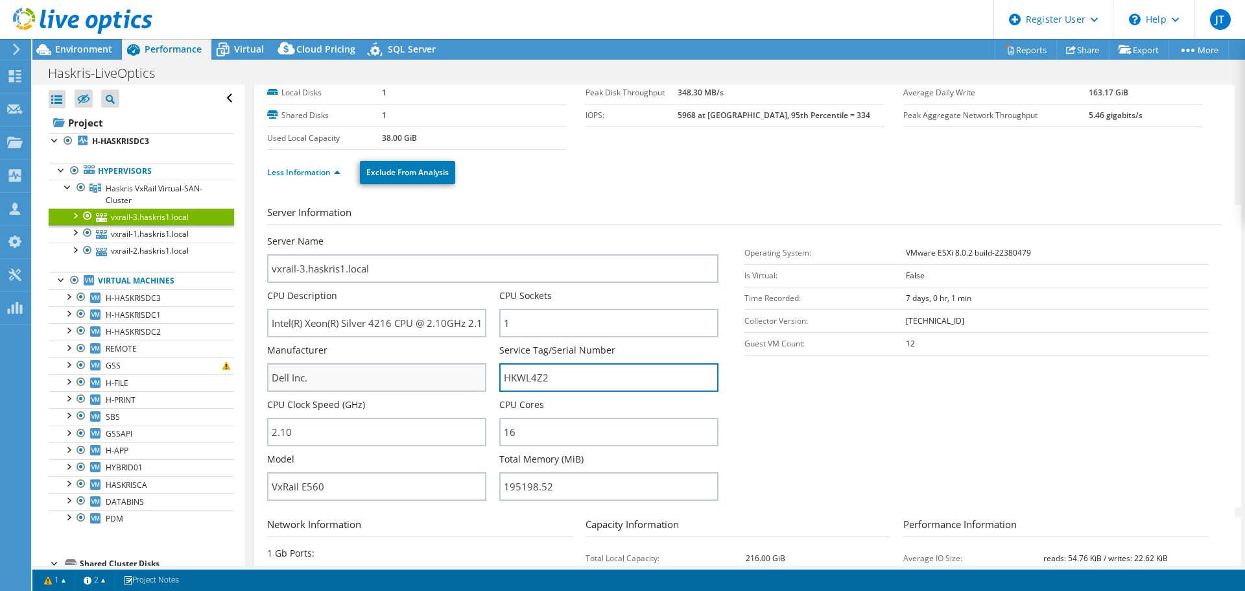
drag, startPoint x: 569, startPoint y: 383, endPoint x: 472, endPoint y: 387, distance: 96.7
click at [472, 235] on div "Server Name vxrail-3.haskris1.local CPU Description Intel(R) Xeon(R) Silver 421…" at bounding box center [499, 235] width 464 height 0
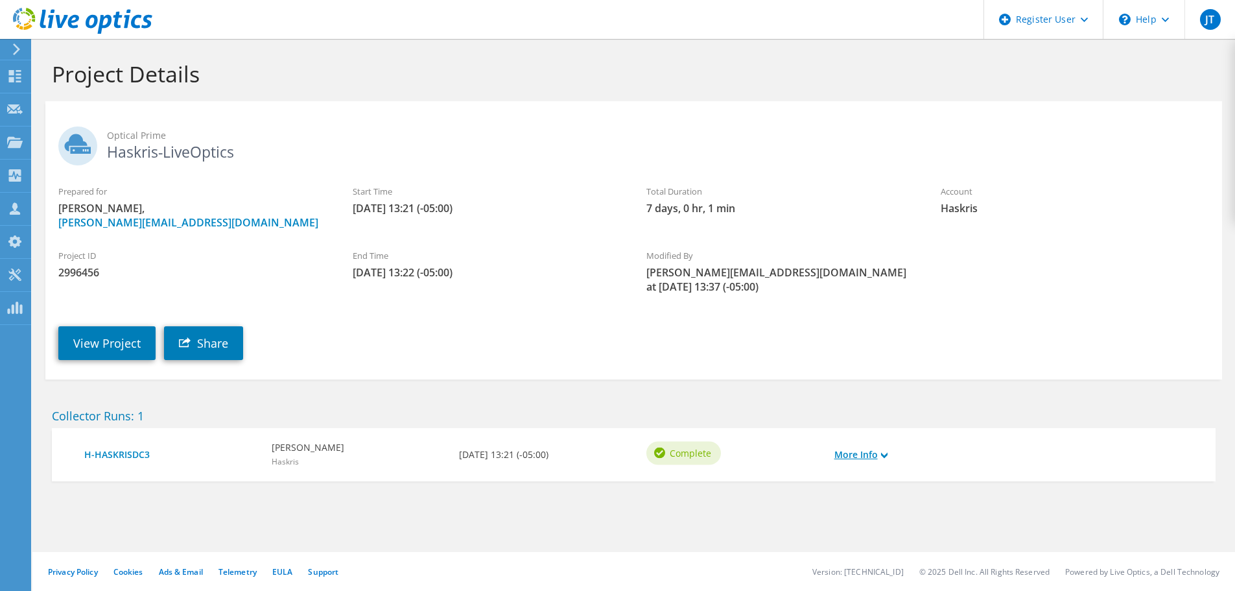
click at [883, 447] on link "More Info" at bounding box center [861, 454] width 53 height 14
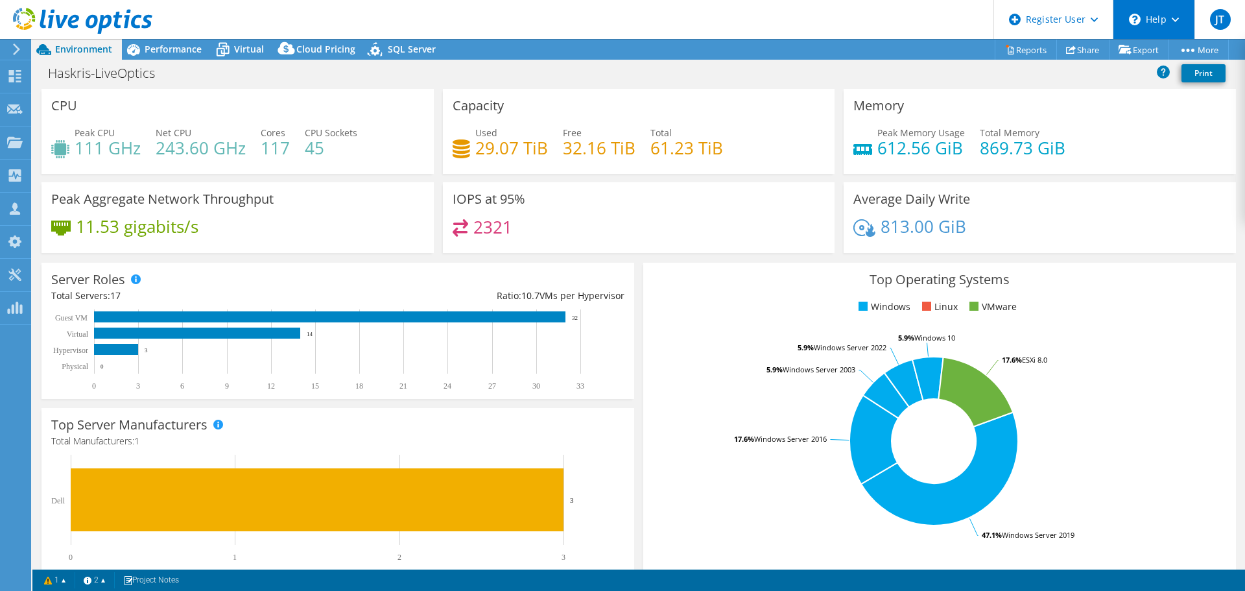
click at [1178, 12] on div "\n Help" at bounding box center [1154, 19] width 82 height 39
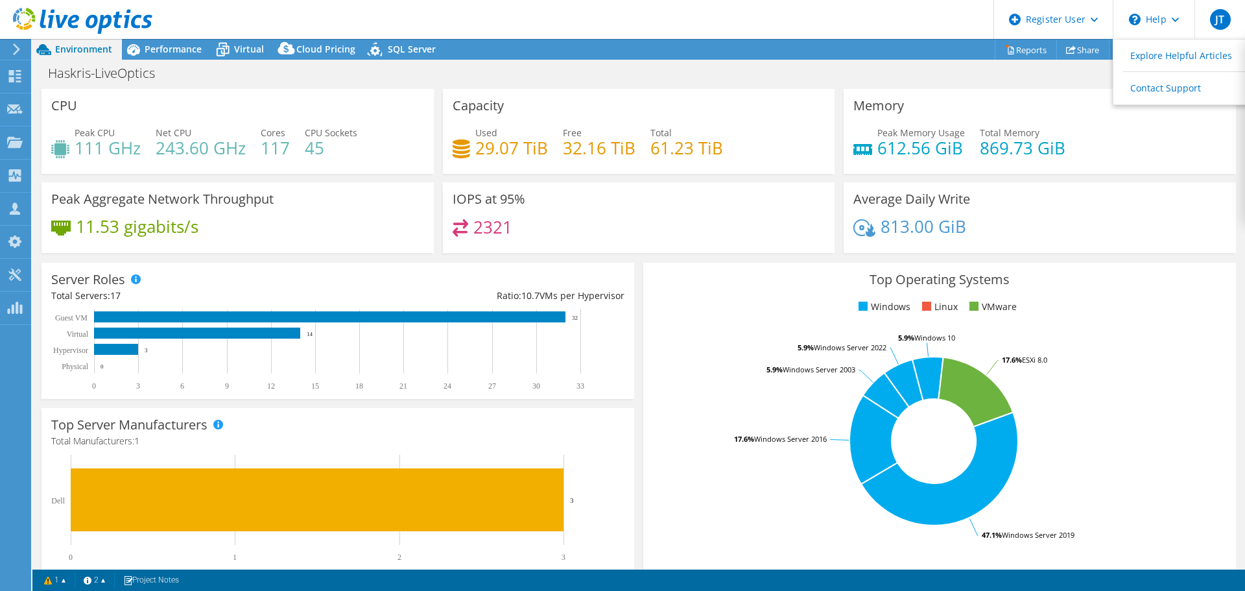
click at [1028, 79] on div "Haskris-LiveOptics Print" at bounding box center [638, 73] width 1213 height 24
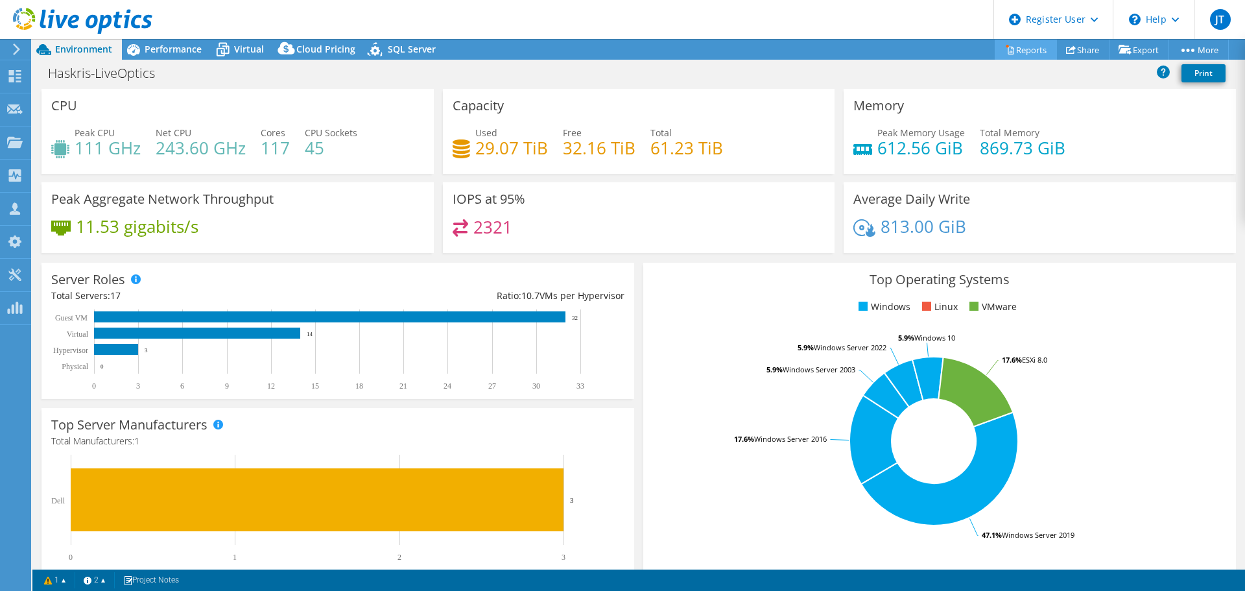
click at [1027, 54] on link "Reports" at bounding box center [1026, 50] width 62 height 20
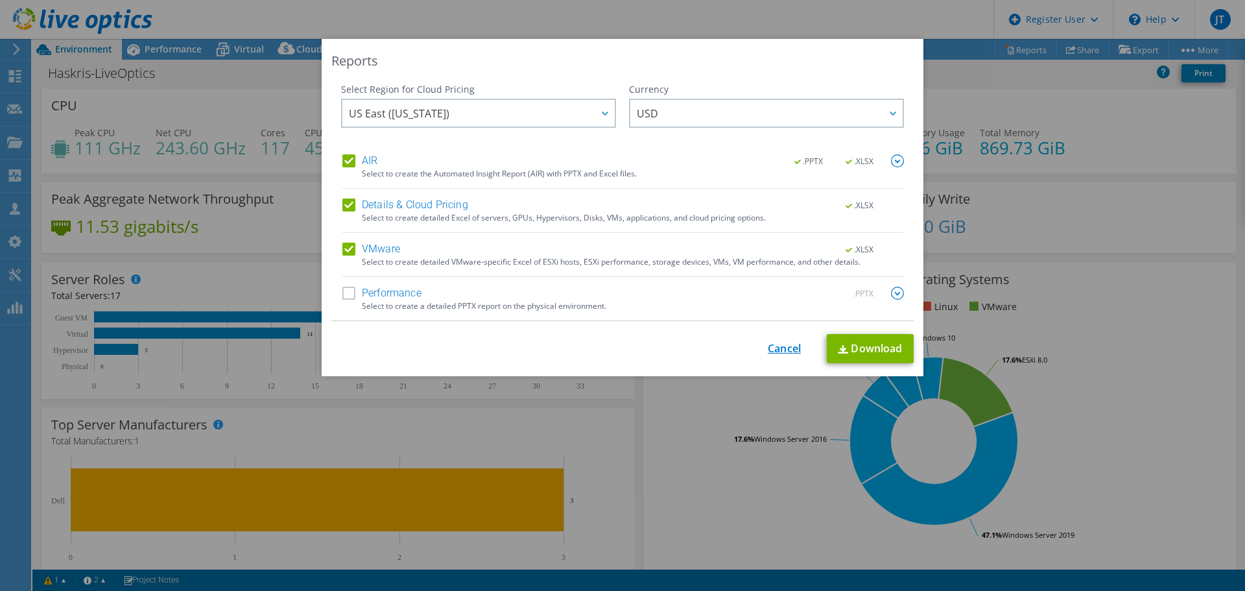
click at [774, 349] on link "Cancel" at bounding box center [784, 348] width 33 height 12
